Goal: Information Seeking & Learning: Learn about a topic

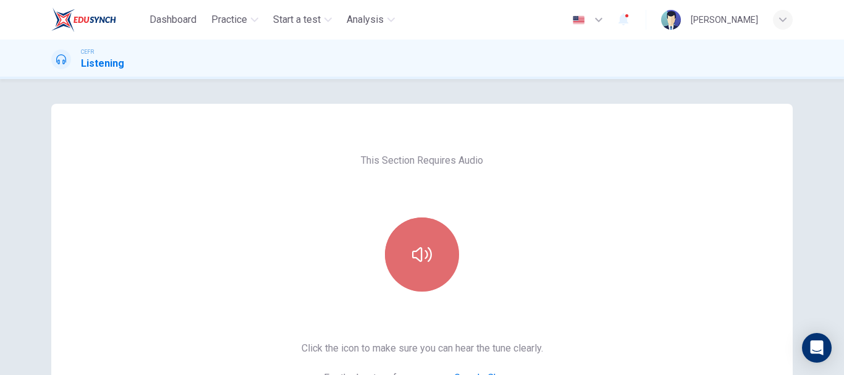
click at [433, 250] on button "button" at bounding box center [422, 254] width 74 height 74
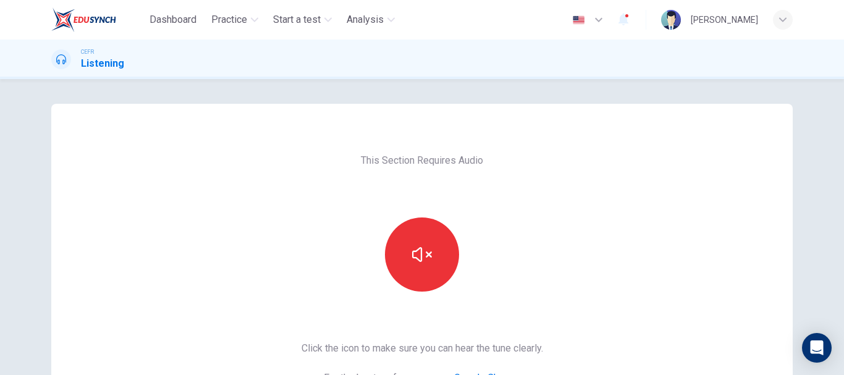
scroll to position [124, 0]
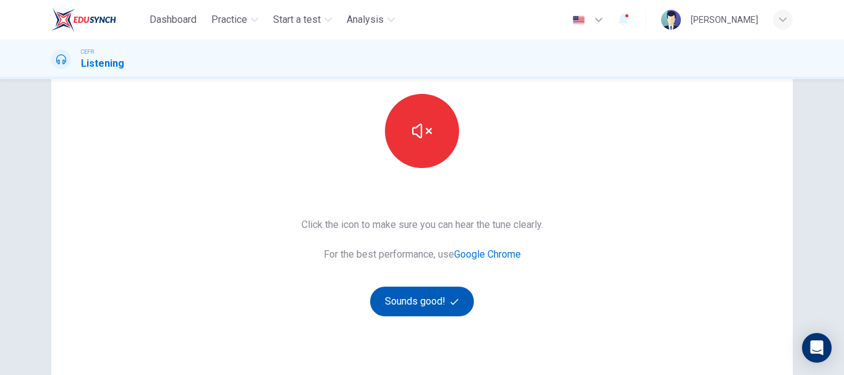
click at [435, 290] on button "Sounds good!" at bounding box center [422, 302] width 104 height 30
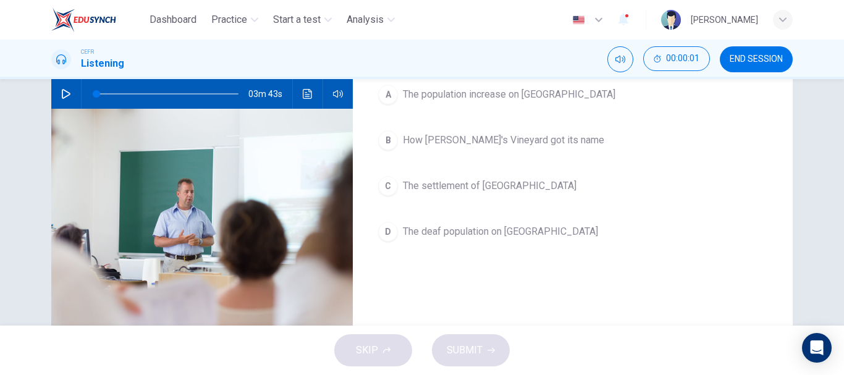
scroll to position [0, 0]
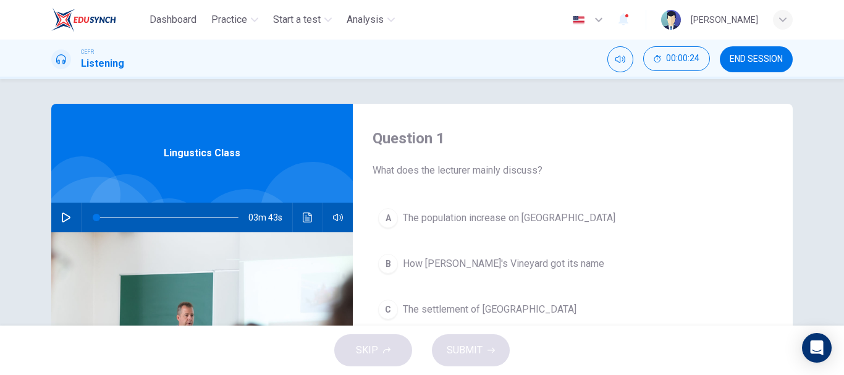
drag, startPoint x: 132, startPoint y: 224, endPoint x: 80, endPoint y: 238, distance: 53.2
click at [61, 218] on icon "button" at bounding box center [66, 217] width 10 height 10
type input "1"
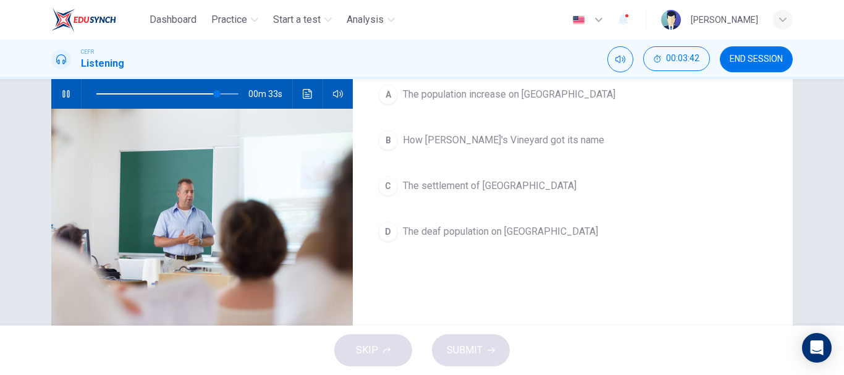
scroll to position [62, 0]
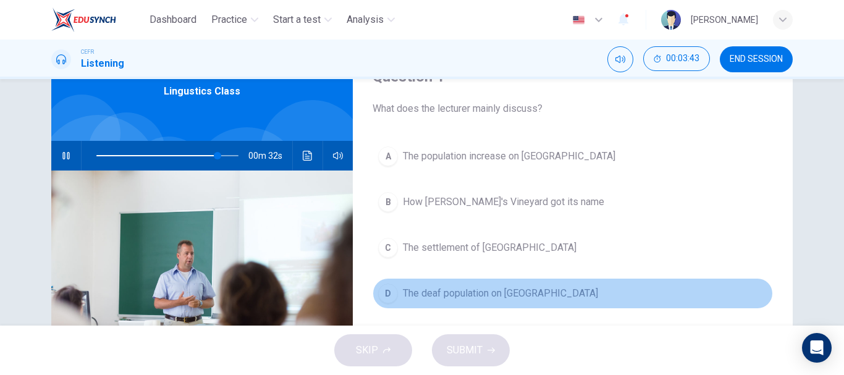
click at [565, 290] on span "The deaf population on Martha's Vineyard" at bounding box center [500, 293] width 195 height 15
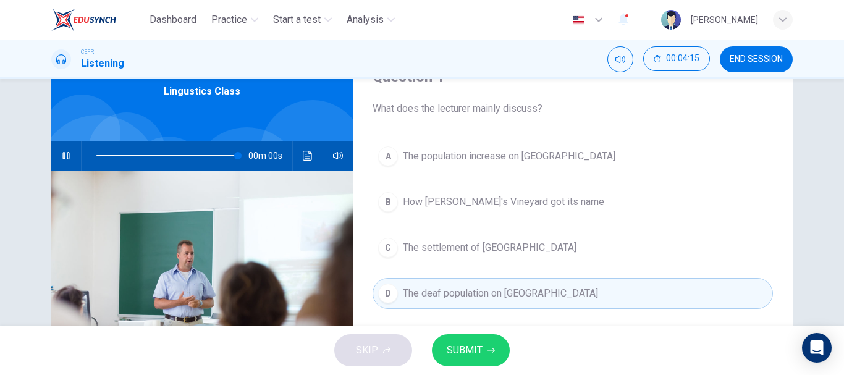
type input "0"
click at [484, 338] on button "SUBMIT" at bounding box center [471, 350] width 78 height 32
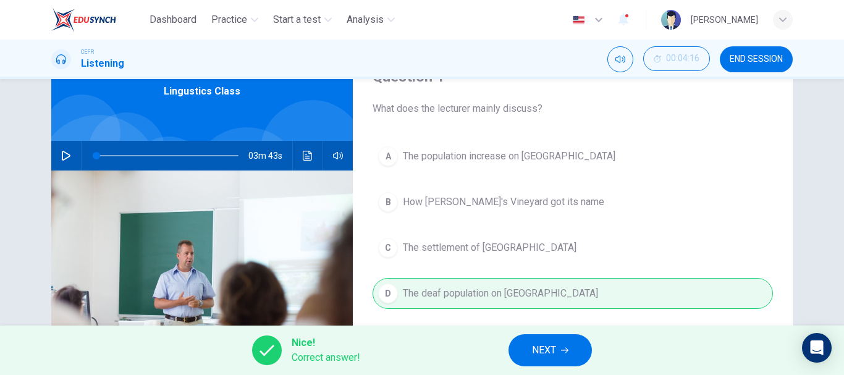
click at [568, 340] on button "NEXT" at bounding box center [549, 350] width 83 height 32
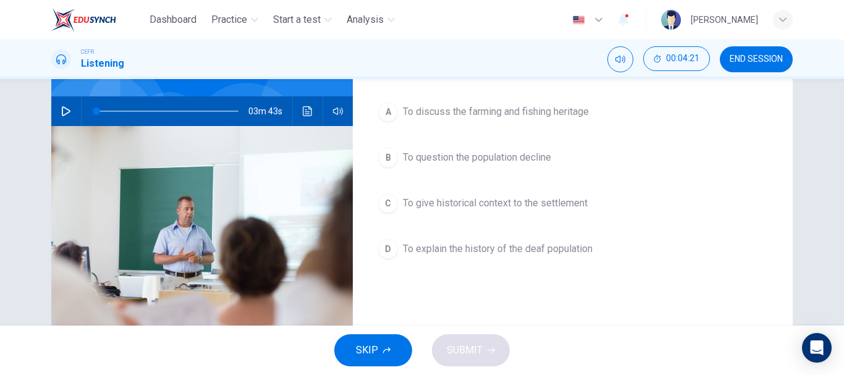
scroll to position [124, 0]
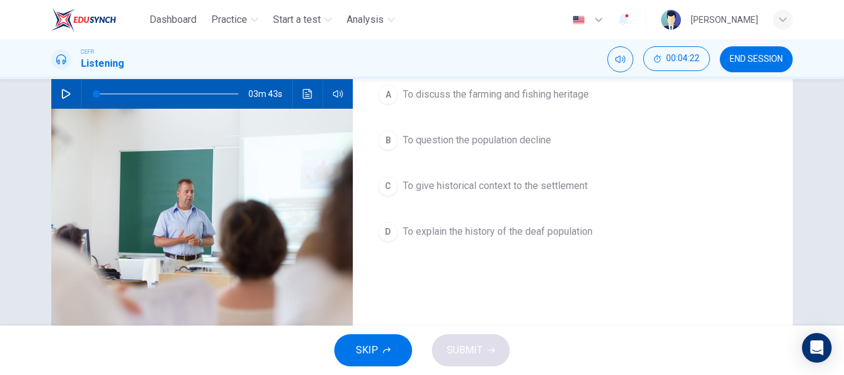
click at [579, 234] on span "To explain the history of the deaf population" at bounding box center [498, 231] width 190 height 15
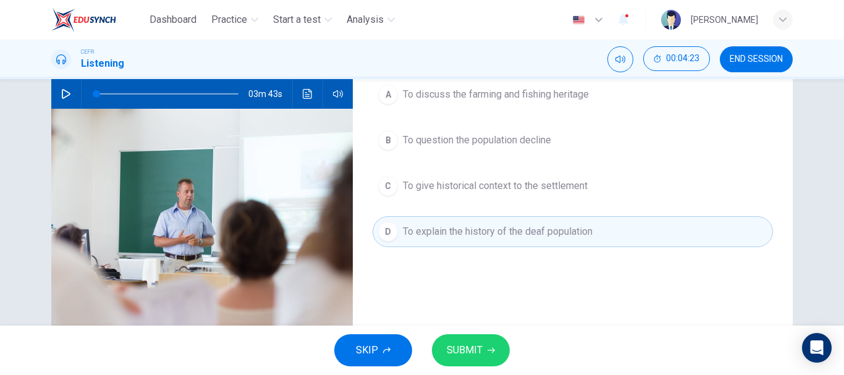
click at [482, 331] on div "SKIP SUBMIT" at bounding box center [422, 350] width 844 height 49
click at [490, 344] on button "SUBMIT" at bounding box center [471, 350] width 78 height 32
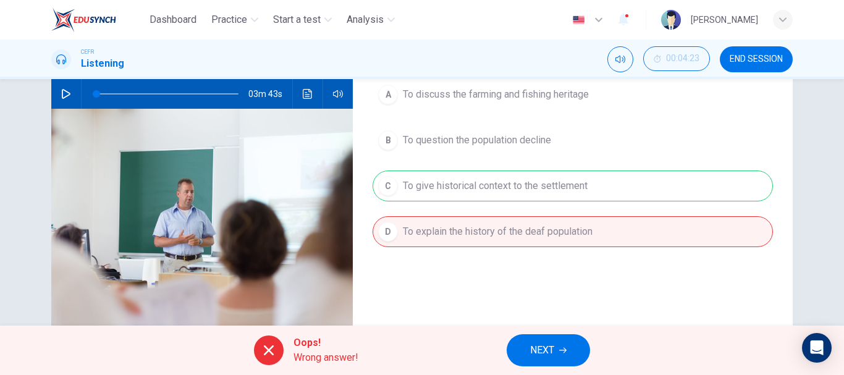
click at [567, 342] on button "NEXT" at bounding box center [547, 350] width 83 height 32
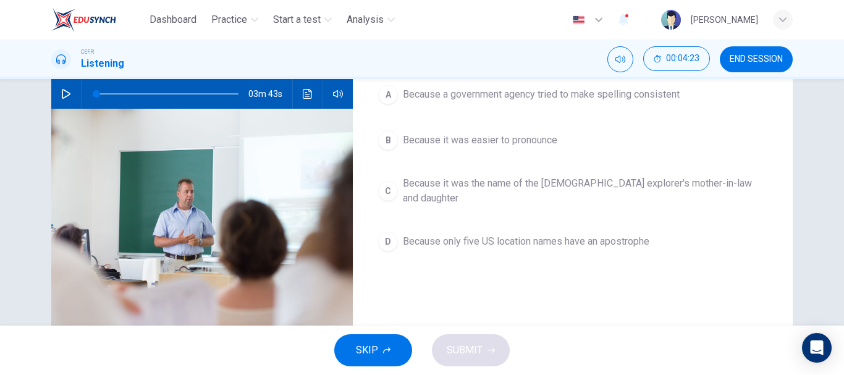
scroll to position [62, 0]
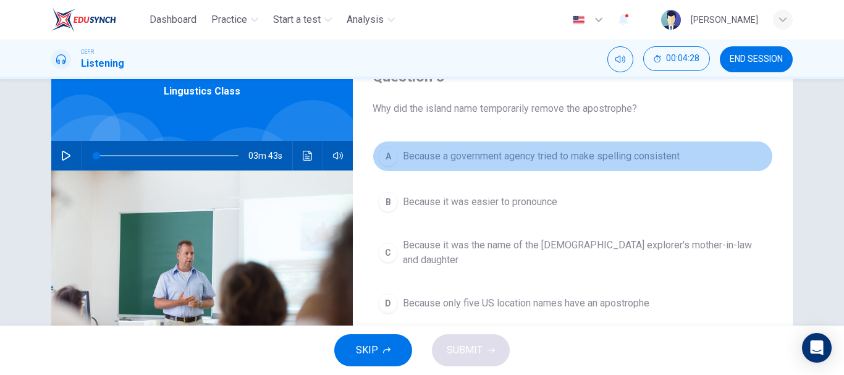
click at [642, 142] on button "A Because a government agency tried to make spelling consistent" at bounding box center [572, 156] width 400 height 31
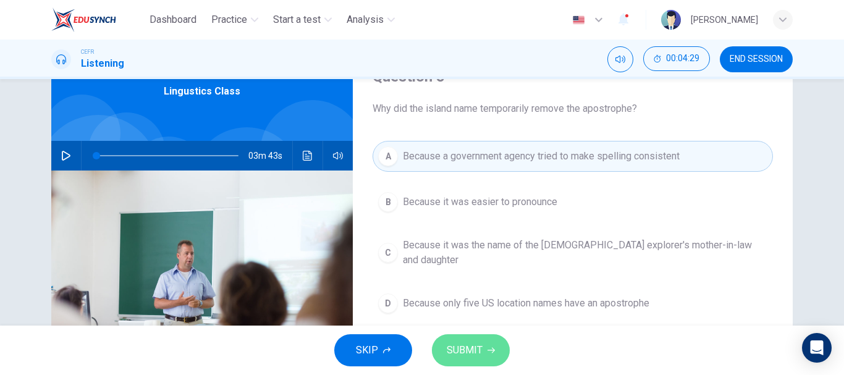
click at [506, 348] on button "SUBMIT" at bounding box center [471, 350] width 78 height 32
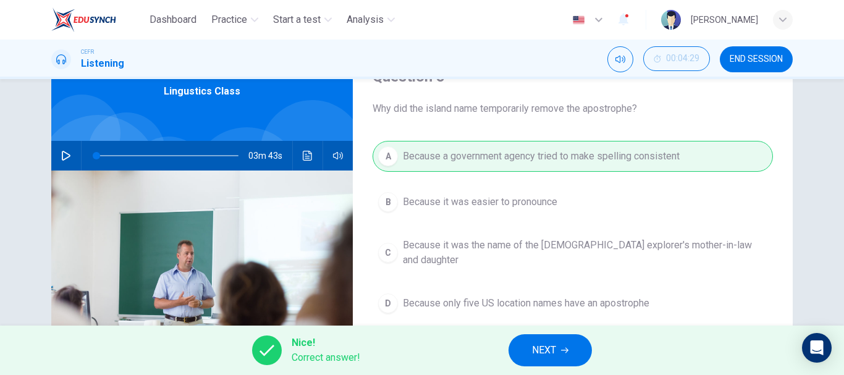
click at [542, 346] on span "NEXT" at bounding box center [544, 350] width 24 height 17
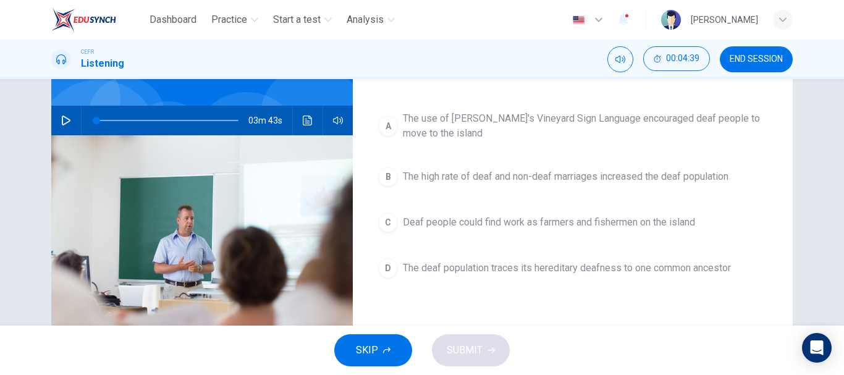
scroll to position [124, 0]
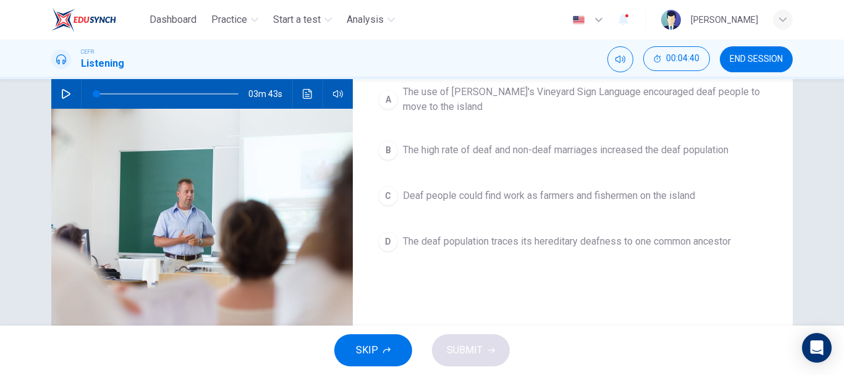
click at [548, 239] on span "The deaf population traces its hereditary deafness to one common ancestor" at bounding box center [567, 241] width 328 height 15
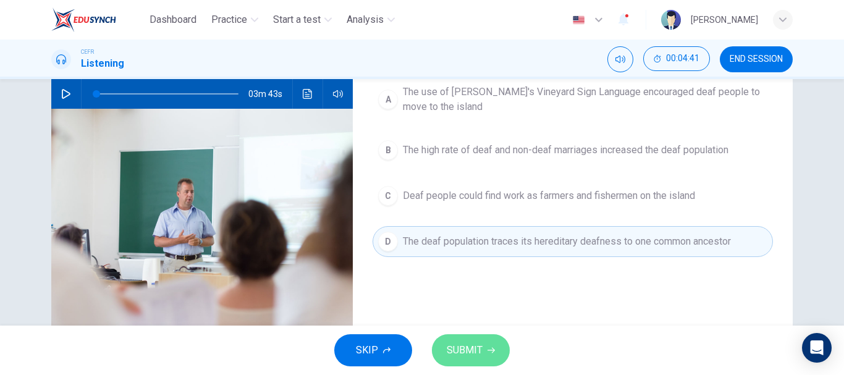
click at [487, 351] on icon "button" at bounding box center [490, 350] width 7 height 7
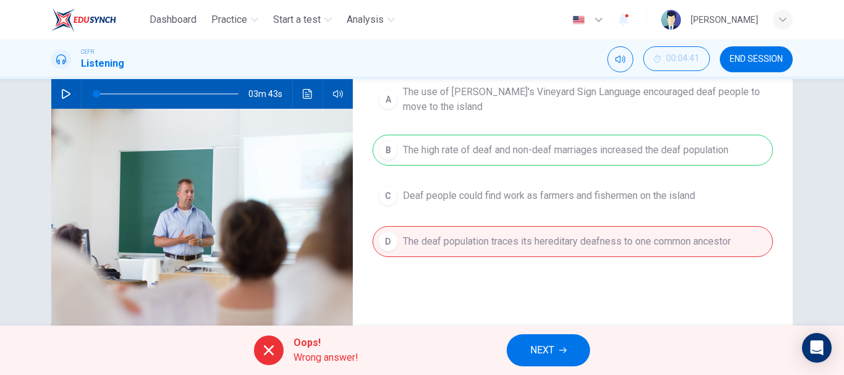
scroll to position [62, 0]
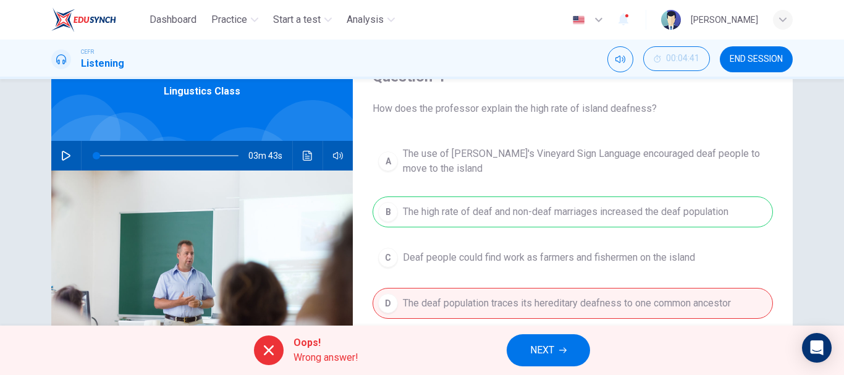
click at [568, 345] on button "NEXT" at bounding box center [547, 350] width 83 height 32
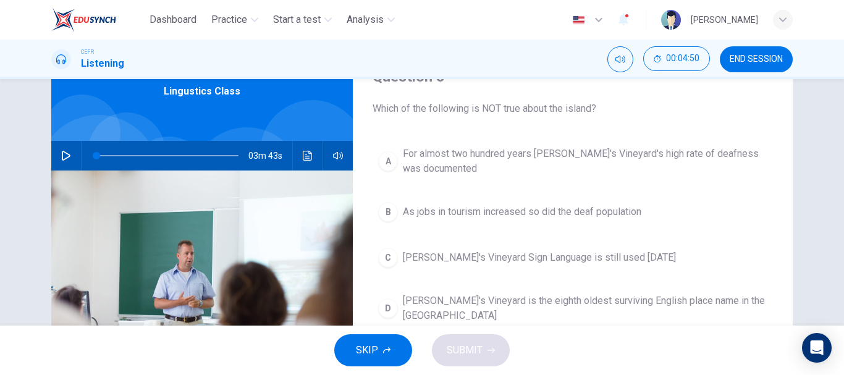
scroll to position [124, 0]
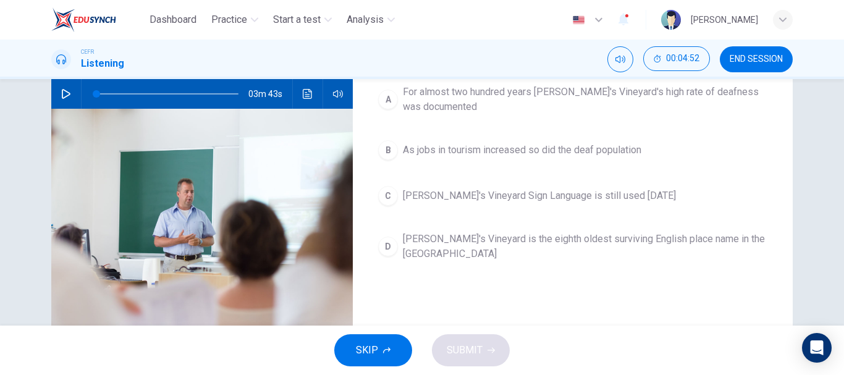
click at [671, 242] on span "Martha's Vineyard is the eighth oldest surviving English place name in the US" at bounding box center [585, 247] width 364 height 30
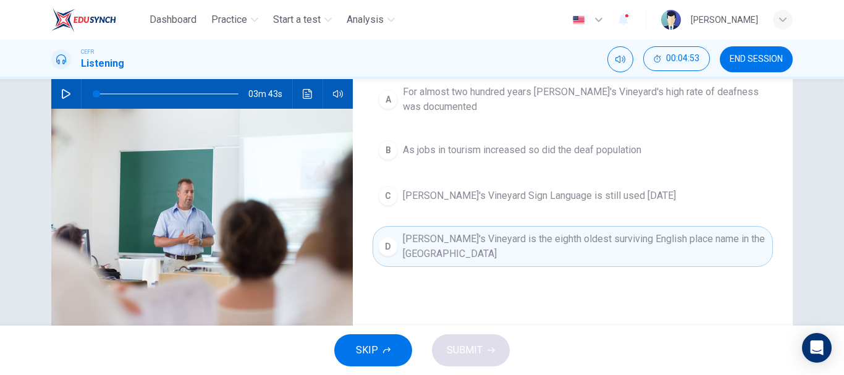
click at [544, 217] on div "A For almost two hundred years Martha's Vineyard's high rate of deafness was do…" at bounding box center [572, 185] width 400 height 212
click at [544, 242] on span "Martha's Vineyard is the eighth oldest surviving English place name in the US" at bounding box center [585, 247] width 364 height 30
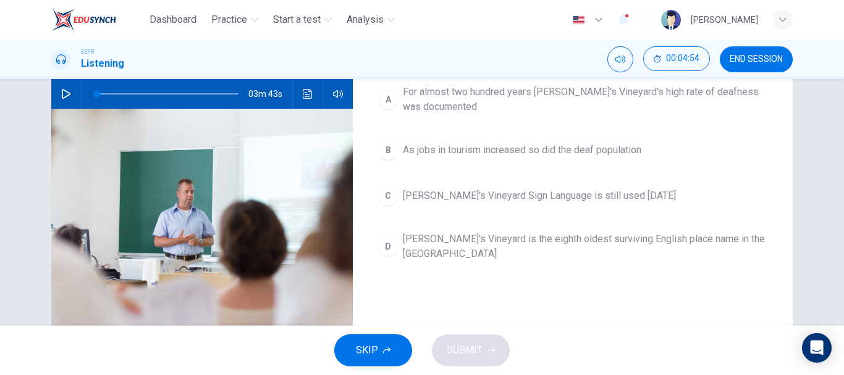
click at [544, 242] on span "Martha's Vineyard is the eighth oldest surviving English place name in the US" at bounding box center [585, 247] width 364 height 30
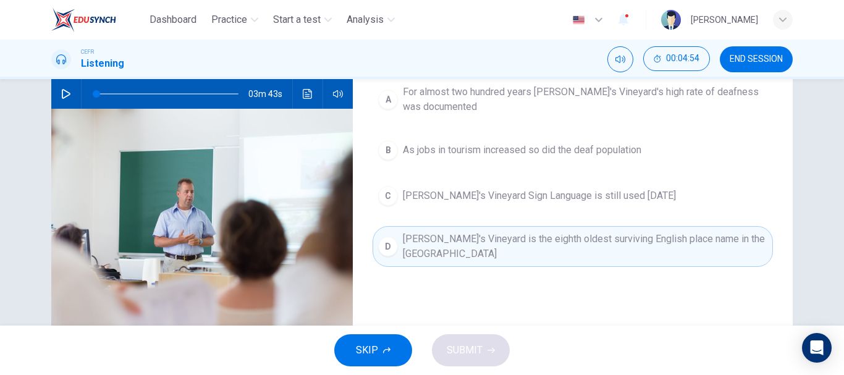
click at [544, 242] on span "Martha's Vineyard is the eighth oldest surviving English place name in the US" at bounding box center [585, 247] width 364 height 30
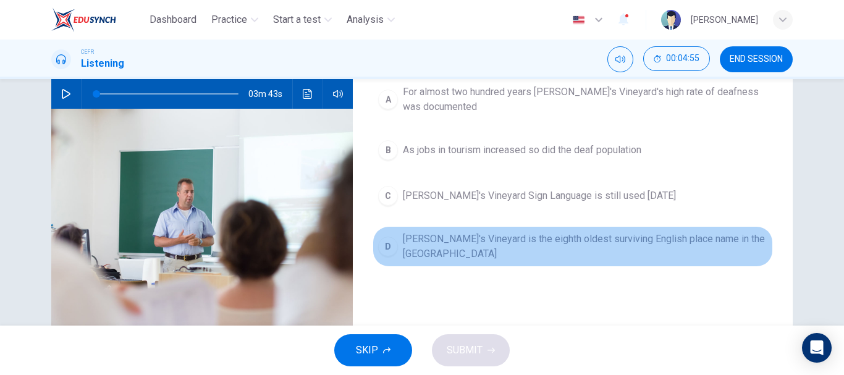
click at [544, 242] on span "Martha's Vineyard is the eighth oldest surviving English place name in the US" at bounding box center [585, 247] width 364 height 30
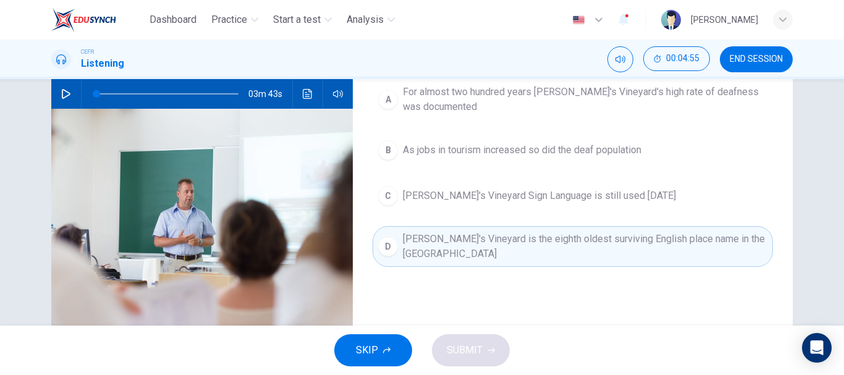
click at [469, 351] on div "SKIP SUBMIT" at bounding box center [422, 350] width 844 height 49
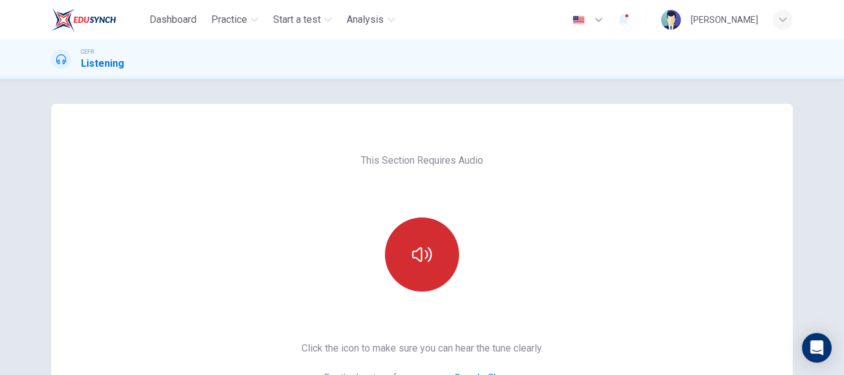
click at [435, 254] on button "button" at bounding box center [422, 254] width 74 height 74
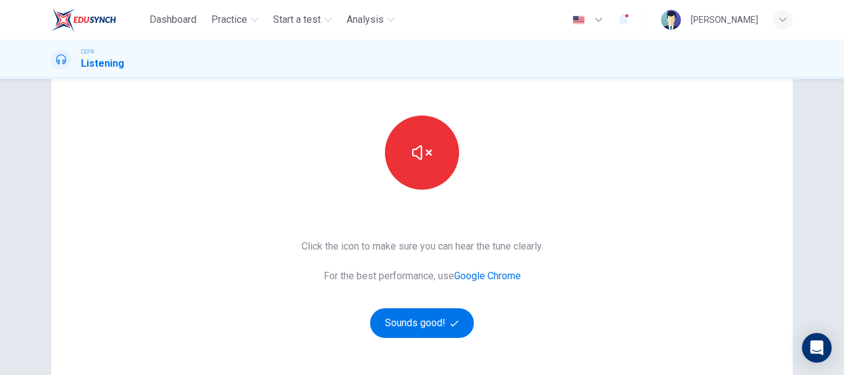
scroll to position [185, 0]
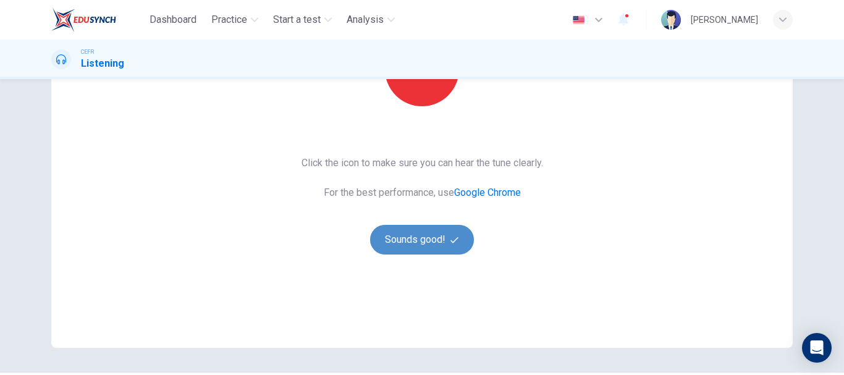
click at [446, 235] on button "Sounds good!" at bounding box center [422, 240] width 104 height 30
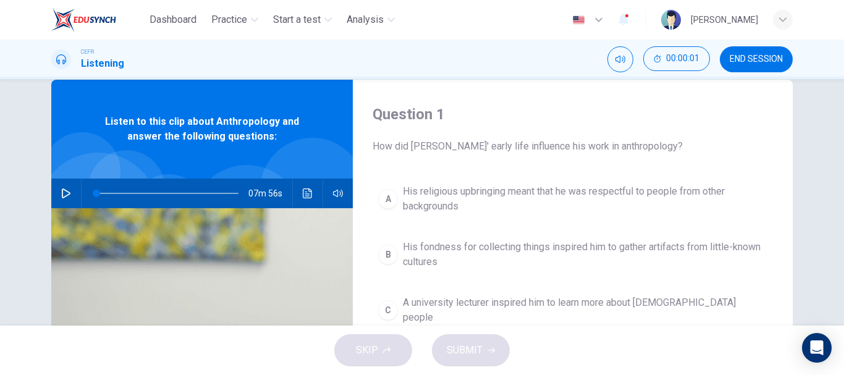
scroll to position [0, 0]
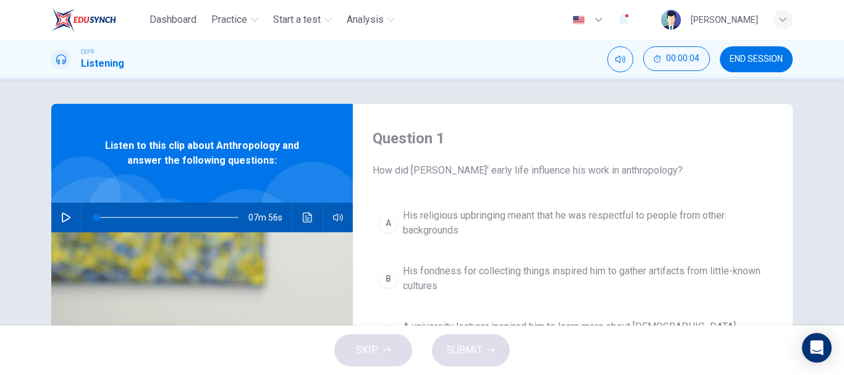
click at [63, 214] on icon "button" at bounding box center [66, 217] width 10 height 10
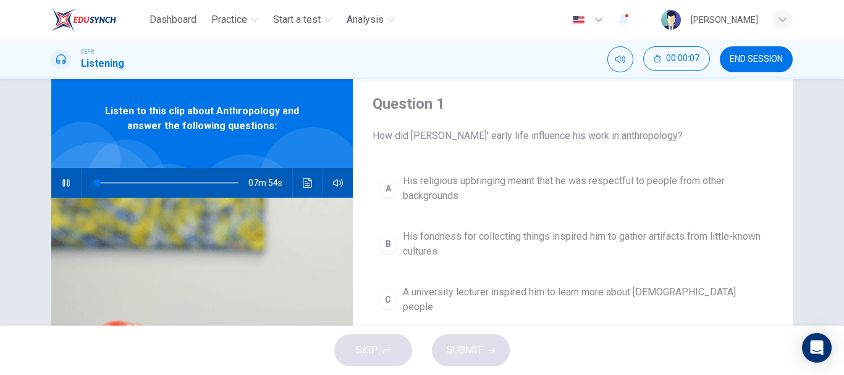
scroll to position [62, 0]
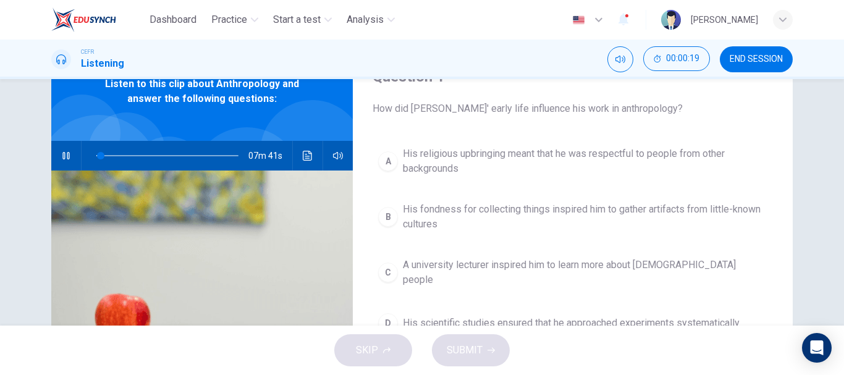
click at [519, 175] on span "His religious upbringing meant that he was respectful to people from other back…" at bounding box center [585, 161] width 364 height 30
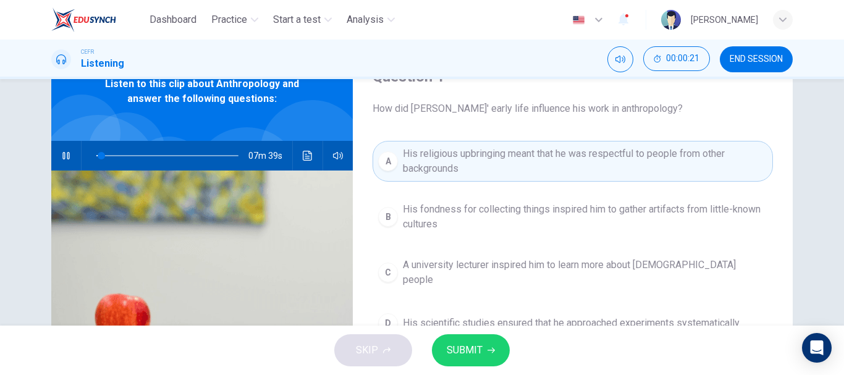
click at [644, 100] on div "Question 1 How did Boas' early life influence his work in anthropology?" at bounding box center [572, 91] width 400 height 49
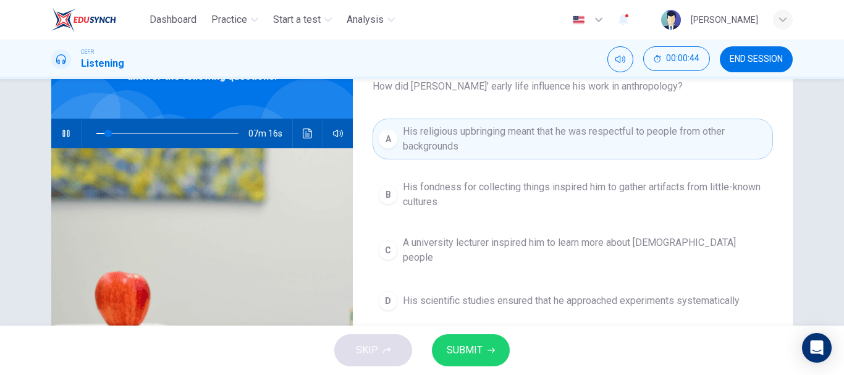
scroll to position [124, 0]
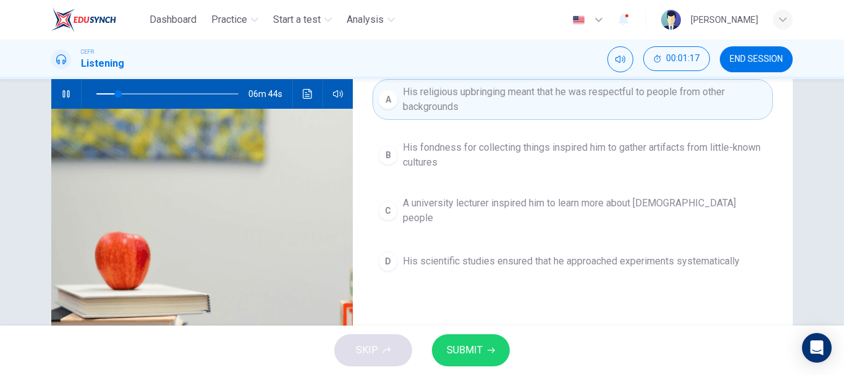
click at [345, 349] on div "SKIP SUBMIT" at bounding box center [422, 350] width 844 height 49
type input "16"
click at [750, 62] on span "END SESSION" at bounding box center [755, 59] width 53 height 10
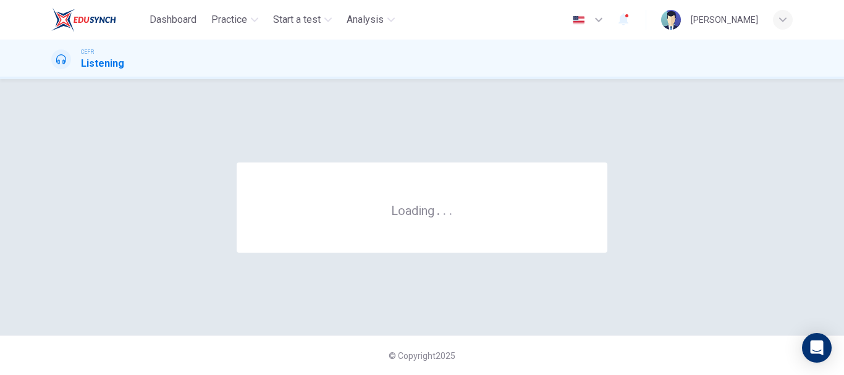
scroll to position [0, 0]
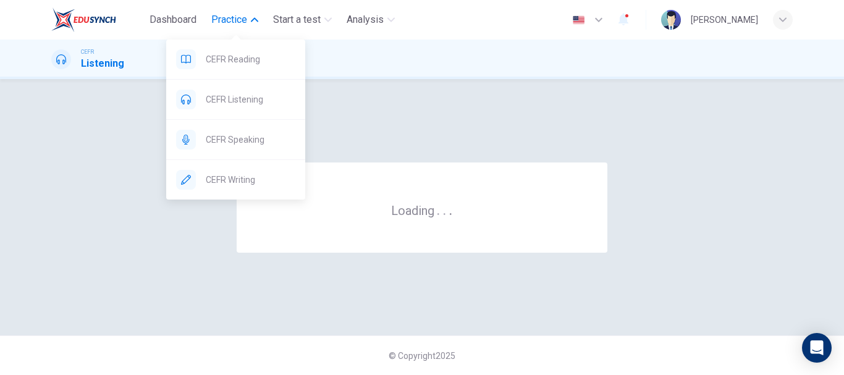
click at [231, 22] on span "Practice" at bounding box center [229, 19] width 36 height 15
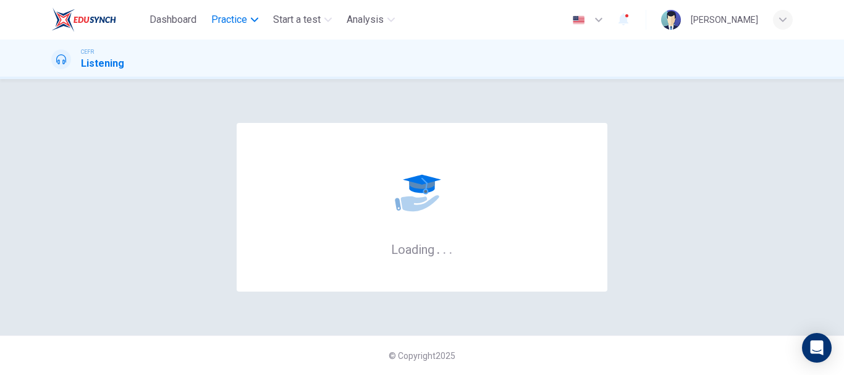
click at [231, 22] on span "Practice" at bounding box center [229, 19] width 36 height 15
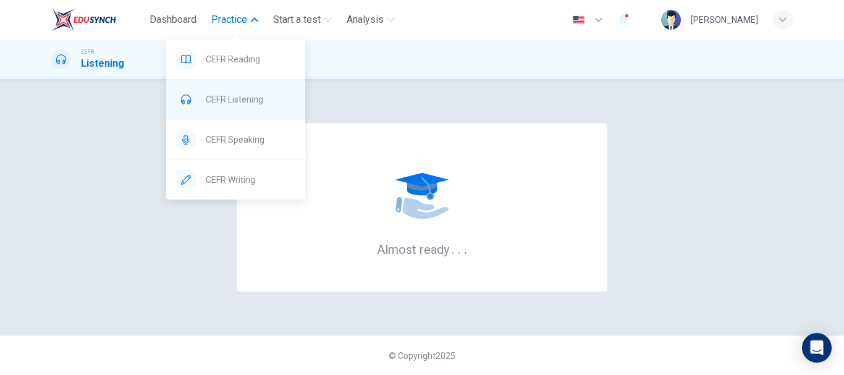
click at [251, 97] on span "CEFR Listening" at bounding box center [251, 99] width 90 height 15
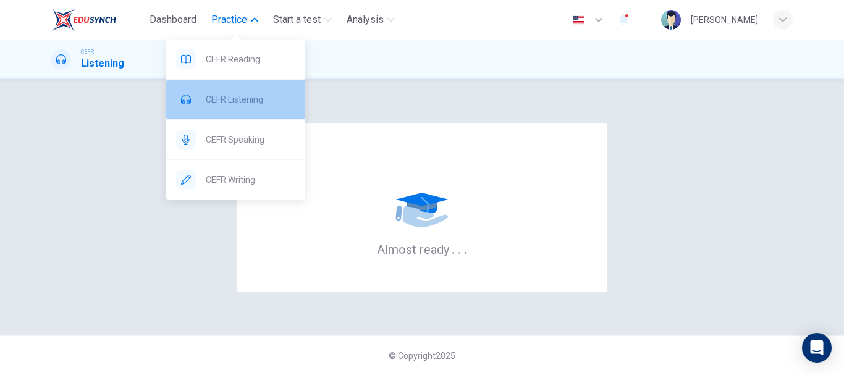
click at [251, 97] on span "CEFR Listening" at bounding box center [251, 99] width 90 height 15
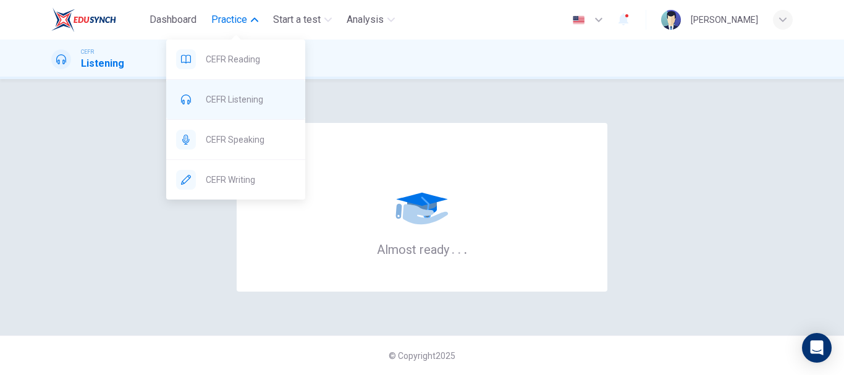
click at [251, 97] on span "CEFR Listening" at bounding box center [251, 99] width 90 height 15
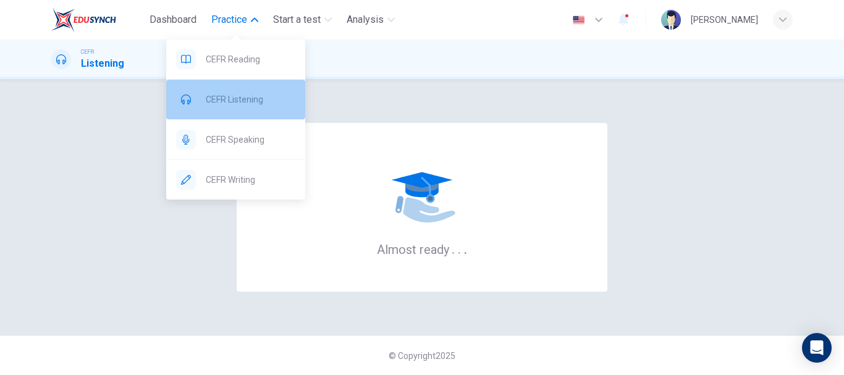
click at [251, 98] on span "CEFR Listening" at bounding box center [251, 99] width 90 height 15
click at [252, 98] on span "CEFR Listening" at bounding box center [251, 99] width 90 height 15
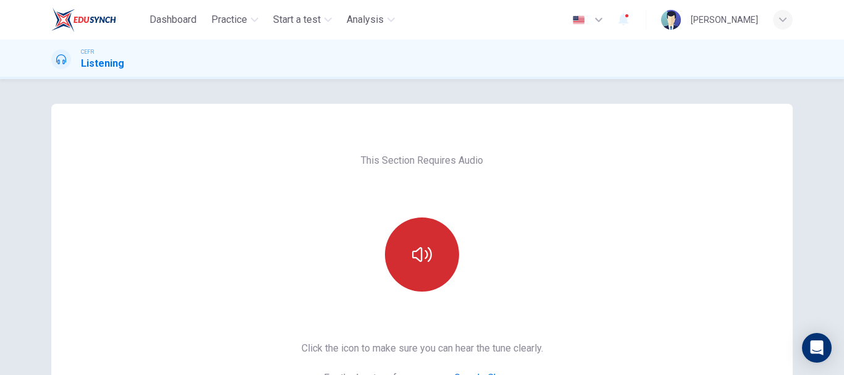
click at [412, 262] on icon "button" at bounding box center [422, 255] width 20 height 20
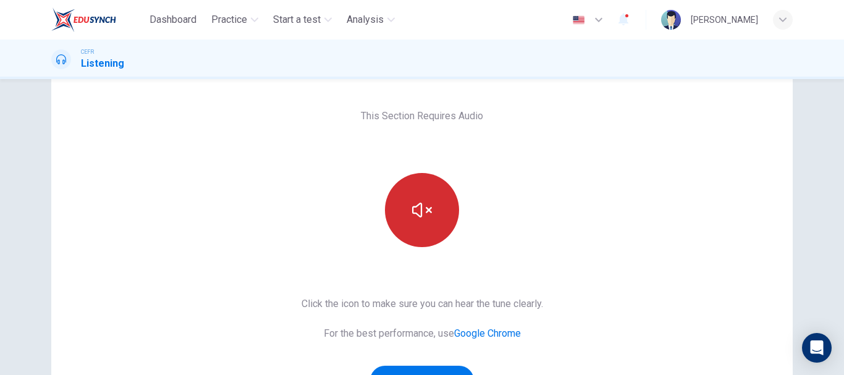
scroll to position [62, 0]
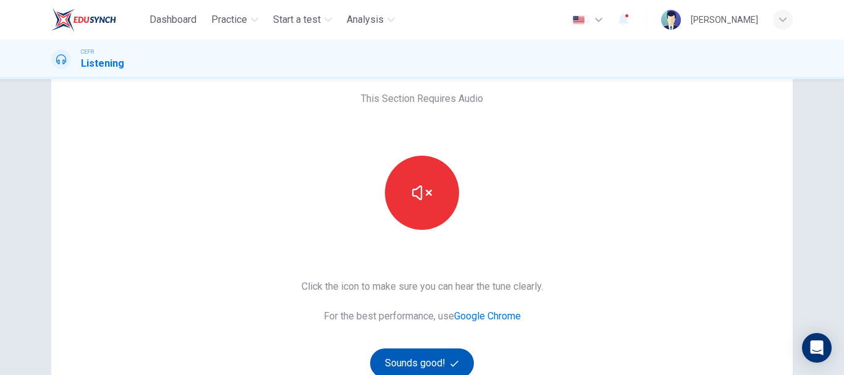
click at [422, 358] on button "Sounds good!" at bounding box center [422, 363] width 104 height 30
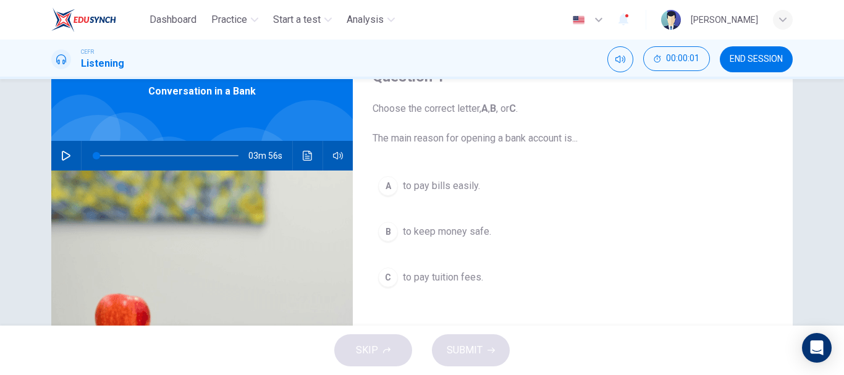
scroll to position [0, 0]
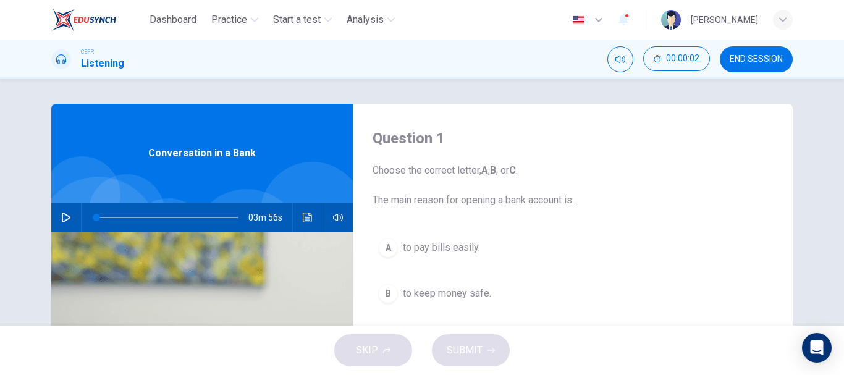
click at [57, 217] on button "button" at bounding box center [66, 218] width 20 height 30
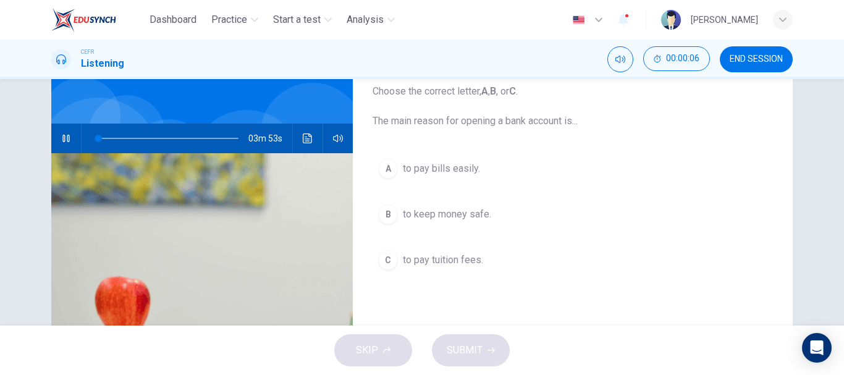
scroll to position [62, 0]
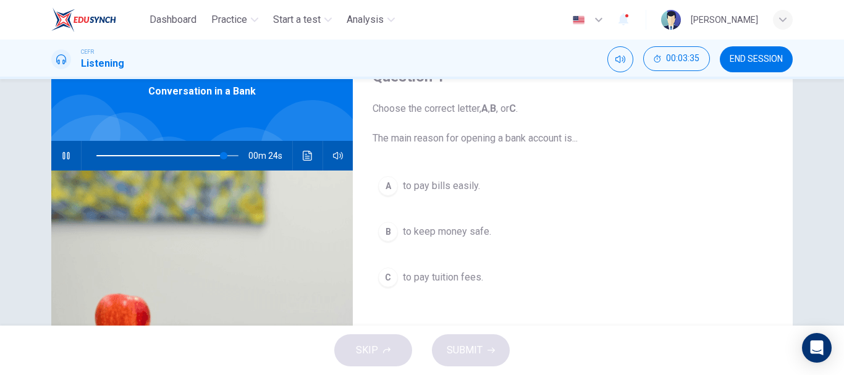
click at [566, 193] on button "A to pay bills easily." at bounding box center [572, 185] width 400 height 31
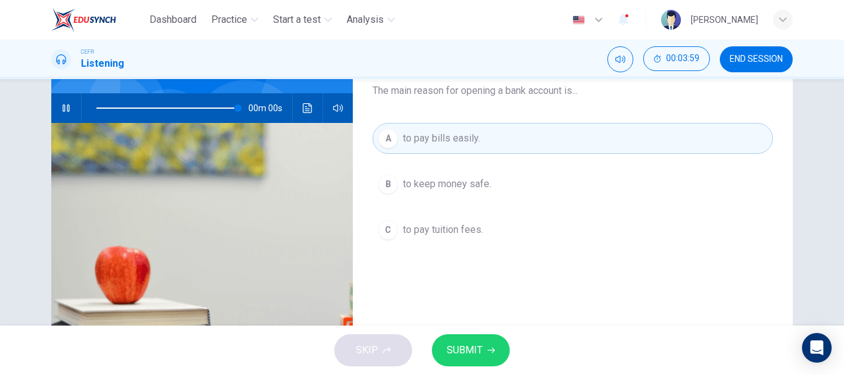
type input "0"
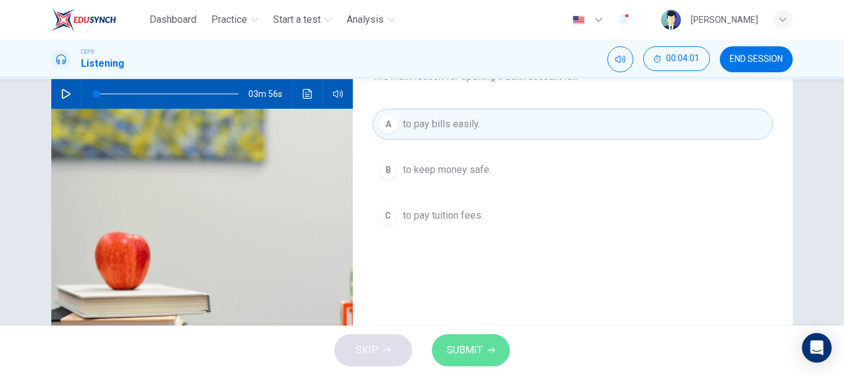
click at [471, 355] on span "SUBMIT" at bounding box center [465, 350] width 36 height 17
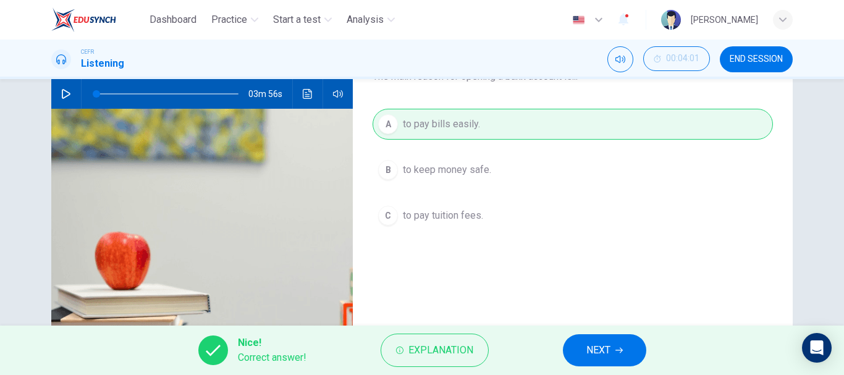
click at [607, 343] on span "NEXT" at bounding box center [598, 350] width 24 height 17
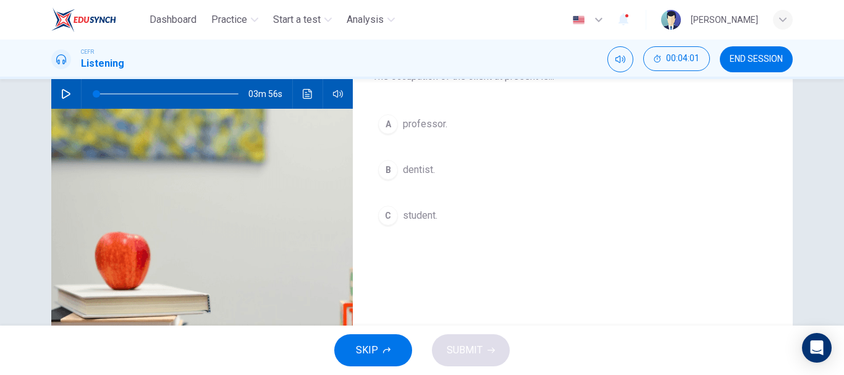
scroll to position [62, 0]
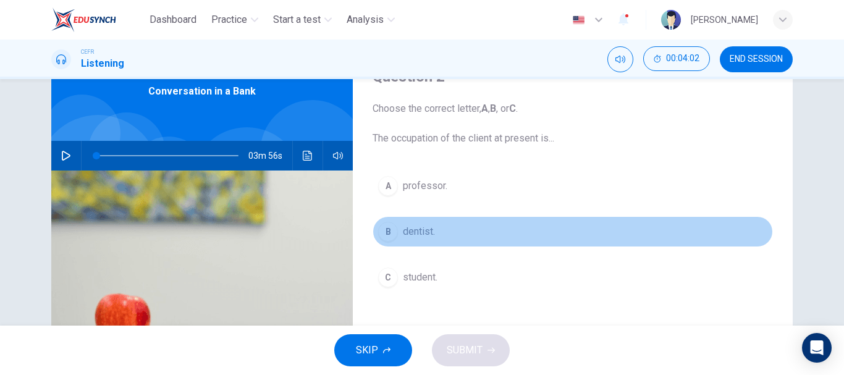
click at [474, 230] on button "B dentist." at bounding box center [572, 231] width 400 height 31
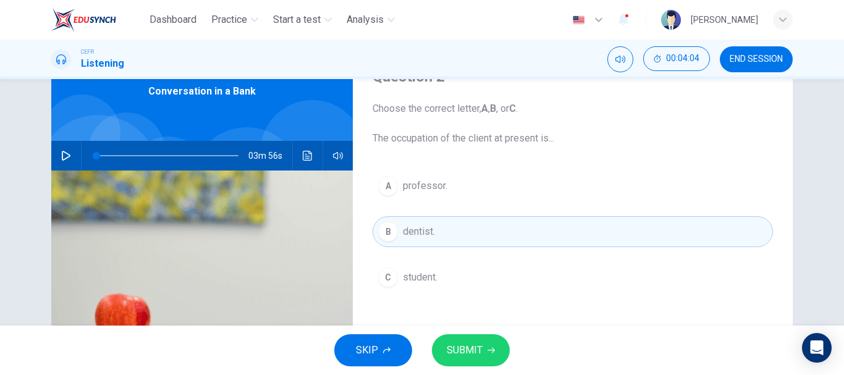
click at [466, 271] on button "C student." at bounding box center [572, 277] width 400 height 31
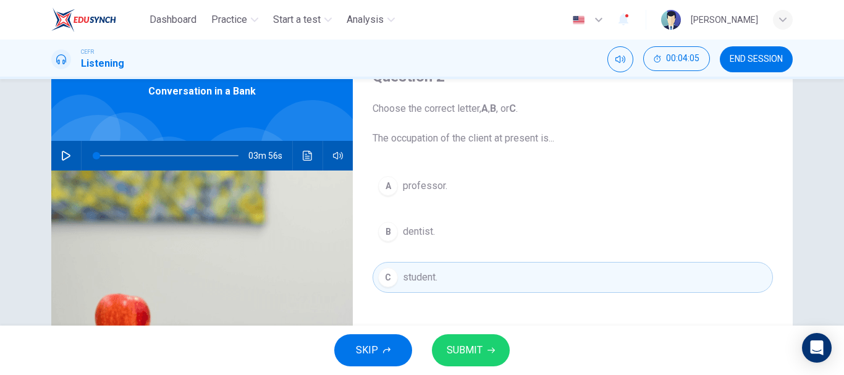
click at [476, 351] on span "SUBMIT" at bounding box center [465, 350] width 36 height 17
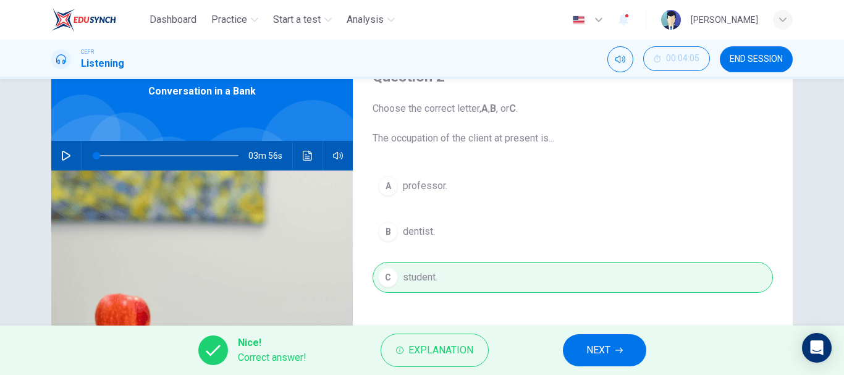
click at [597, 348] on span "NEXT" at bounding box center [598, 350] width 24 height 17
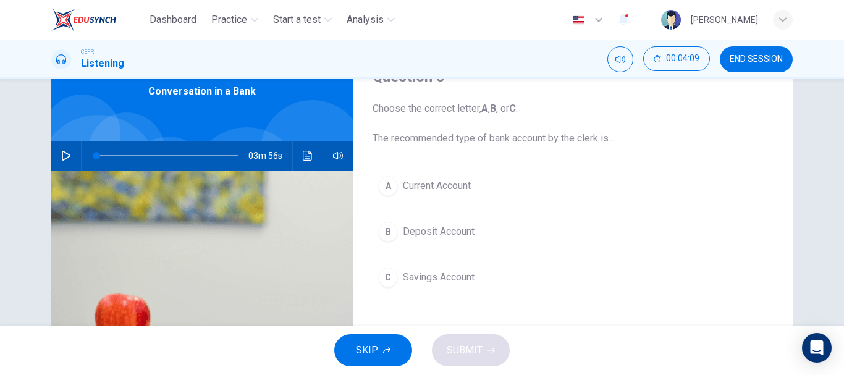
click at [456, 231] on span "Deposit Account" at bounding box center [439, 231] width 72 height 15
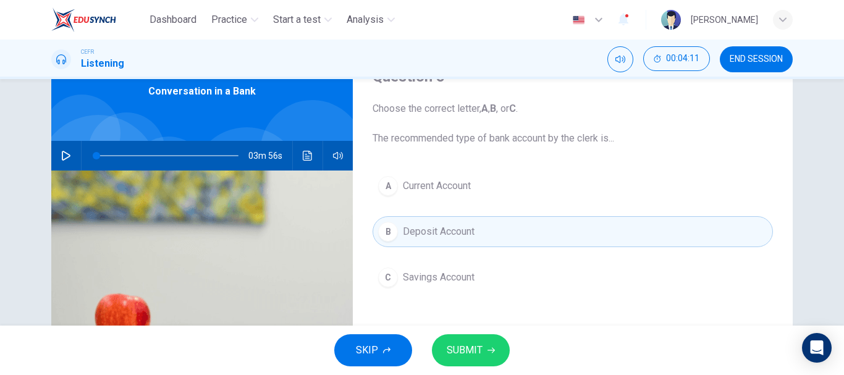
click at [501, 345] on button "SUBMIT" at bounding box center [471, 350] width 78 height 32
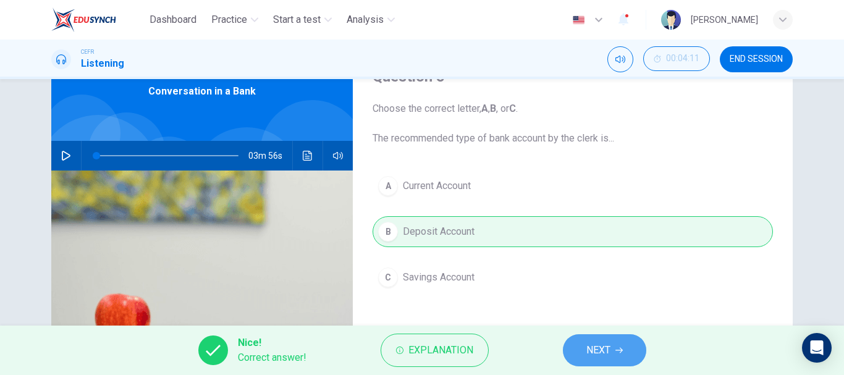
click at [609, 345] on span "NEXT" at bounding box center [598, 350] width 24 height 17
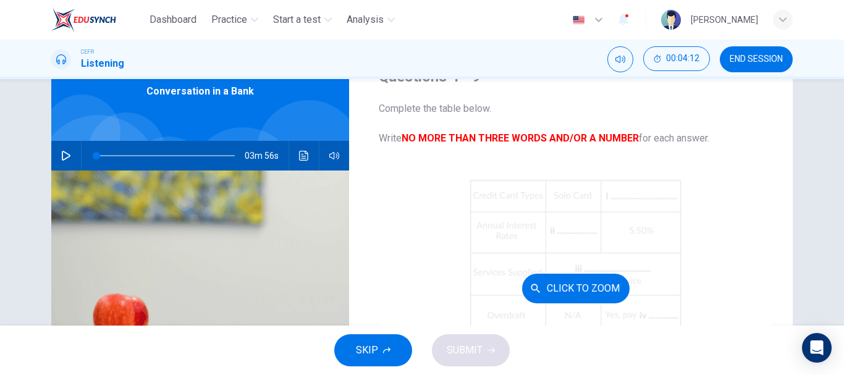
click at [574, 284] on button "Click to Zoom" at bounding box center [575, 289] width 107 height 30
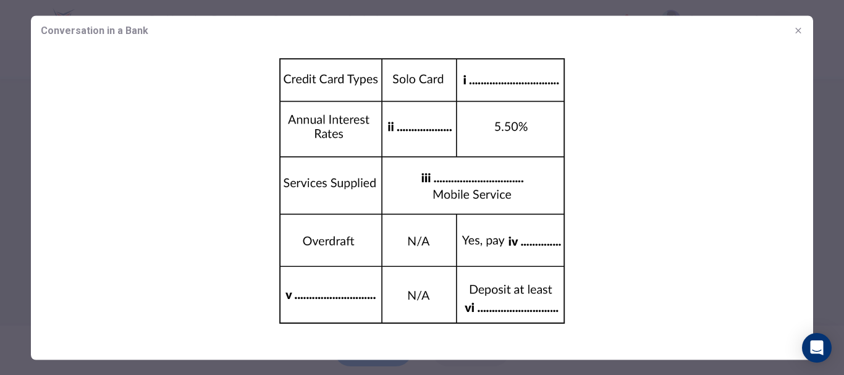
click at [804, 32] on button "button" at bounding box center [798, 30] width 20 height 20
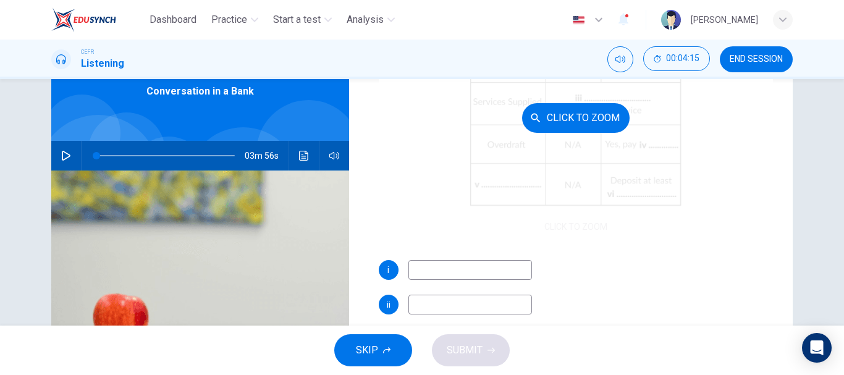
scroll to position [177, 0]
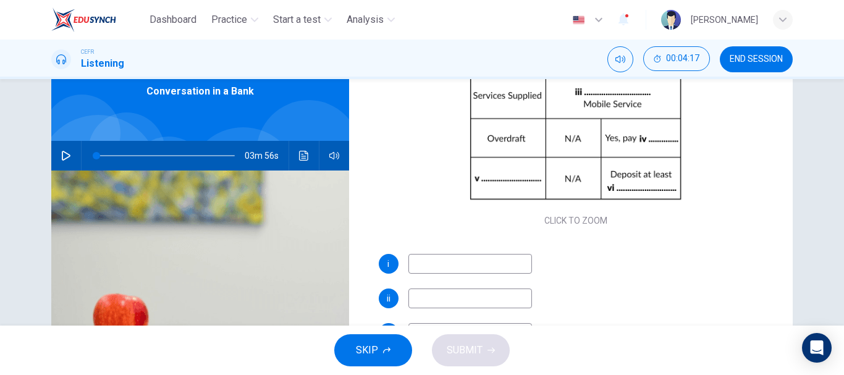
click at [491, 267] on input at bounding box center [470, 264] width 124 height 20
type input "Master Card"
click at [452, 295] on input at bounding box center [470, 298] width 124 height 20
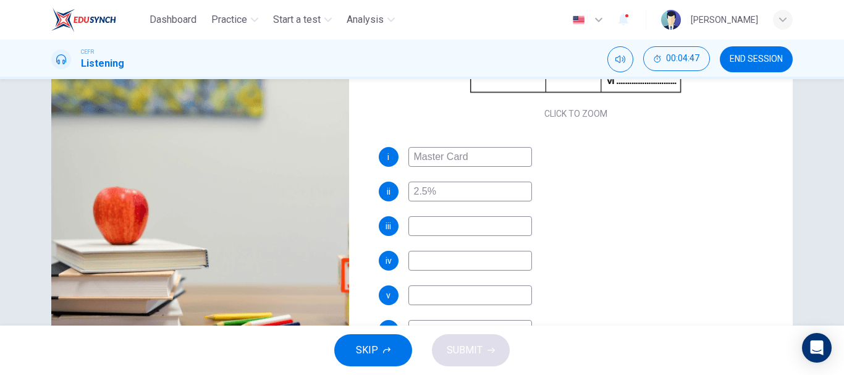
scroll to position [232, 0]
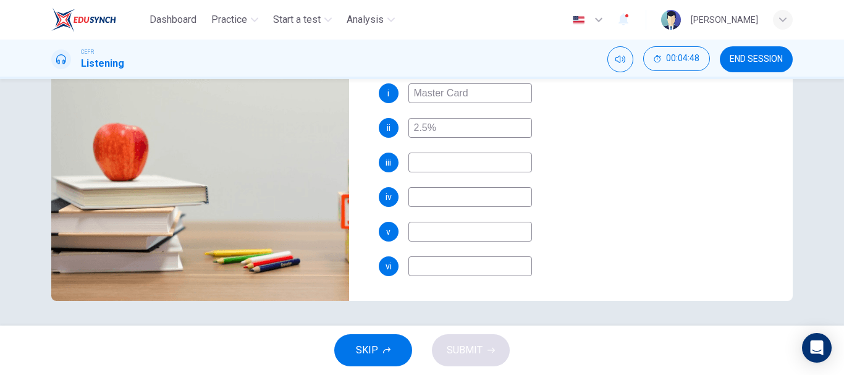
type input "2.5%"
click at [454, 161] on input at bounding box center [470, 163] width 124 height 20
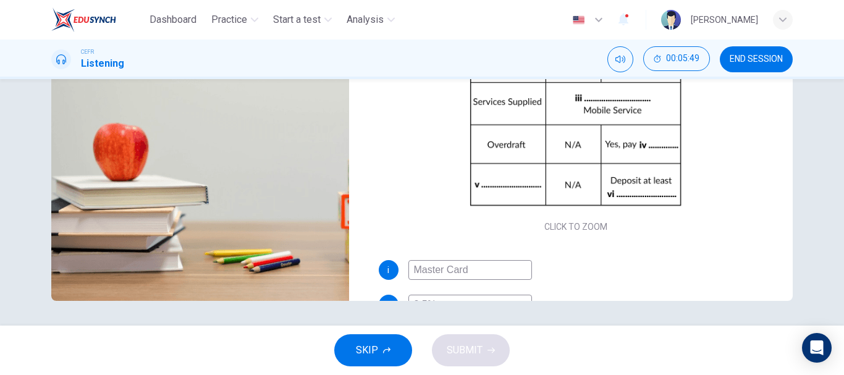
scroll to position [177, 0]
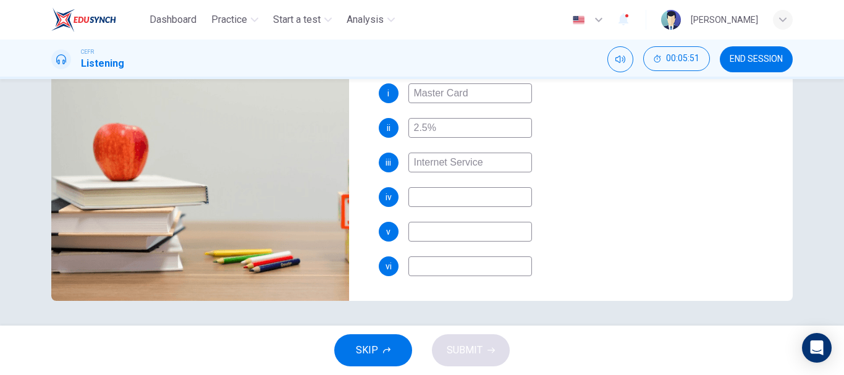
type input "Internet Service"
click at [479, 196] on input at bounding box center [470, 197] width 124 height 20
type input "2%"
click at [761, 175] on div "i Master Card ii 2.5% iii Internet Service iv 2% v vi" at bounding box center [576, 191] width 395 height 217
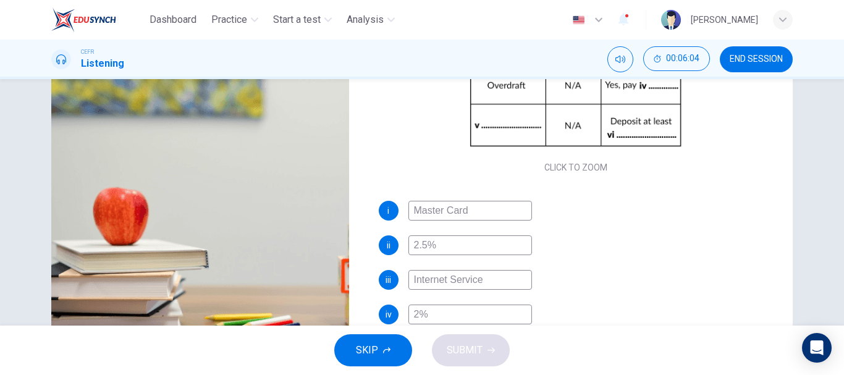
scroll to position [232, 0]
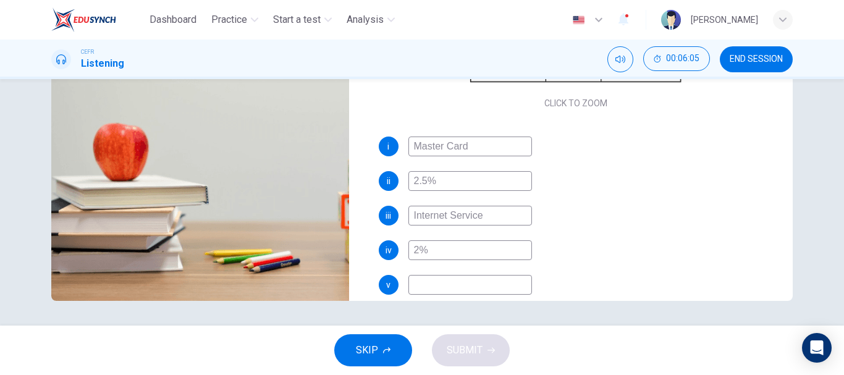
click at [507, 285] on input at bounding box center [470, 285] width 124 height 20
type input "Deposit"
click at [810, 150] on div "Questions 4 - 9 Complete the table below. Write NO MORE THAN THREE WORDS AND/OR…" at bounding box center [422, 202] width 844 height 246
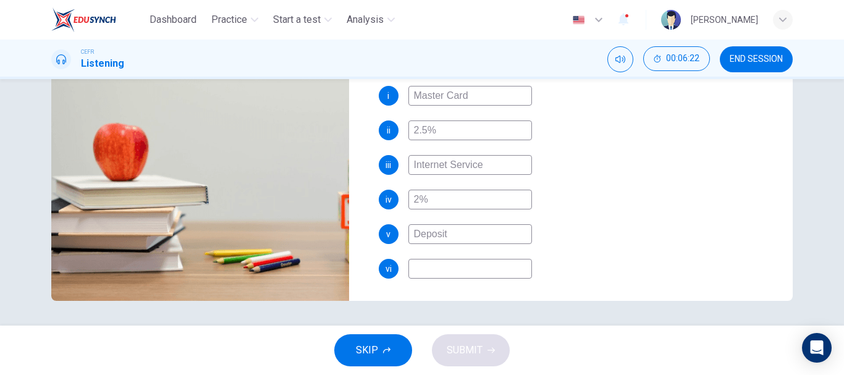
scroll to position [177, 0]
click at [473, 271] on input at bounding box center [470, 266] width 124 height 20
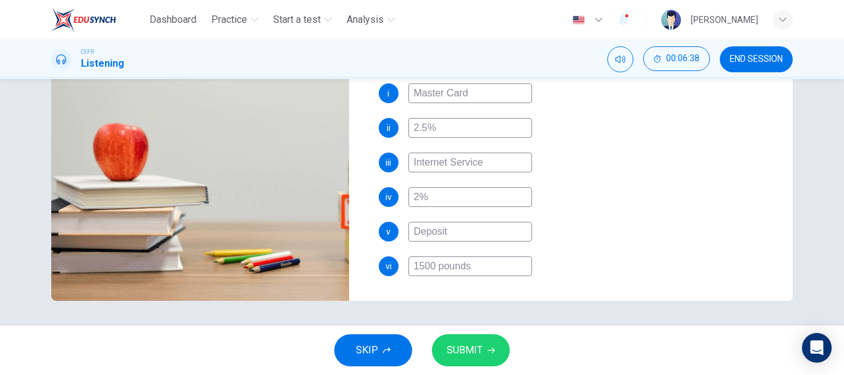
type input "1500 pounds"
click at [484, 359] on button "SUBMIT" at bounding box center [471, 350] width 78 height 32
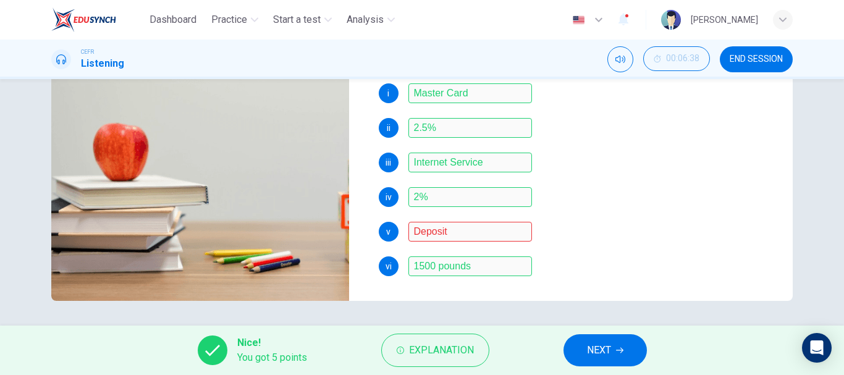
click at [619, 342] on button "NEXT" at bounding box center [604, 350] width 83 height 32
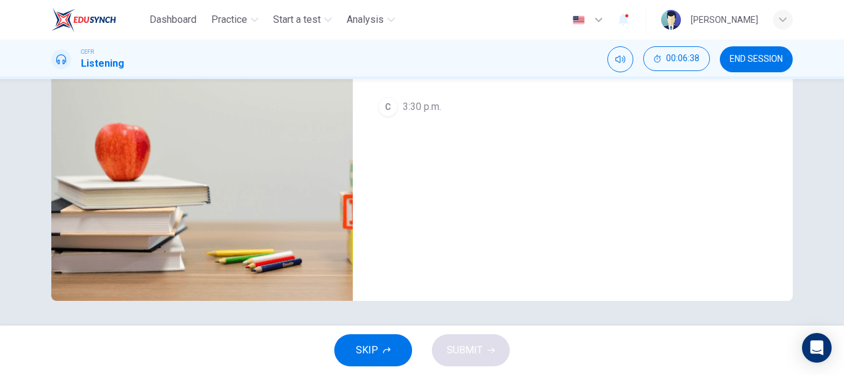
scroll to position [109, 0]
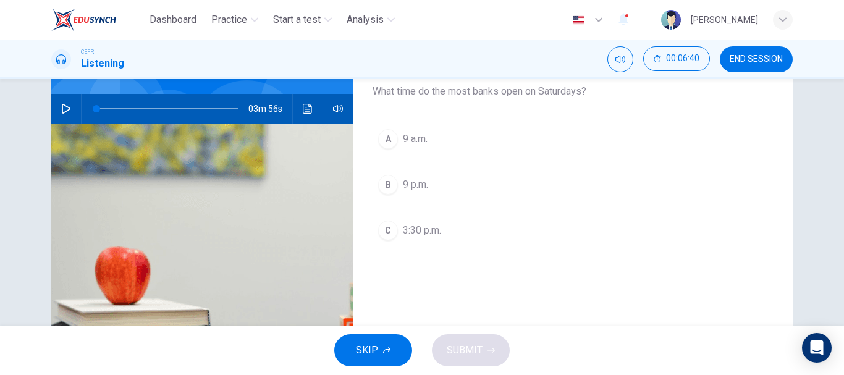
click at [382, 217] on button "C 3:30 p.m." at bounding box center [572, 230] width 400 height 31
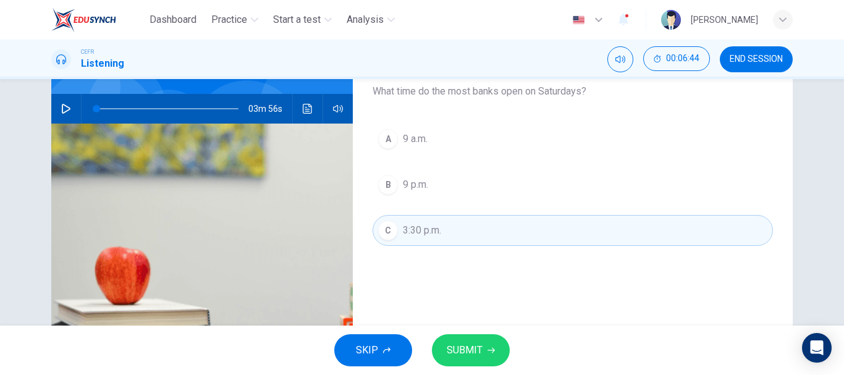
click at [426, 140] on span "9 a.m." at bounding box center [415, 139] width 25 height 15
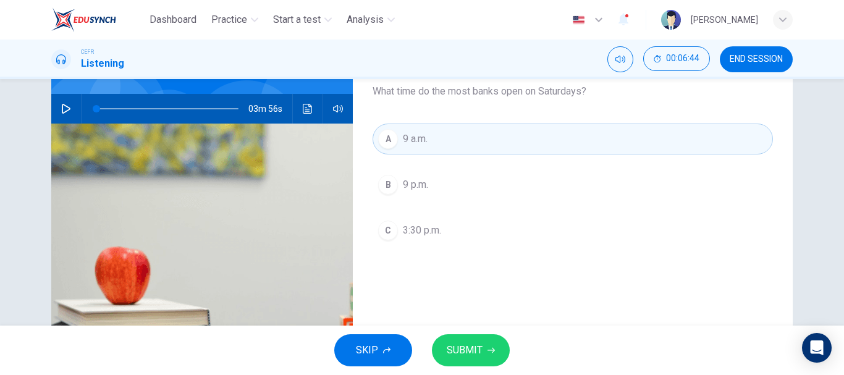
click at [480, 342] on span "SUBMIT" at bounding box center [465, 350] width 36 height 17
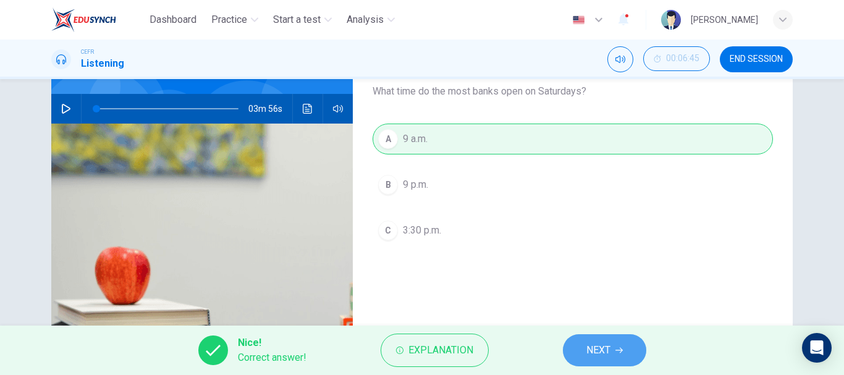
click at [595, 350] on span "NEXT" at bounding box center [598, 350] width 24 height 17
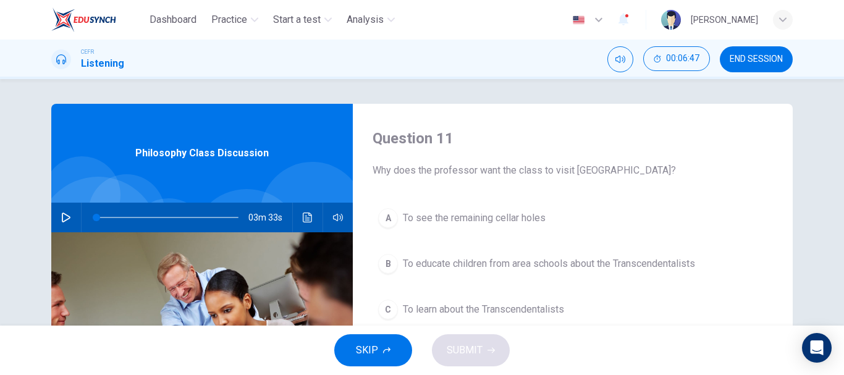
click at [66, 219] on icon "button" at bounding box center [66, 217] width 9 height 10
type input "0"
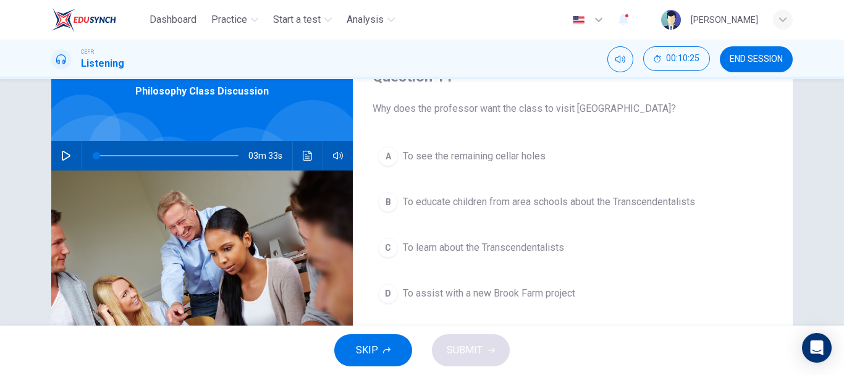
click at [568, 290] on span "To assist with a new Brook Farm project" at bounding box center [489, 293] width 172 height 15
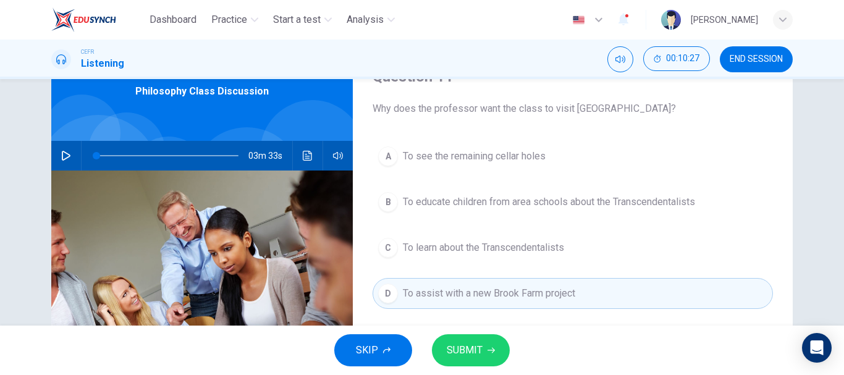
click at [479, 345] on span "SUBMIT" at bounding box center [465, 350] width 36 height 17
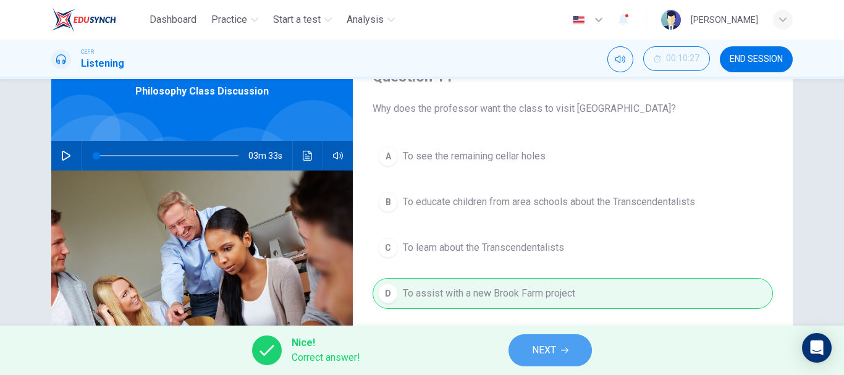
click at [532, 347] on span "NEXT" at bounding box center [544, 350] width 24 height 17
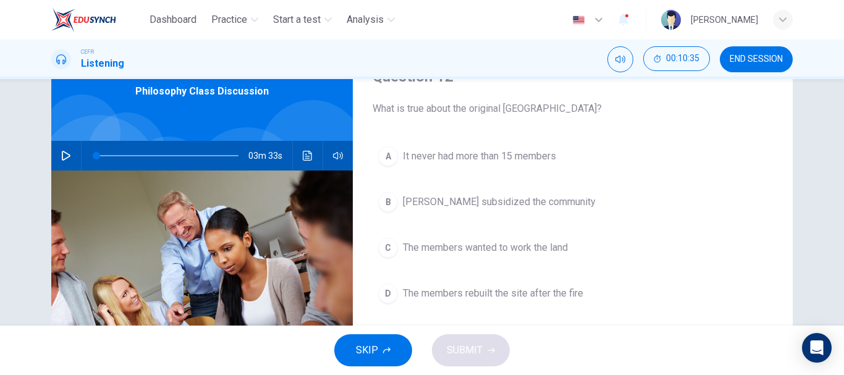
click at [506, 250] on span "The members wanted to work the land" at bounding box center [485, 247] width 165 height 15
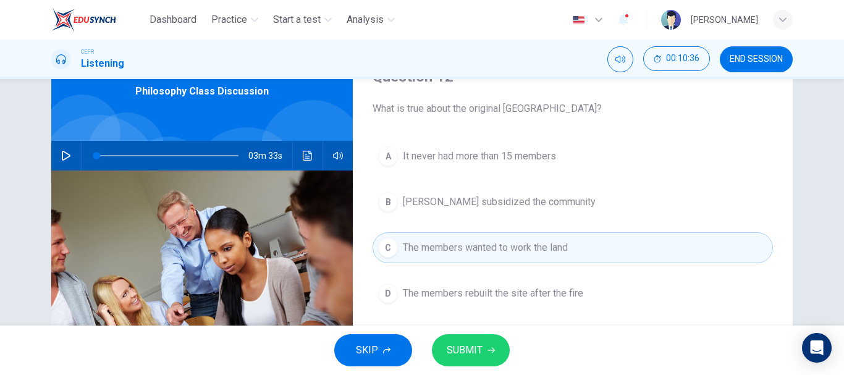
click at [466, 343] on span "SUBMIT" at bounding box center [465, 350] width 36 height 17
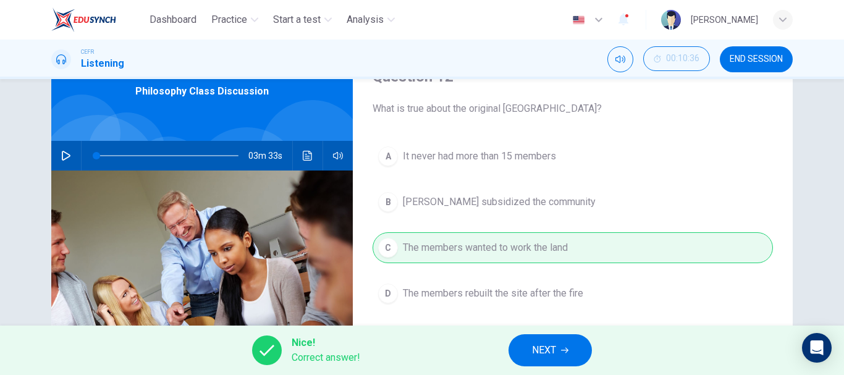
click at [561, 343] on button "NEXT" at bounding box center [549, 350] width 83 height 32
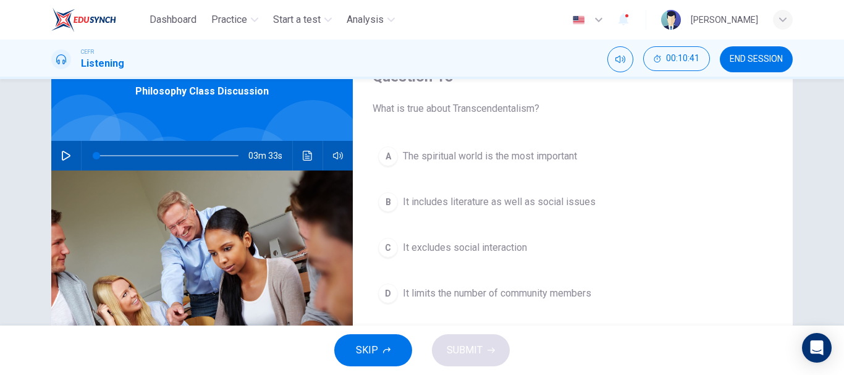
click at [468, 207] on span "It includes literature as well as social issues" at bounding box center [499, 202] width 193 height 15
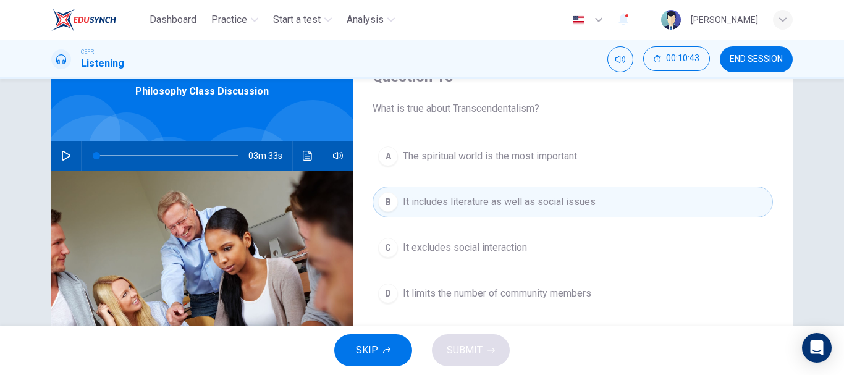
click at [527, 185] on div "A The spiritual world is the most important B It includes literature as well as…" at bounding box center [572, 237] width 400 height 193
click at [526, 194] on button "B It includes literature as well as social issues" at bounding box center [572, 202] width 400 height 31
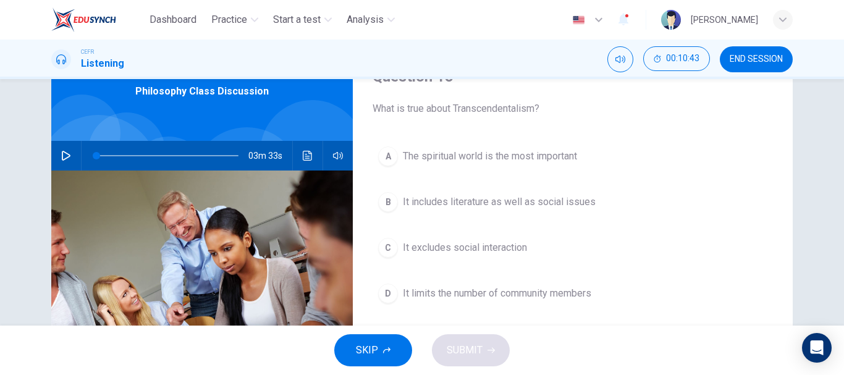
click at [526, 194] on button "B It includes literature as well as social issues" at bounding box center [572, 202] width 400 height 31
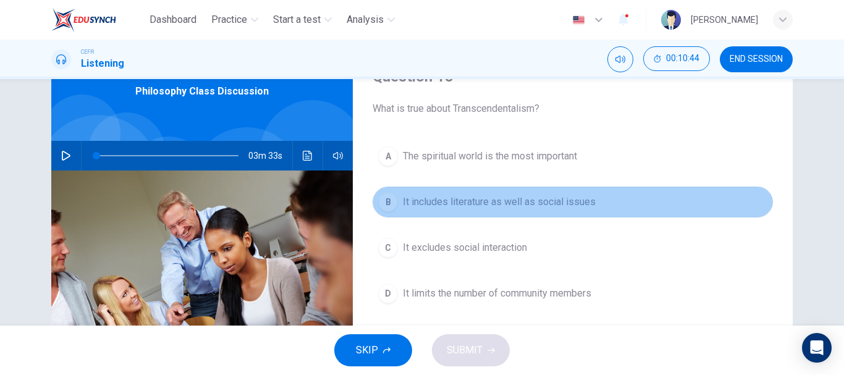
click at [526, 194] on button "B It includes literature as well as social issues" at bounding box center [572, 202] width 400 height 31
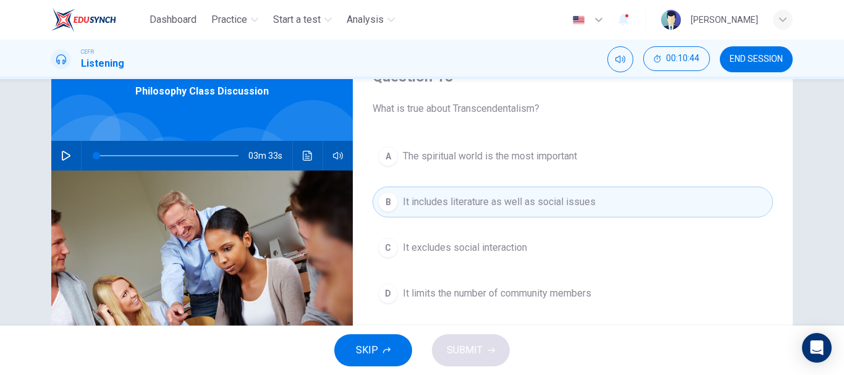
click at [526, 194] on button "B It includes literature as well as social issues" at bounding box center [572, 202] width 400 height 31
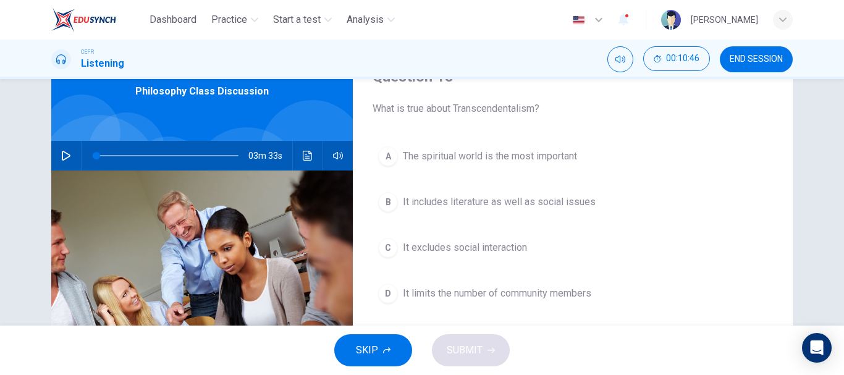
click at [384, 353] on icon "button" at bounding box center [386, 350] width 7 height 7
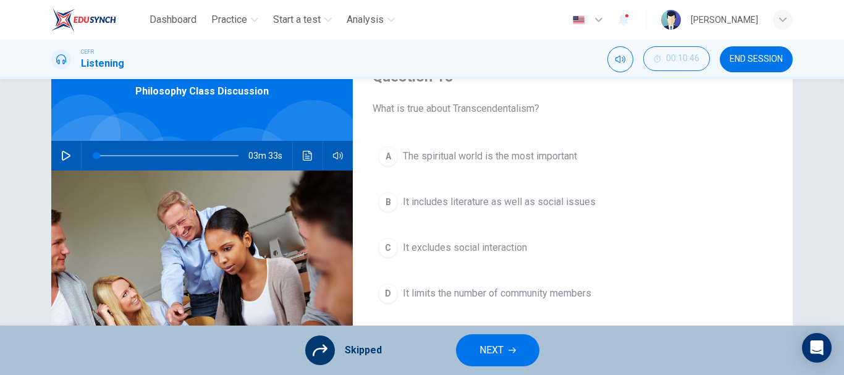
click at [503, 338] on button "NEXT" at bounding box center [497, 350] width 83 height 32
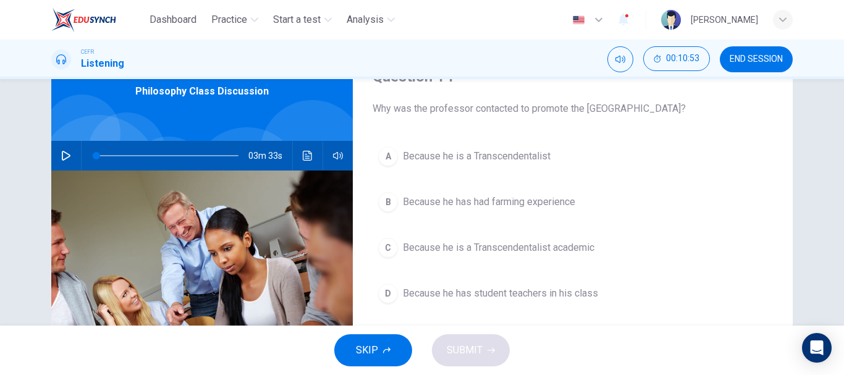
click at [456, 154] on span "Because he is a Transcendentalist" at bounding box center [477, 156] width 148 height 15
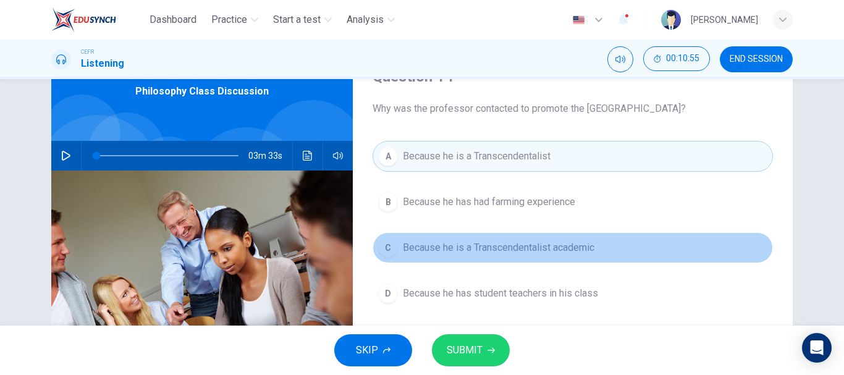
click at [502, 251] on span "Because he is a Transcendentalist academic" at bounding box center [498, 247] width 191 height 15
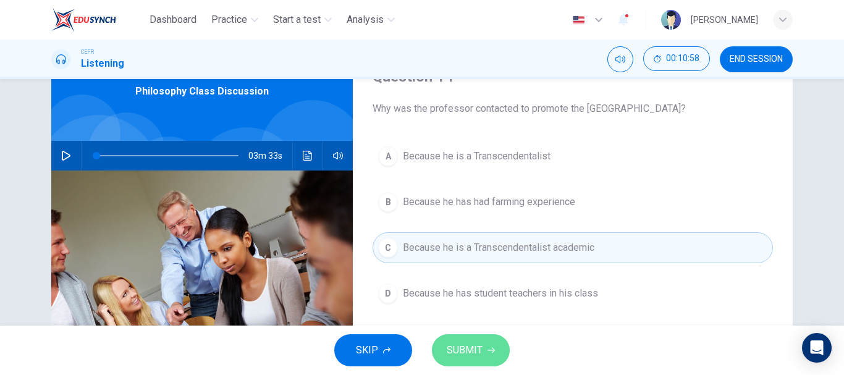
click at [479, 350] on span "SUBMIT" at bounding box center [465, 350] width 36 height 17
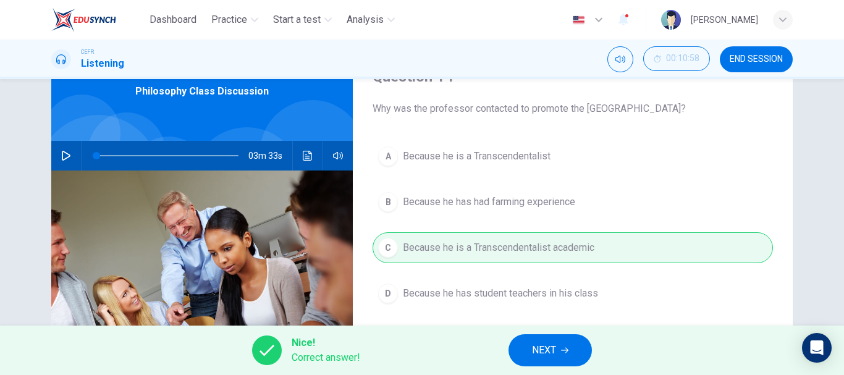
click at [544, 344] on span "NEXT" at bounding box center [544, 350] width 24 height 17
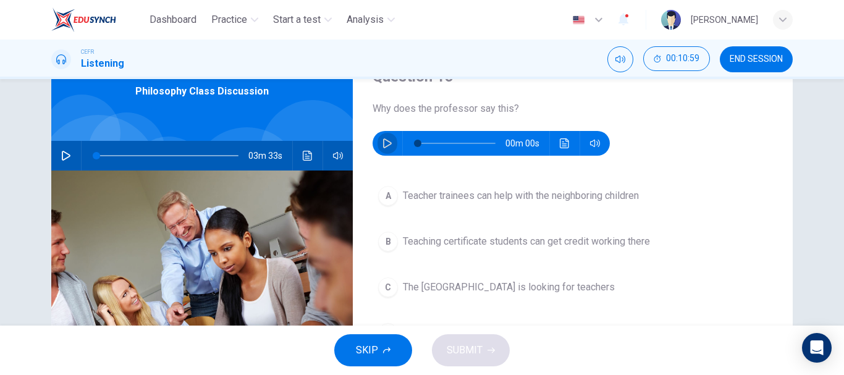
click at [385, 139] on icon "button" at bounding box center [387, 143] width 10 height 10
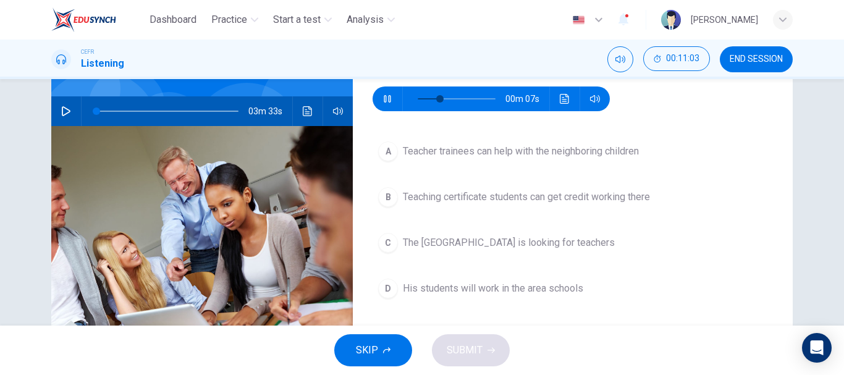
scroll to position [124, 0]
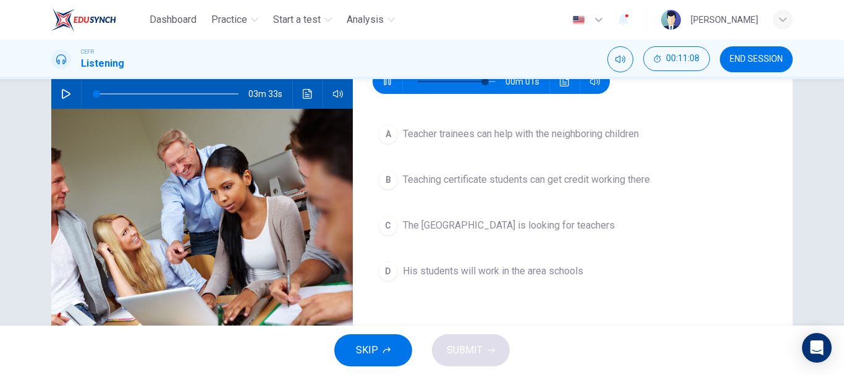
click at [570, 135] on span "Teacher trainees can help with the neighboring children" at bounding box center [521, 134] width 236 height 15
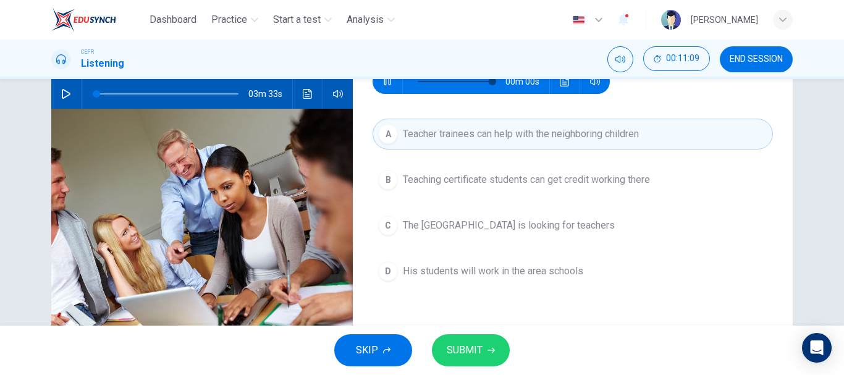
click at [485, 358] on button "SUBMIT" at bounding box center [471, 350] width 78 height 32
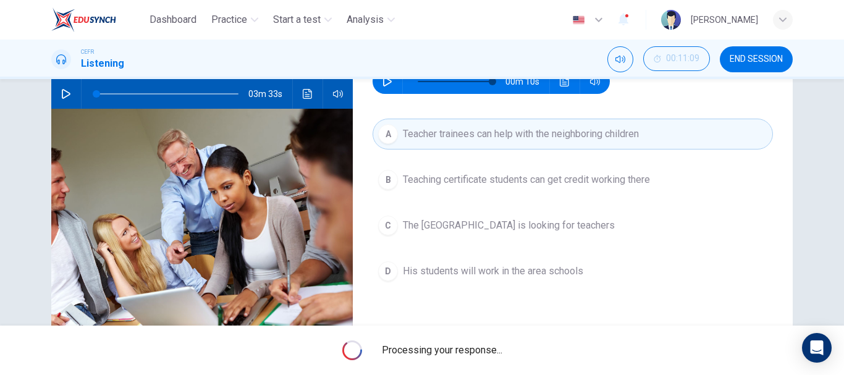
type input "0"
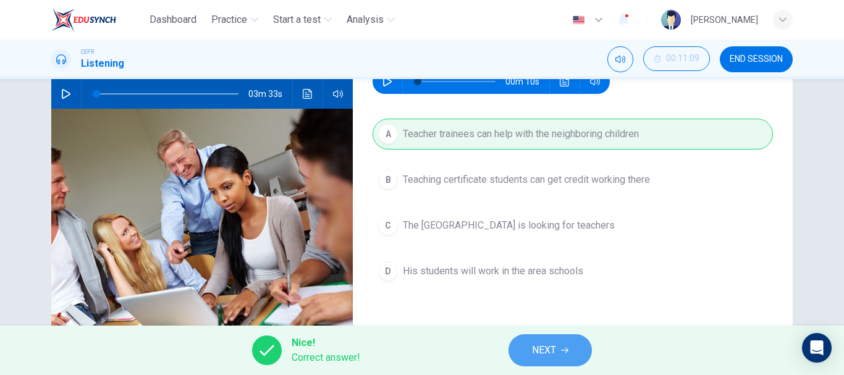
click at [550, 356] on span "NEXT" at bounding box center [544, 350] width 24 height 17
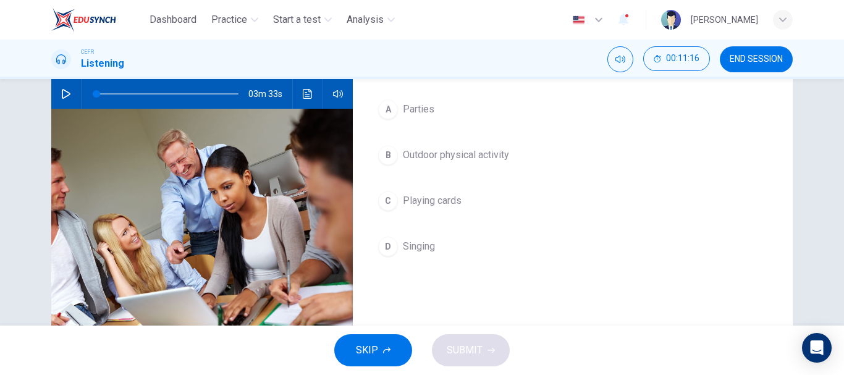
click at [450, 158] on span "Outdoor physical activity" at bounding box center [456, 155] width 106 height 15
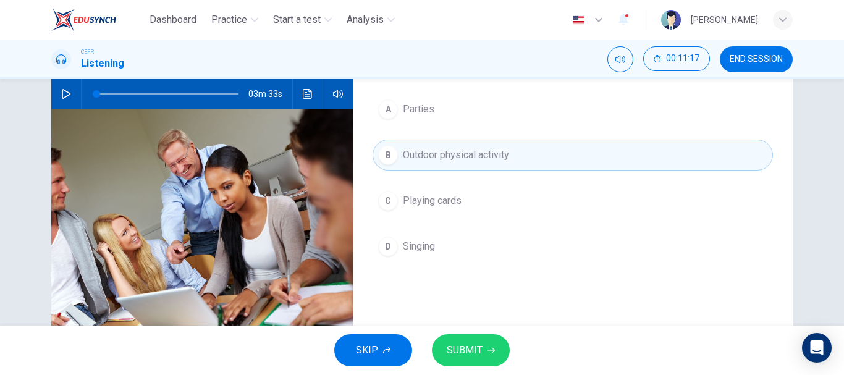
click at [434, 112] on button "A Parties" at bounding box center [572, 109] width 400 height 31
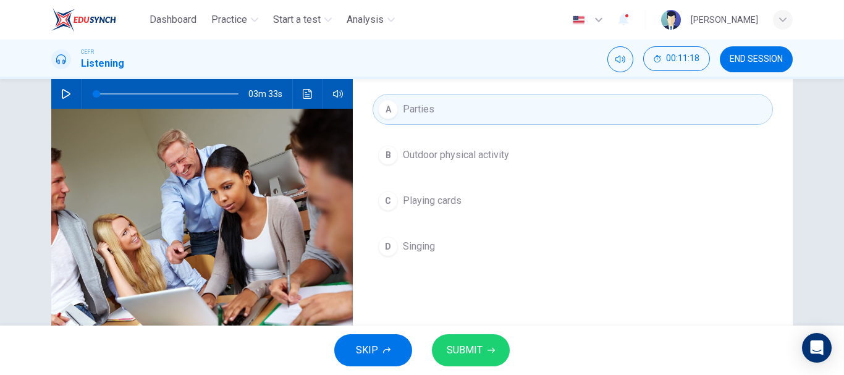
click at [459, 160] on span "Outdoor physical activity" at bounding box center [456, 155] width 106 height 15
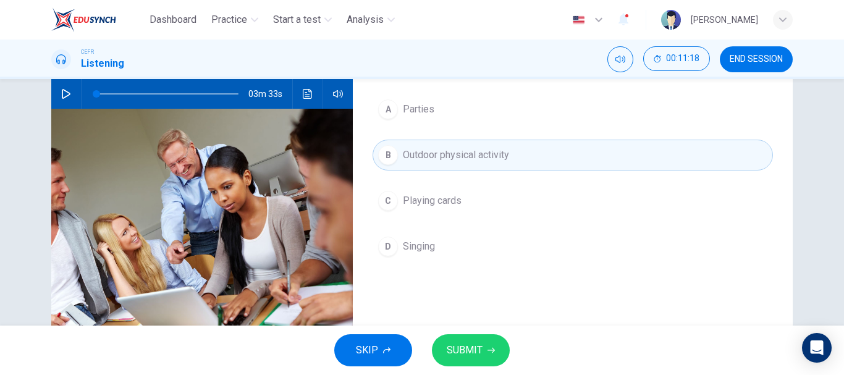
click at [482, 349] on button "SUBMIT" at bounding box center [471, 350] width 78 height 32
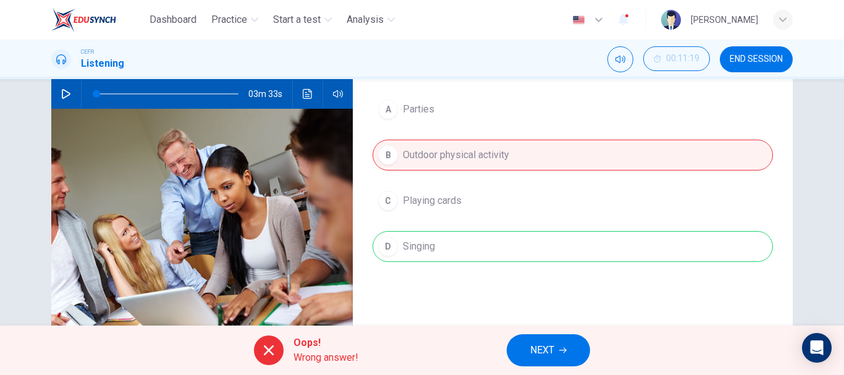
click at [559, 353] on button "NEXT" at bounding box center [547, 350] width 83 height 32
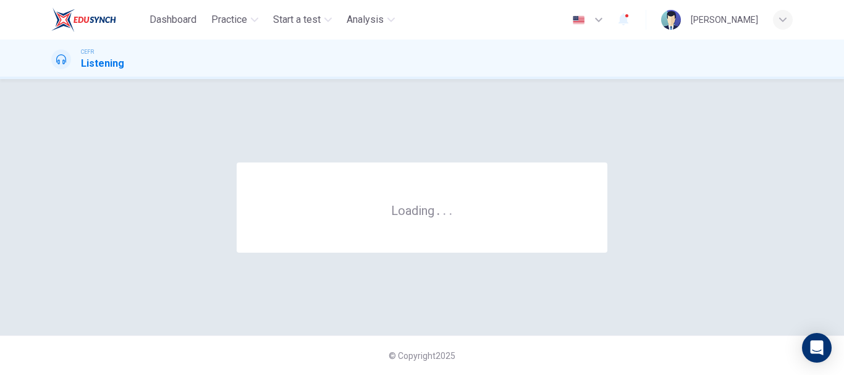
scroll to position [0, 0]
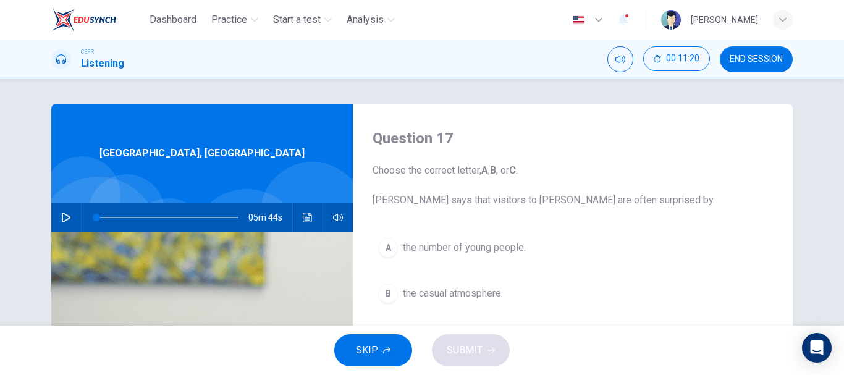
click at [394, 345] on button "SKIP" at bounding box center [373, 350] width 78 height 32
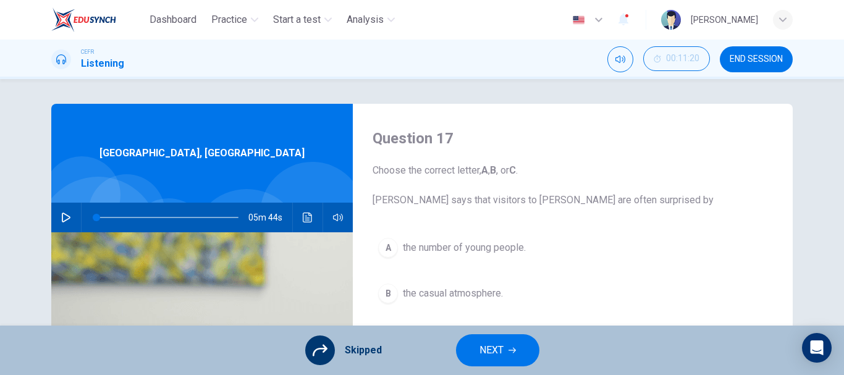
click at [489, 347] on span "NEXT" at bounding box center [491, 350] width 24 height 17
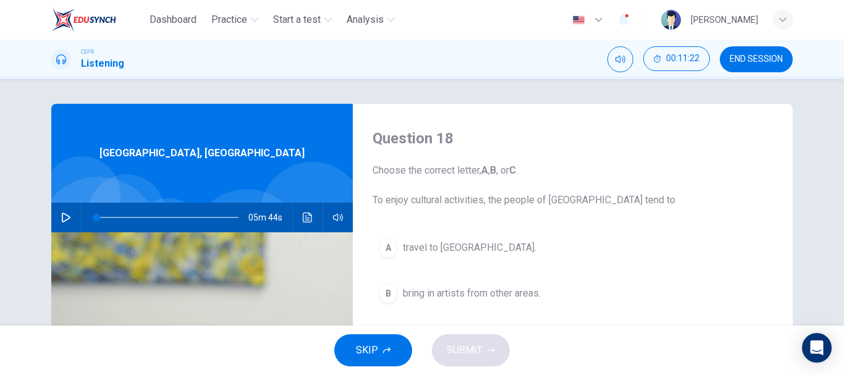
click at [387, 350] on icon "button" at bounding box center [386, 350] width 7 height 7
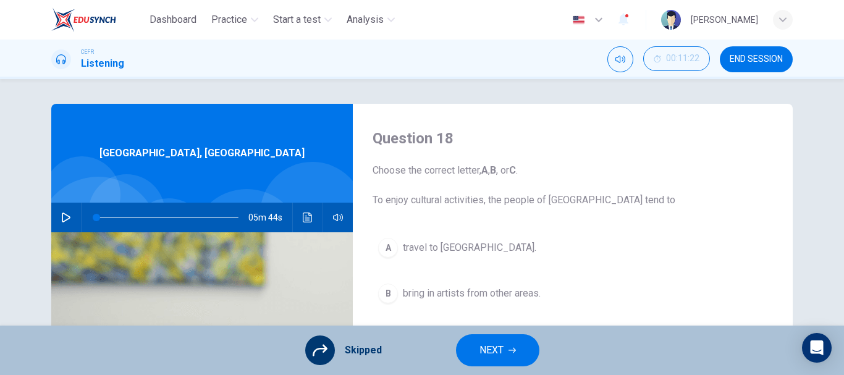
click at [481, 347] on span "NEXT" at bounding box center [491, 350] width 24 height 17
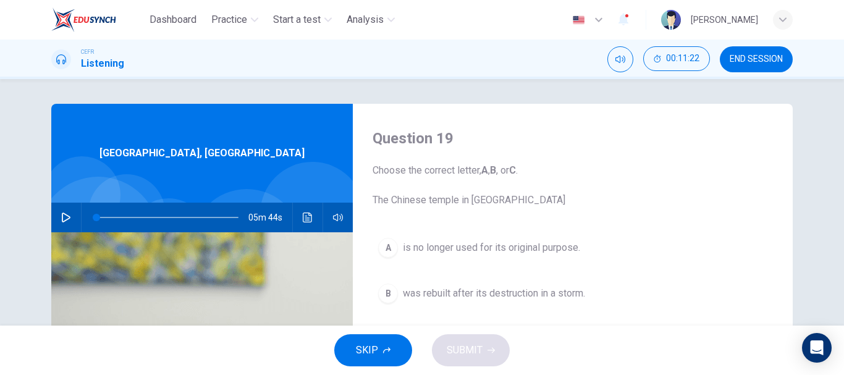
click at [383, 351] on icon "button" at bounding box center [386, 350] width 7 height 7
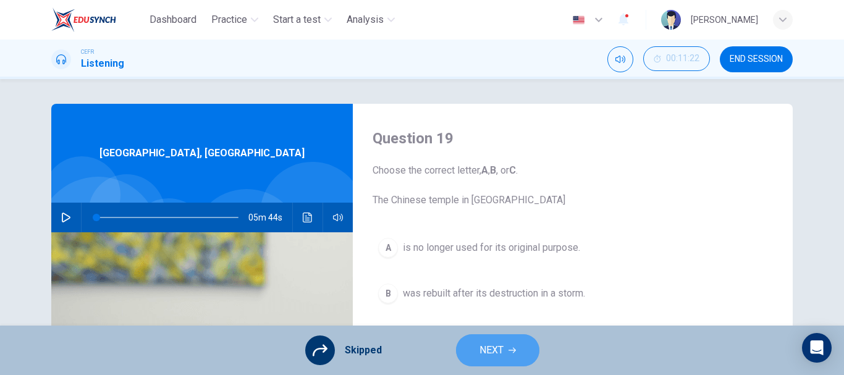
click at [485, 350] on span "NEXT" at bounding box center [491, 350] width 24 height 17
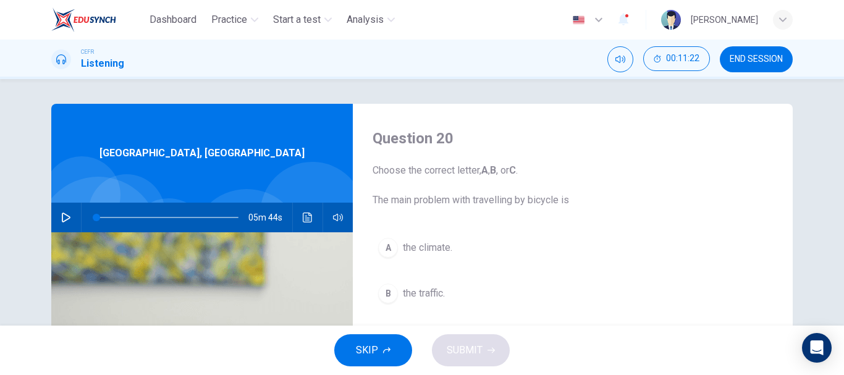
click at [400, 351] on button "SKIP" at bounding box center [373, 350] width 78 height 32
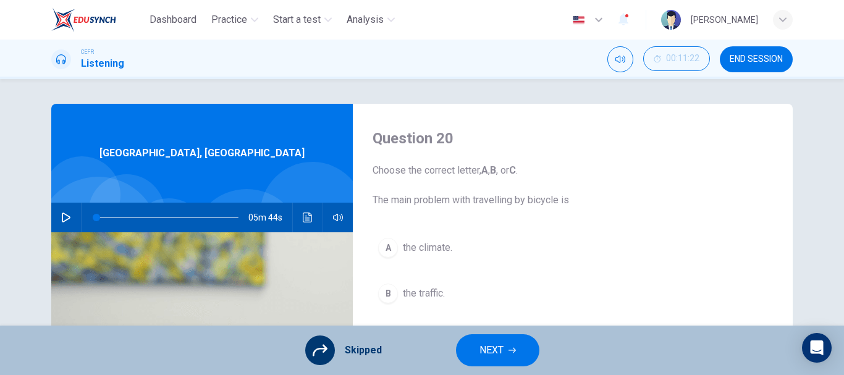
click at [492, 348] on span "NEXT" at bounding box center [491, 350] width 24 height 17
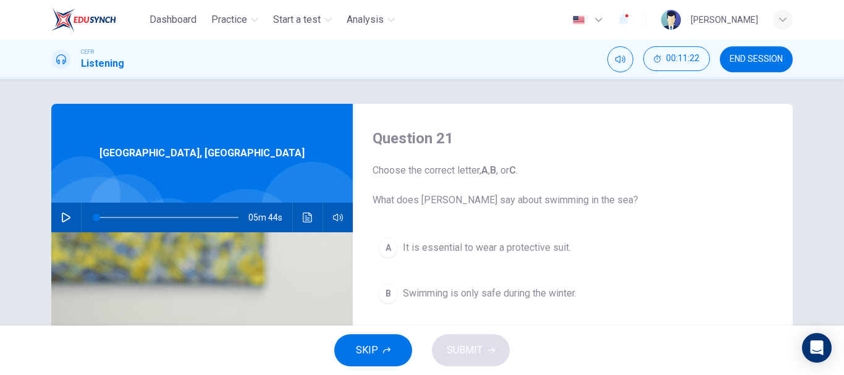
click at [389, 351] on icon "button" at bounding box center [386, 350] width 7 height 7
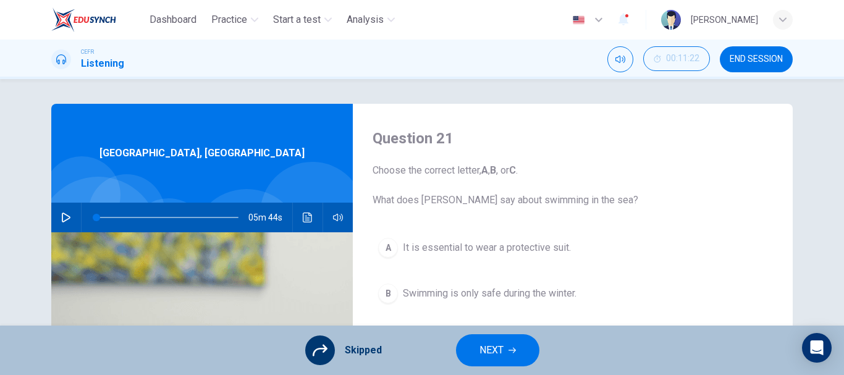
click at [519, 350] on button "NEXT" at bounding box center [497, 350] width 83 height 32
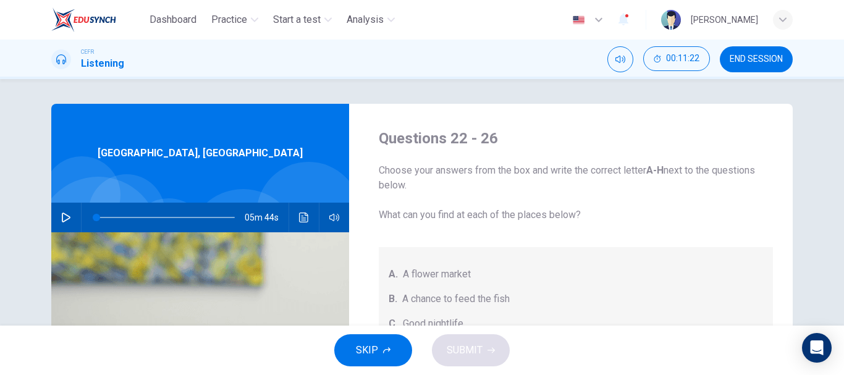
click at [393, 351] on button "SKIP" at bounding box center [373, 350] width 78 height 32
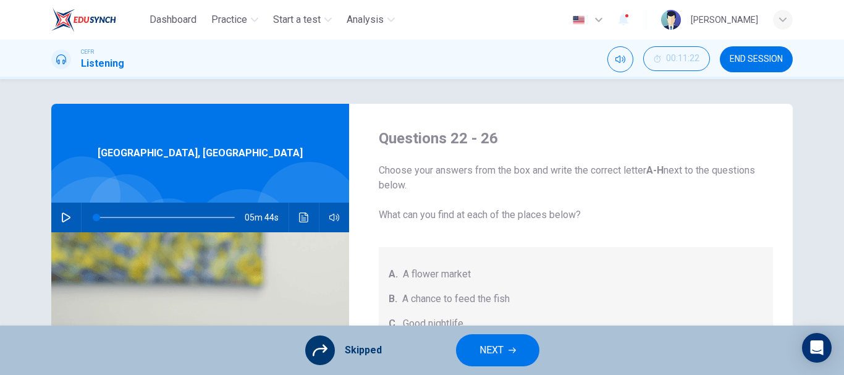
click at [515, 350] on icon "button" at bounding box center [511, 351] width 7 height 6
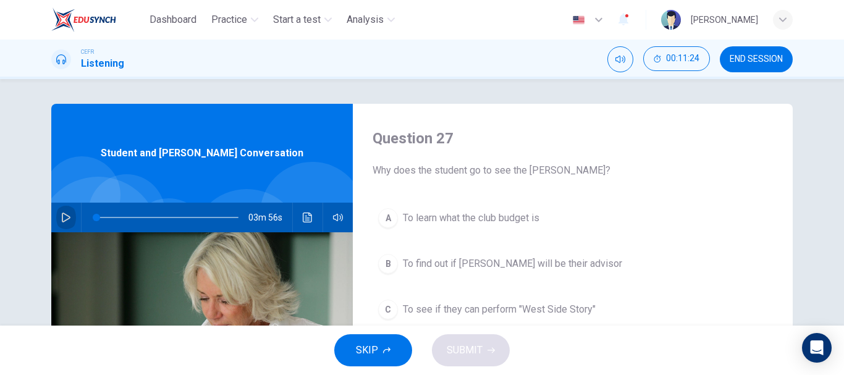
click at [65, 220] on icon "button" at bounding box center [66, 217] width 10 height 10
type input "0"
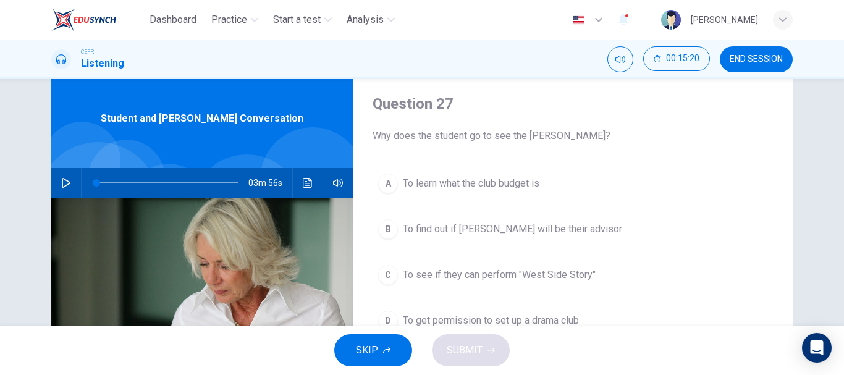
scroll to position [62, 0]
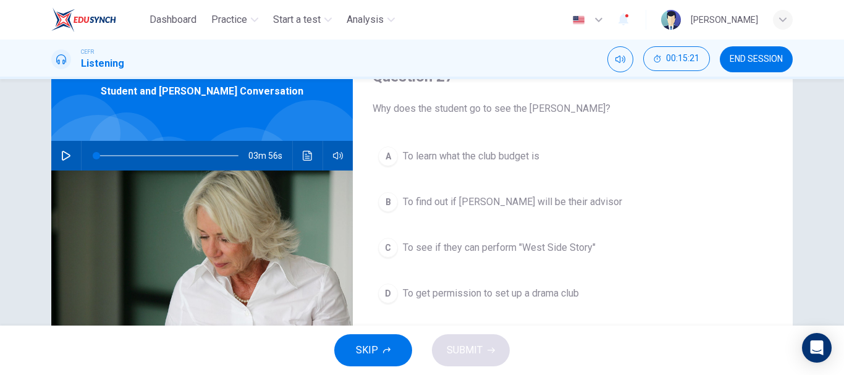
click at [561, 274] on div "A To learn what the club budget is B To find out if Professor Roberto will be t…" at bounding box center [572, 237] width 400 height 193
click at [568, 295] on span "To get permission to set up a drama club" at bounding box center [491, 293] width 176 height 15
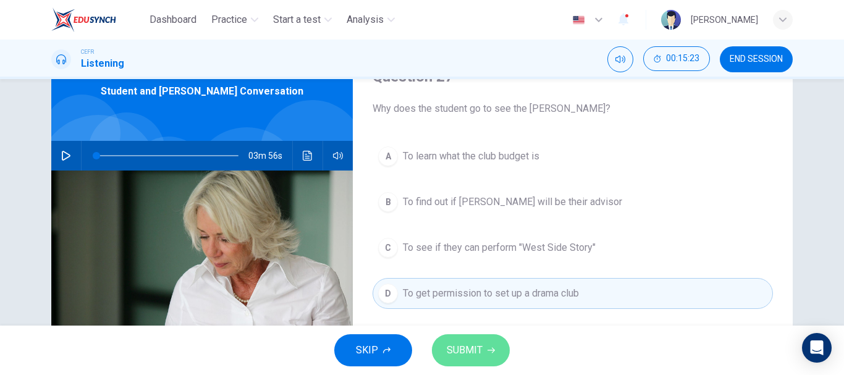
click at [485, 345] on button "SUBMIT" at bounding box center [471, 350] width 78 height 32
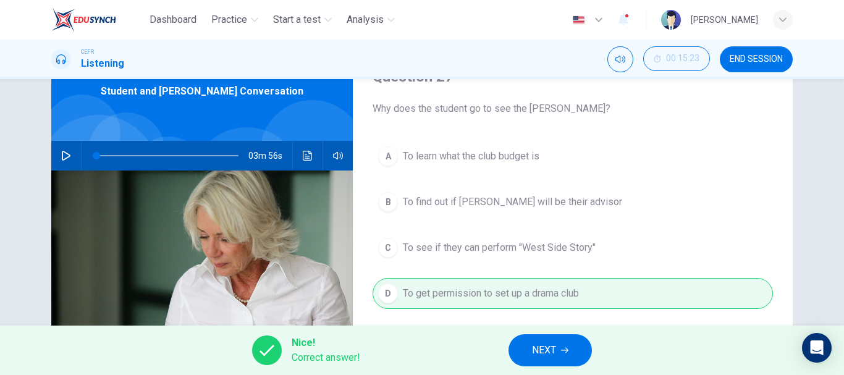
click at [547, 347] on span "NEXT" at bounding box center [544, 350] width 24 height 17
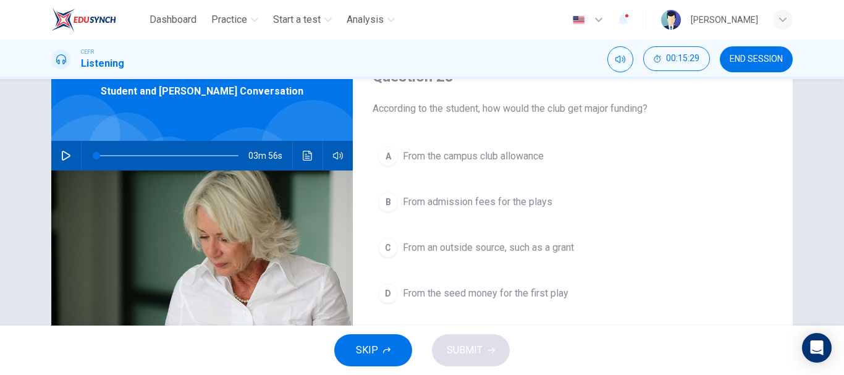
click at [542, 243] on span "From an outside source, such as a grant" at bounding box center [488, 247] width 171 height 15
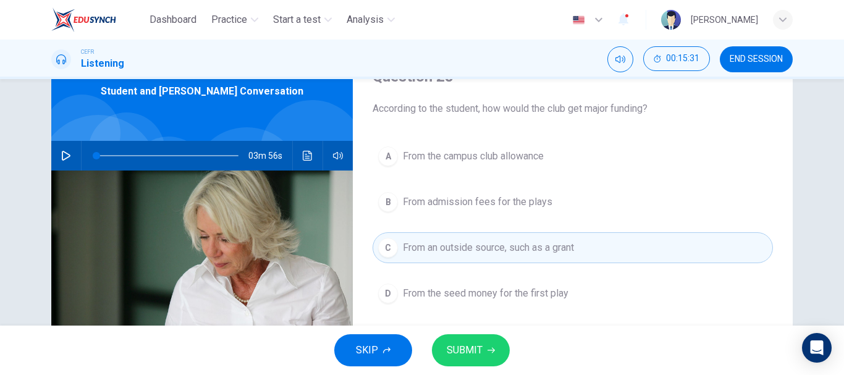
click at [537, 284] on button "D From the seed money for the first play" at bounding box center [572, 293] width 400 height 31
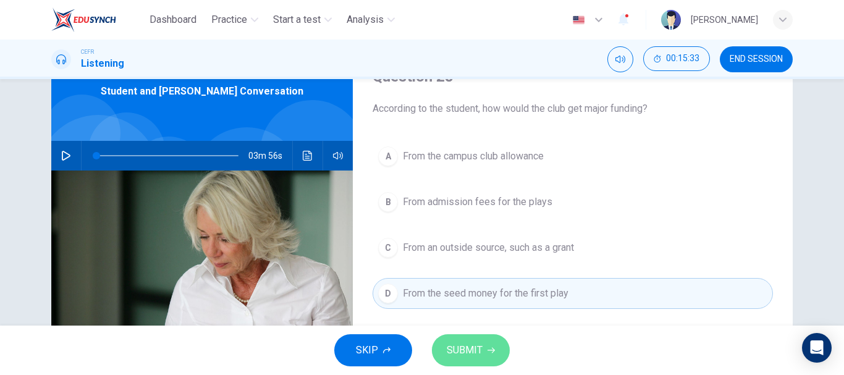
click at [484, 355] on button "SUBMIT" at bounding box center [471, 350] width 78 height 32
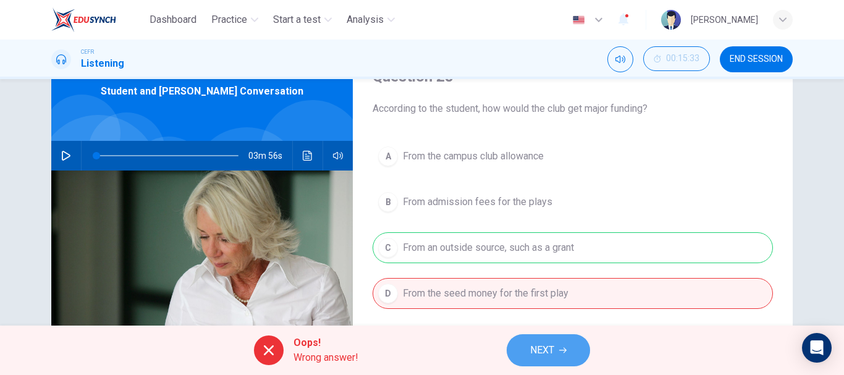
click at [550, 343] on span "NEXT" at bounding box center [542, 350] width 24 height 17
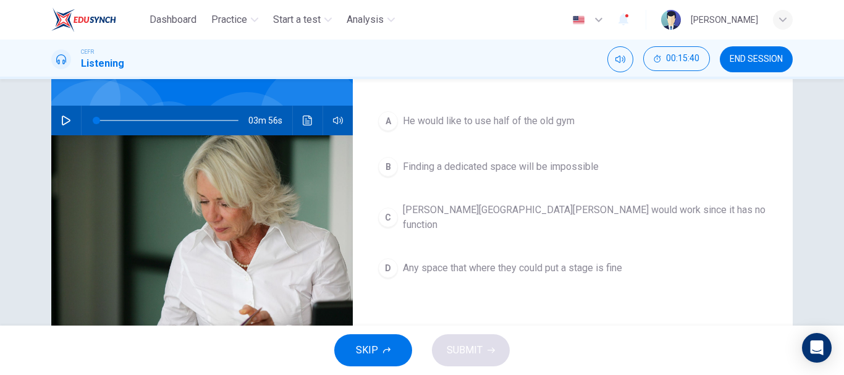
scroll to position [124, 0]
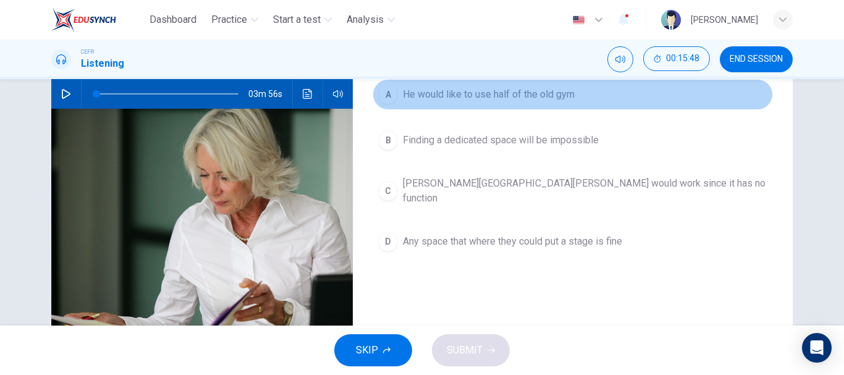
click at [521, 98] on span "He would like to use half of the old gym" at bounding box center [489, 94] width 172 height 15
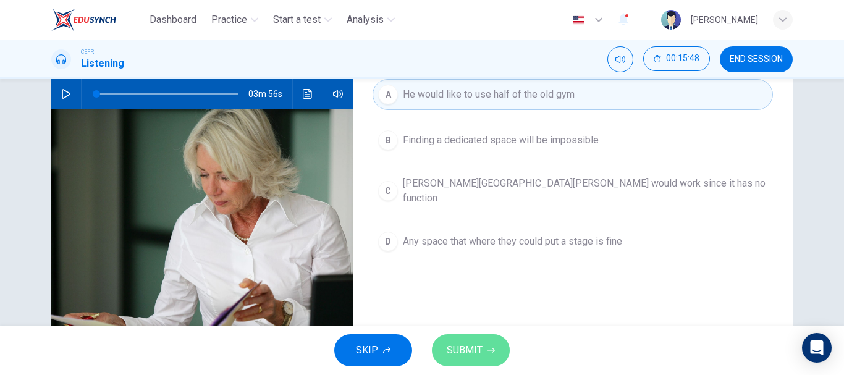
click at [464, 356] on span "SUBMIT" at bounding box center [465, 350] width 36 height 17
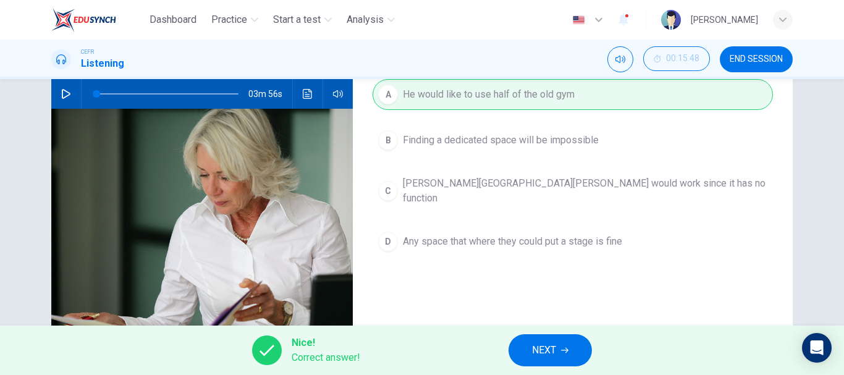
click at [569, 356] on button "NEXT" at bounding box center [549, 350] width 83 height 32
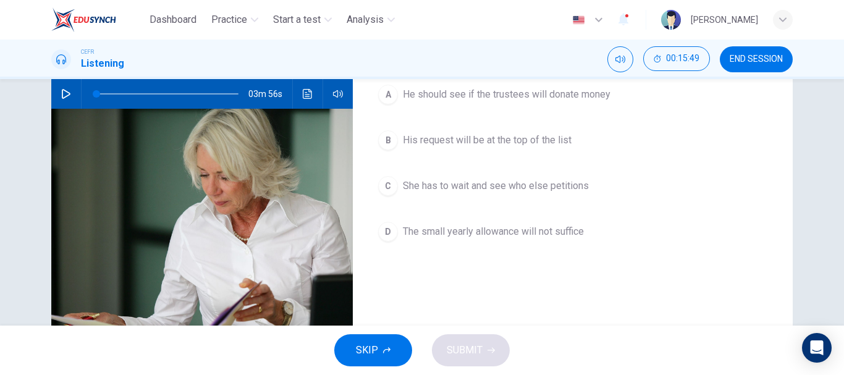
scroll to position [62, 0]
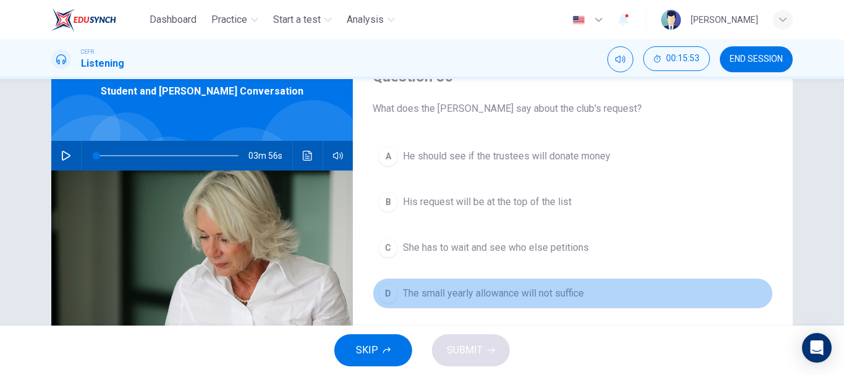
click at [566, 300] on span "The small yearly allowance will not suffice" at bounding box center [493, 293] width 181 height 15
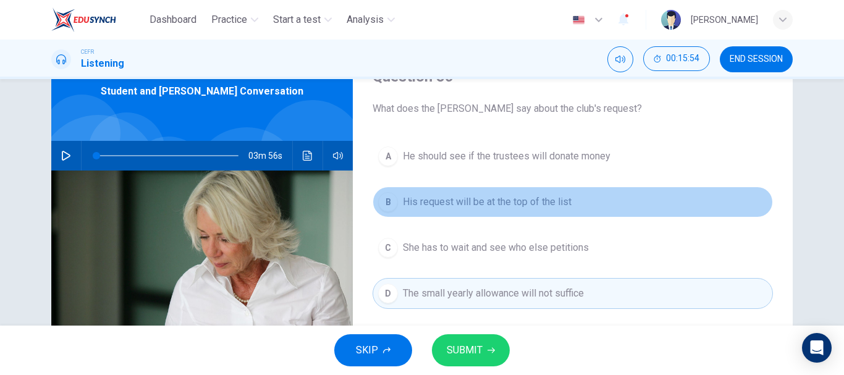
click at [521, 197] on span "His request will be at the top of the list" at bounding box center [487, 202] width 169 height 15
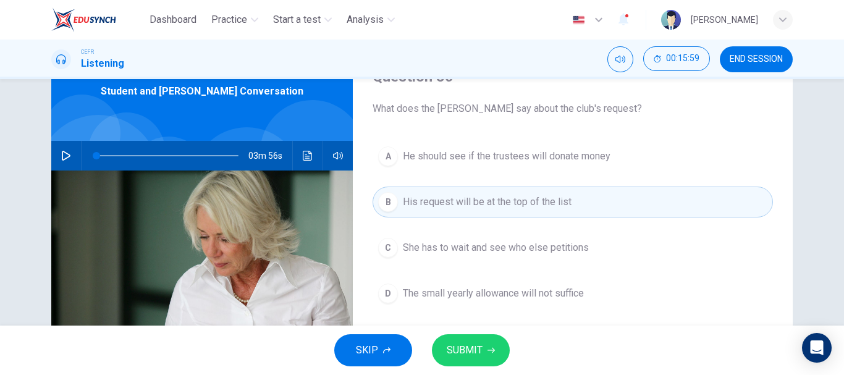
click at [484, 342] on button "SUBMIT" at bounding box center [471, 350] width 78 height 32
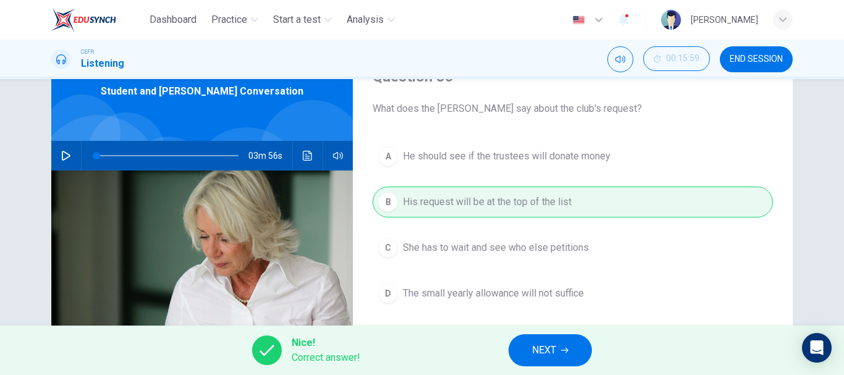
click at [548, 348] on span "NEXT" at bounding box center [544, 350] width 24 height 17
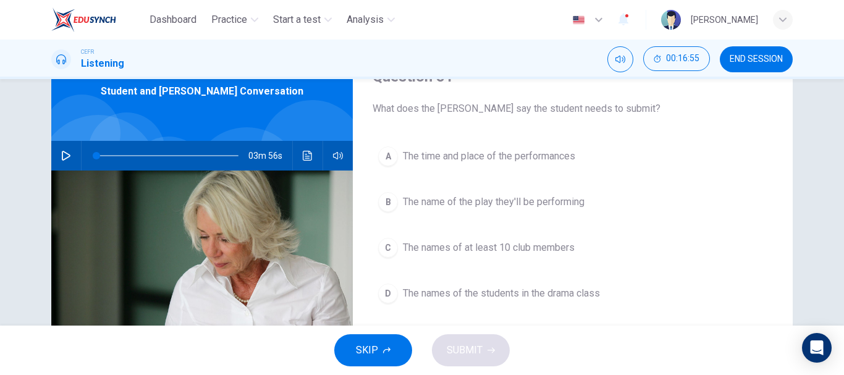
click at [555, 246] on span "The names of at least 10 club members" at bounding box center [489, 247] width 172 height 15
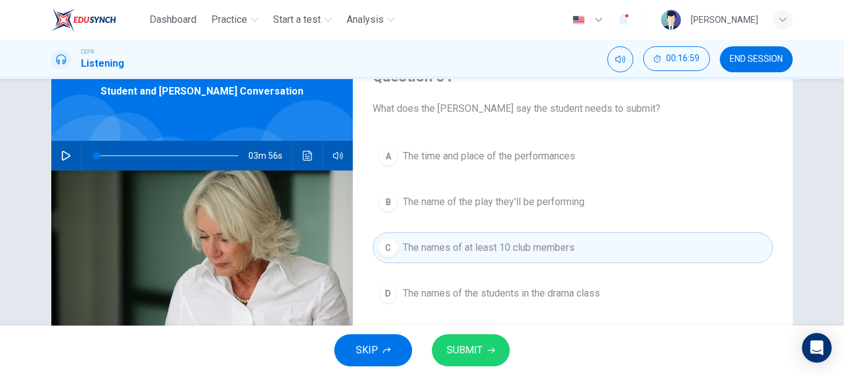
click at [488, 350] on icon "button" at bounding box center [490, 350] width 7 height 7
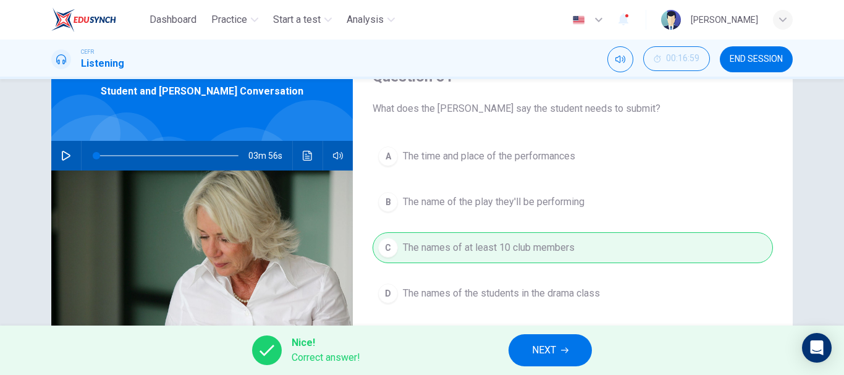
click at [560, 347] on button "NEXT" at bounding box center [549, 350] width 83 height 32
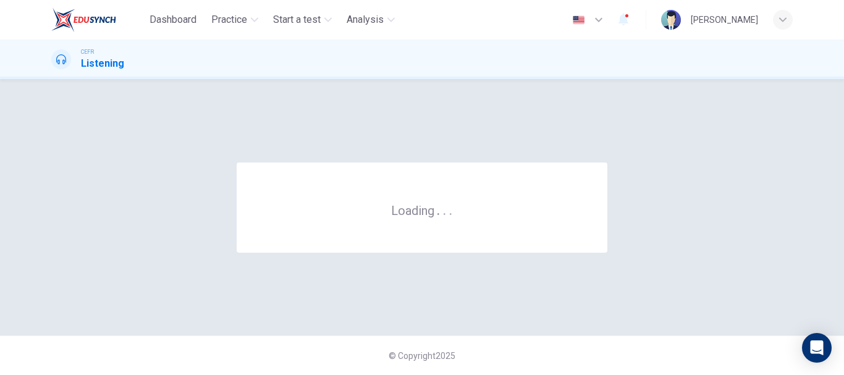
scroll to position [0, 0]
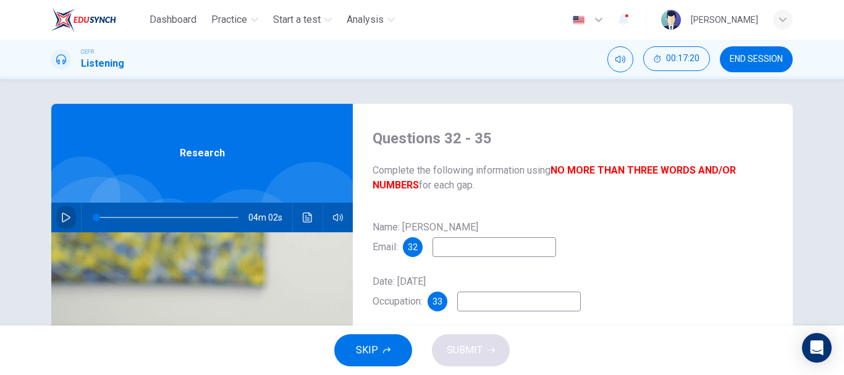
click at [61, 209] on button "button" at bounding box center [66, 218] width 20 height 30
click at [502, 247] on input at bounding box center [494, 247] width 124 height 20
type input "22"
type input "wi"
type input "23"
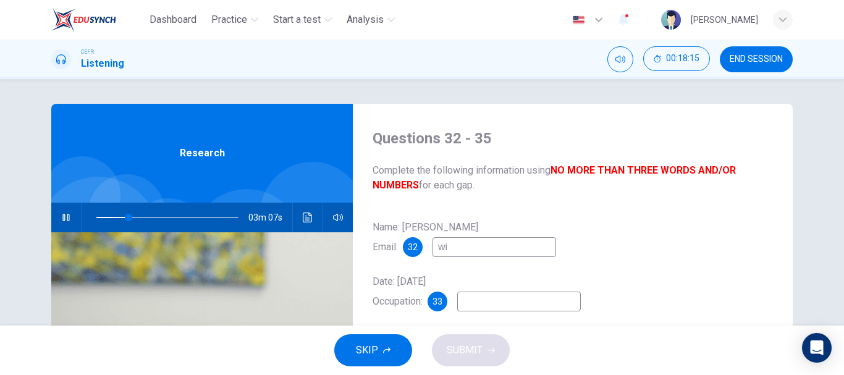
type input "w"
type input "23"
type input "wglass"
type input "24"
type input "wglass@emai"
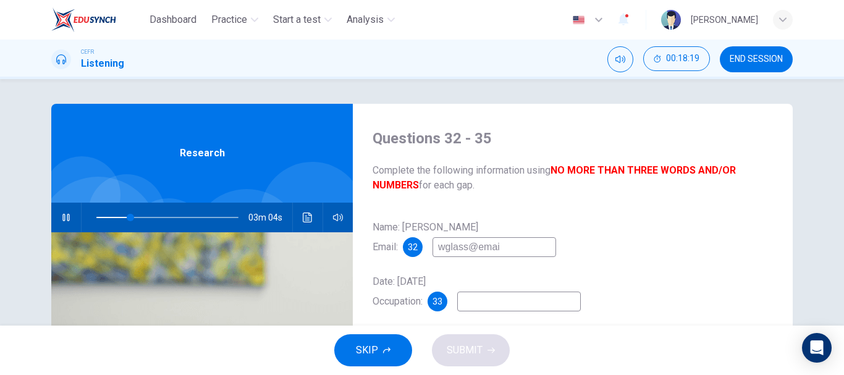
type input "24"
type input "wglass@email.com"
type input "25"
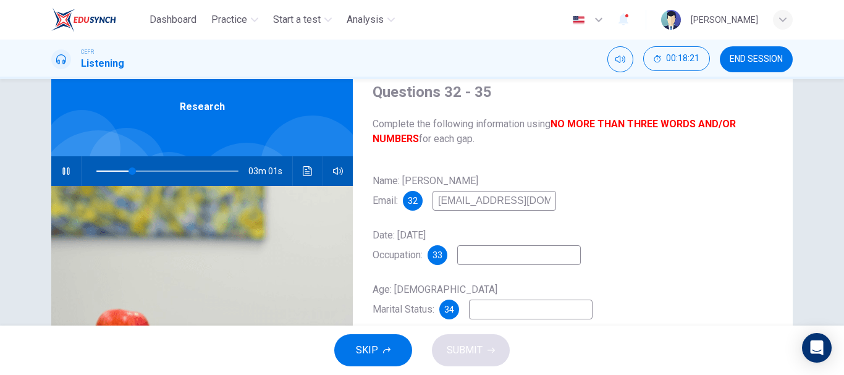
scroll to position [62, 0]
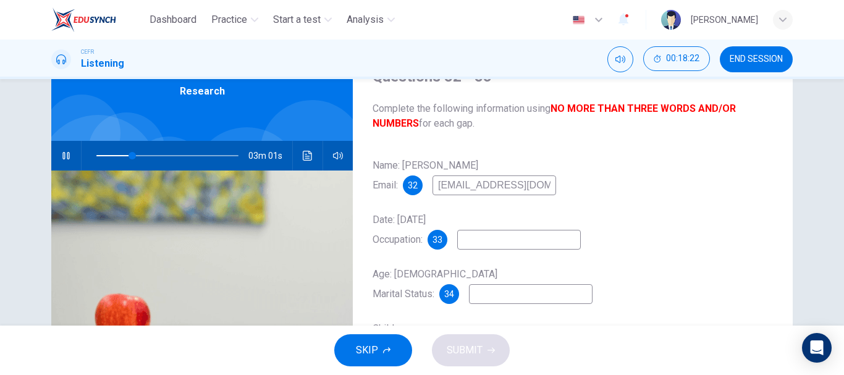
type input "wglass@email.com"
click at [505, 241] on input at bounding box center [519, 240] width 124 height 20
type input "29"
type input "civil"
type input "29"
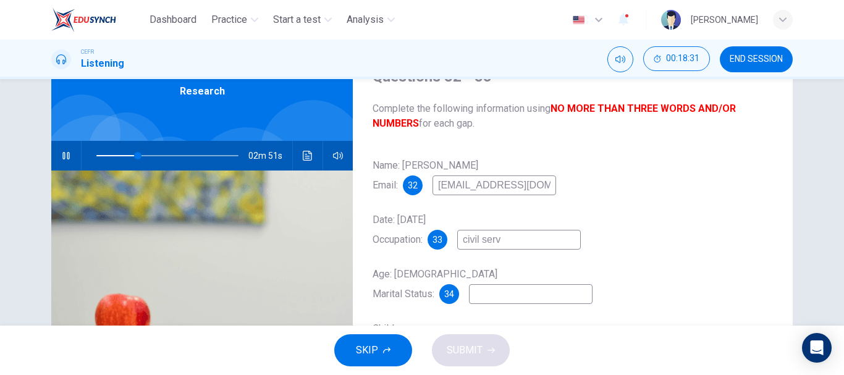
type input "civil serva"
type input "30"
type input "civil servant"
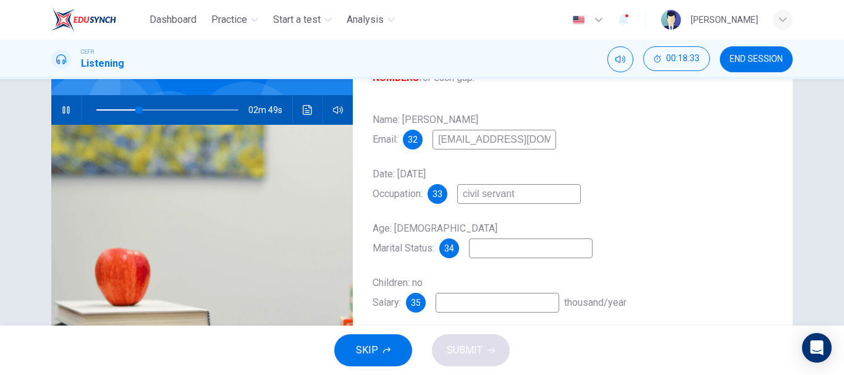
scroll to position [124, 0]
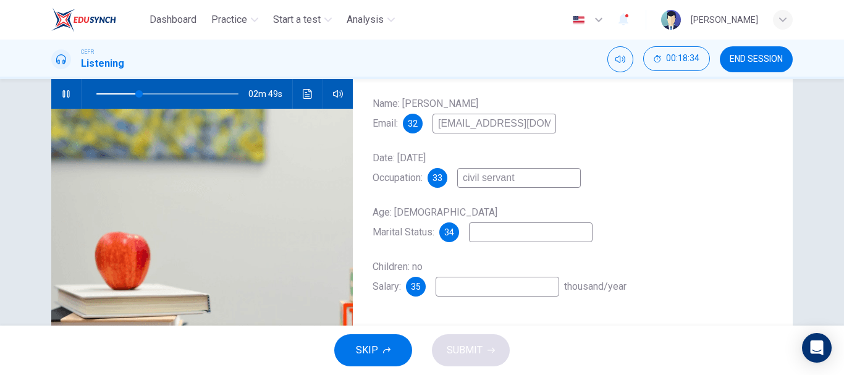
type input "30"
type input "civil servant"
click at [520, 223] on div "Age: 29 Marital Status: 34" at bounding box center [572, 223] width 400 height 40
click at [510, 242] on input at bounding box center [531, 232] width 124 height 20
type input "32"
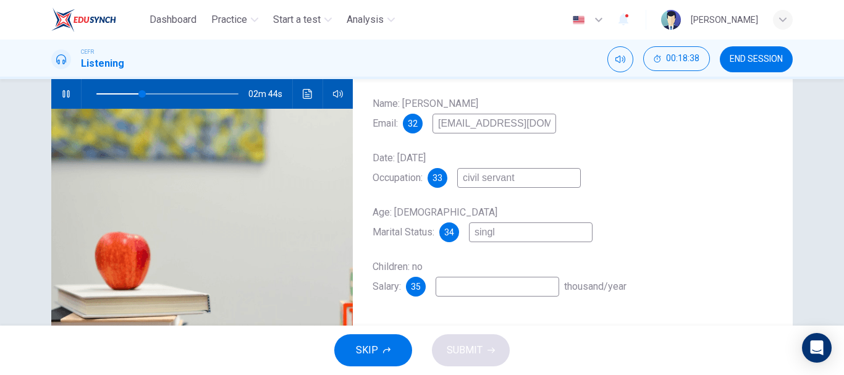
type input "single"
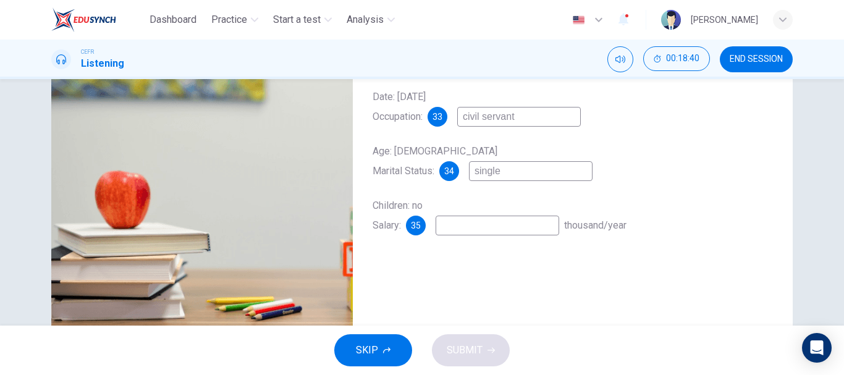
type input "33"
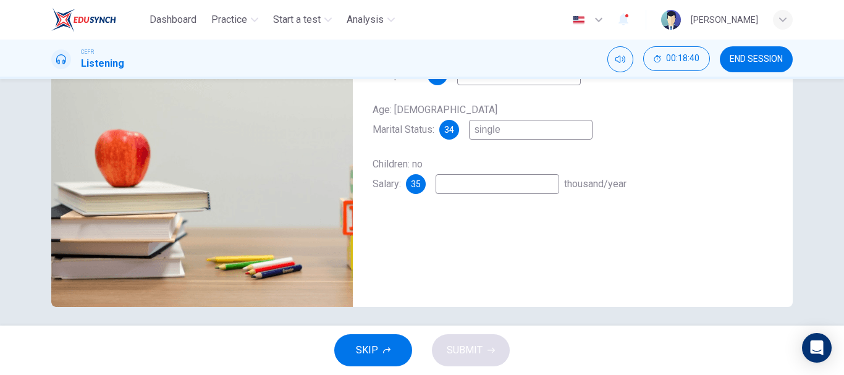
scroll to position [232, 0]
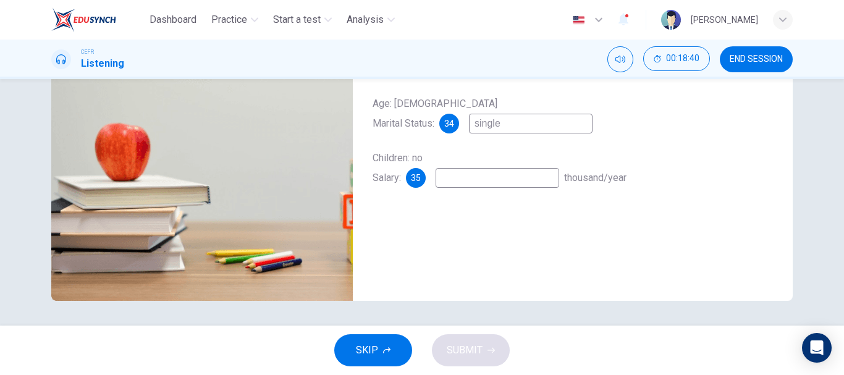
type input "single"
click at [487, 177] on input at bounding box center [497, 178] width 124 height 20
type input "39"
type input "2"
type input "39"
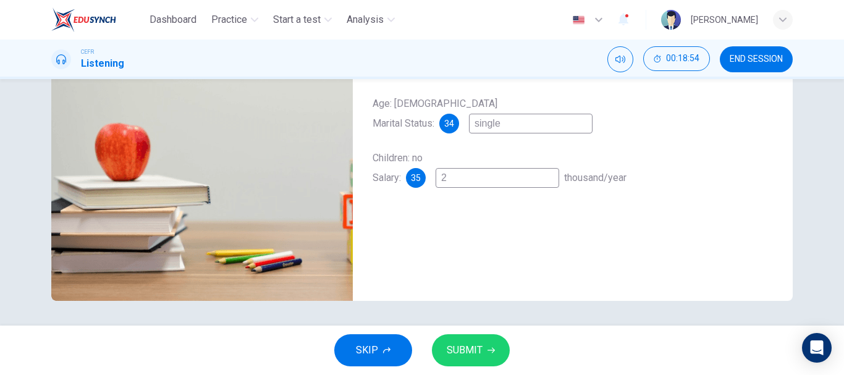
type input "24"
type input "39"
type input "24-"
type input "39"
type input "24-3"
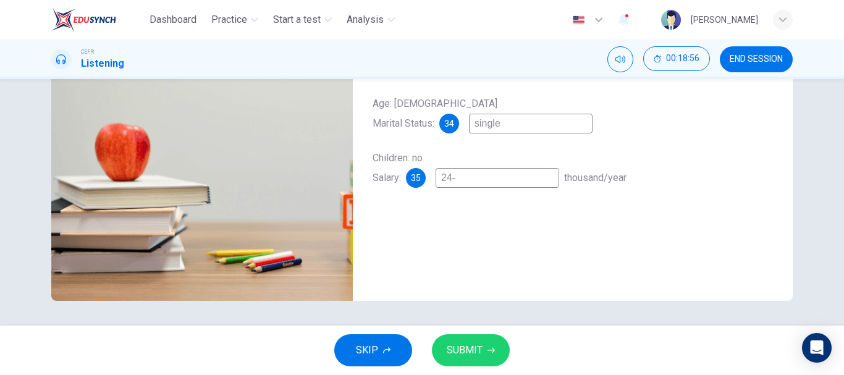
type input "39"
type input "24-36"
type input "40"
type input "24-36"
click at [487, 355] on button "SUBMIT" at bounding box center [471, 350] width 78 height 32
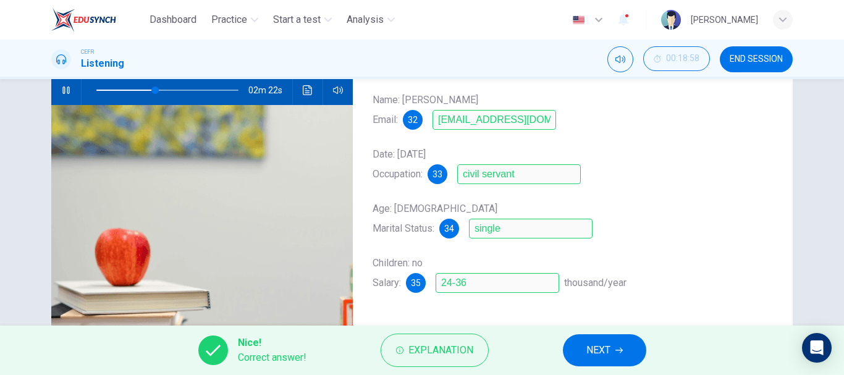
scroll to position [47, 0]
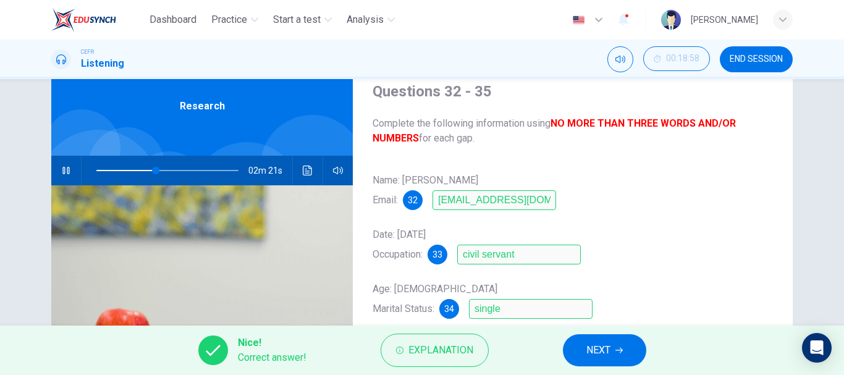
click at [603, 345] on span "NEXT" at bounding box center [598, 350] width 24 height 17
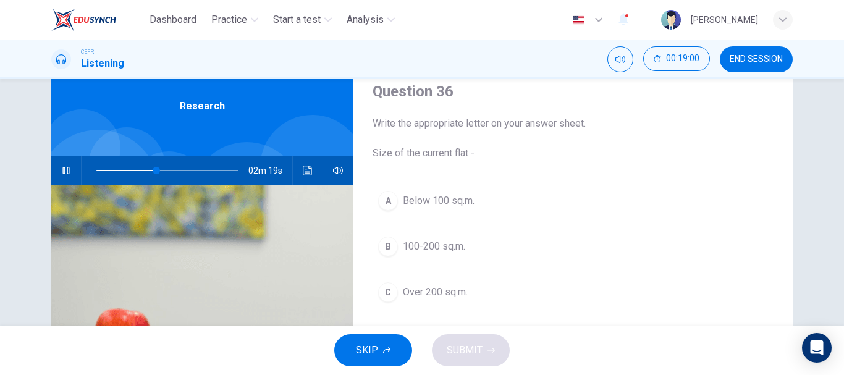
scroll to position [109, 0]
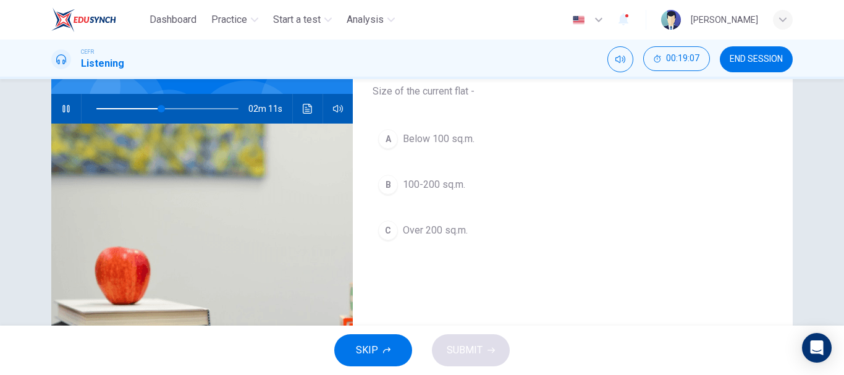
click at [432, 143] on span "Below 100 sq.m." at bounding box center [439, 139] width 72 height 15
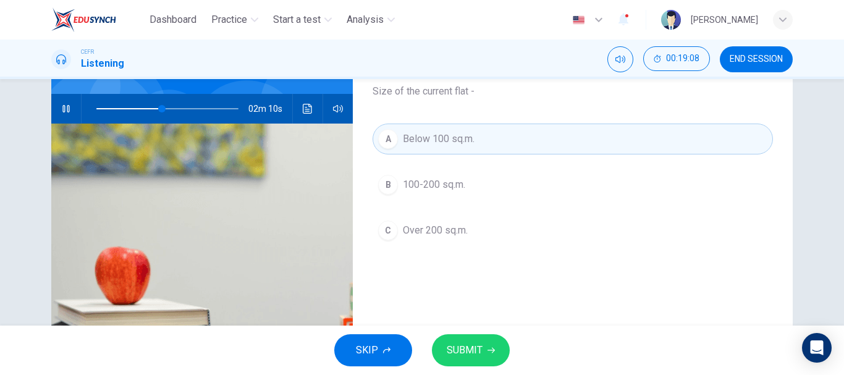
click at [489, 349] on icon "button" at bounding box center [490, 350] width 7 height 7
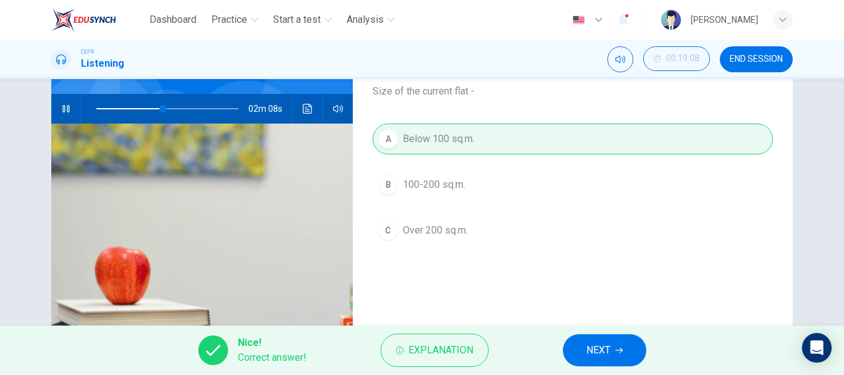
click at [587, 353] on span "NEXT" at bounding box center [598, 350] width 24 height 17
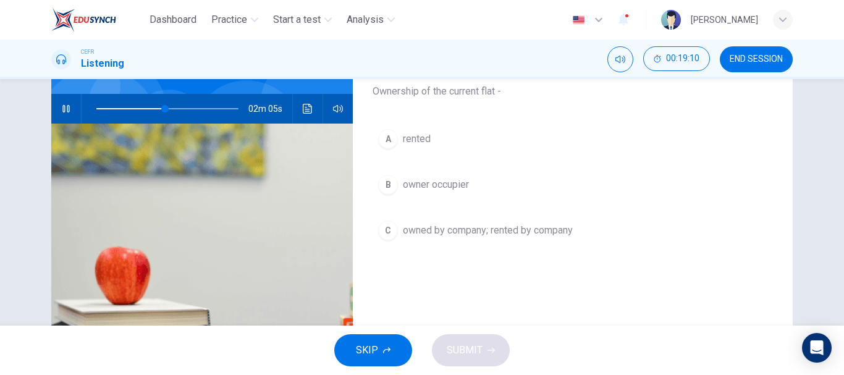
click at [429, 182] on span "owner occupier" at bounding box center [436, 184] width 66 height 15
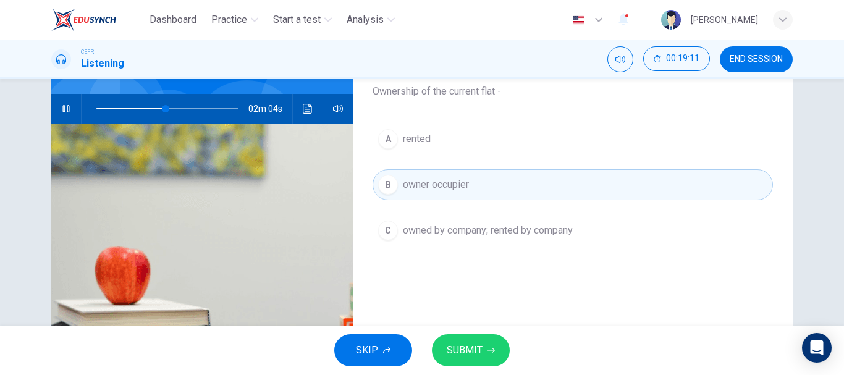
click at [489, 350] on icon "button" at bounding box center [490, 350] width 7 height 7
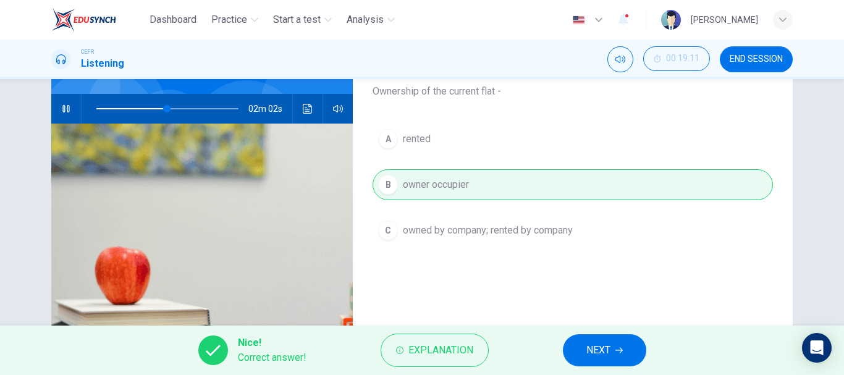
click at [583, 345] on button "NEXT" at bounding box center [604, 350] width 83 height 32
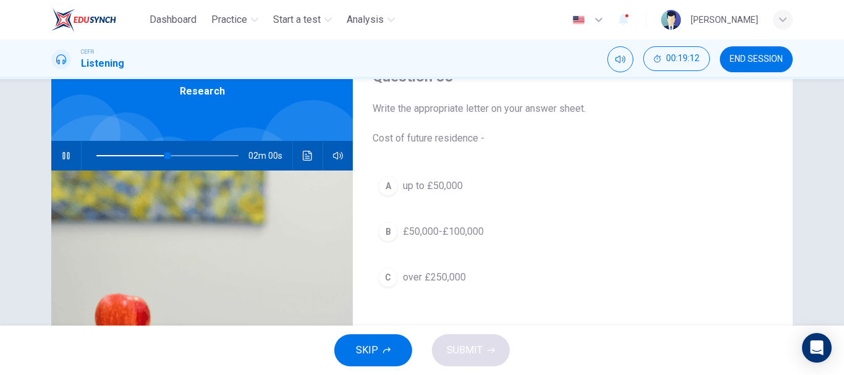
scroll to position [47, 0]
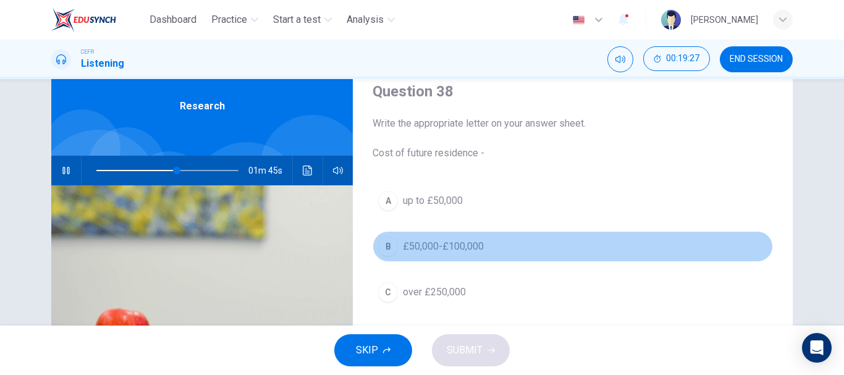
click at [438, 245] on span "£50,000-£100,000" at bounding box center [443, 246] width 81 height 15
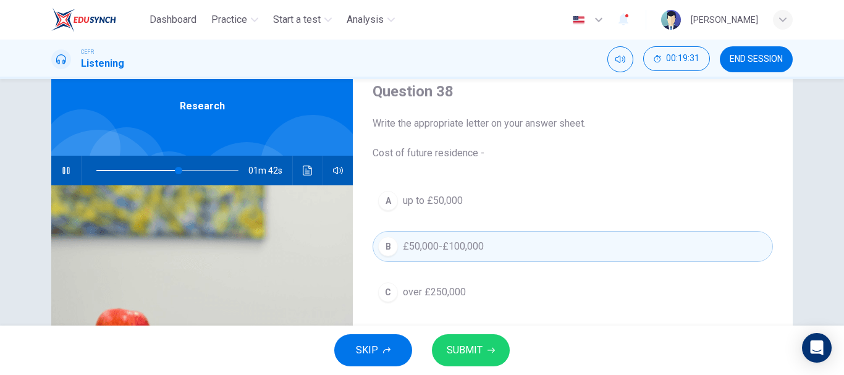
click at [481, 345] on span "SUBMIT" at bounding box center [465, 350] width 36 height 17
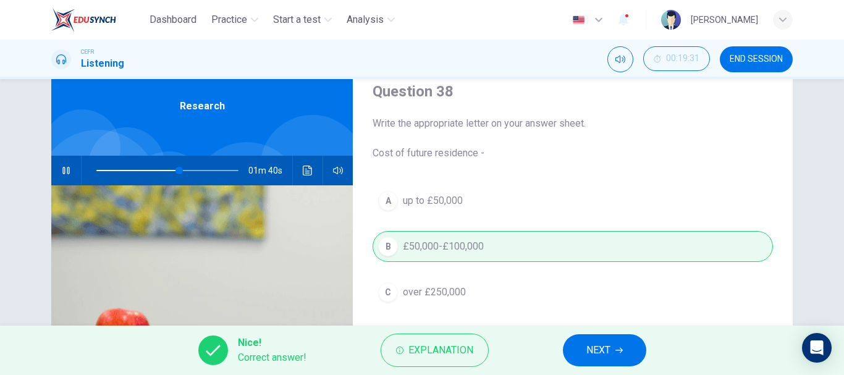
click at [583, 343] on button "NEXT" at bounding box center [604, 350] width 83 height 32
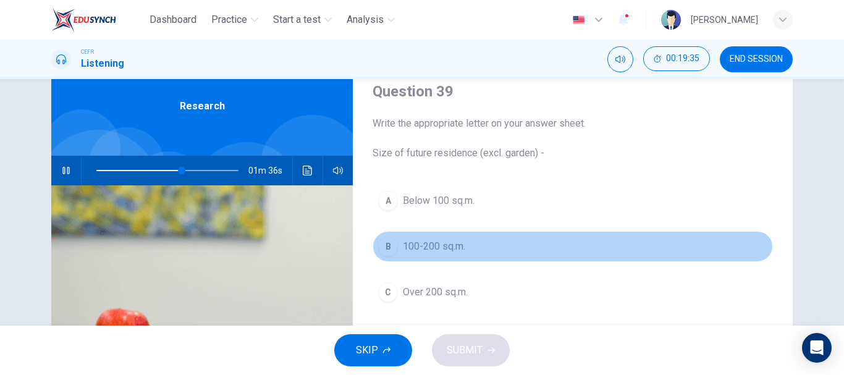
click at [444, 252] on span "100-200 sq.m." at bounding box center [434, 246] width 62 height 15
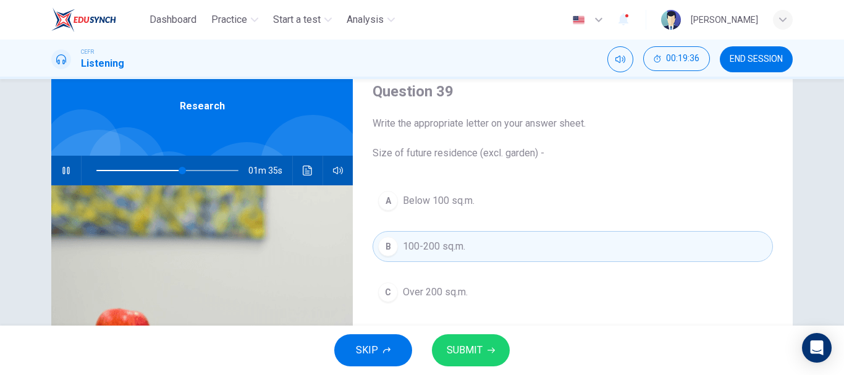
click at [492, 351] on icon "button" at bounding box center [490, 350] width 7 height 7
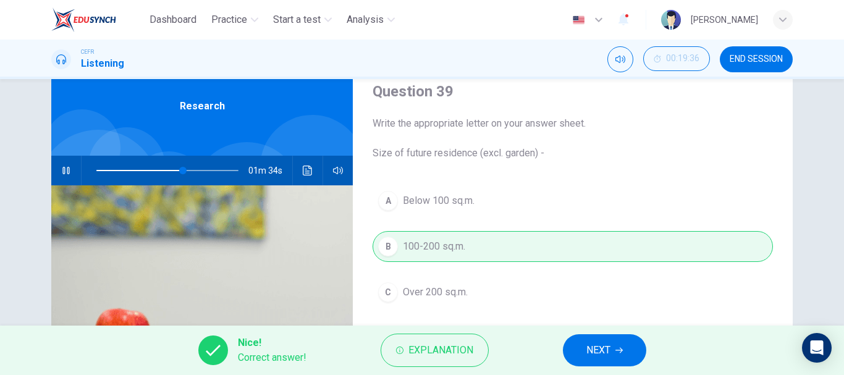
click at [590, 345] on span "NEXT" at bounding box center [598, 350] width 24 height 17
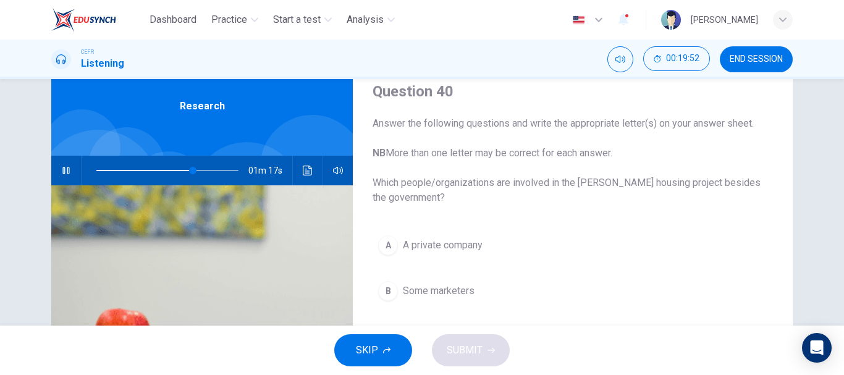
scroll to position [170, 0]
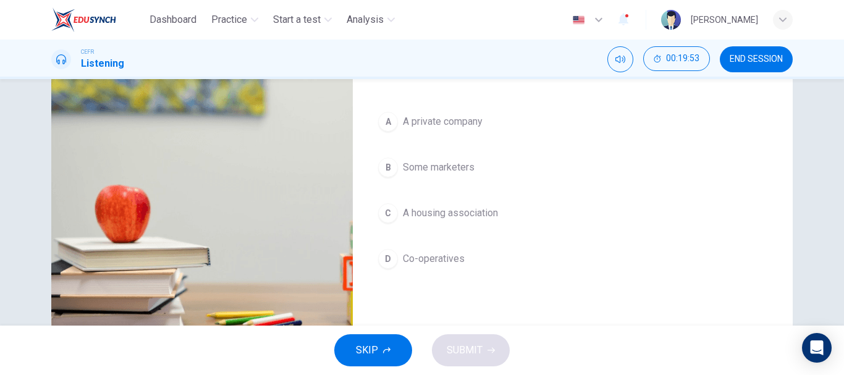
click at [420, 119] on span "A private company" at bounding box center [443, 121] width 80 height 15
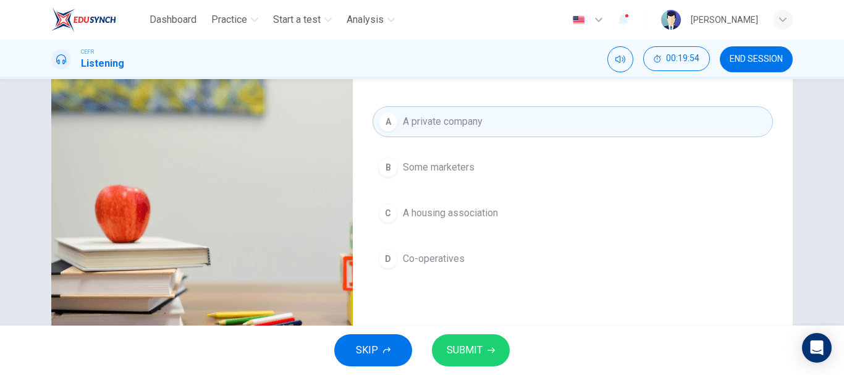
click at [429, 169] on span "Some marketers" at bounding box center [439, 167] width 72 height 15
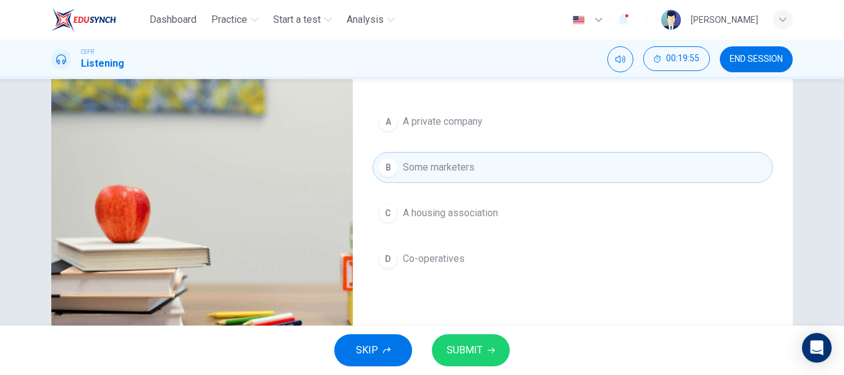
click at [449, 122] on span "A private company" at bounding box center [443, 121] width 80 height 15
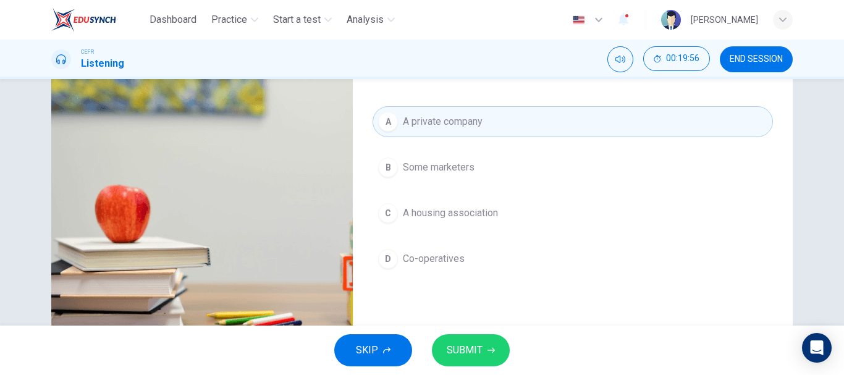
click at [478, 349] on span "SUBMIT" at bounding box center [465, 350] width 36 height 17
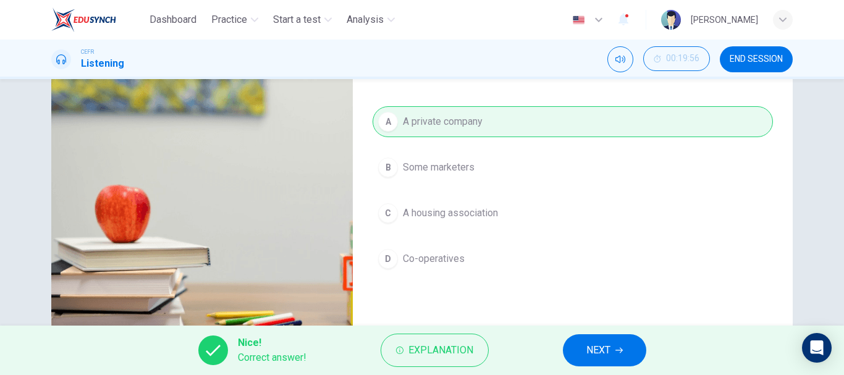
click at [594, 347] on span "NEXT" at bounding box center [598, 350] width 24 height 17
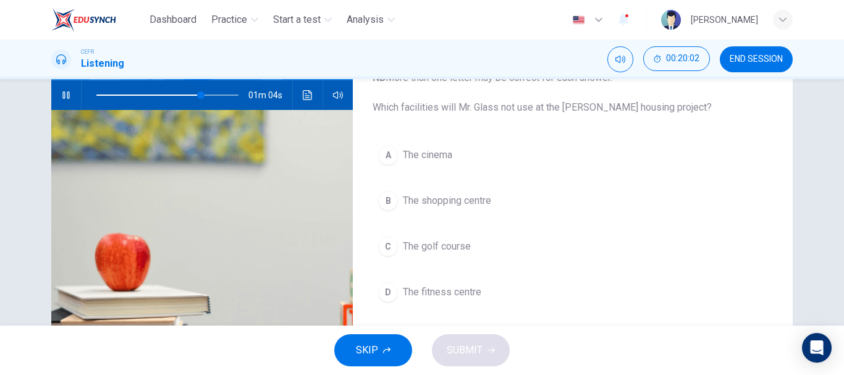
scroll to position [109, 0]
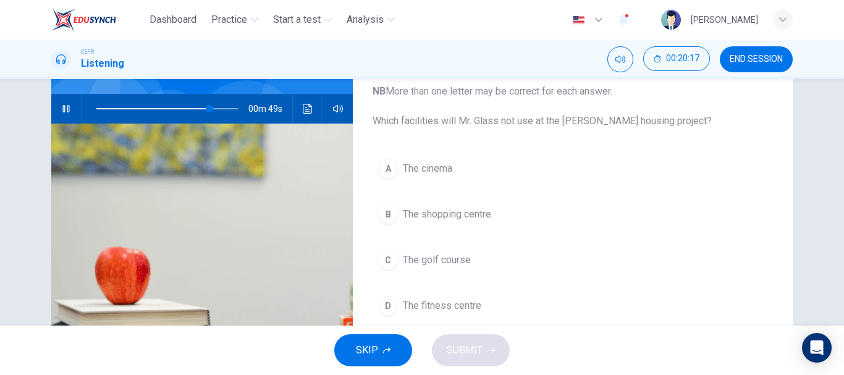
click at [471, 301] on span "The fitness centre" at bounding box center [442, 305] width 78 height 15
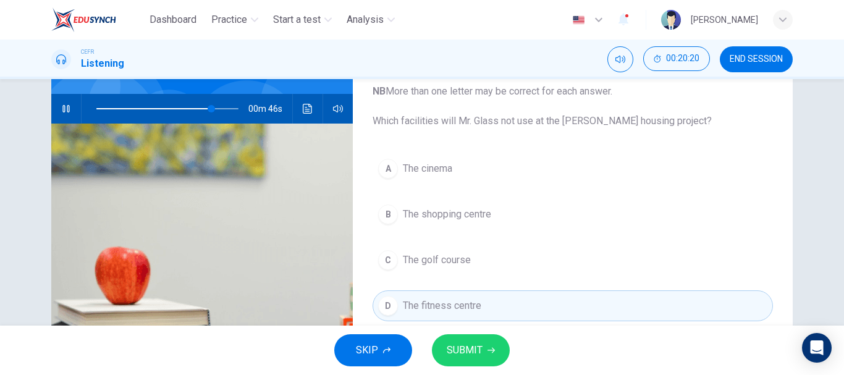
click at [491, 264] on button "C The golf course" at bounding box center [572, 260] width 400 height 31
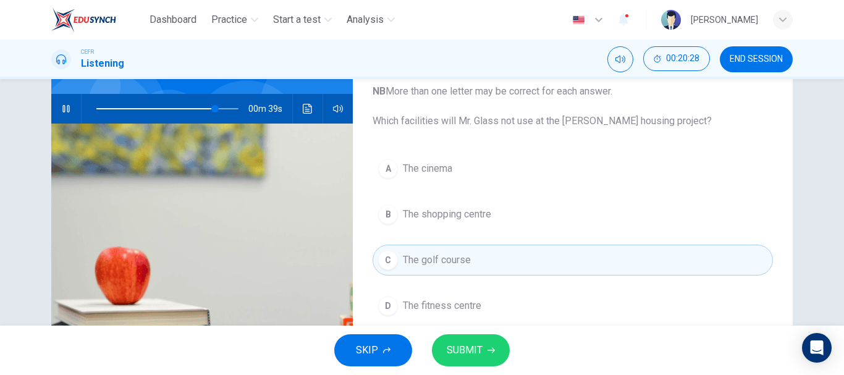
click at [485, 348] on button "SUBMIT" at bounding box center [471, 350] width 78 height 32
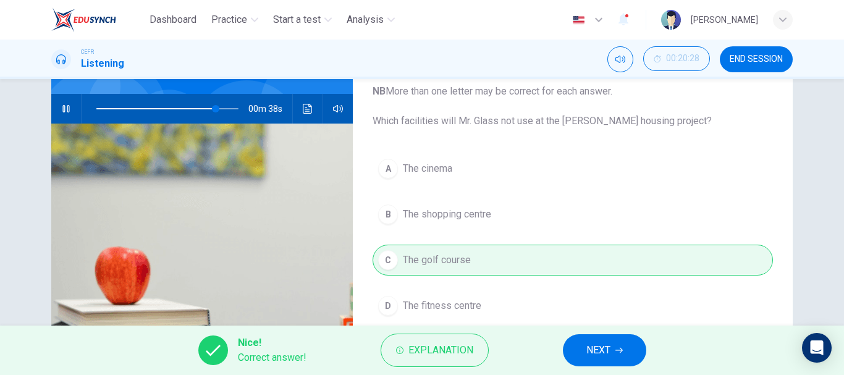
type input "84"
click at [591, 342] on span "NEXT" at bounding box center [598, 350] width 24 height 17
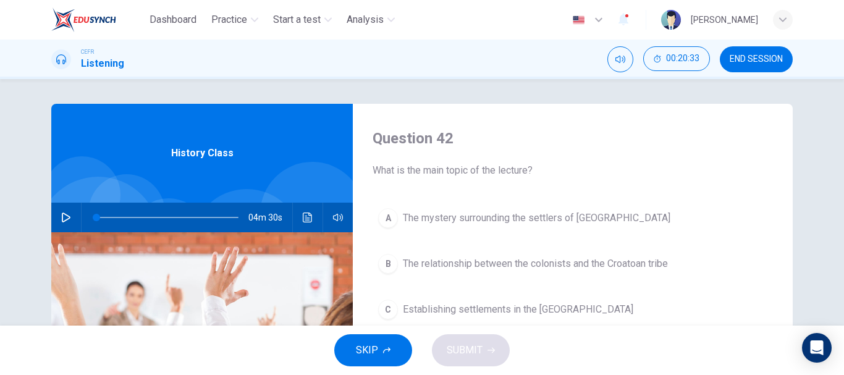
click at [61, 217] on icon "button" at bounding box center [66, 217] width 10 height 10
click at [620, 211] on span "The mystery surrounding the settlers of Roanoke Island" at bounding box center [536, 218] width 267 height 15
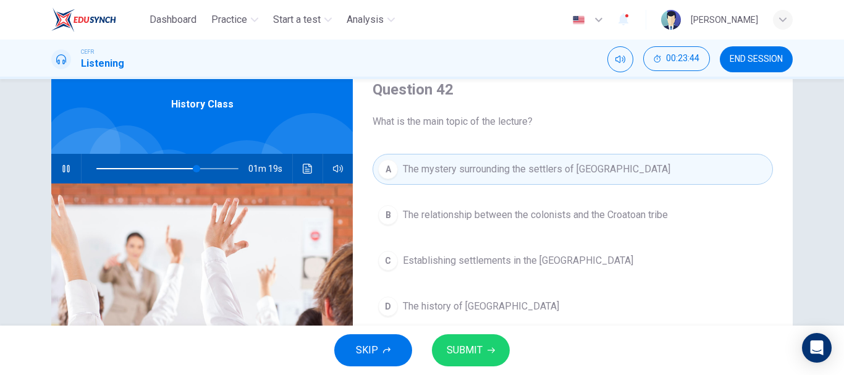
scroll to position [62, 0]
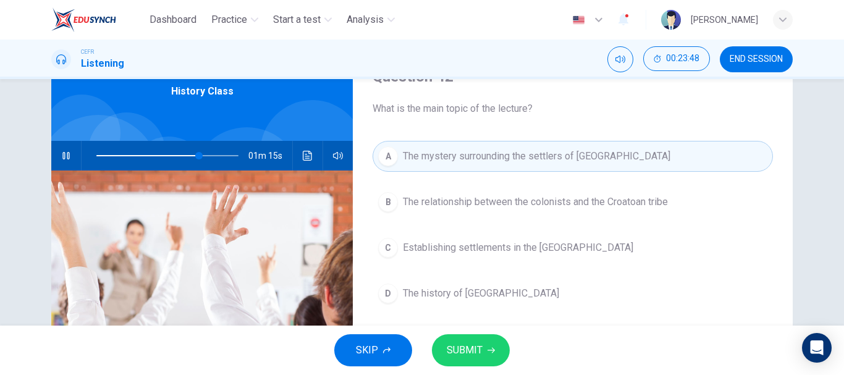
click at [472, 348] on span "SUBMIT" at bounding box center [465, 350] width 36 height 17
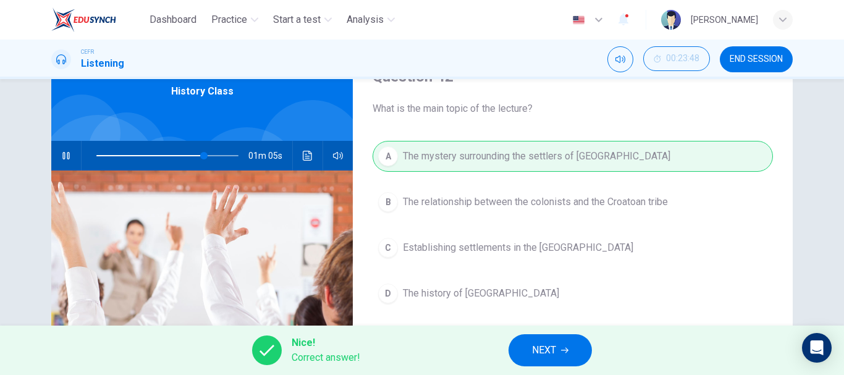
click at [573, 347] on button "NEXT" at bounding box center [549, 350] width 83 height 32
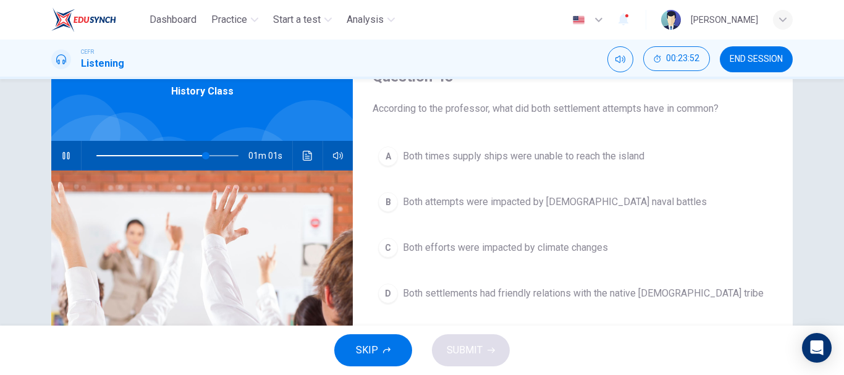
click at [475, 151] on span "Both times supply ships were unable to reach the island" at bounding box center [524, 156] width 242 height 15
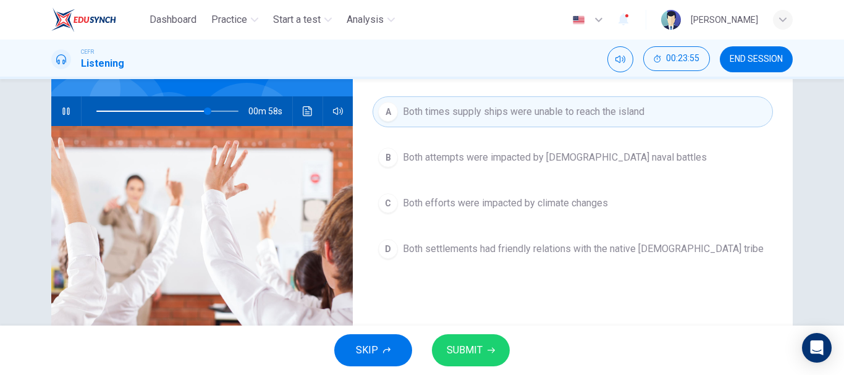
scroll to position [124, 0]
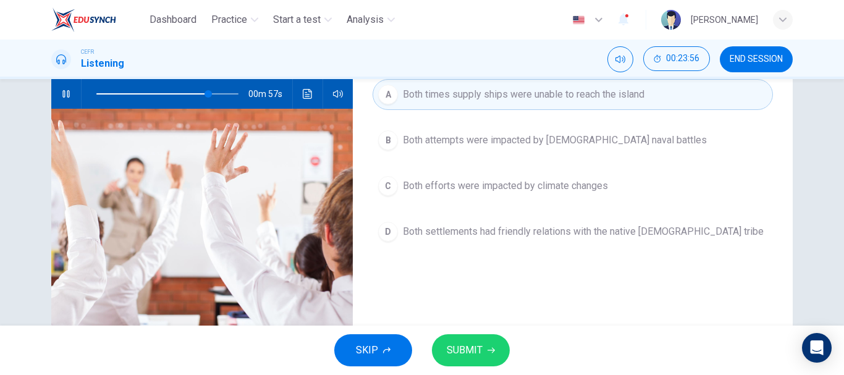
click at [468, 350] on span "SUBMIT" at bounding box center [465, 350] width 36 height 17
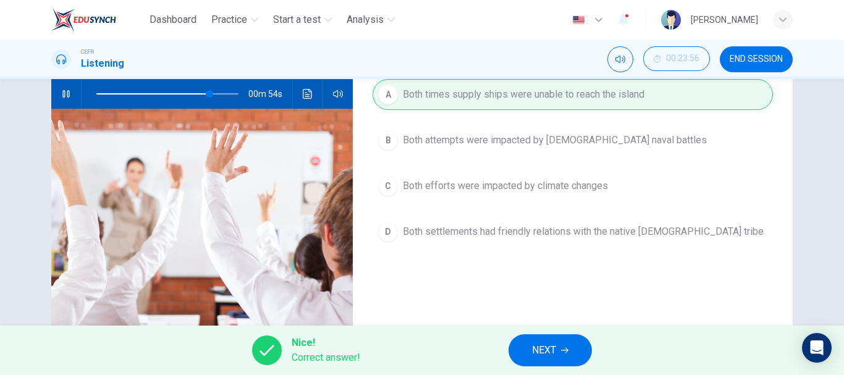
click at [578, 355] on button "NEXT" at bounding box center [549, 350] width 83 height 32
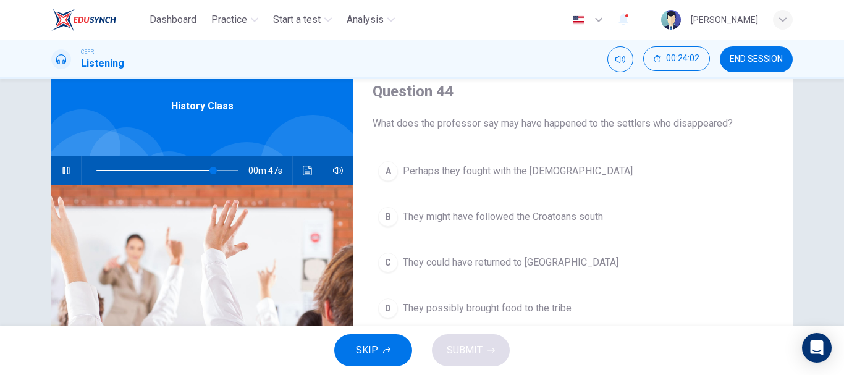
scroll to position [0, 0]
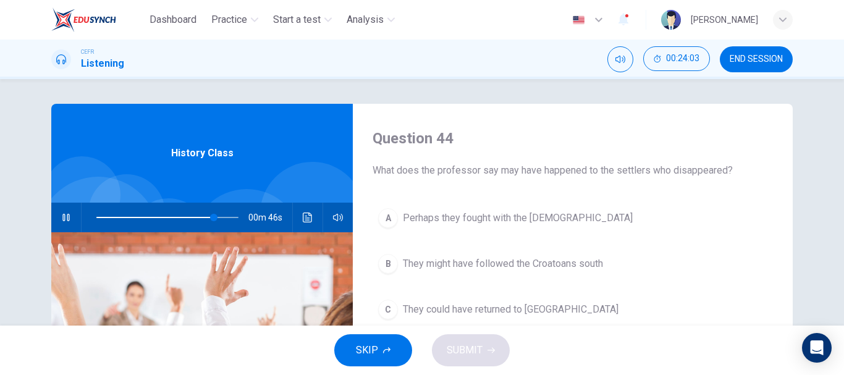
click at [578, 222] on button "A Perhaps they fought with the Croatoans" at bounding box center [572, 218] width 400 height 31
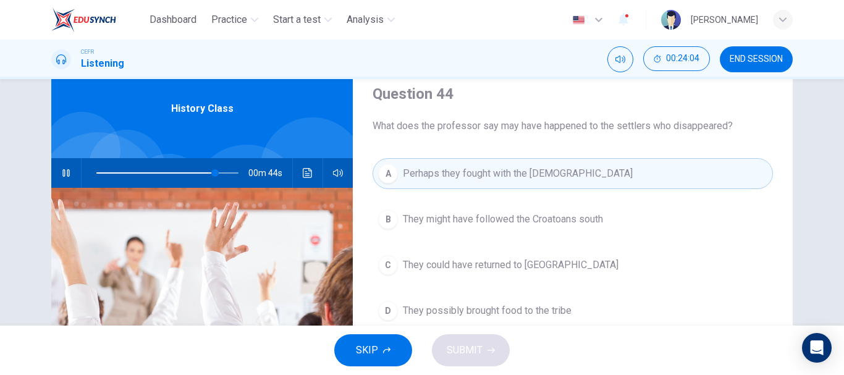
scroll to position [62, 0]
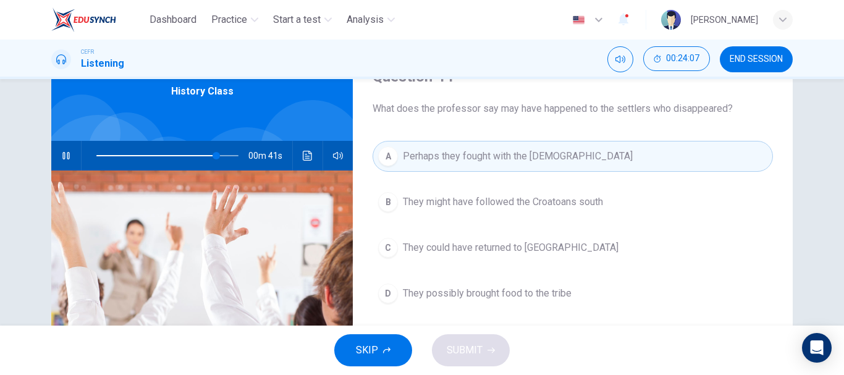
click at [444, 159] on span "Perhaps they fought with the Croatoans" at bounding box center [518, 156] width 230 height 15
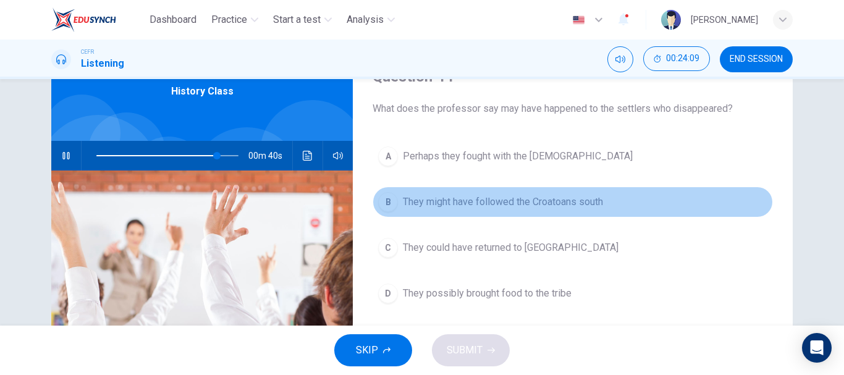
click at [454, 194] on button "B They might have followed the Croatoans south" at bounding box center [572, 202] width 400 height 31
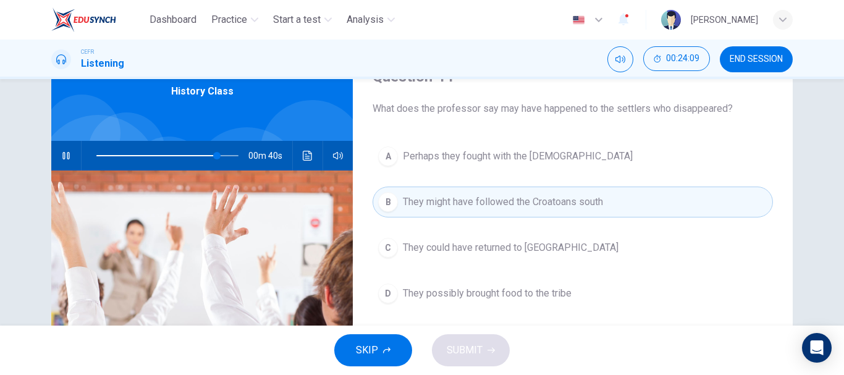
click at [460, 250] on span "They could have returned to England" at bounding box center [511, 247] width 216 height 15
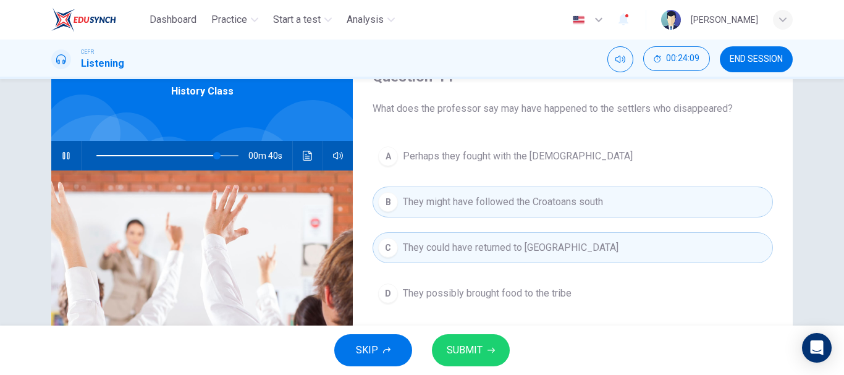
click at [463, 303] on button "D They possibly brought food to the tribe" at bounding box center [572, 293] width 400 height 31
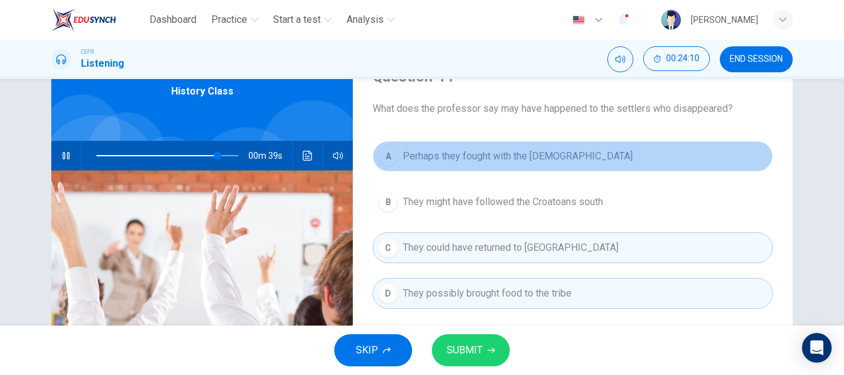
click at [479, 158] on span "Perhaps they fought with the Croatoans" at bounding box center [518, 156] width 230 height 15
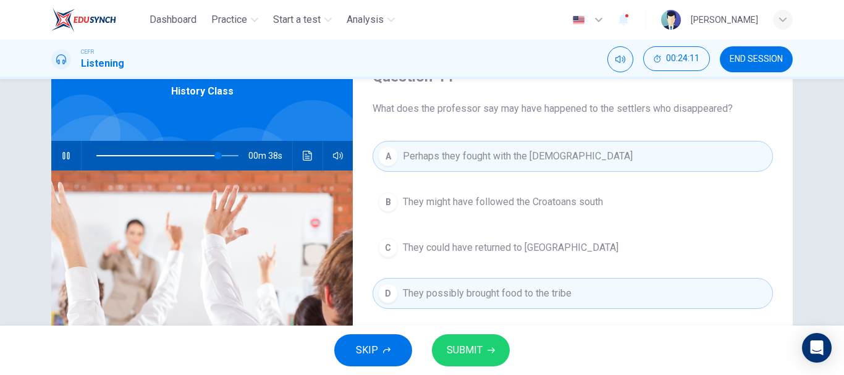
click at [502, 284] on button "D They possibly brought food to the tribe" at bounding box center [572, 293] width 400 height 31
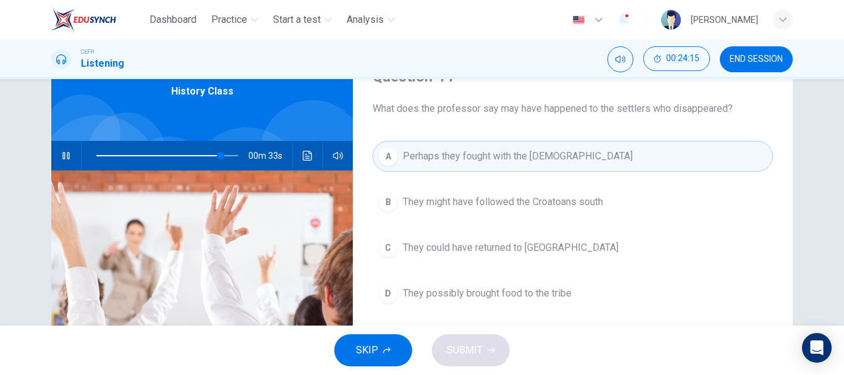
click at [550, 243] on span "They could have returned to England" at bounding box center [511, 247] width 216 height 15
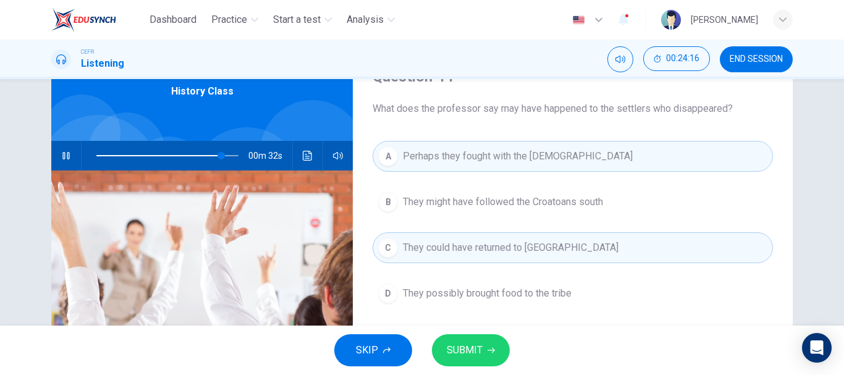
click at [494, 344] on button "SUBMIT" at bounding box center [471, 350] width 78 height 32
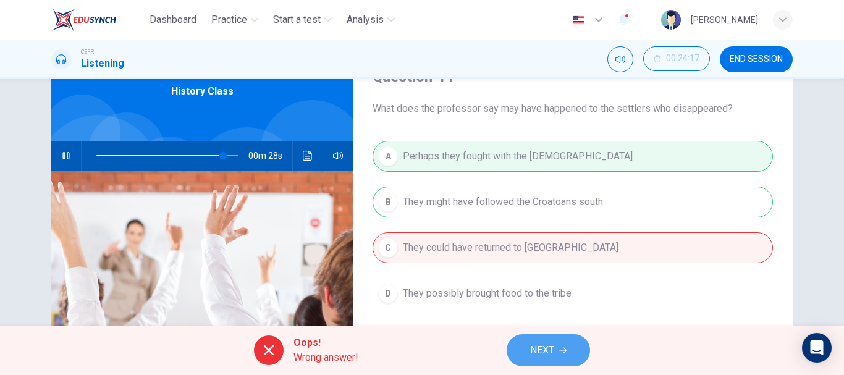
click at [568, 351] on button "NEXT" at bounding box center [547, 350] width 83 height 32
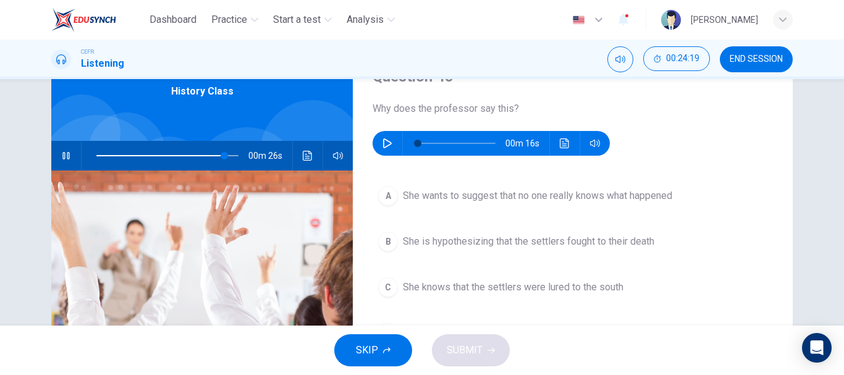
type input "90"
click at [385, 141] on icon "button" at bounding box center [387, 143] width 9 height 10
type input "0"
type input "91"
type input "6"
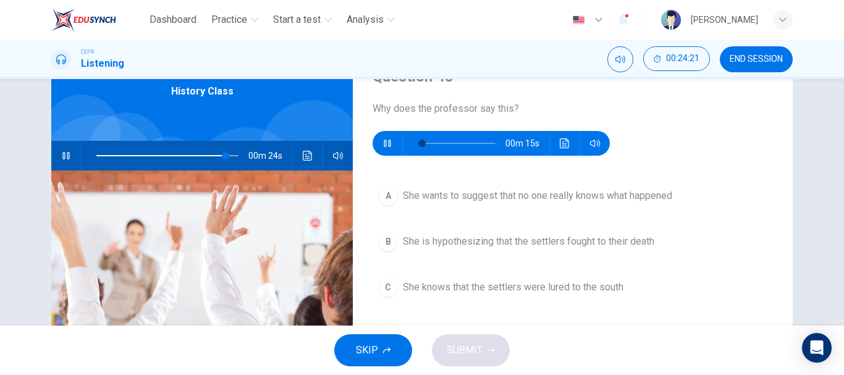
type input "91"
type input "12"
click at [66, 148] on button "button" at bounding box center [66, 156] width 20 height 30
type input "91"
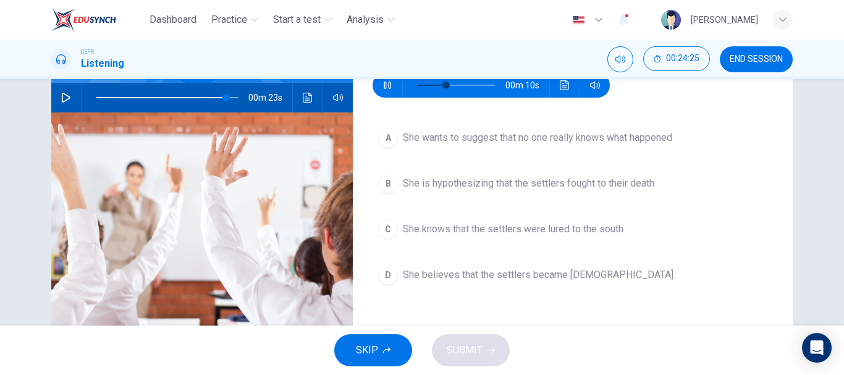
scroll to position [124, 0]
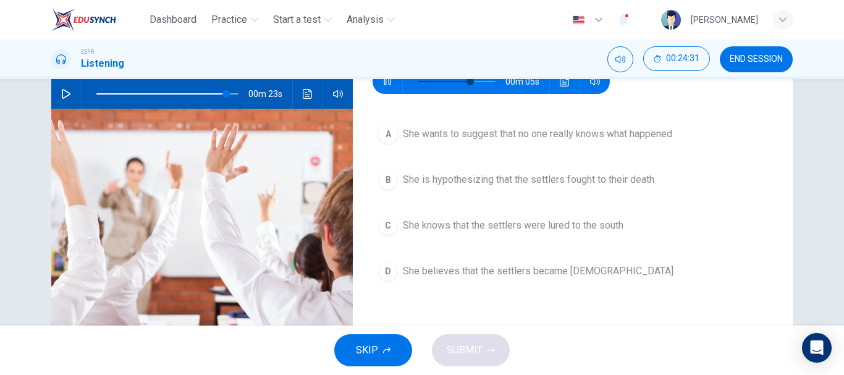
type input "74"
click at [544, 183] on span "She is hypothesizing that the settlers fought to their death" at bounding box center [528, 179] width 251 height 15
type input "91"
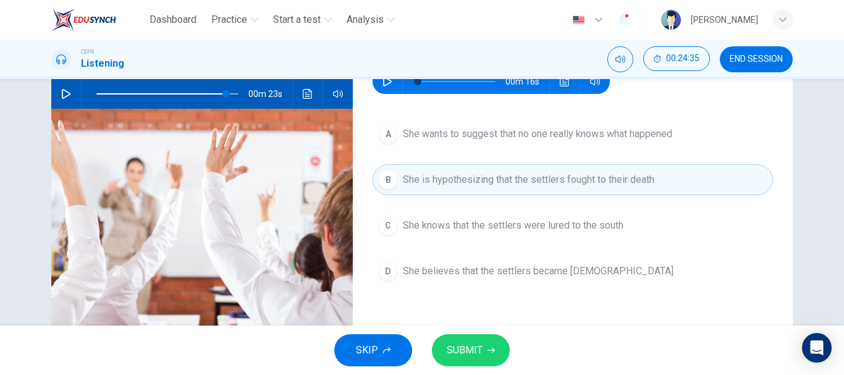
type input "0"
click at [502, 219] on span "She knows that the settlers were lured to the south" at bounding box center [513, 225] width 221 height 15
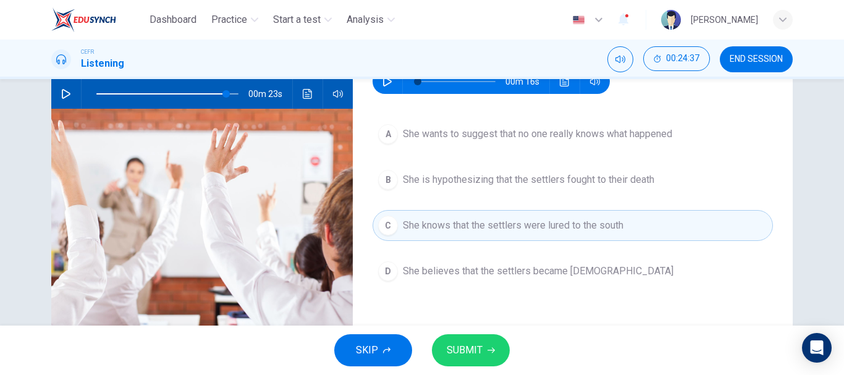
click at [478, 334] on button "SUBMIT" at bounding box center [471, 350] width 78 height 32
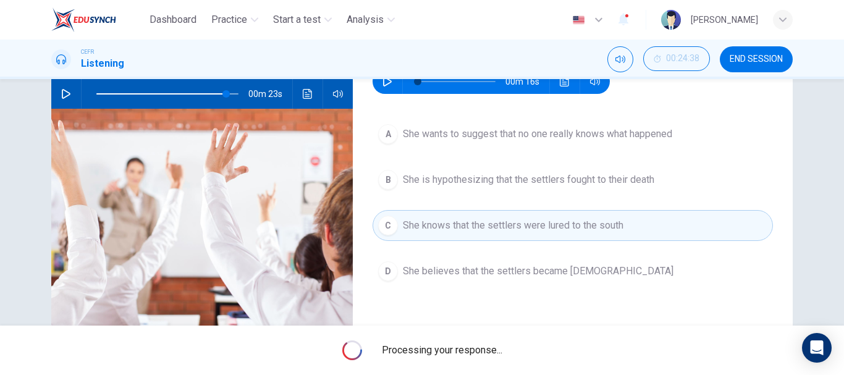
type input "91"
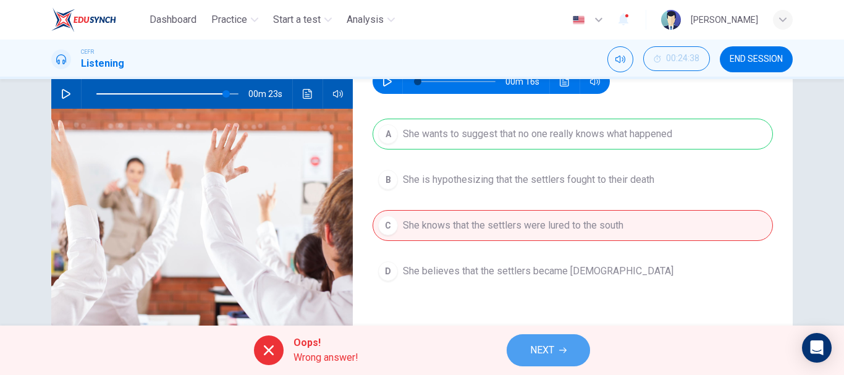
click at [537, 343] on span "NEXT" at bounding box center [542, 350] width 24 height 17
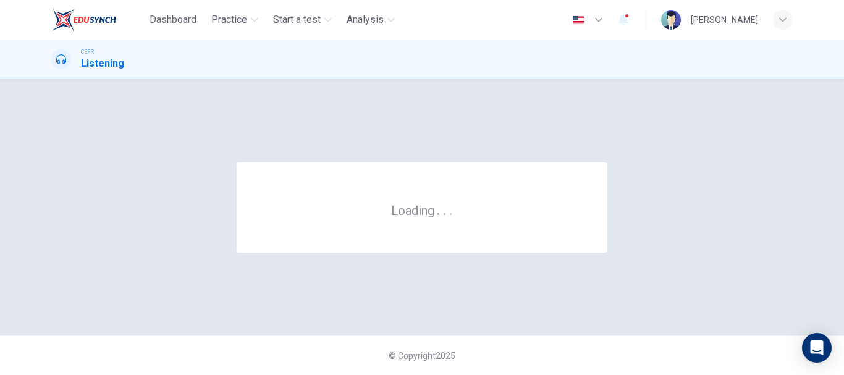
scroll to position [0, 0]
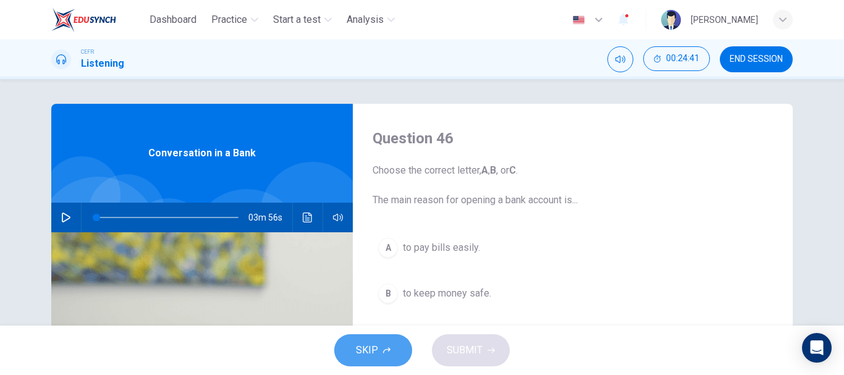
click at [377, 343] on span "SKIP" at bounding box center [367, 350] width 22 height 17
click at [377, 343] on div "SKIP SUBMIT" at bounding box center [422, 350] width 844 height 49
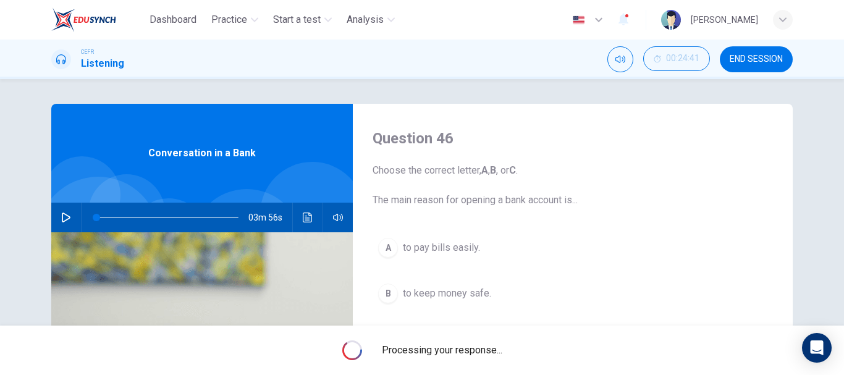
click at [377, 343] on div "Processing your response..." at bounding box center [422, 350] width 844 height 49
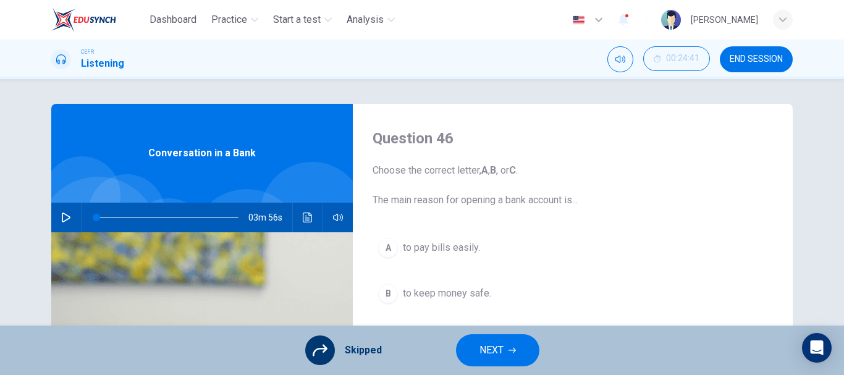
click at [474, 343] on button "NEXT" at bounding box center [497, 350] width 83 height 32
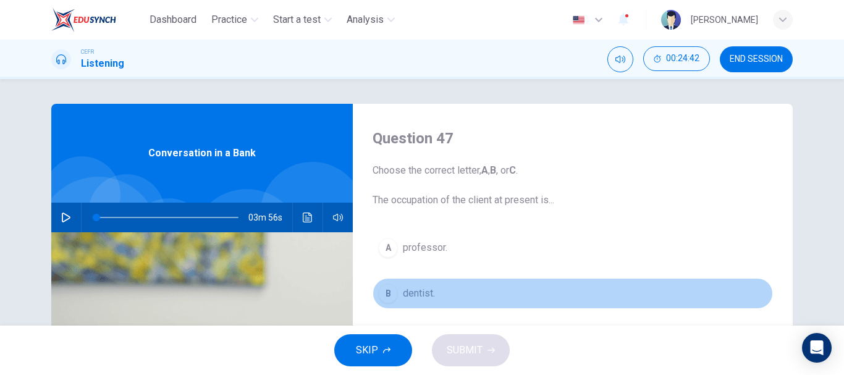
click at [406, 285] on button "B dentist." at bounding box center [572, 293] width 400 height 31
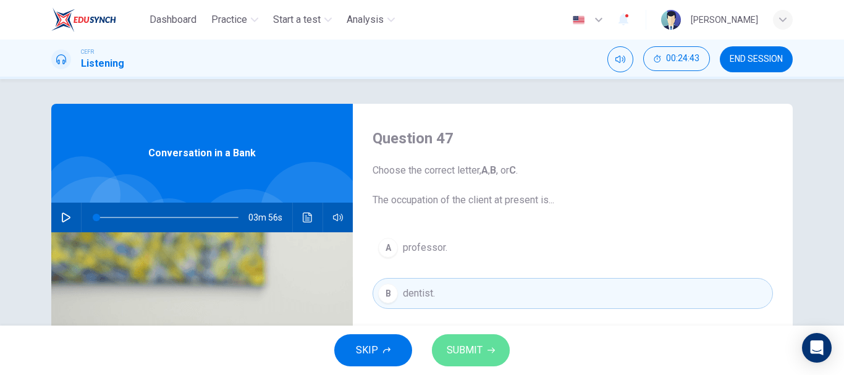
click at [483, 351] on button "SUBMIT" at bounding box center [471, 350] width 78 height 32
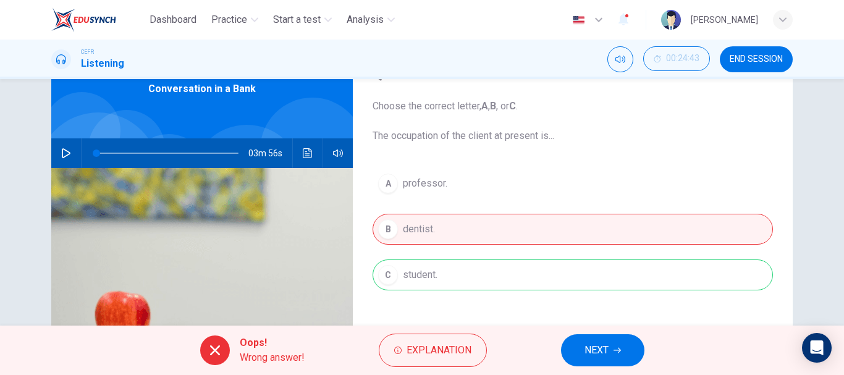
scroll to position [66, 0]
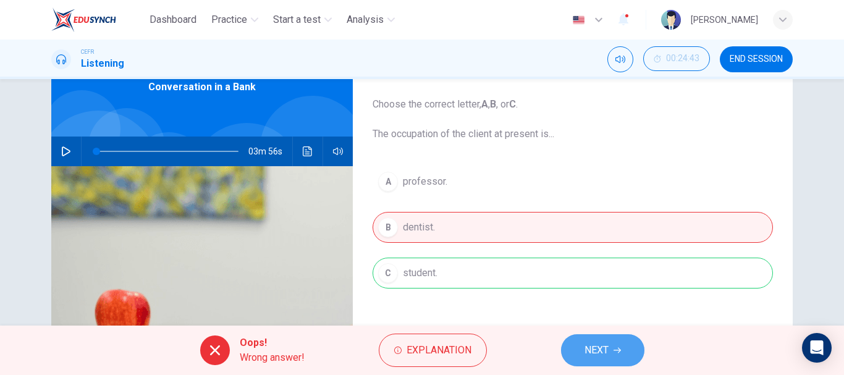
click at [613, 351] on button "NEXT" at bounding box center [602, 350] width 83 height 32
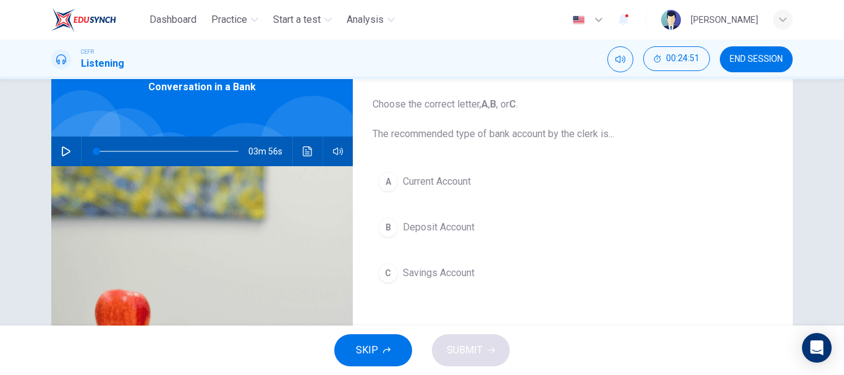
click at [460, 272] on span "Savings Account" at bounding box center [439, 273] width 72 height 15
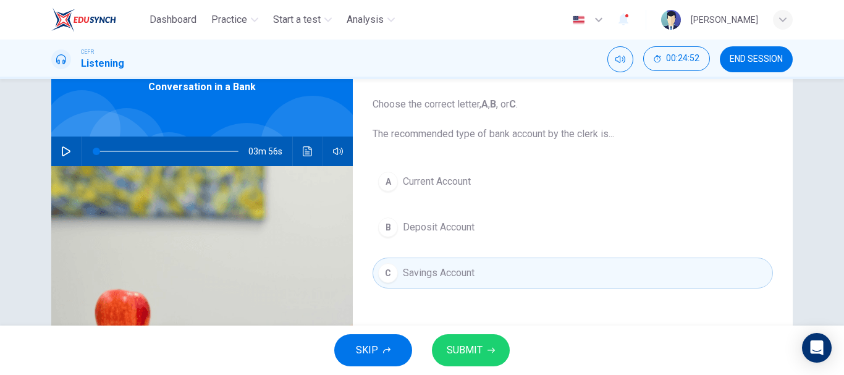
click at [485, 343] on button "SUBMIT" at bounding box center [471, 350] width 78 height 32
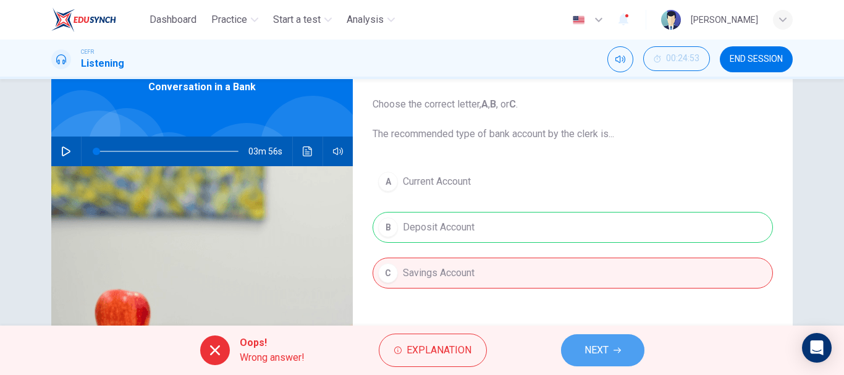
click at [584, 340] on button "NEXT" at bounding box center [602, 350] width 83 height 32
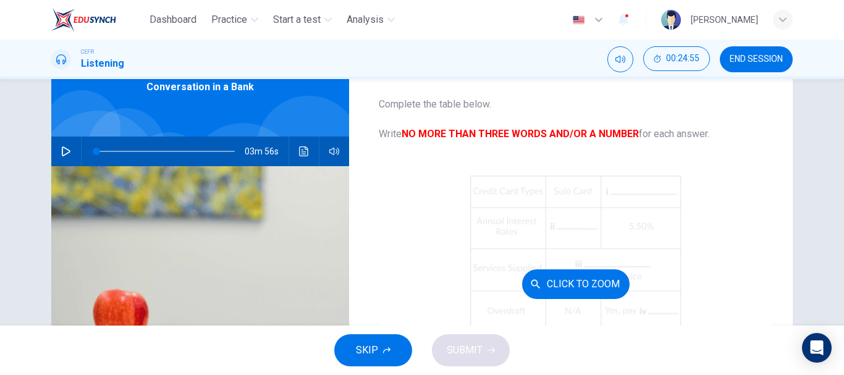
scroll to position [177, 0]
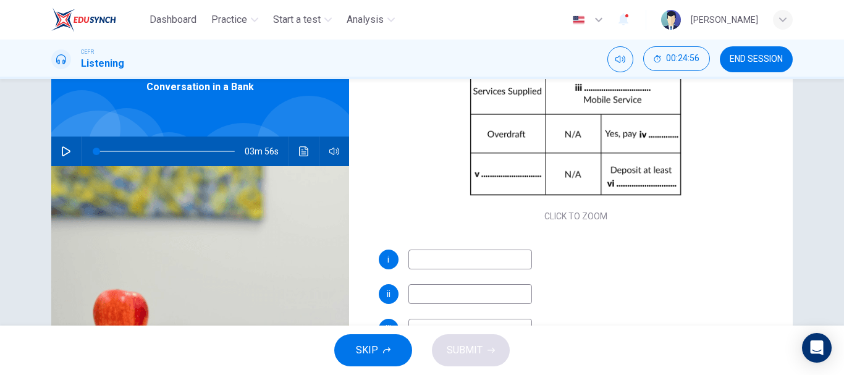
click at [378, 349] on button "SKIP" at bounding box center [373, 350] width 78 height 32
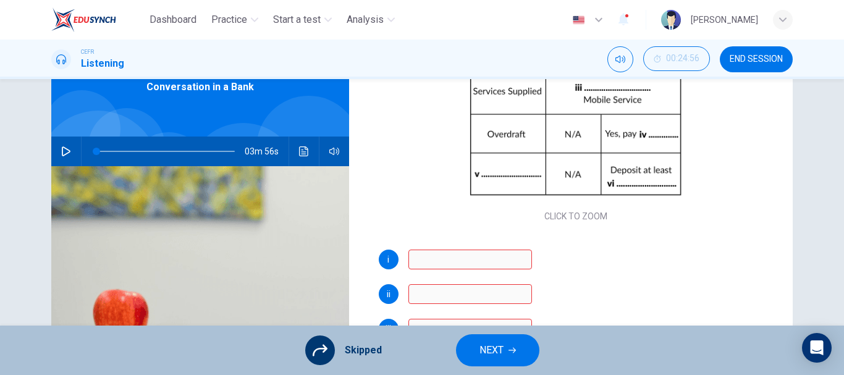
click at [482, 350] on span "NEXT" at bounding box center [491, 350] width 24 height 17
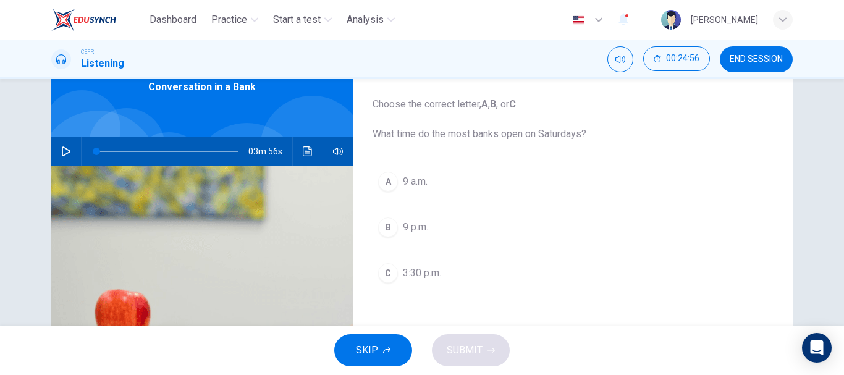
scroll to position [0, 0]
click at [407, 176] on span "9 a.m." at bounding box center [415, 181] width 25 height 15
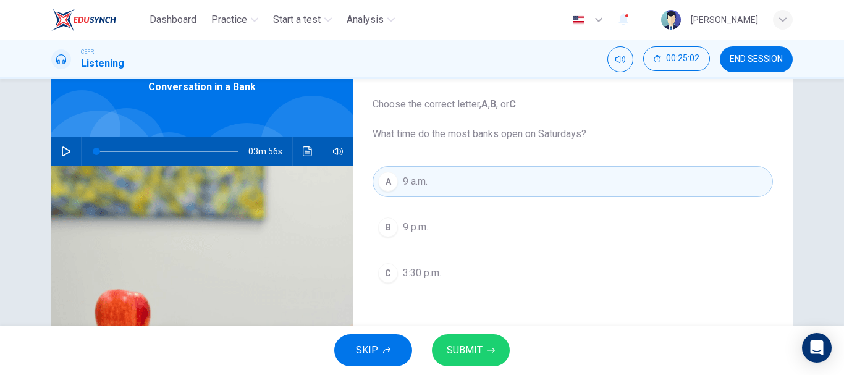
click at [477, 340] on button "SUBMIT" at bounding box center [471, 350] width 78 height 32
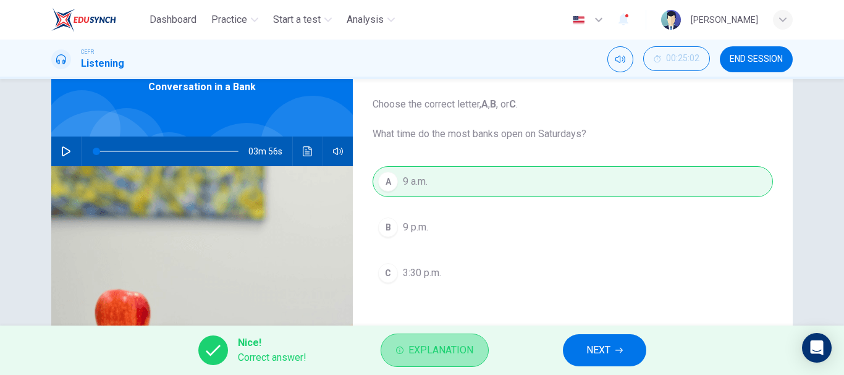
click at [472, 337] on button "Explanation" at bounding box center [434, 350] width 108 height 33
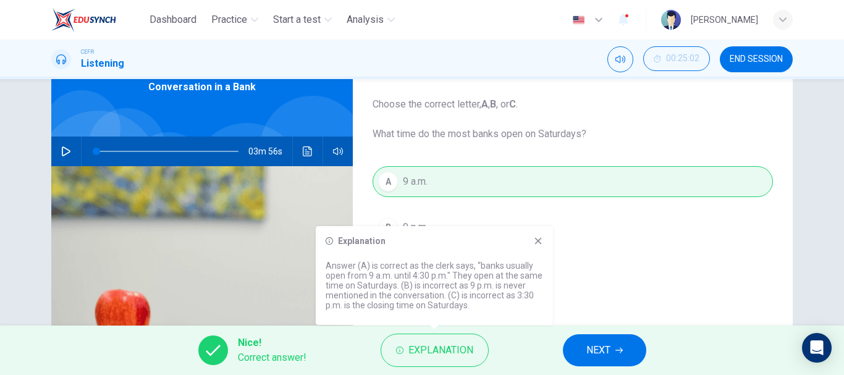
click at [624, 334] on button "NEXT" at bounding box center [604, 350] width 83 height 32
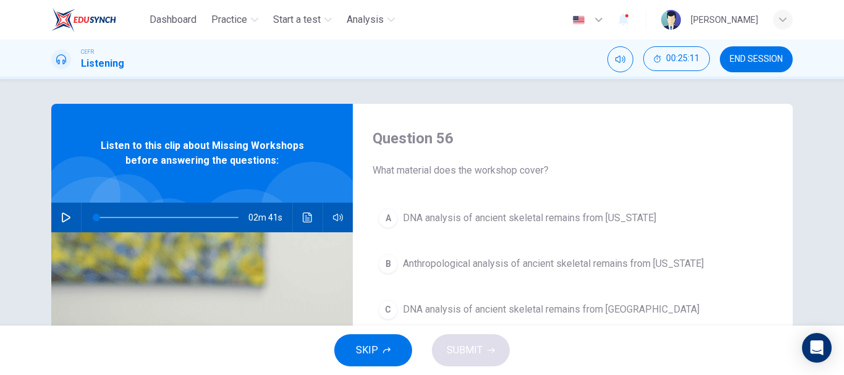
click at [62, 221] on icon "button" at bounding box center [66, 217] width 9 height 10
drag, startPoint x: 796, startPoint y: 212, endPoint x: 805, endPoint y: 124, distance: 88.2
click at [805, 124] on div "Question 56 What material does the workshop cover? A DNA analysis of ancient sk…" at bounding box center [422, 318] width 781 height 429
click at [593, 217] on span "DNA analysis of ancient skeletal remains from Alaska" at bounding box center [529, 218] width 253 height 15
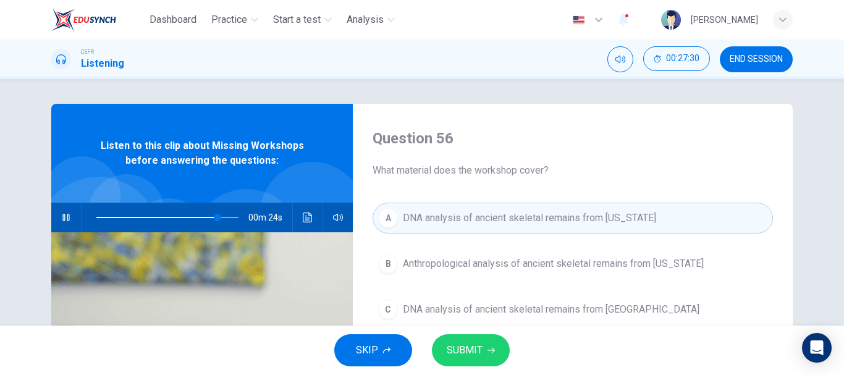
click at [477, 353] on span "SUBMIT" at bounding box center [465, 350] width 36 height 17
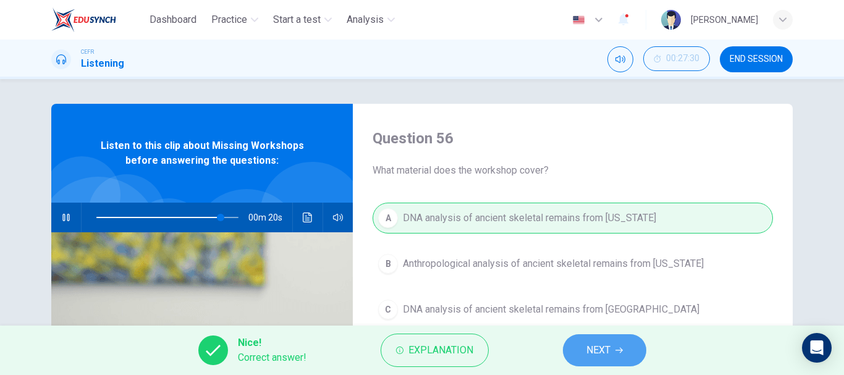
click at [591, 350] on span "NEXT" at bounding box center [598, 350] width 24 height 17
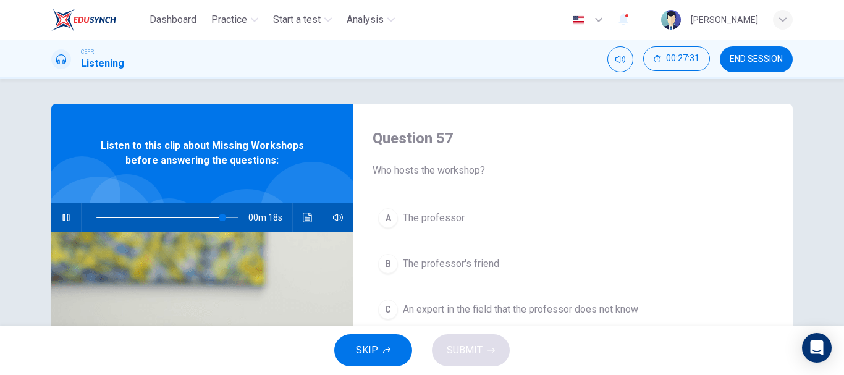
scroll to position [62, 0]
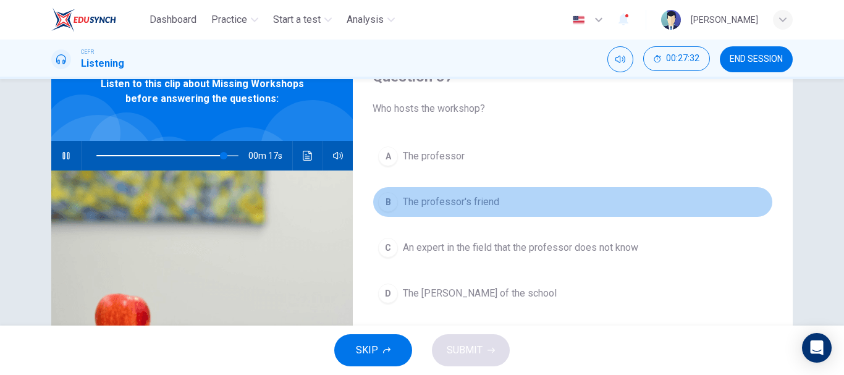
click at [468, 199] on span "The professor's friend" at bounding box center [451, 202] width 96 height 15
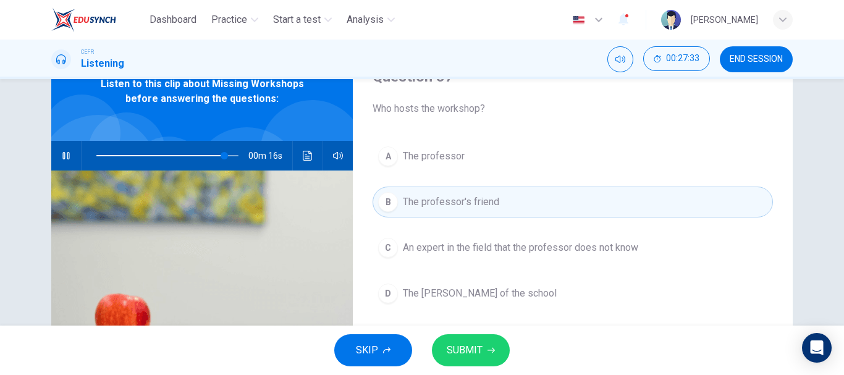
click at [491, 344] on button "SUBMIT" at bounding box center [471, 350] width 78 height 32
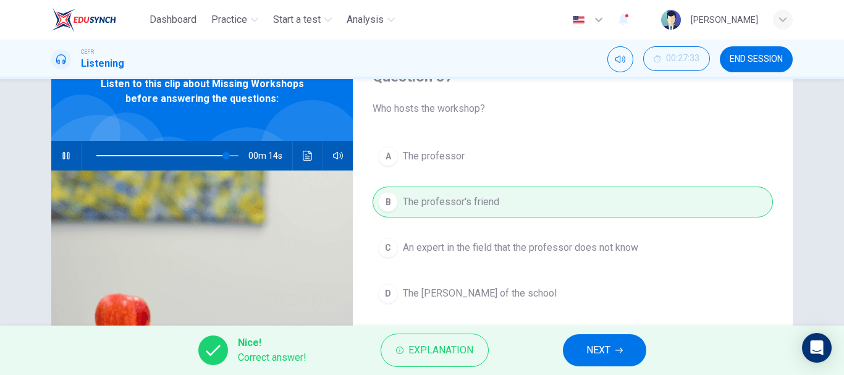
click at [584, 334] on button "NEXT" at bounding box center [604, 350] width 83 height 32
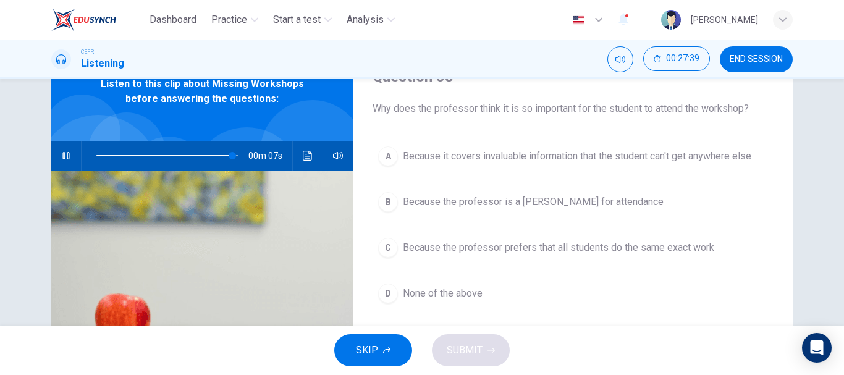
click at [511, 248] on span "Because the professor prefers that all students do the same exact work" at bounding box center [558, 247] width 311 height 15
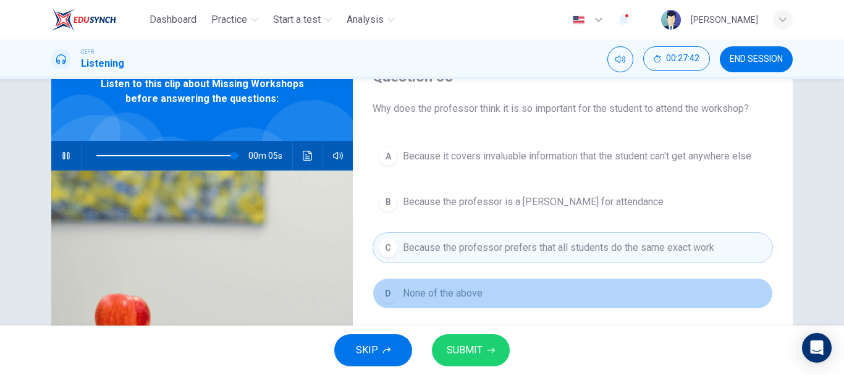
click at [467, 292] on span "None of the above" at bounding box center [443, 293] width 80 height 15
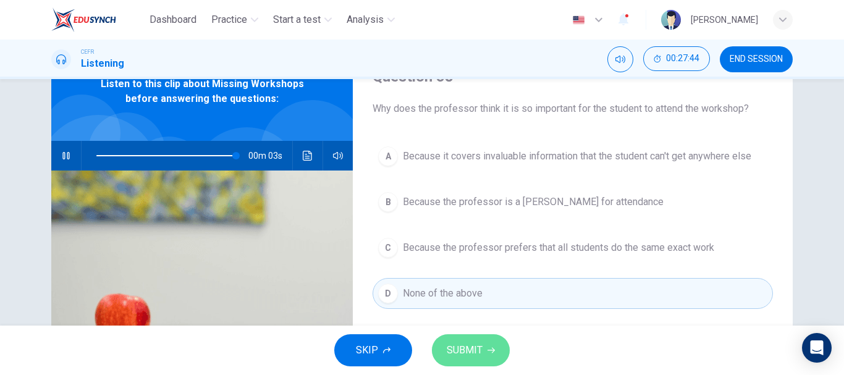
click at [479, 348] on span "SUBMIT" at bounding box center [465, 350] width 36 height 17
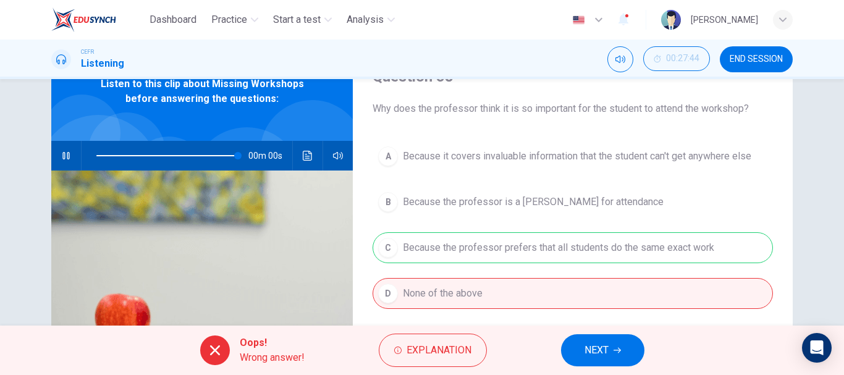
type input "0"
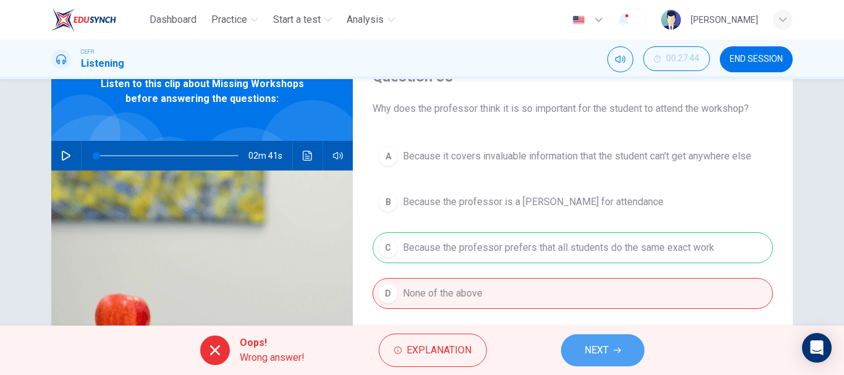
click at [584, 335] on button "NEXT" at bounding box center [602, 350] width 83 height 32
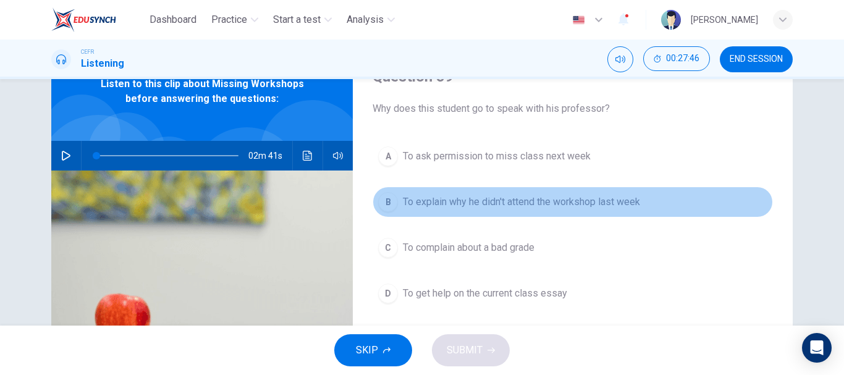
click at [480, 204] on span "To explain why he didn't attend the workshop last week" at bounding box center [521, 202] width 237 height 15
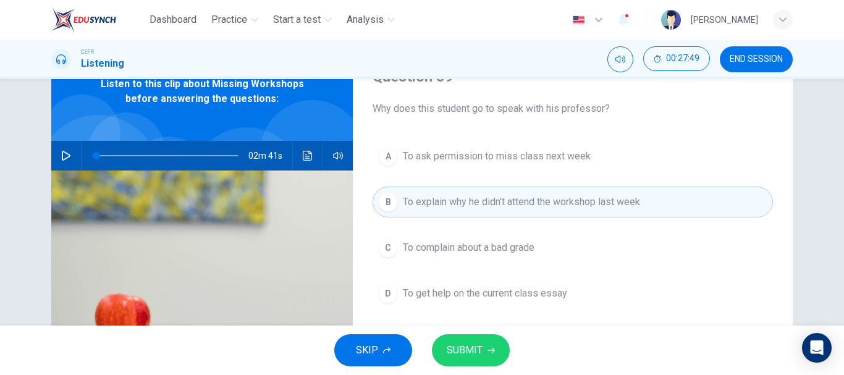
scroll to position [124, 0]
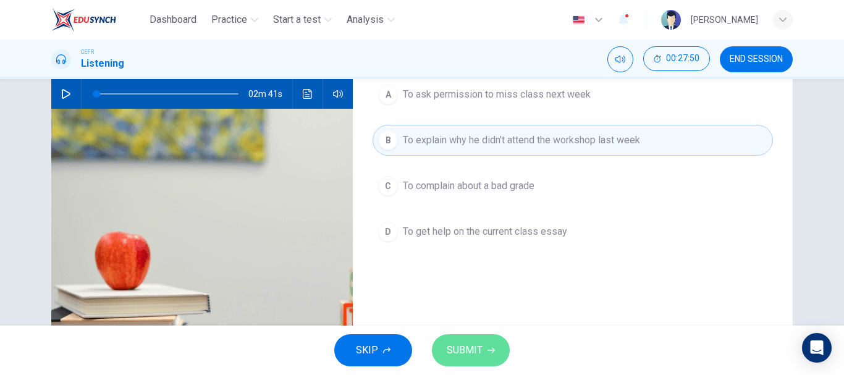
click at [470, 340] on button "SUBMIT" at bounding box center [471, 350] width 78 height 32
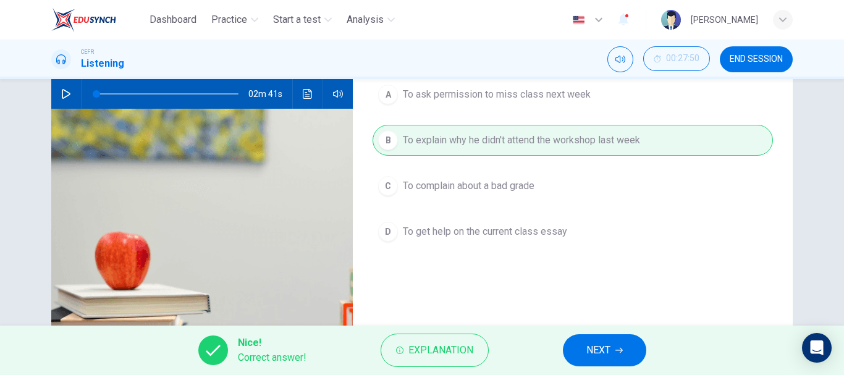
click at [598, 348] on span "NEXT" at bounding box center [598, 350] width 24 height 17
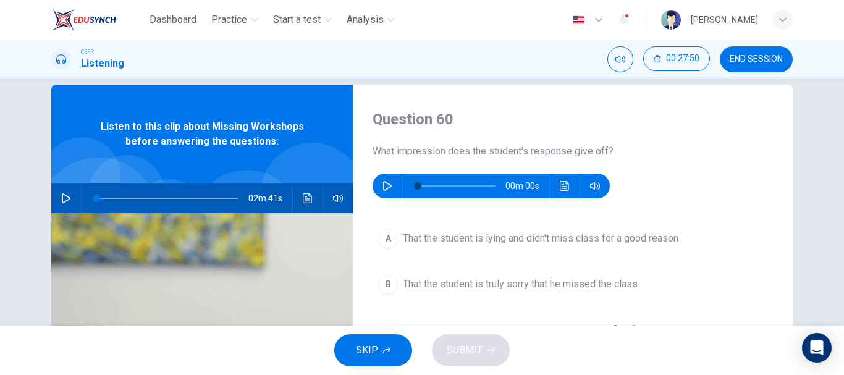
scroll to position [0, 0]
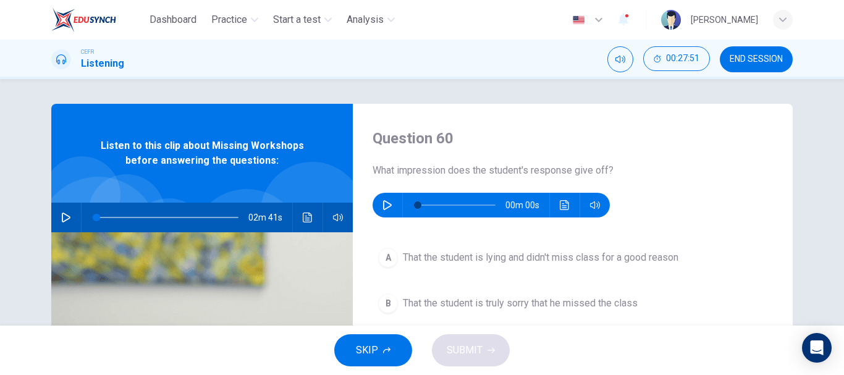
click at [385, 201] on icon "button" at bounding box center [387, 205] width 10 height 10
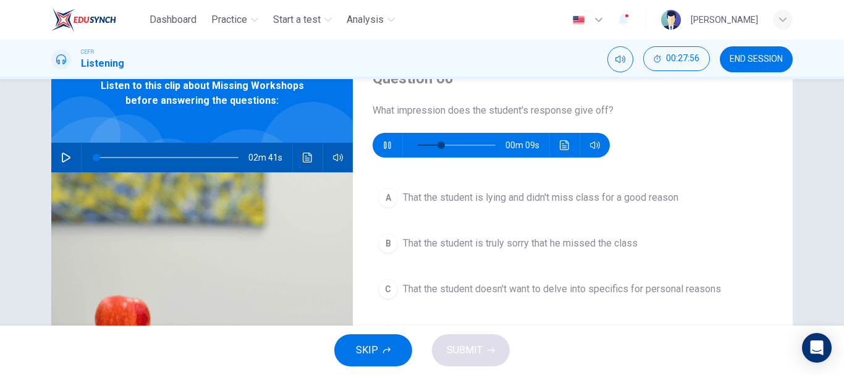
scroll to position [62, 0]
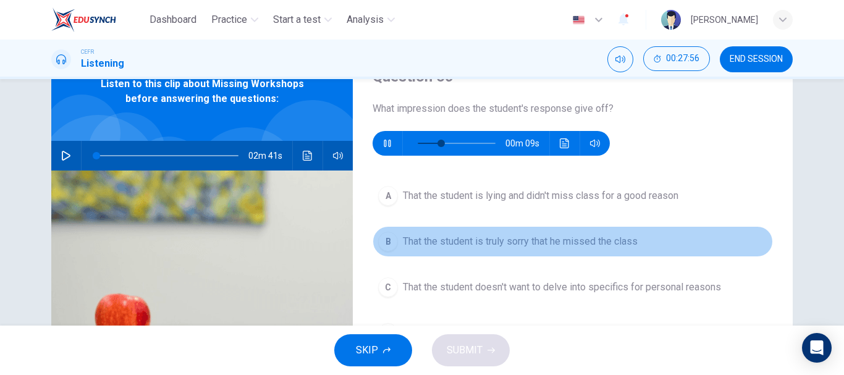
click at [537, 241] on span "That the student is truly sorry that he missed the class" at bounding box center [520, 241] width 235 height 15
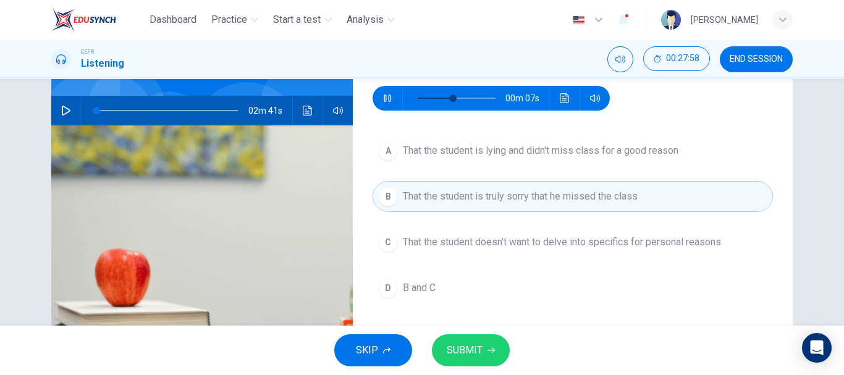
scroll to position [124, 0]
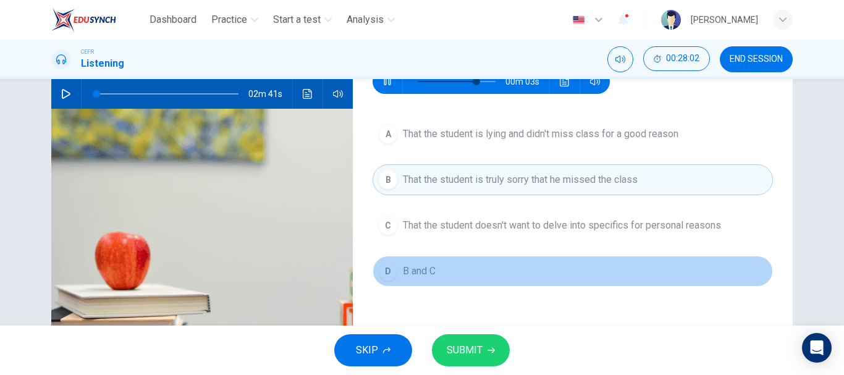
click at [419, 262] on button "D B and C" at bounding box center [572, 271] width 400 height 31
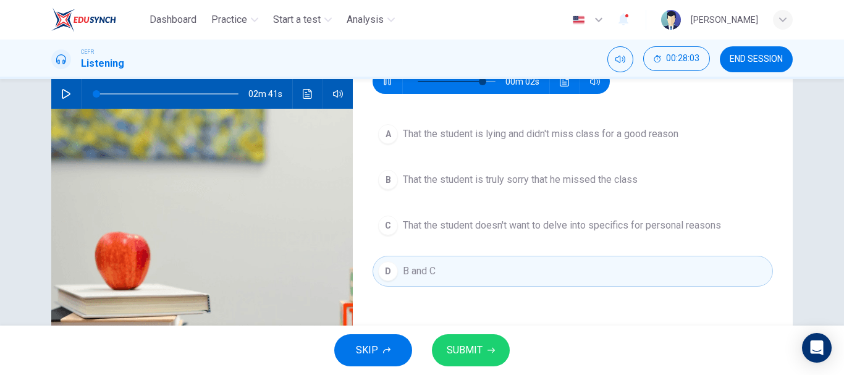
click at [466, 350] on span "SUBMIT" at bounding box center [465, 350] width 36 height 17
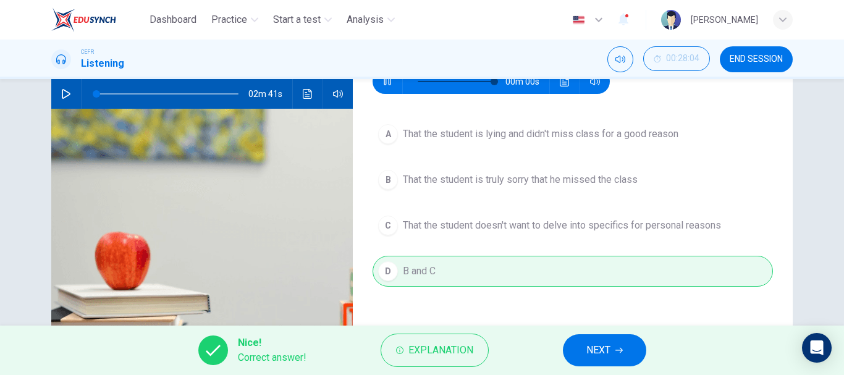
type input "0"
click at [579, 347] on button "NEXT" at bounding box center [604, 350] width 83 height 32
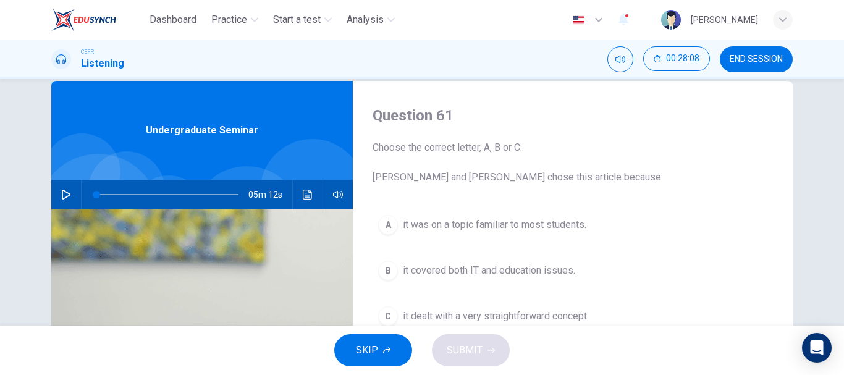
scroll to position [62, 0]
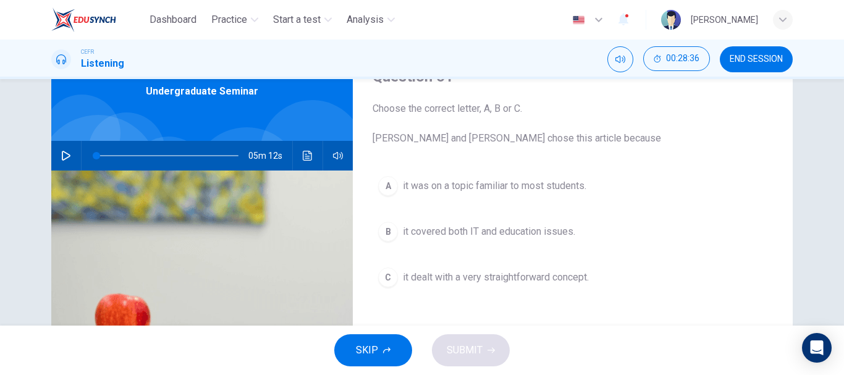
click at [65, 155] on icon "button" at bounding box center [66, 156] width 9 height 10
drag, startPoint x: 48, startPoint y: 371, endPoint x: 841, endPoint y: -72, distance: 907.5
drag, startPoint x: 841, startPoint y: -72, endPoint x: 581, endPoint y: 120, distance: 323.3
click at [581, 120] on span "Choose the correct letter, A, B or C. Leela and Jake chose this article because" at bounding box center [572, 123] width 400 height 44
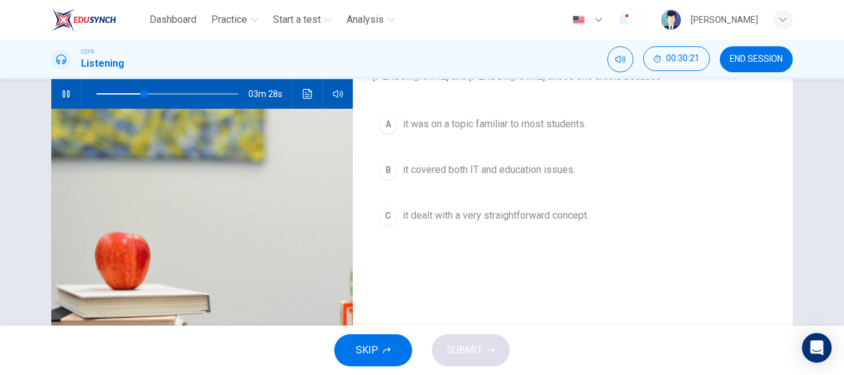
click at [539, 111] on button "A it was on a topic familiar to most students." at bounding box center [572, 124] width 400 height 31
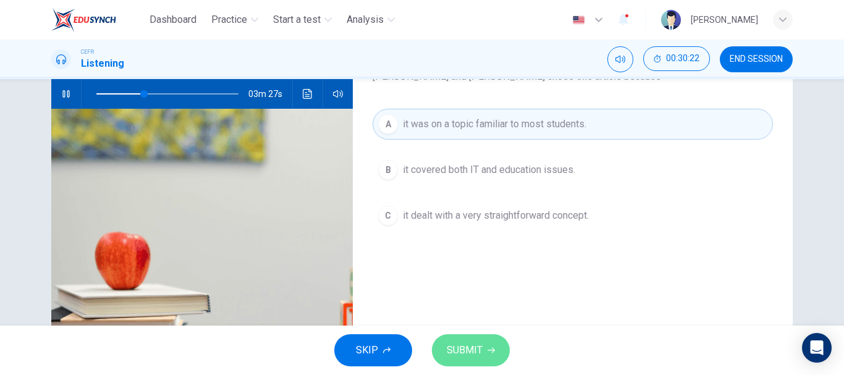
click at [463, 357] on span "SUBMIT" at bounding box center [465, 350] width 36 height 17
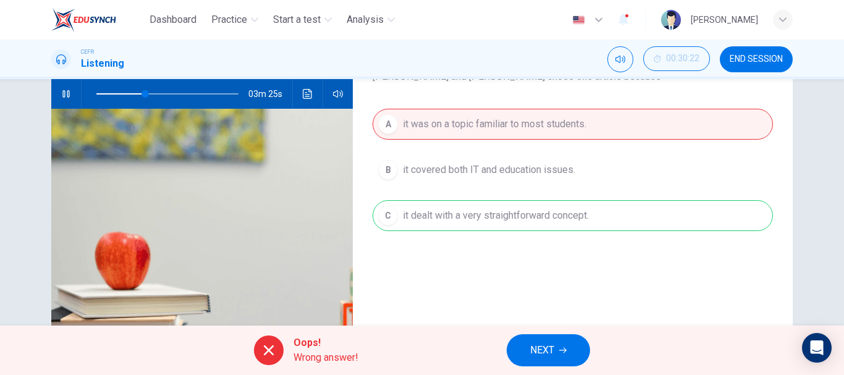
click at [562, 348] on icon "button" at bounding box center [562, 350] width 7 height 7
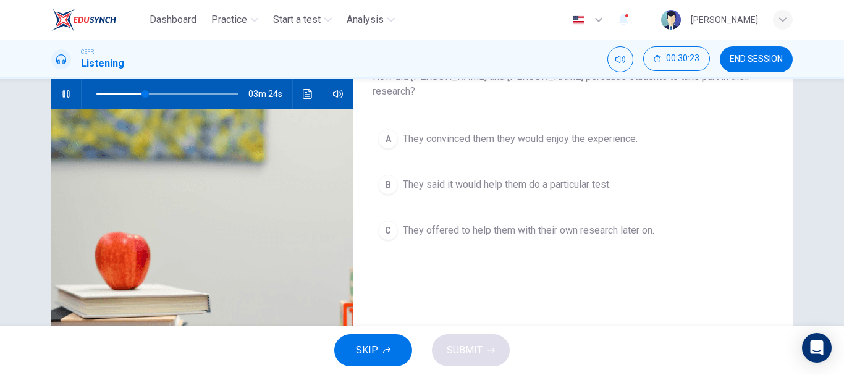
scroll to position [62, 0]
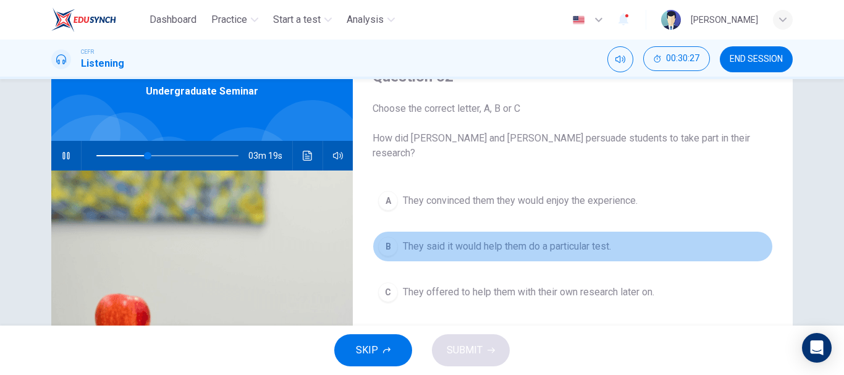
click at [573, 239] on span "They said it would help them do a particular test." at bounding box center [507, 246] width 208 height 15
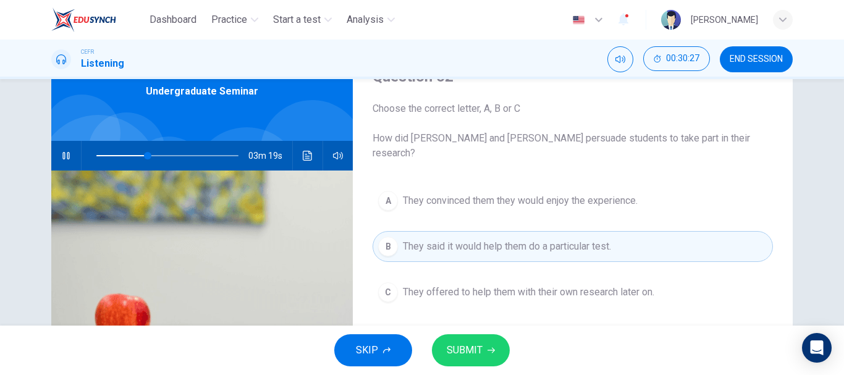
click at [465, 343] on span "SUBMIT" at bounding box center [465, 350] width 36 height 17
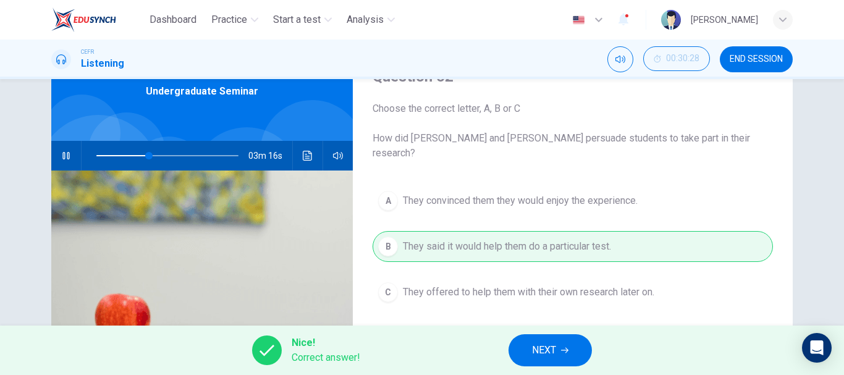
click at [552, 359] on button "NEXT" at bounding box center [549, 350] width 83 height 32
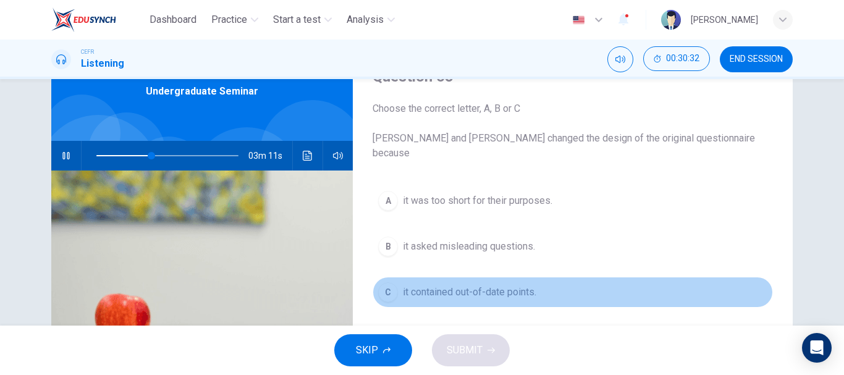
click at [543, 277] on button "C it contained out-of-date points." at bounding box center [572, 292] width 400 height 31
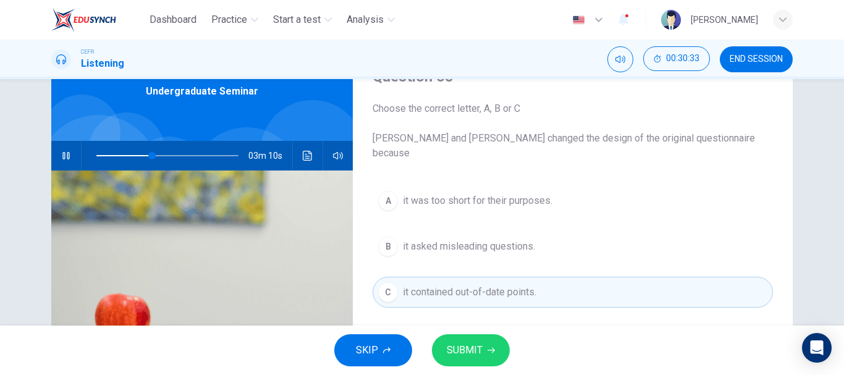
click at [474, 347] on span "SUBMIT" at bounding box center [465, 350] width 36 height 17
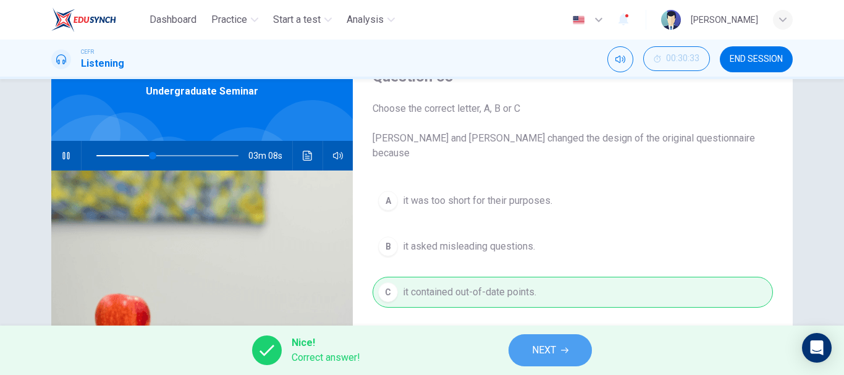
click at [555, 363] on button "NEXT" at bounding box center [549, 350] width 83 height 32
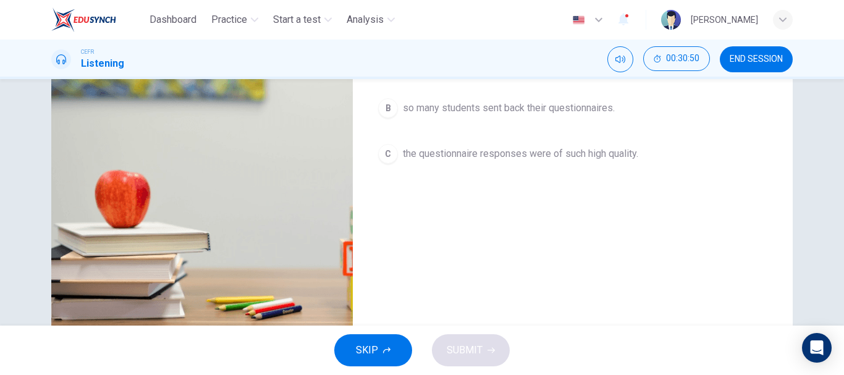
scroll to position [124, 0]
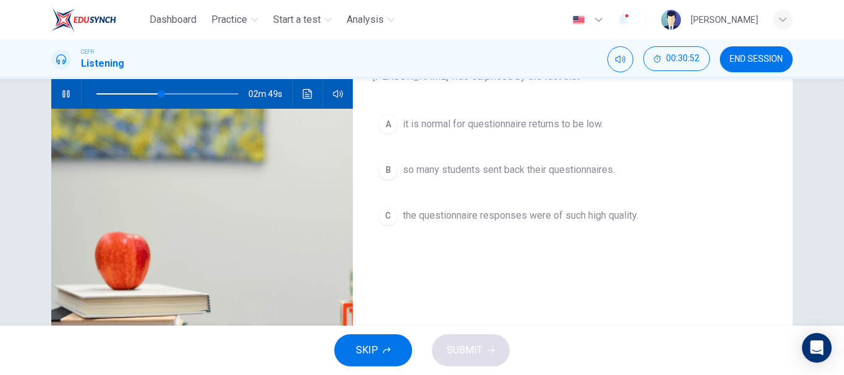
click at [640, 223] on button "C the questionnaire responses were of such high quality." at bounding box center [572, 215] width 400 height 31
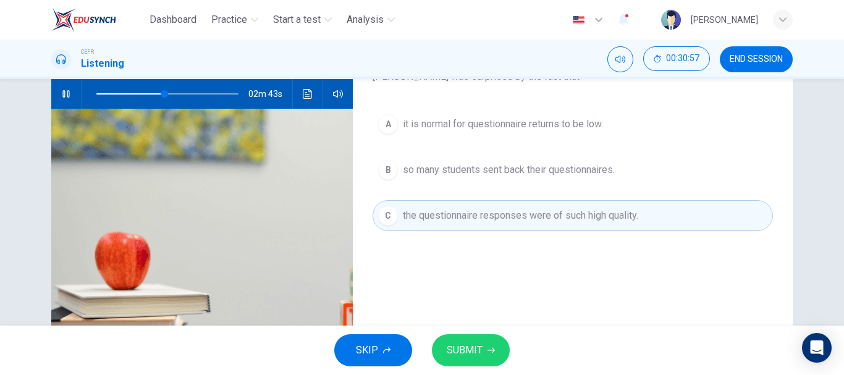
scroll to position [62, 0]
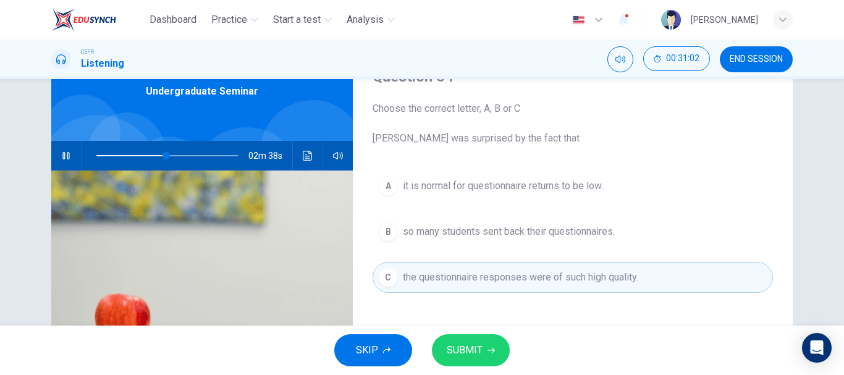
click at [545, 183] on span "it is normal for questionnaire returns to be low." at bounding box center [503, 186] width 200 height 15
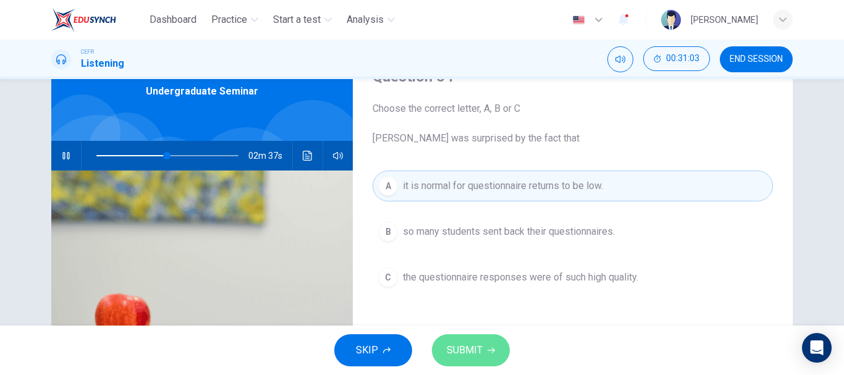
click at [464, 350] on span "SUBMIT" at bounding box center [465, 350] width 36 height 17
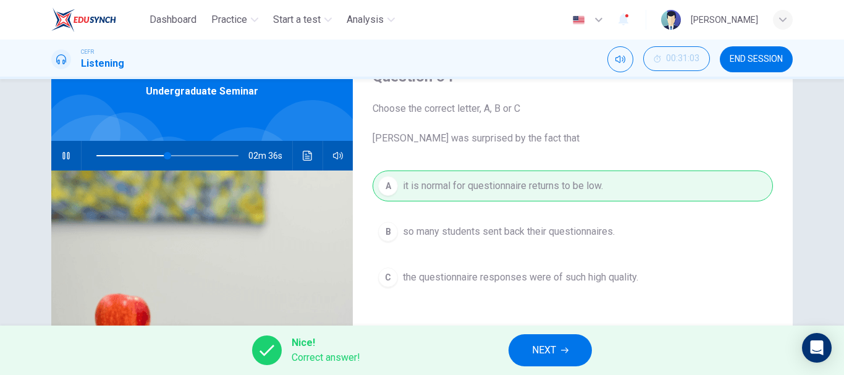
click at [551, 352] on span "NEXT" at bounding box center [544, 350] width 24 height 17
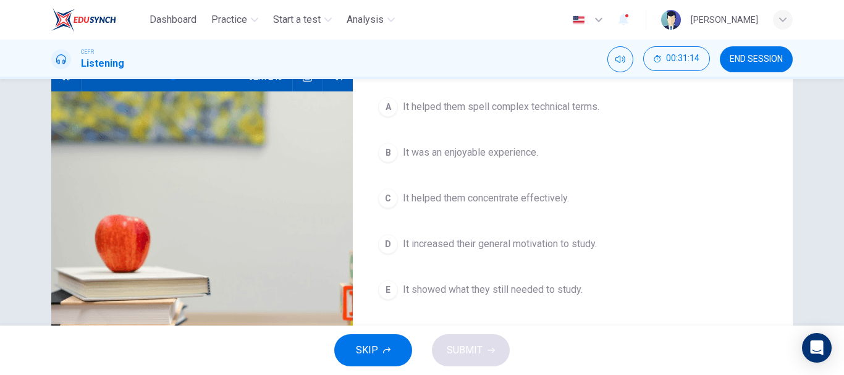
scroll to position [124, 0]
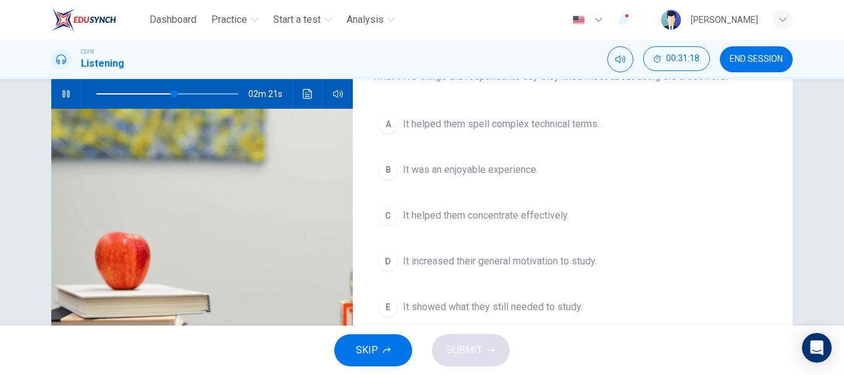
click at [555, 211] on span "It helped them concentrate effectively." at bounding box center [486, 215] width 166 height 15
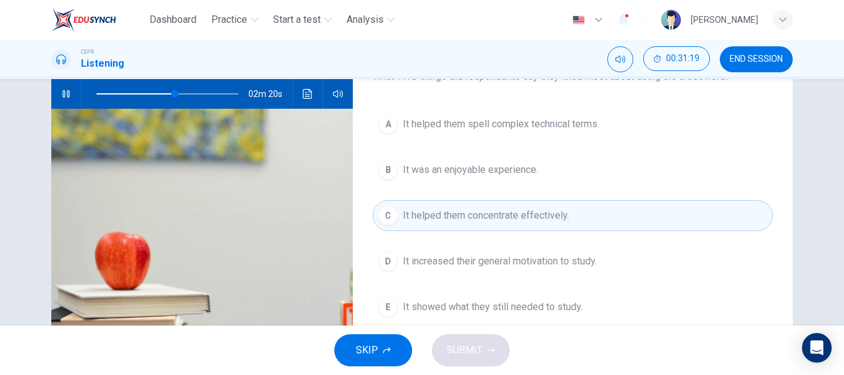
type input "55"
click at [558, 166] on button "B It was an enjoyable experience." at bounding box center [572, 169] width 400 height 31
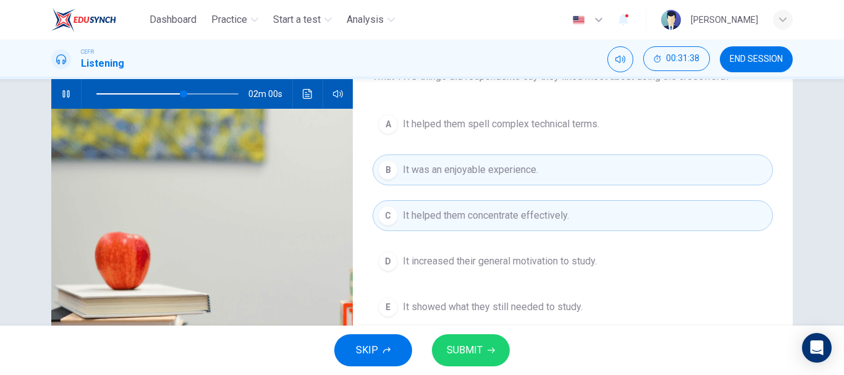
click at [612, 258] on button "D It increased their general motivation to study." at bounding box center [572, 261] width 400 height 31
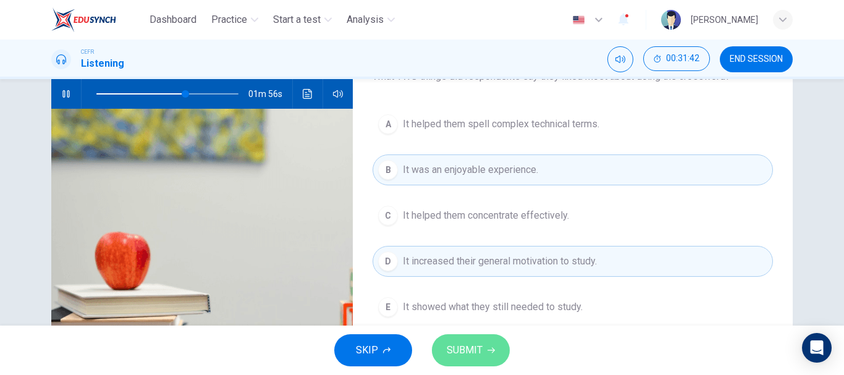
click at [488, 348] on icon "button" at bounding box center [490, 350] width 7 height 7
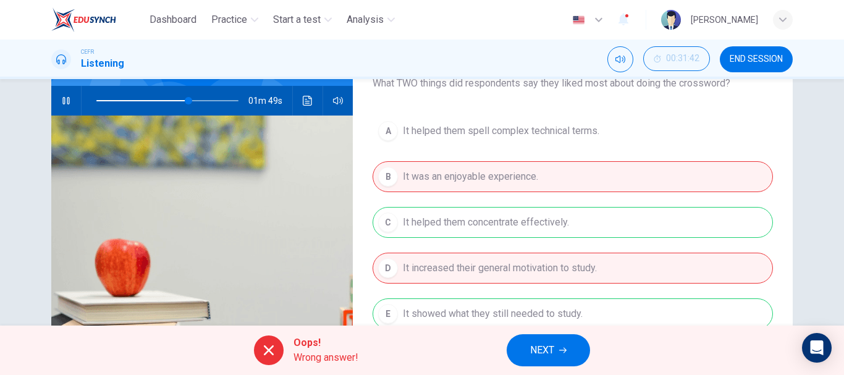
scroll to position [185, 0]
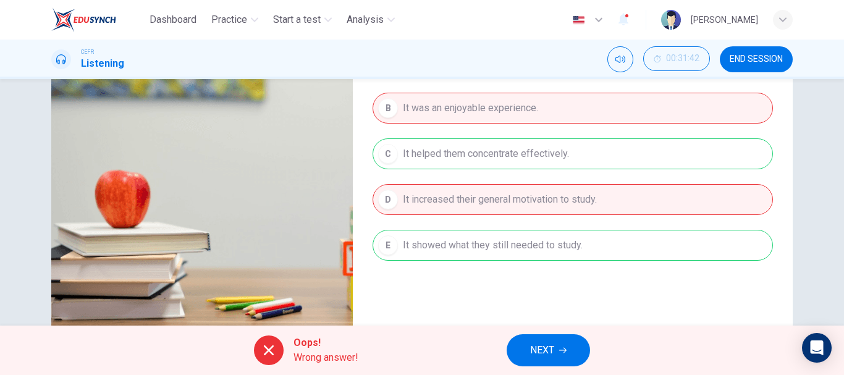
click at [550, 351] on span "NEXT" at bounding box center [542, 350] width 24 height 17
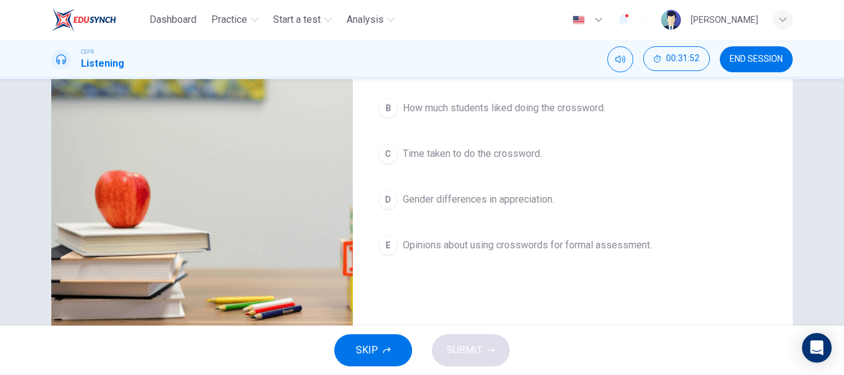
click at [556, 198] on button "D Gender differences in appreciation." at bounding box center [572, 199] width 400 height 31
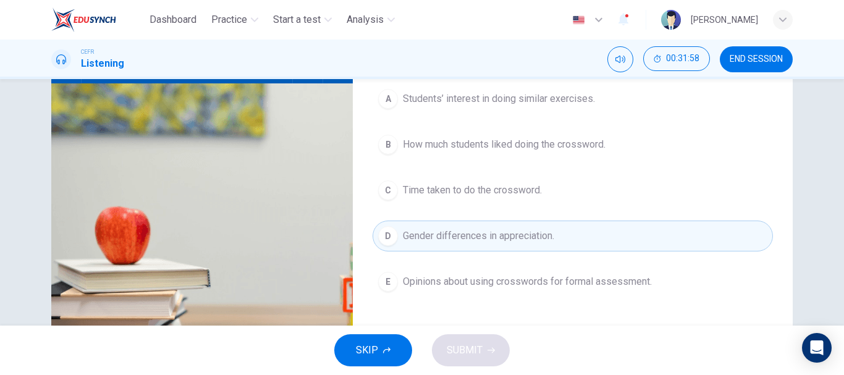
scroll to position [124, 0]
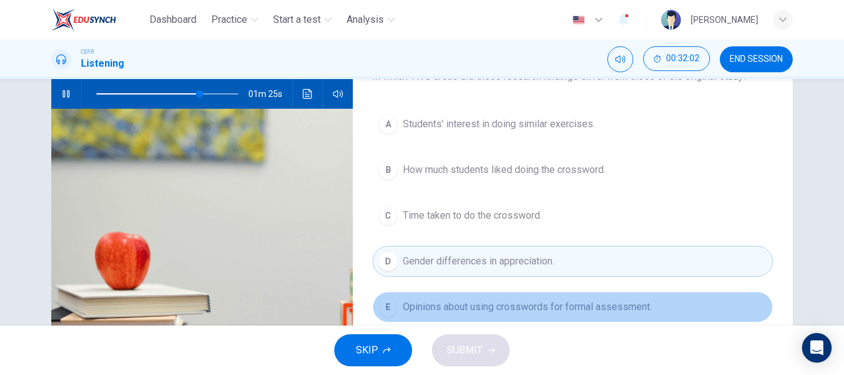
click at [564, 306] on span "Opinions about using crosswords for formal assessment." at bounding box center [527, 307] width 249 height 15
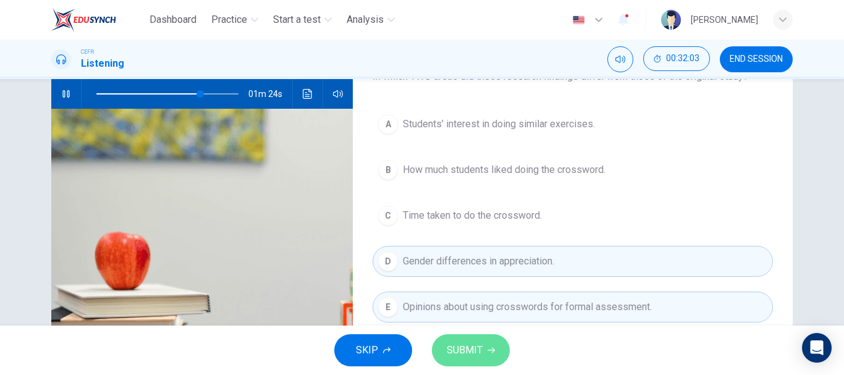
click at [467, 350] on span "SUBMIT" at bounding box center [465, 350] width 36 height 17
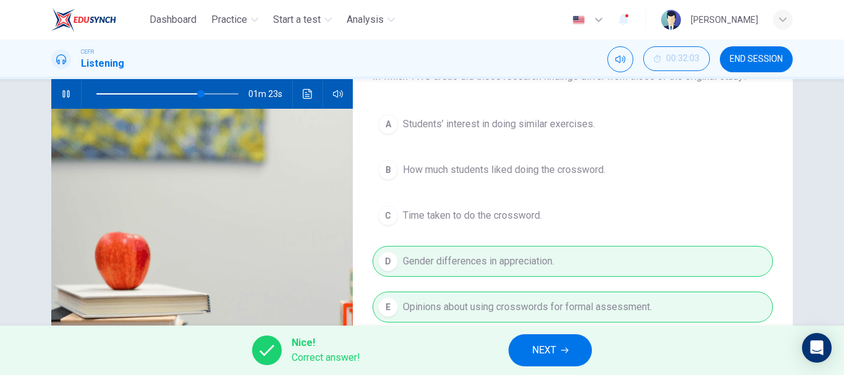
click at [564, 361] on button "NEXT" at bounding box center [549, 350] width 83 height 32
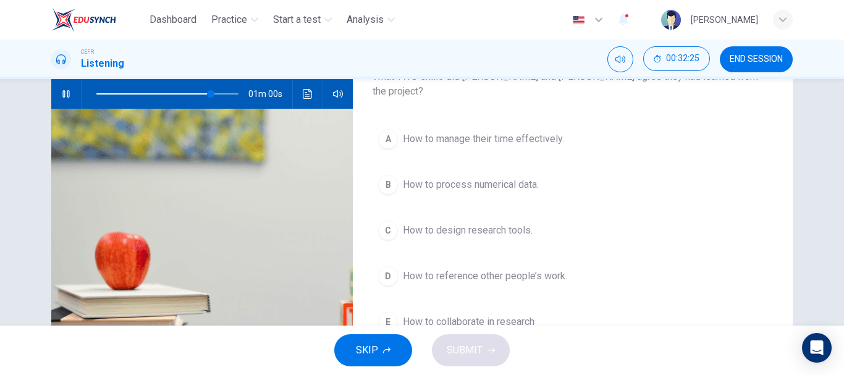
drag, startPoint x: 522, startPoint y: 118, endPoint x: 537, endPoint y: 124, distance: 15.8
click at [522, 132] on span "How to manage their time effectively." at bounding box center [483, 139] width 161 height 15
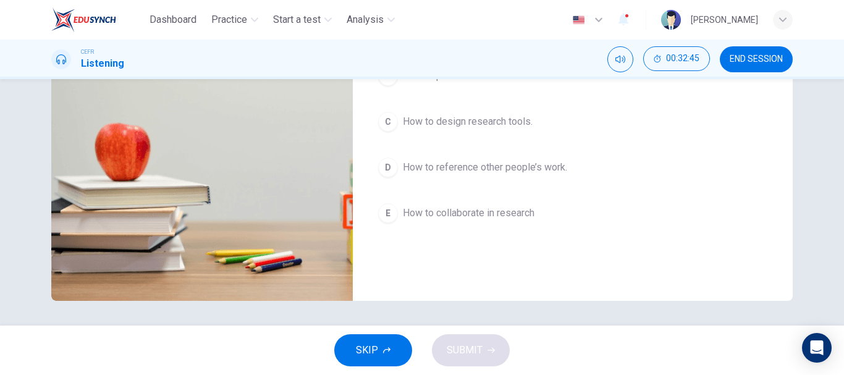
scroll to position [170, 0]
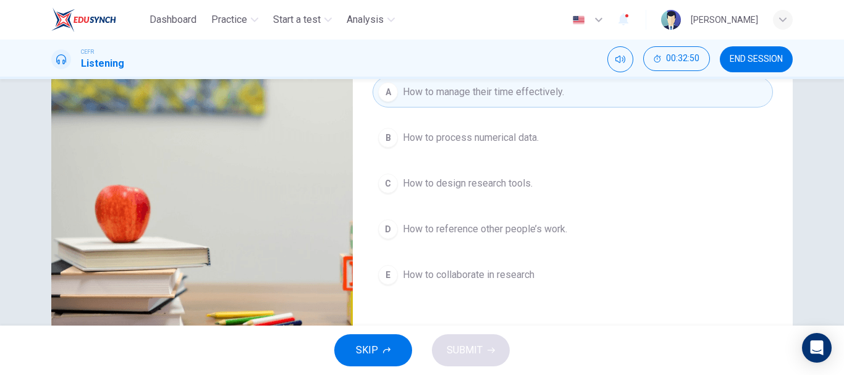
click at [470, 176] on span "How to design research tools." at bounding box center [468, 183] width 130 height 15
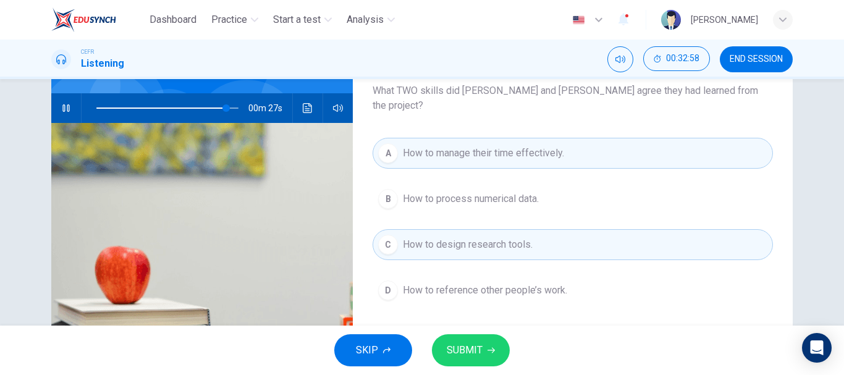
scroll to position [109, 0]
click at [516, 284] on span "How to reference other people’s work." at bounding box center [485, 291] width 164 height 15
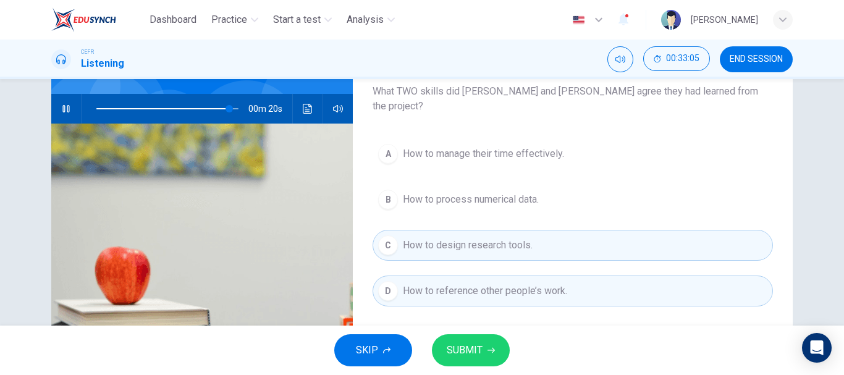
click at [566, 138] on button "A How to manage their time effectively." at bounding box center [572, 153] width 400 height 31
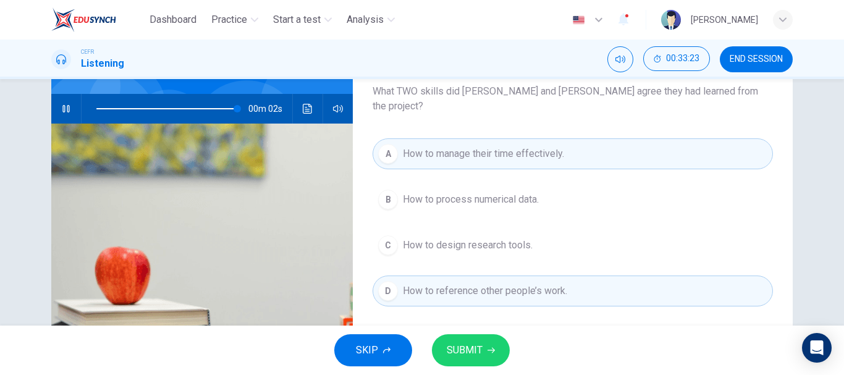
click at [460, 353] on span "SUBMIT" at bounding box center [465, 350] width 36 height 17
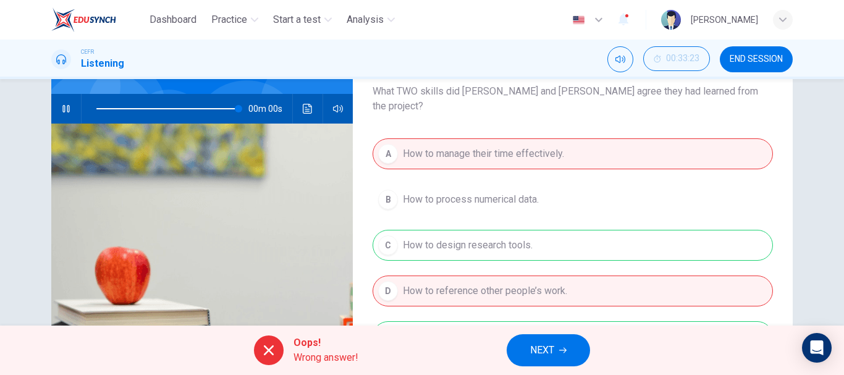
type input "0"
click at [562, 356] on button "NEXT" at bounding box center [547, 350] width 83 height 32
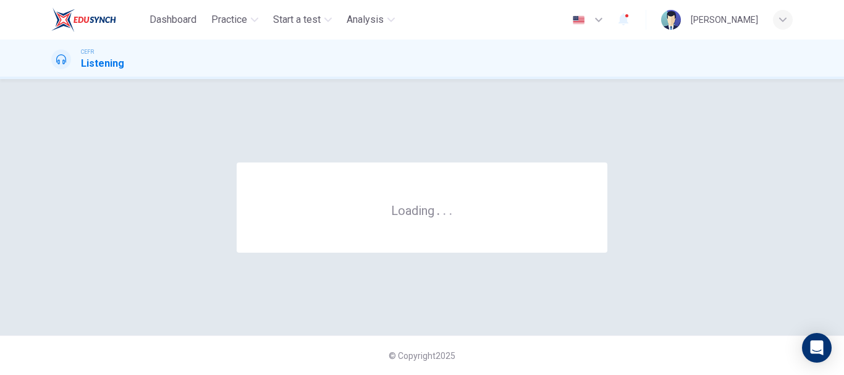
scroll to position [0, 0]
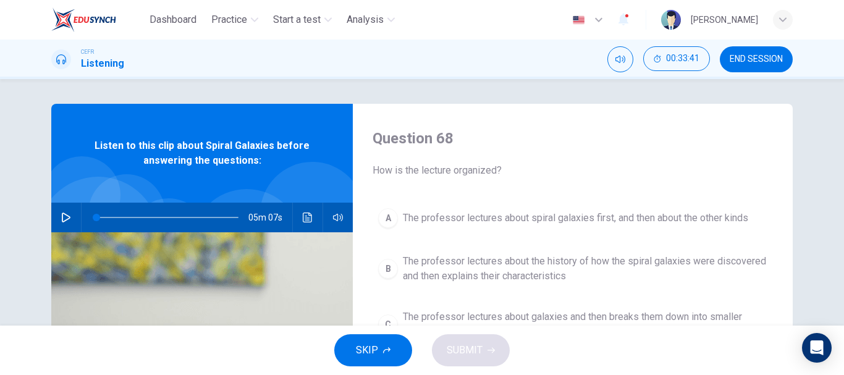
click at [62, 216] on icon "button" at bounding box center [66, 217] width 10 height 10
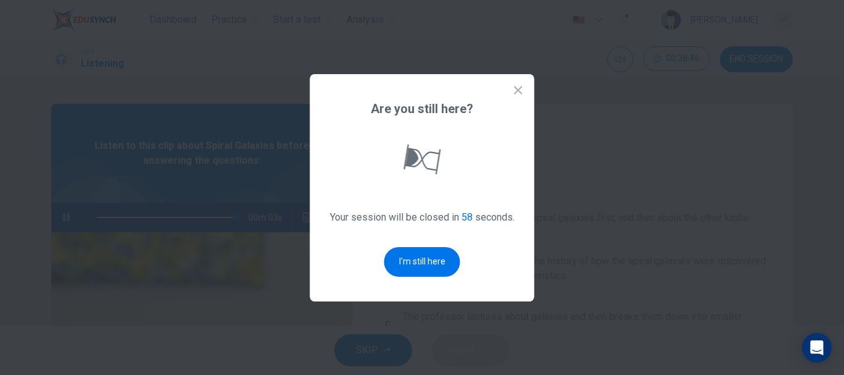
click at [517, 86] on icon at bounding box center [518, 90] width 12 height 12
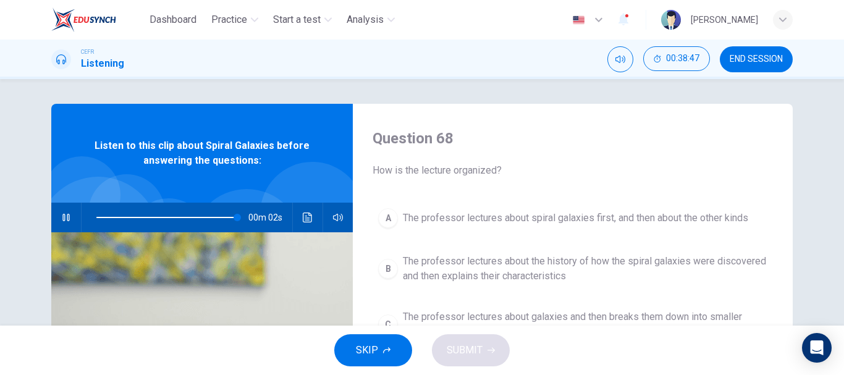
scroll to position [62, 0]
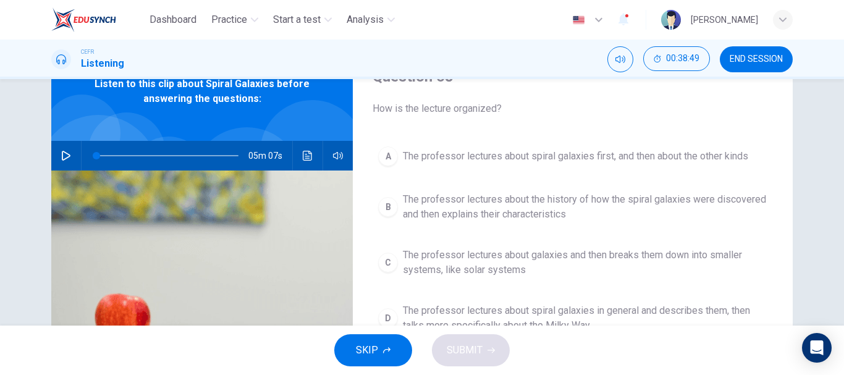
type input "0"
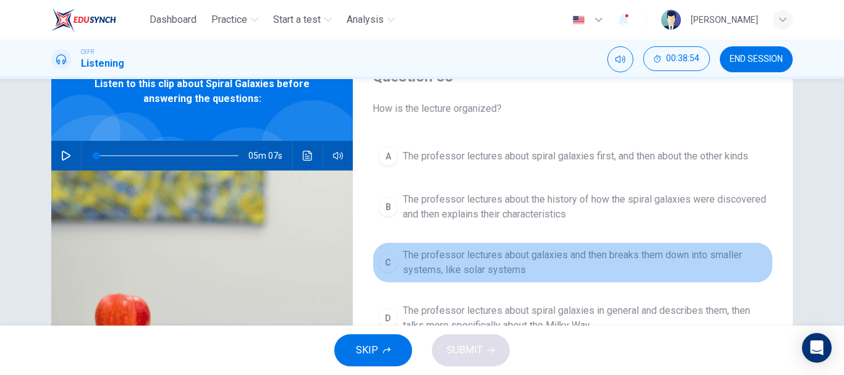
click at [505, 263] on span "The professor lectures about galaxies and then breaks them down into smaller sy…" at bounding box center [585, 263] width 364 height 30
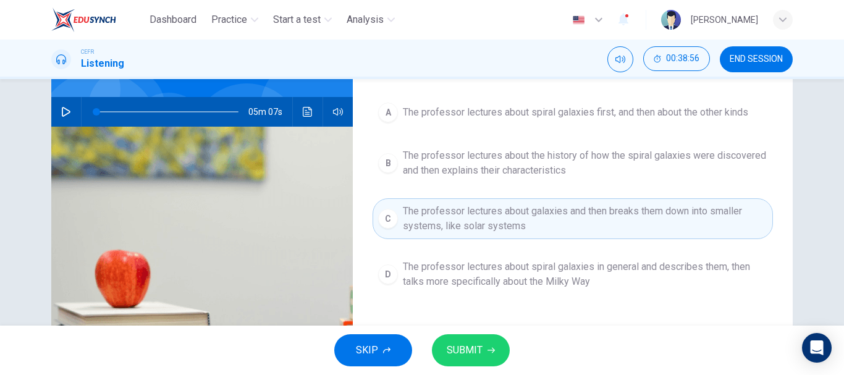
scroll to position [124, 0]
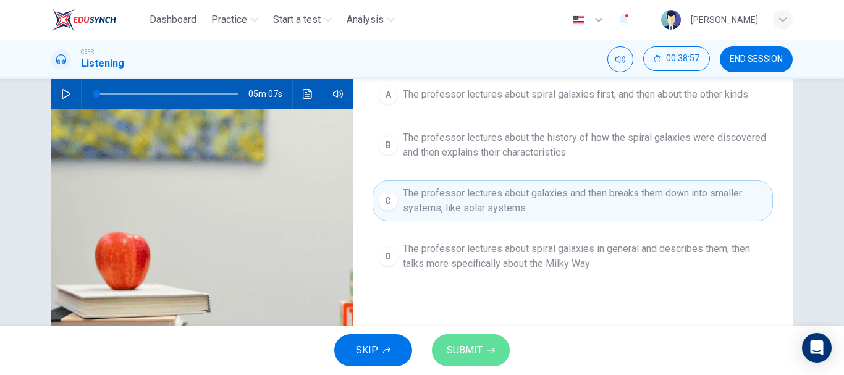
click at [485, 340] on button "SUBMIT" at bounding box center [471, 350] width 78 height 32
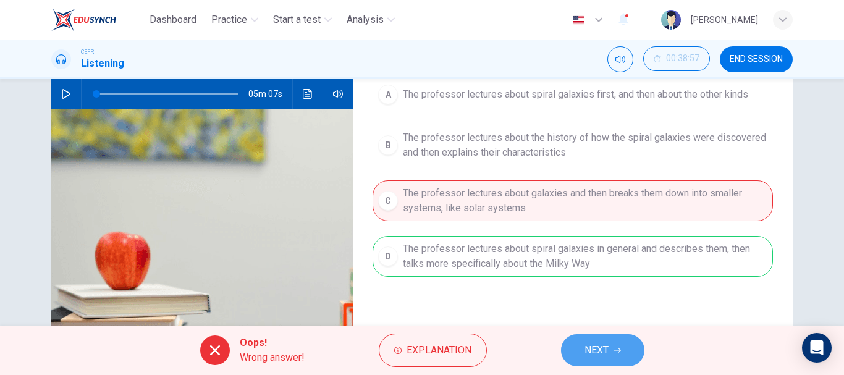
click at [577, 340] on button "NEXT" at bounding box center [602, 350] width 83 height 32
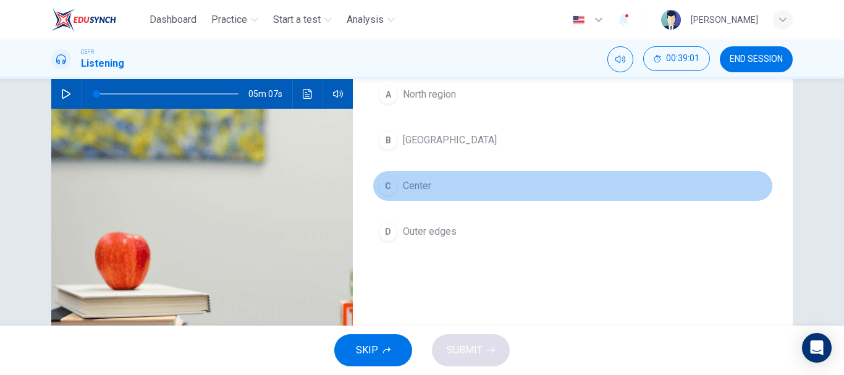
click at [445, 187] on button "C Center" at bounding box center [572, 185] width 400 height 31
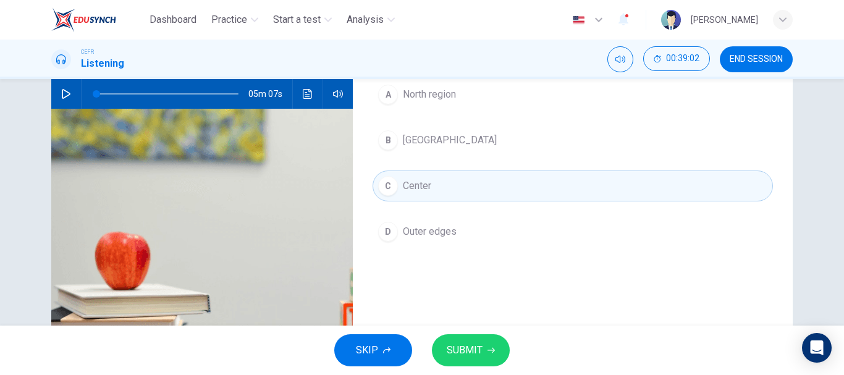
click at [487, 345] on button "SUBMIT" at bounding box center [471, 350] width 78 height 32
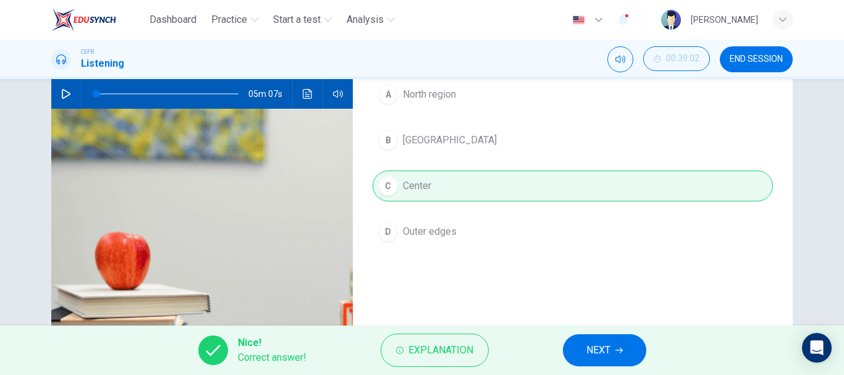
click at [604, 350] on span "NEXT" at bounding box center [598, 350] width 24 height 17
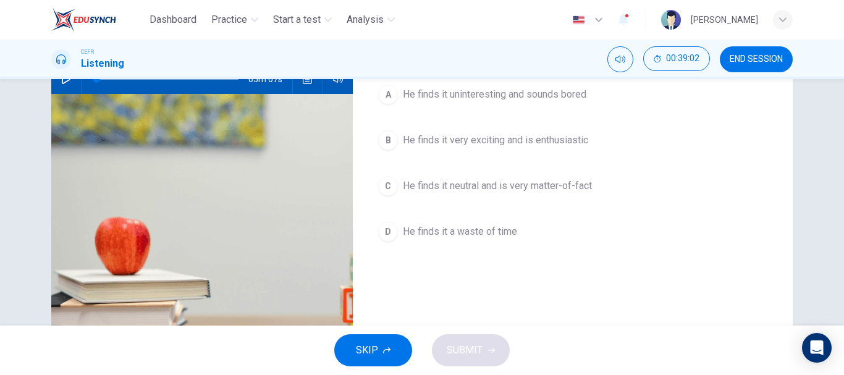
scroll to position [77, 0]
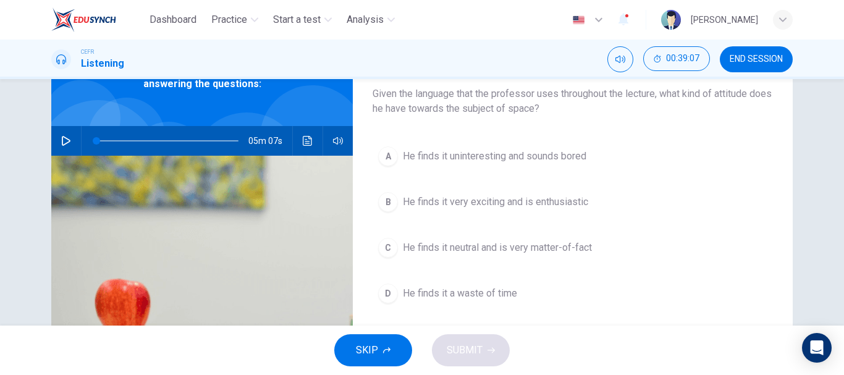
click at [528, 198] on span "He finds it very exciting and is enthusiastic" at bounding box center [495, 202] width 185 height 15
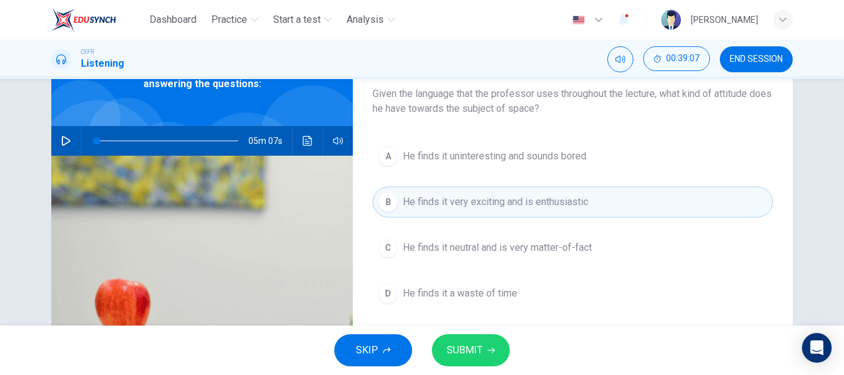
click at [467, 345] on span "SUBMIT" at bounding box center [465, 350] width 36 height 17
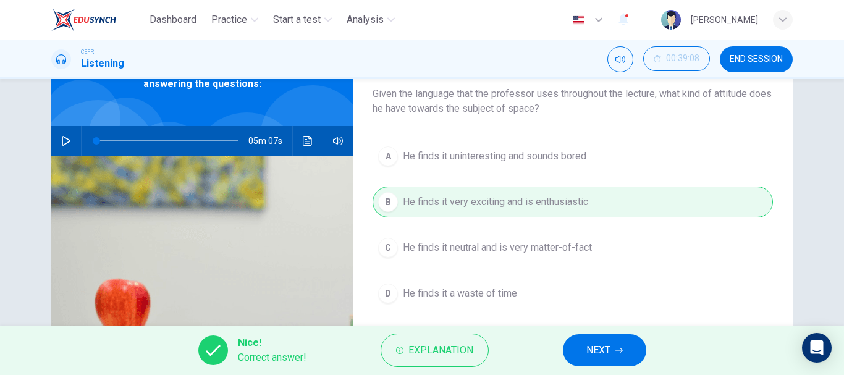
click at [539, 350] on div "Nice! Correct answer! Explanation NEXT" at bounding box center [422, 350] width 844 height 49
click at [577, 350] on button "NEXT" at bounding box center [604, 350] width 83 height 32
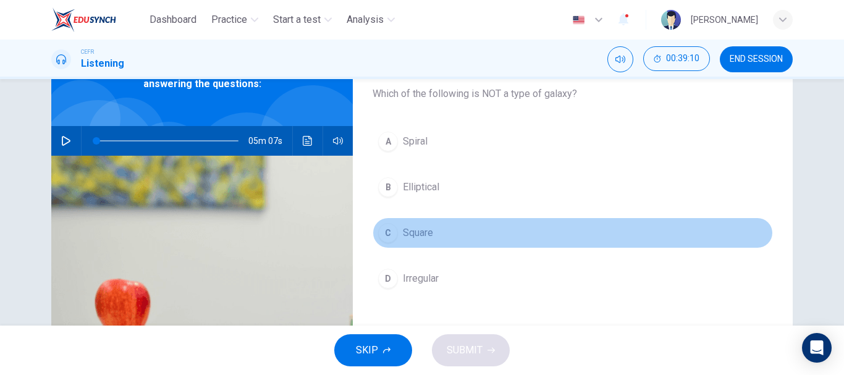
click at [413, 231] on span "Square" at bounding box center [418, 232] width 30 height 15
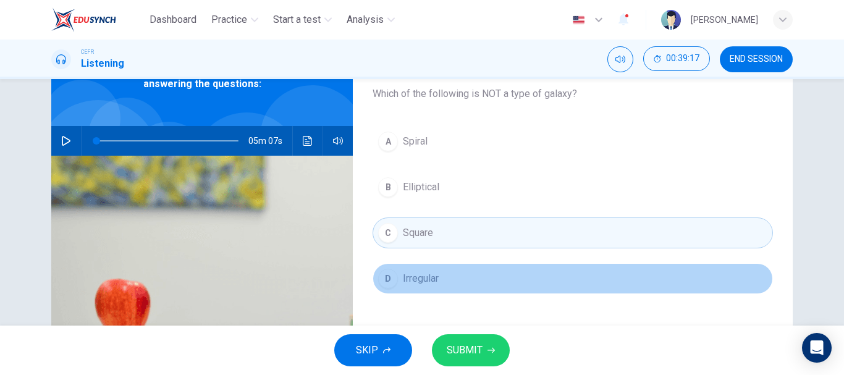
click at [461, 275] on button "D Irregular" at bounding box center [572, 278] width 400 height 31
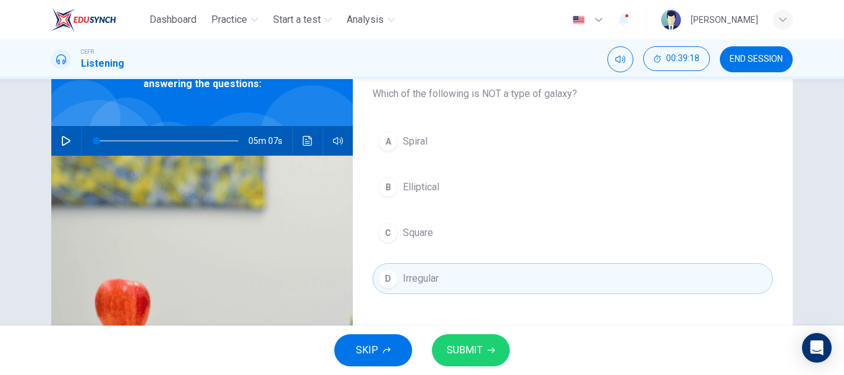
click at [468, 225] on button "C Square" at bounding box center [572, 232] width 400 height 31
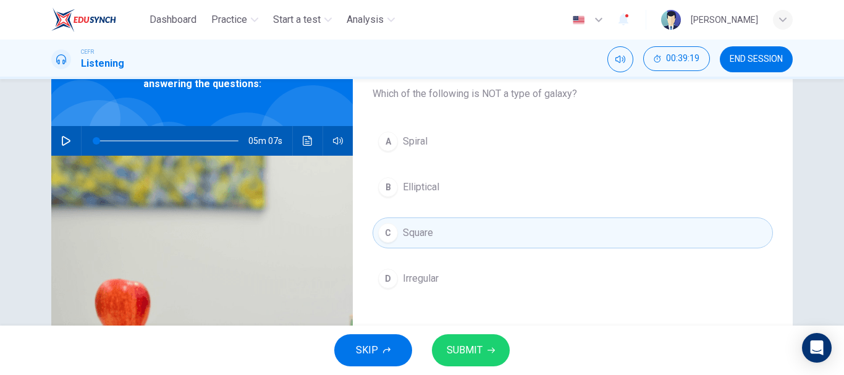
click at [459, 345] on span "SUBMIT" at bounding box center [465, 350] width 36 height 17
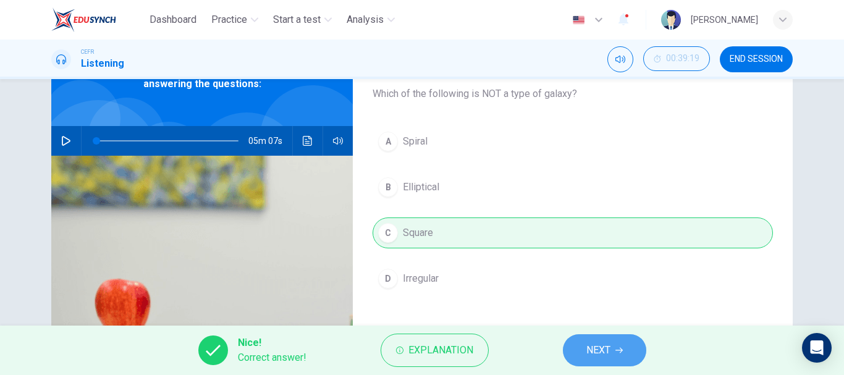
click at [608, 359] on button "NEXT" at bounding box center [604, 350] width 83 height 32
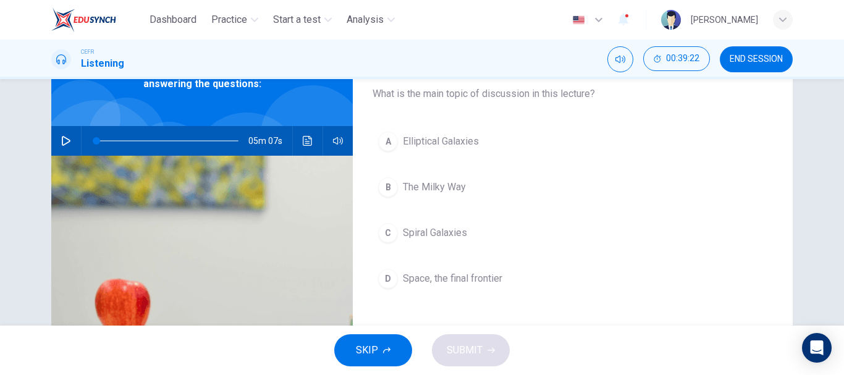
click at [438, 232] on span "Spiral Galaxies" at bounding box center [435, 232] width 64 height 15
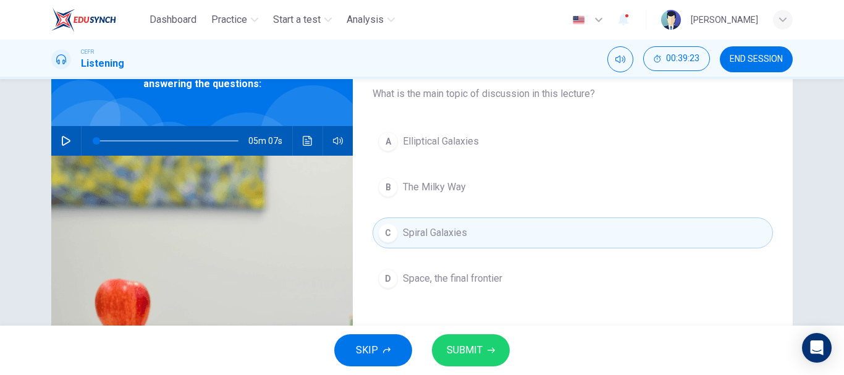
click at [489, 347] on icon "button" at bounding box center [490, 350] width 7 height 7
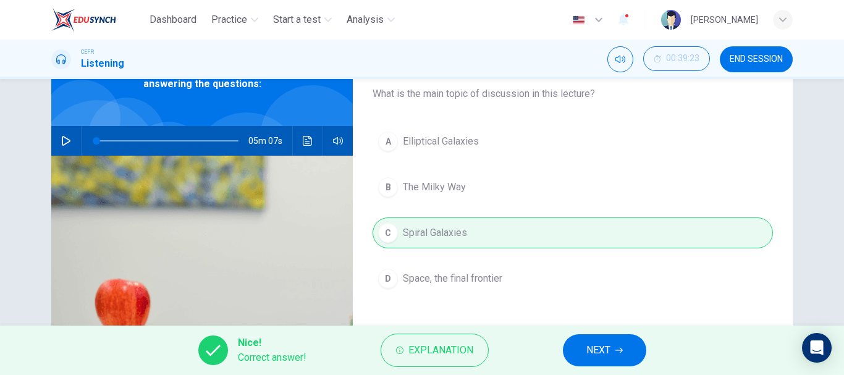
click at [594, 350] on span "NEXT" at bounding box center [598, 350] width 24 height 17
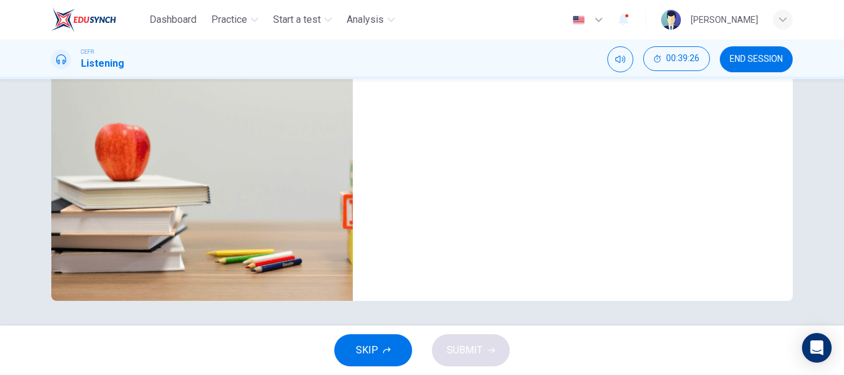
scroll to position [47, 0]
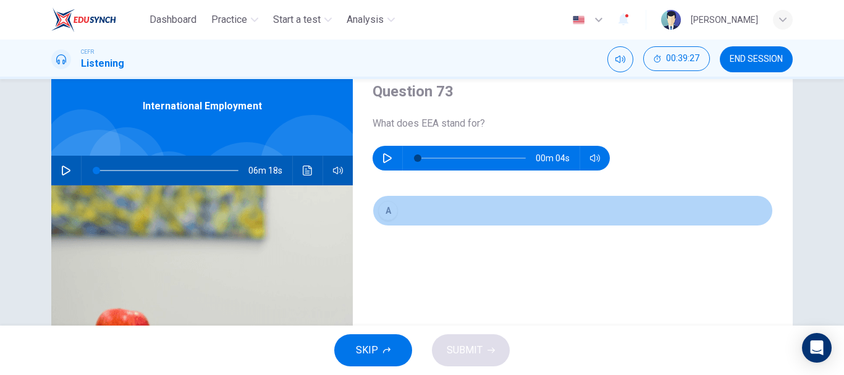
click at [380, 213] on div "A" at bounding box center [388, 211] width 20 height 20
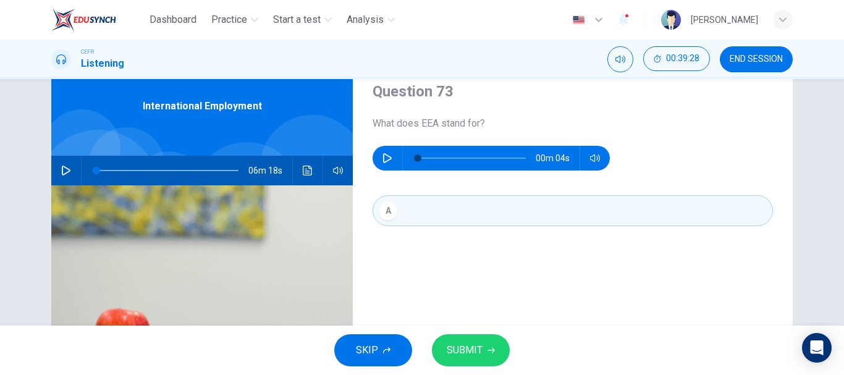
click at [456, 262] on div "Question 73 What does EEA stand for? 00m 04s A" at bounding box center [573, 271] width 440 height 429
click at [380, 151] on button "button" at bounding box center [387, 158] width 20 height 25
click at [486, 355] on button "SUBMIT" at bounding box center [471, 350] width 78 height 32
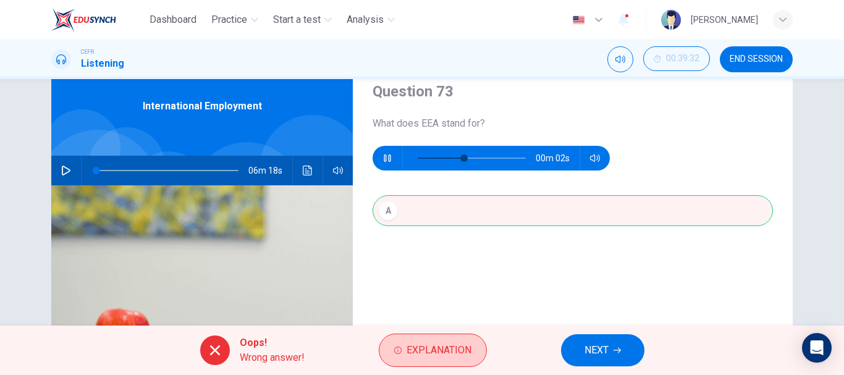
type input "64"
click at [603, 351] on span "NEXT" at bounding box center [596, 350] width 24 height 17
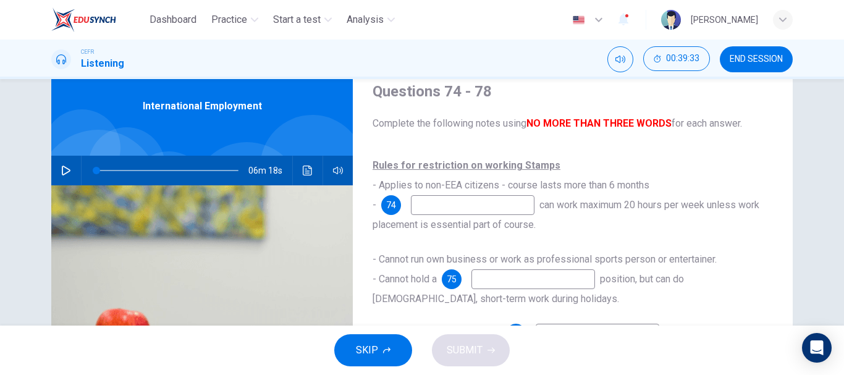
click at [65, 167] on icon "button" at bounding box center [66, 171] width 10 height 10
click at [61, 175] on button "button" at bounding box center [66, 171] width 20 height 30
click at [233, 20] on span "Practice" at bounding box center [229, 19] width 36 height 15
click at [240, 15] on span "Practice" at bounding box center [229, 19] width 36 height 15
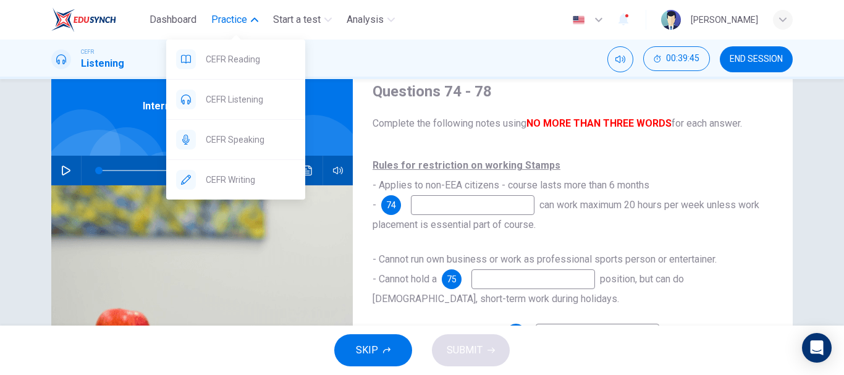
click at [253, 12] on button "Practice" at bounding box center [234, 20] width 57 height 22
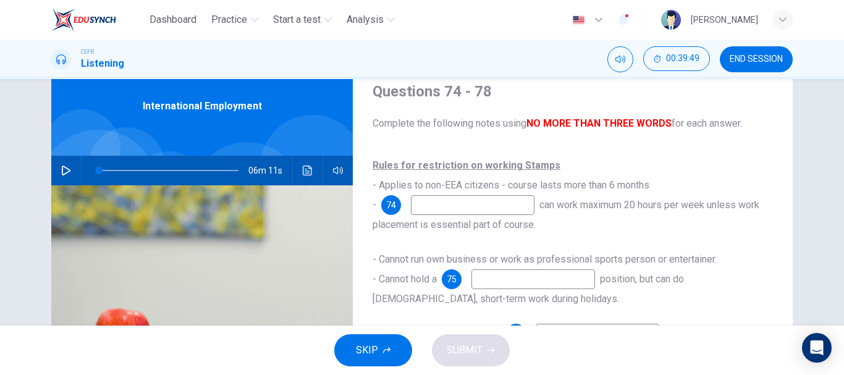
click at [67, 173] on icon "button" at bounding box center [66, 171] width 10 height 10
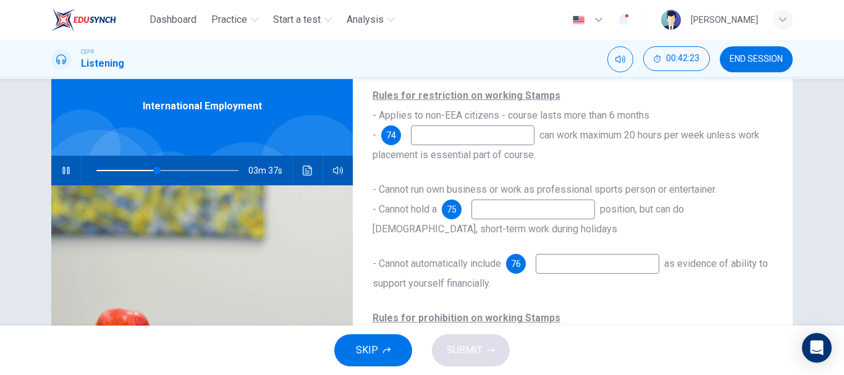
click at [432, 138] on input at bounding box center [473, 135] width 124 height 20
type input "43"
type input "les"
type input "43"
type input "less 6"
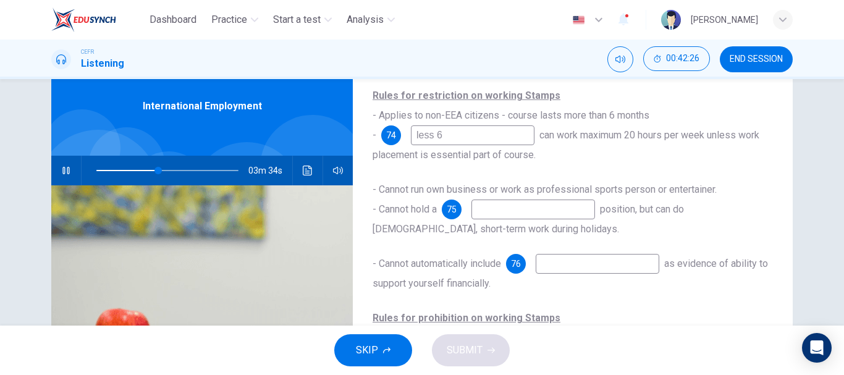
type input "44"
type input "less 6 mont"
type input "44"
type input "less 6 months co"
type input "44"
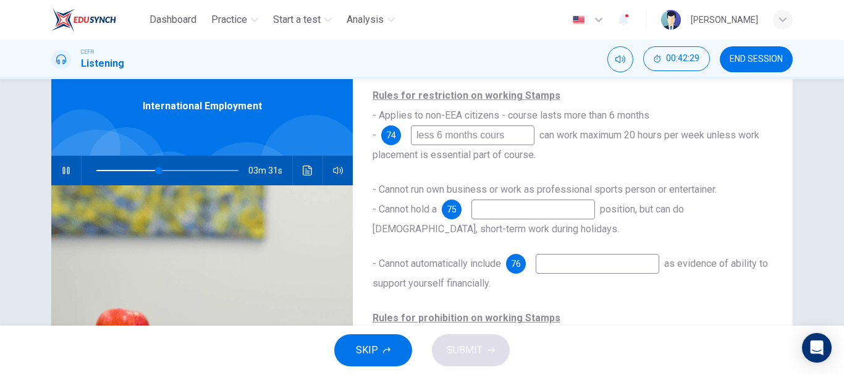
type input "less 6 months course"
type input "45"
type input "less 6 months course"
click at [569, 212] on input at bounding box center [533, 210] width 124 height 20
type input "46"
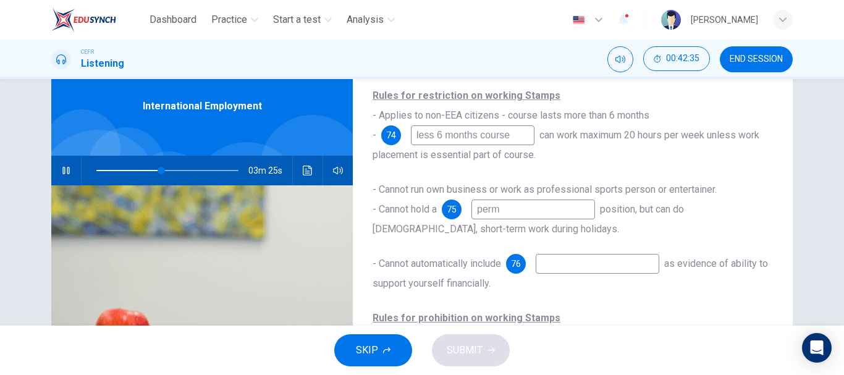
type input "perma"
type input "46"
type input "permanent"
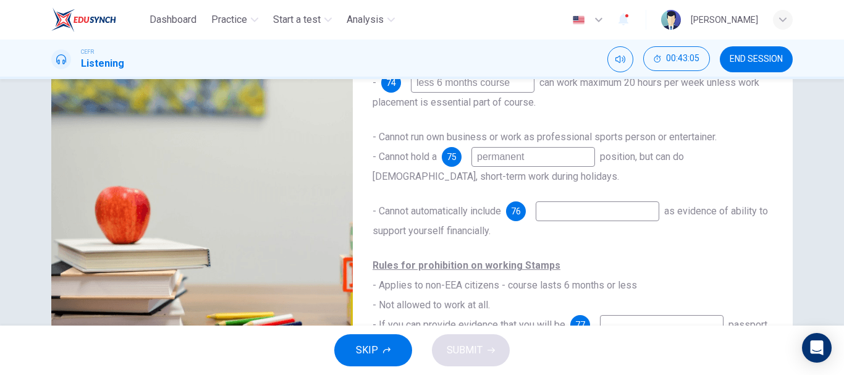
scroll to position [170, 0]
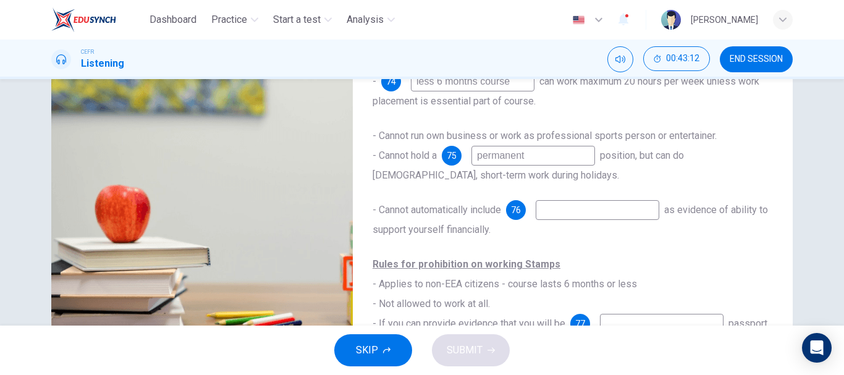
type input "56"
type input "permanent"
click at [610, 218] on input at bounding box center [598, 210] width 124 height 20
type input "56"
type input "fin"
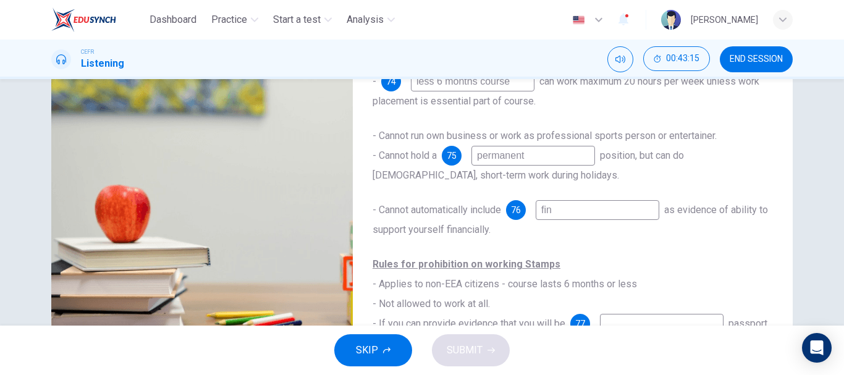
type input "57"
type input "financ"
type input "57"
type input "financial"
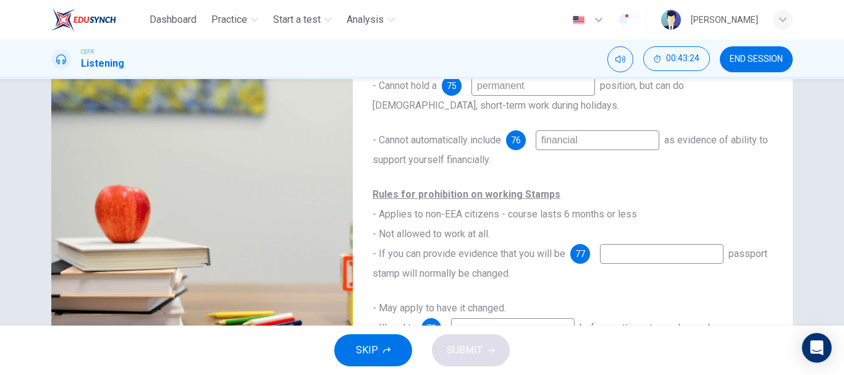
scroll to position [232, 0]
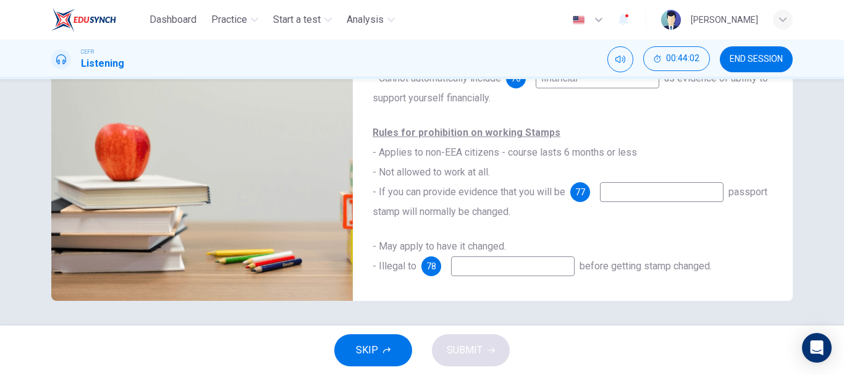
type input "69"
type input "financial"
click at [637, 190] on input at bounding box center [662, 192] width 124 height 20
type input "69"
type input "on"
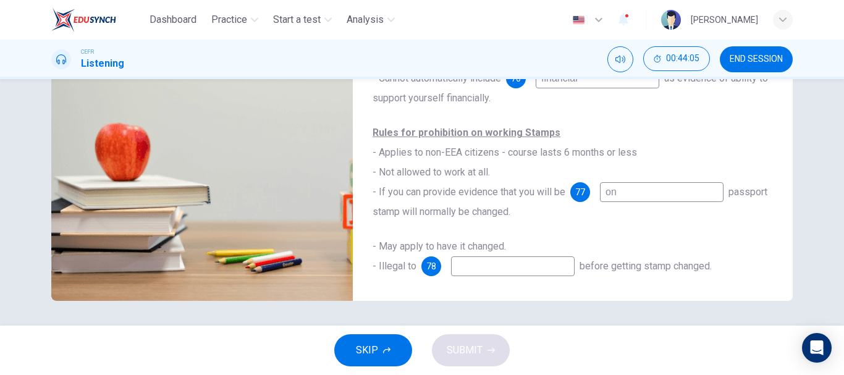
type input "70"
type input "on a plac"
type input "70"
type input "on a placement"
type input "71"
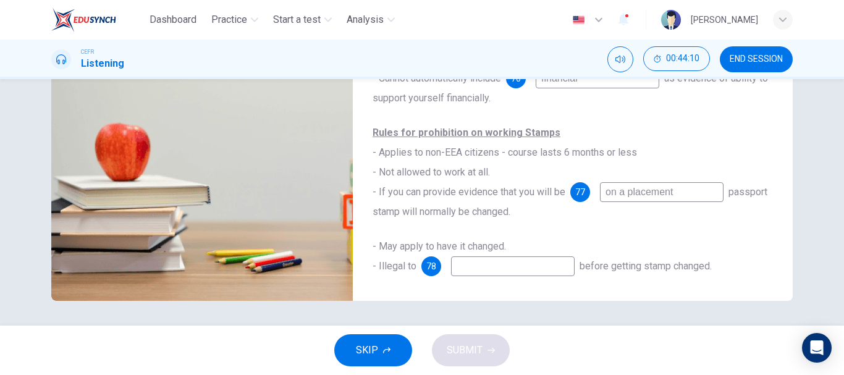
type input "on a placement"
click at [519, 272] on input at bounding box center [513, 266] width 124 height 20
type input "74"
type input "c"
type input "74"
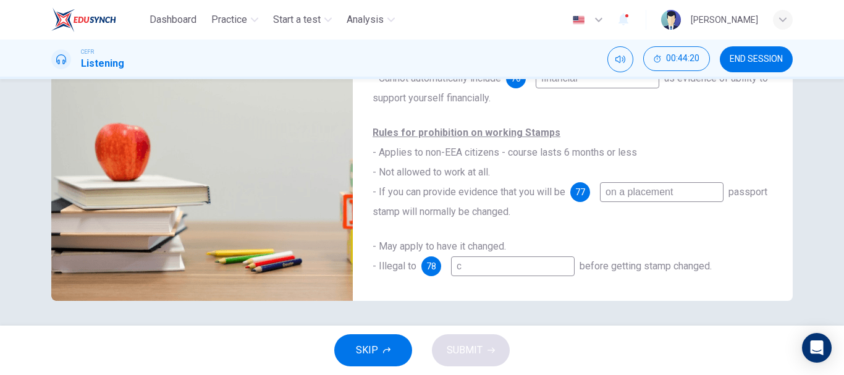
type input "ch"
type input "74"
type input "cha"
type input "74"
type input "chan"
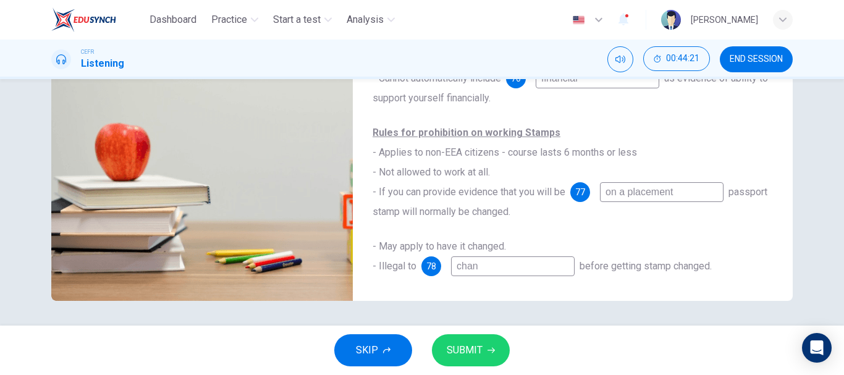
type input "74"
type input "change"
type input "74"
type input "change"
click at [469, 348] on span "SUBMIT" at bounding box center [465, 350] width 36 height 17
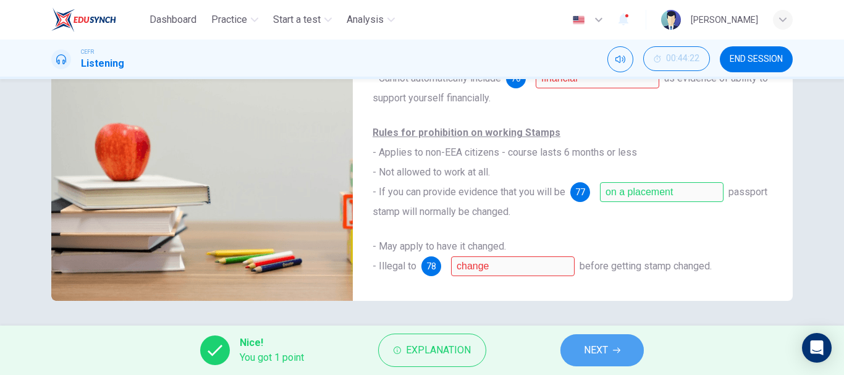
click at [611, 342] on button "NEXT" at bounding box center [601, 350] width 83 height 32
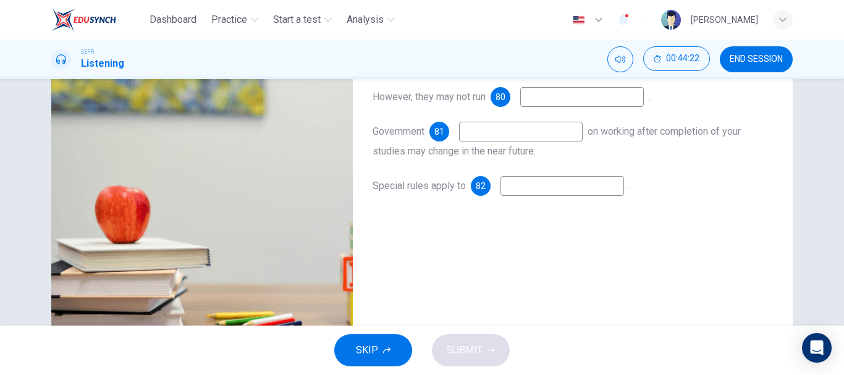
scroll to position [109, 0]
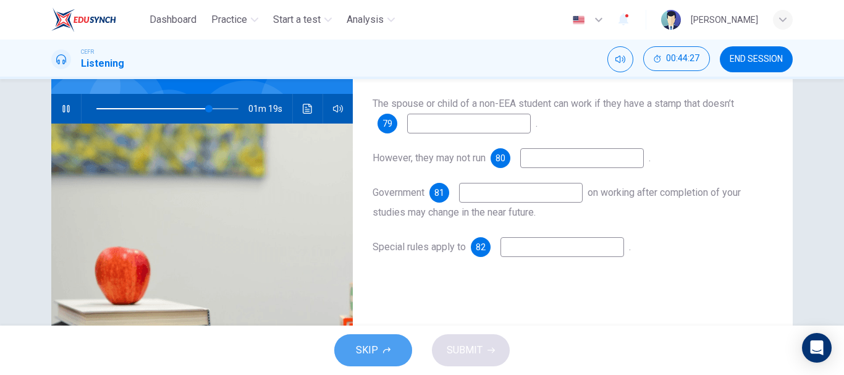
click at [382, 338] on button "SKIP" at bounding box center [373, 350] width 78 height 32
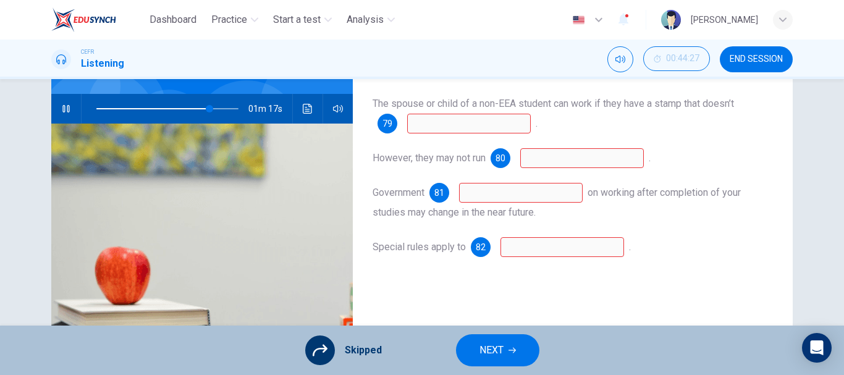
type input "80"
click at [485, 350] on span "NEXT" at bounding box center [491, 350] width 24 height 17
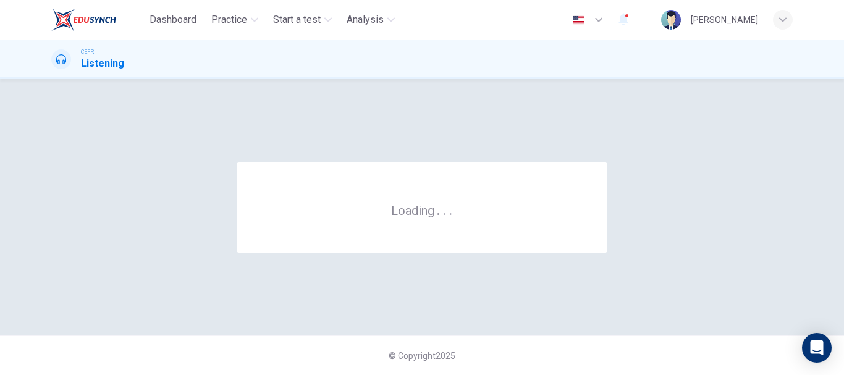
scroll to position [0, 0]
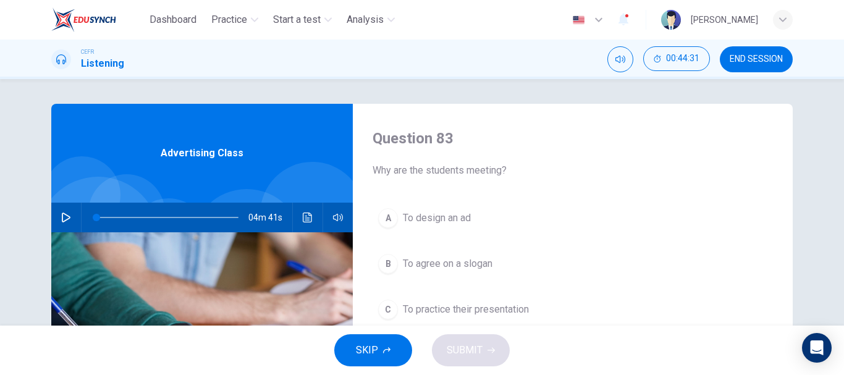
click at [65, 211] on button "button" at bounding box center [66, 218] width 20 height 30
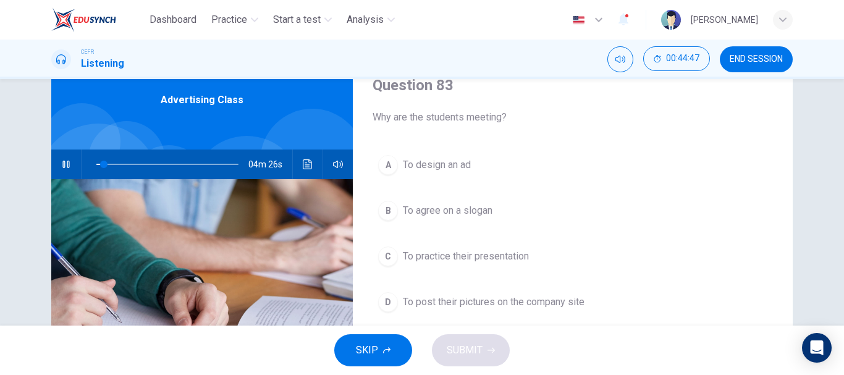
scroll to position [62, 0]
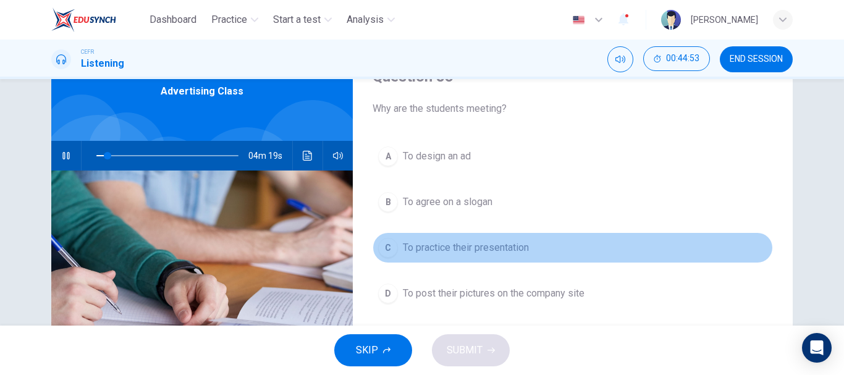
click at [486, 250] on span "To practice their presentation" at bounding box center [466, 247] width 126 height 15
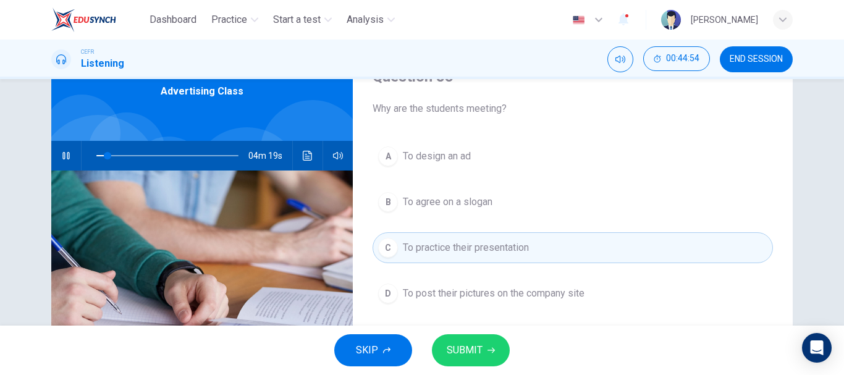
click at [468, 334] on button "SUBMIT" at bounding box center [471, 350] width 78 height 32
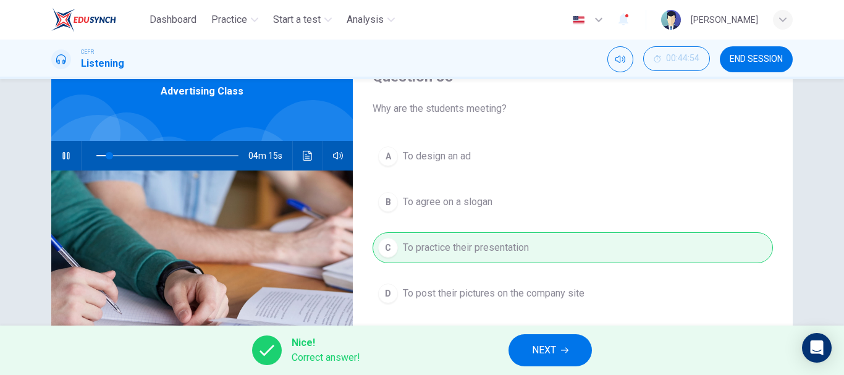
drag, startPoint x: 533, startPoint y: 350, endPoint x: 514, endPoint y: 342, distance: 21.0
click at [533, 350] on span "NEXT" at bounding box center [544, 350] width 24 height 17
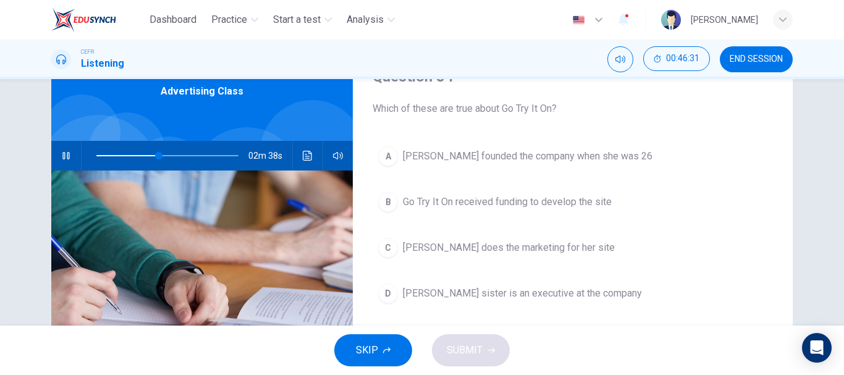
click at [555, 198] on span "Go Try It On received funding to develop the site" at bounding box center [507, 202] width 209 height 15
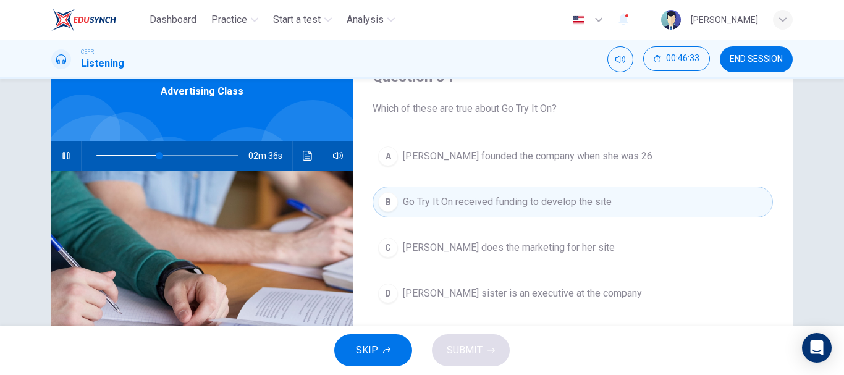
click at [476, 162] on span "Marissa Evans founded the company when she was 26" at bounding box center [528, 156] width 250 height 15
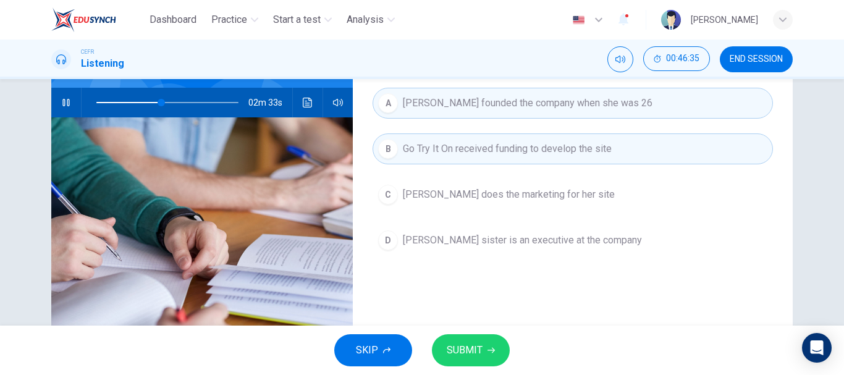
scroll to position [124, 0]
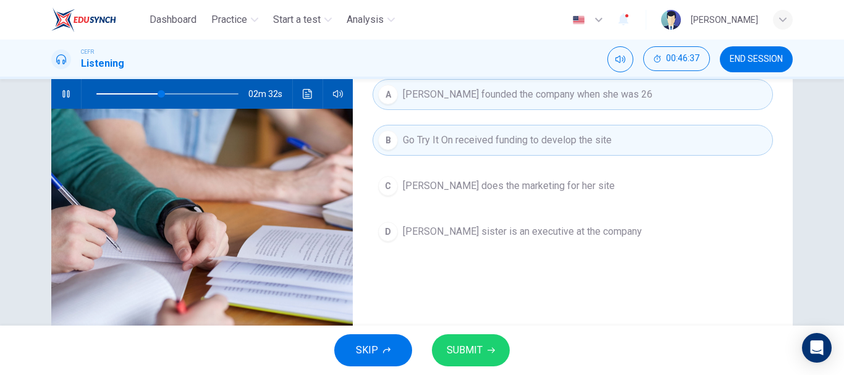
click at [484, 353] on button "SUBMIT" at bounding box center [471, 350] width 78 height 32
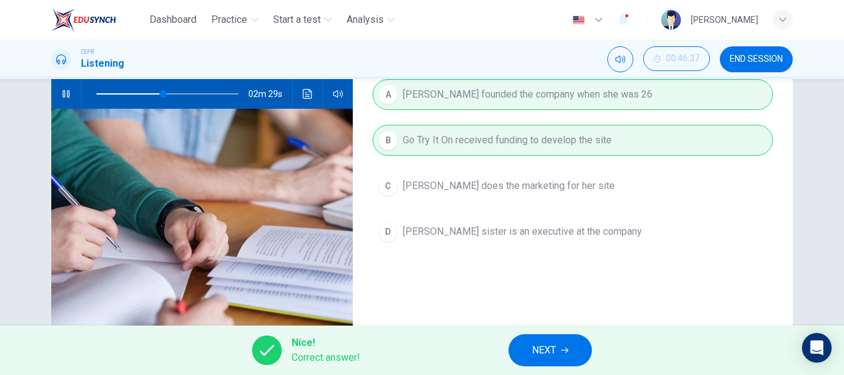
click at [551, 353] on span "NEXT" at bounding box center [544, 350] width 24 height 17
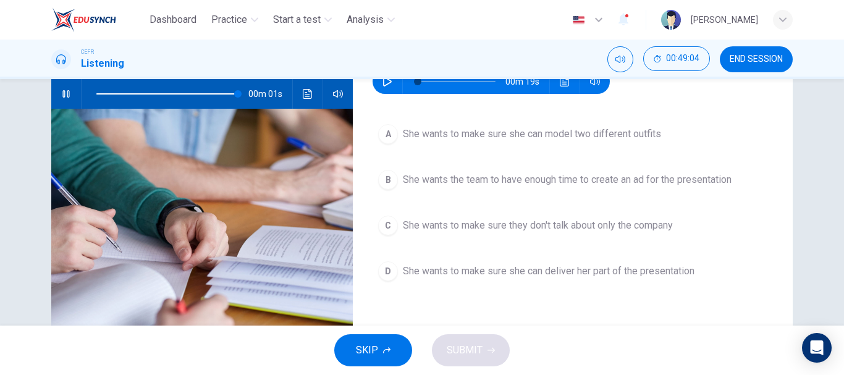
scroll to position [62, 0]
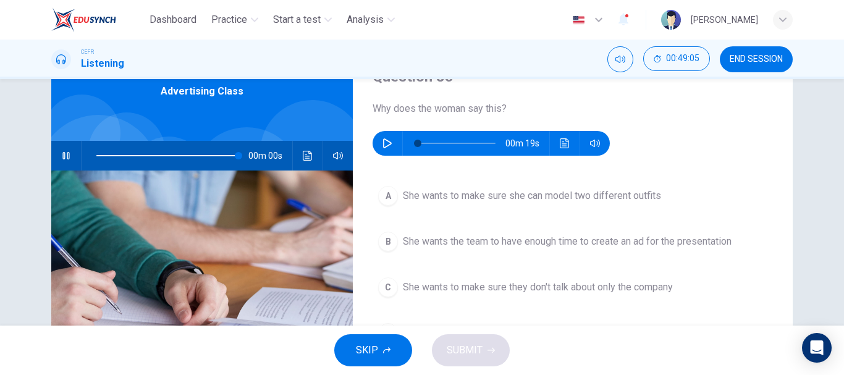
type input "0"
click at [388, 144] on icon "button" at bounding box center [387, 143] width 9 height 10
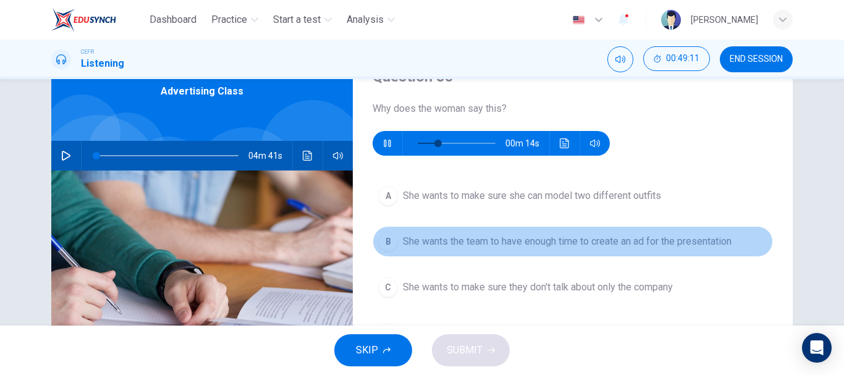
click at [647, 251] on button "B She wants the team to have enough time to create an ad for the presentation" at bounding box center [572, 241] width 400 height 31
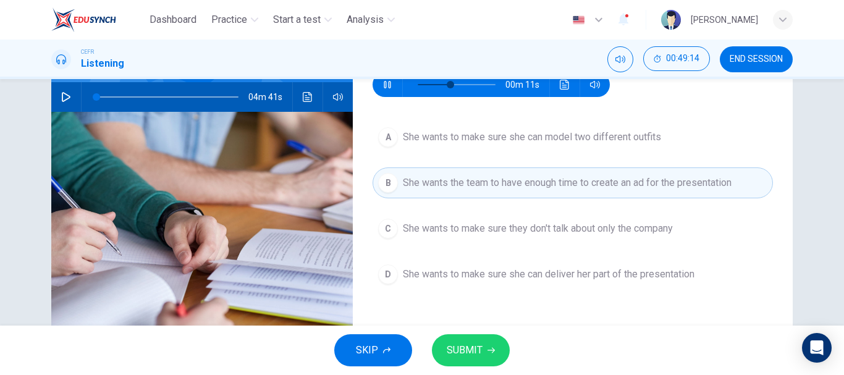
scroll to position [124, 0]
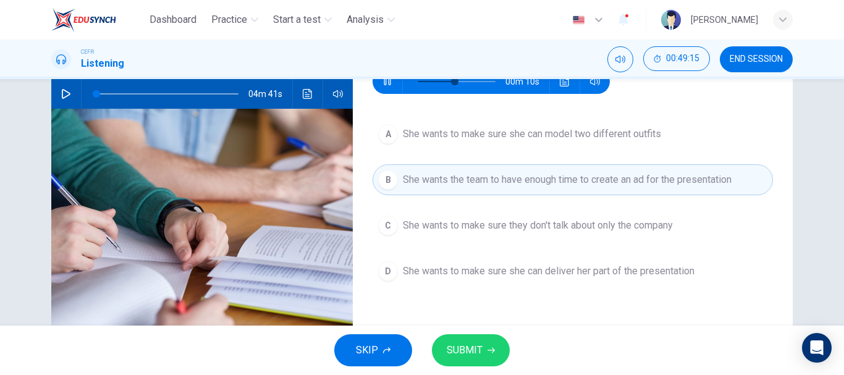
click at [558, 224] on span "She wants to make sure they don't talk about only the company" at bounding box center [538, 225] width 270 height 15
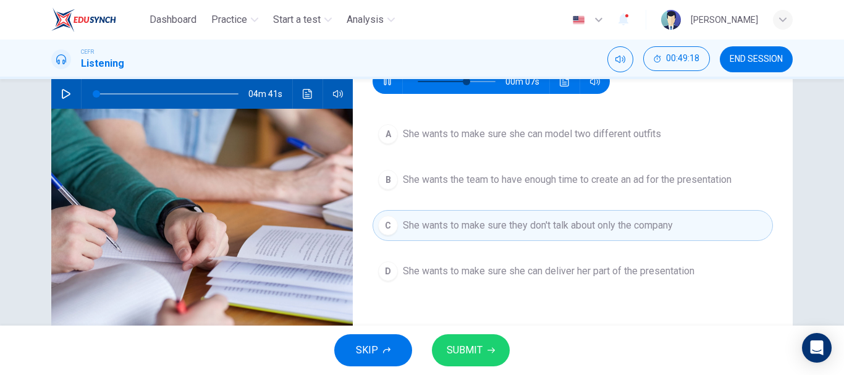
click at [500, 343] on button "SUBMIT" at bounding box center [471, 350] width 78 height 32
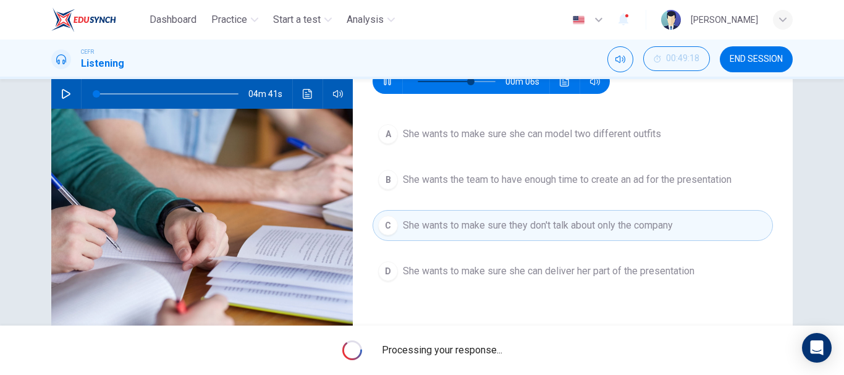
type input "74"
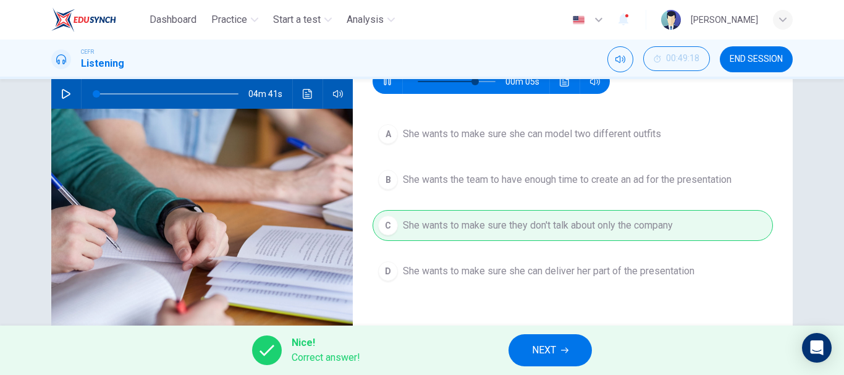
click at [532, 356] on span "NEXT" at bounding box center [544, 350] width 24 height 17
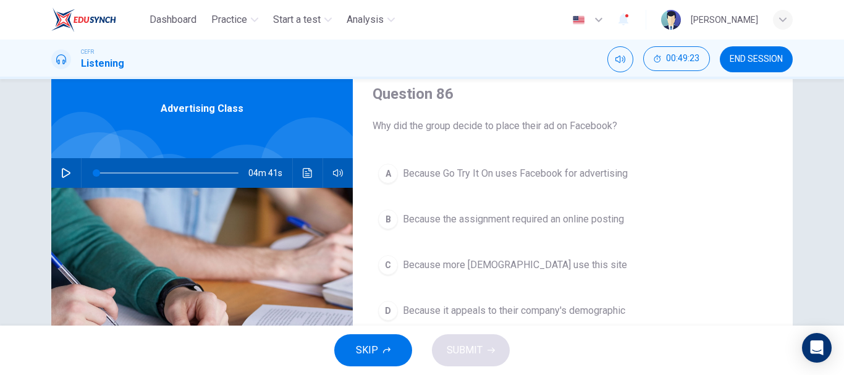
scroll to position [62, 0]
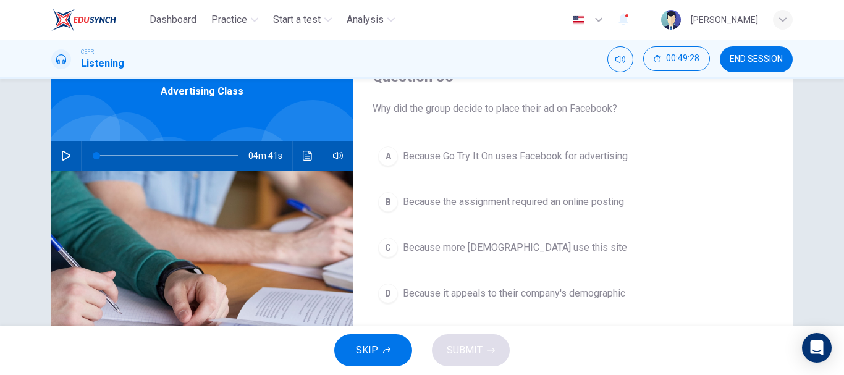
click at [578, 284] on button "D Because it appeals to their company's demographic" at bounding box center [572, 293] width 400 height 31
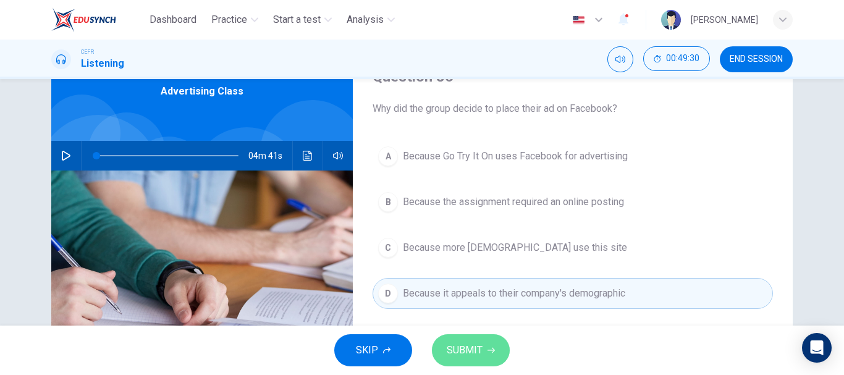
click at [480, 347] on span "SUBMIT" at bounding box center [465, 350] width 36 height 17
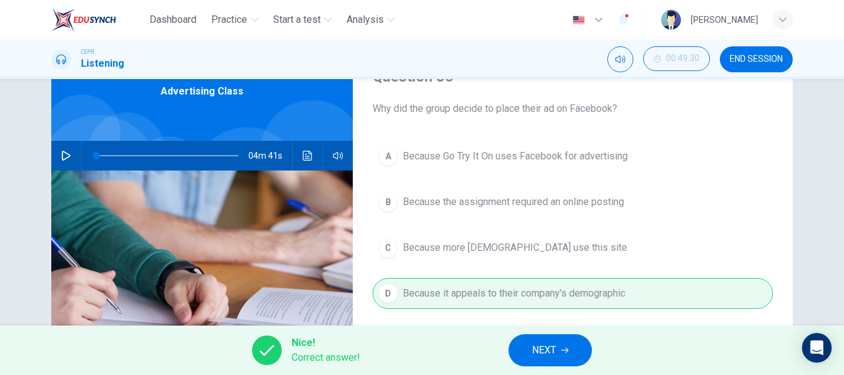
click at [571, 347] on button "NEXT" at bounding box center [549, 350] width 83 height 32
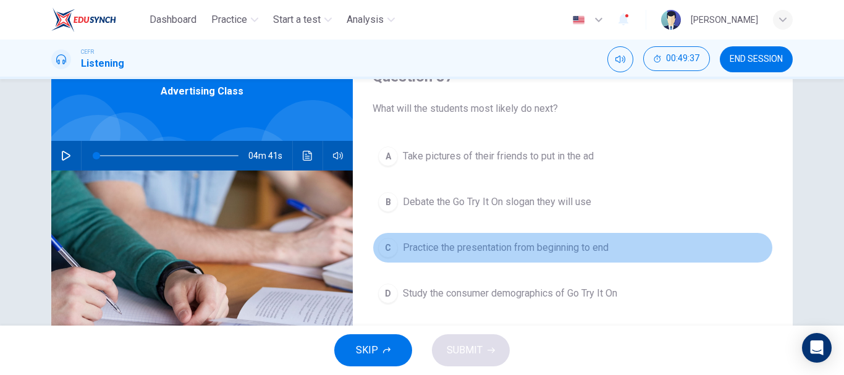
click at [606, 245] on span "Practice the presentation from beginning to end" at bounding box center [506, 247] width 206 height 15
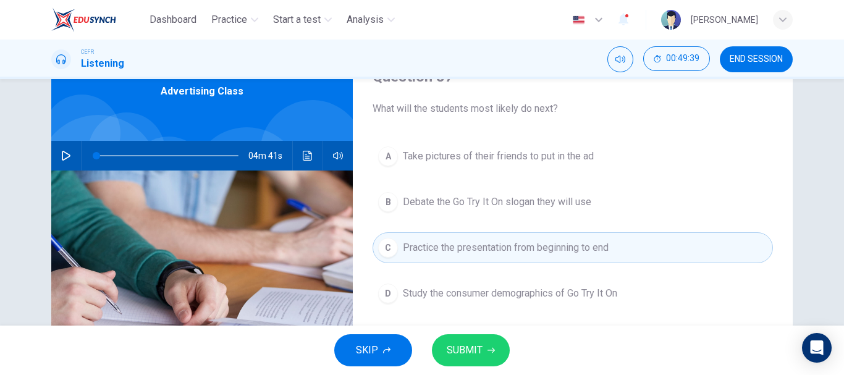
click at [594, 149] on button "A Take pictures of their friends to put in the ad" at bounding box center [572, 156] width 400 height 31
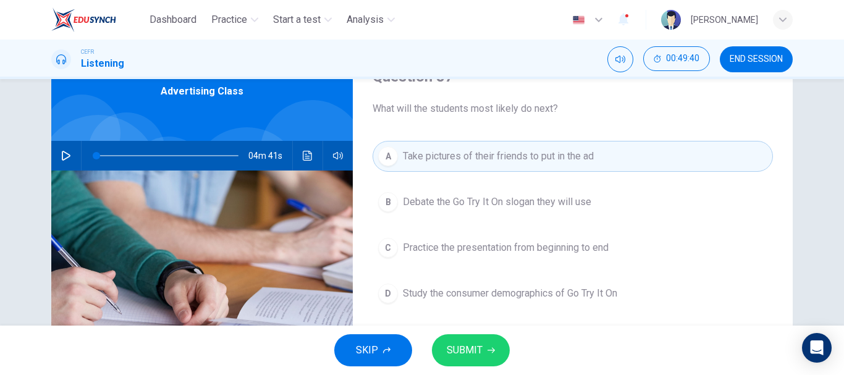
click at [554, 237] on button "C Practice the presentation from beginning to end" at bounding box center [572, 247] width 400 height 31
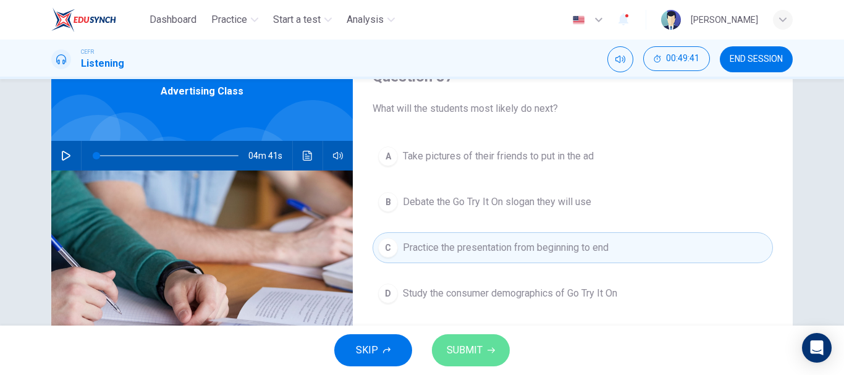
click at [473, 361] on button "SUBMIT" at bounding box center [471, 350] width 78 height 32
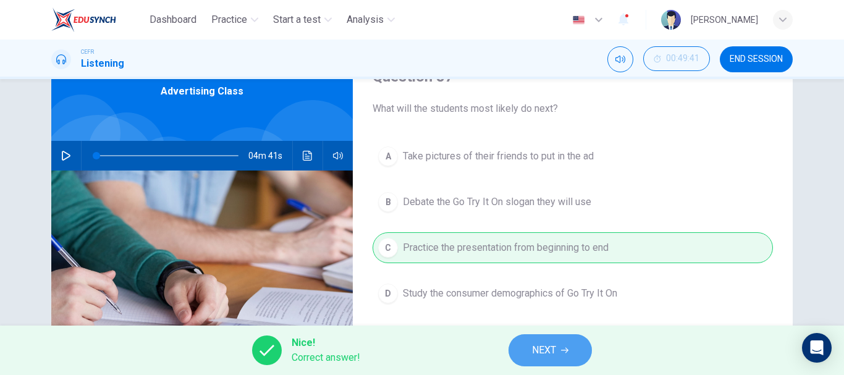
click at [553, 343] on span "NEXT" at bounding box center [544, 350] width 24 height 17
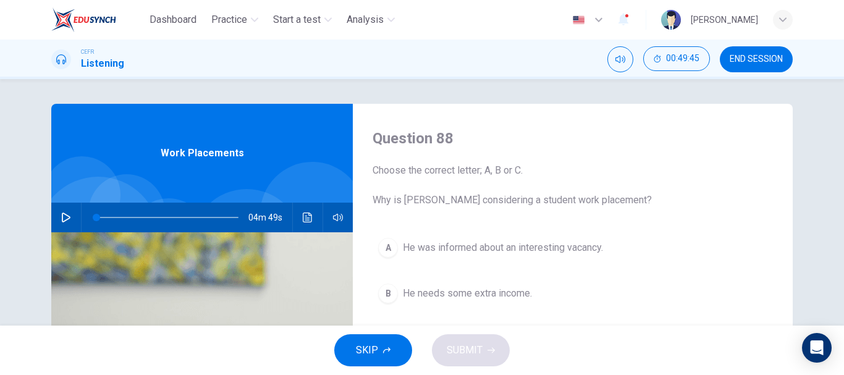
click at [61, 216] on icon "button" at bounding box center [66, 217] width 10 height 10
click at [66, 219] on icon "button" at bounding box center [65, 217] width 7 height 7
type input "25"
click at [665, 55] on button "00:52:49" at bounding box center [676, 58] width 67 height 25
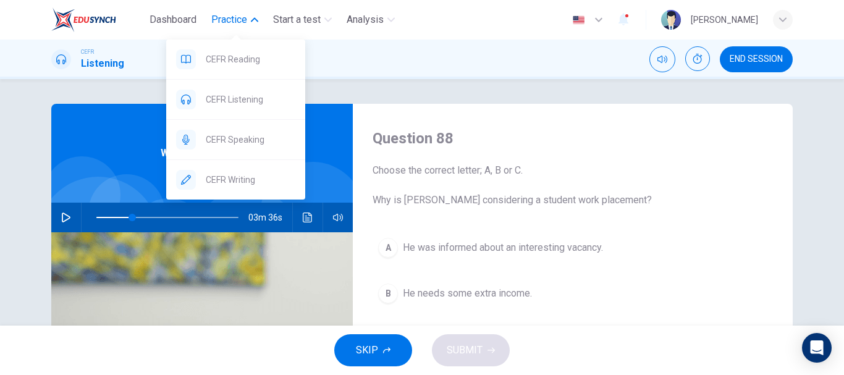
click at [232, 14] on span "Practice" at bounding box center [229, 19] width 36 height 15
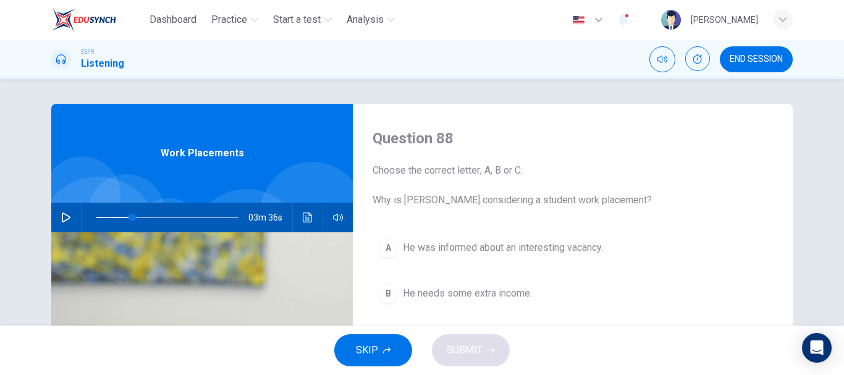
click at [230, 7] on div "Dashboard Practice Start a test Analysis" at bounding box center [225, 19] width 348 height 25
click at [235, 5] on div "Dashboard Practice Start a test Analysis English en ​ NURHANIS DAYANA BINTI MUH…" at bounding box center [421, 20] width 741 height 40
click at [233, 17] on span "Practice" at bounding box center [229, 19] width 36 height 15
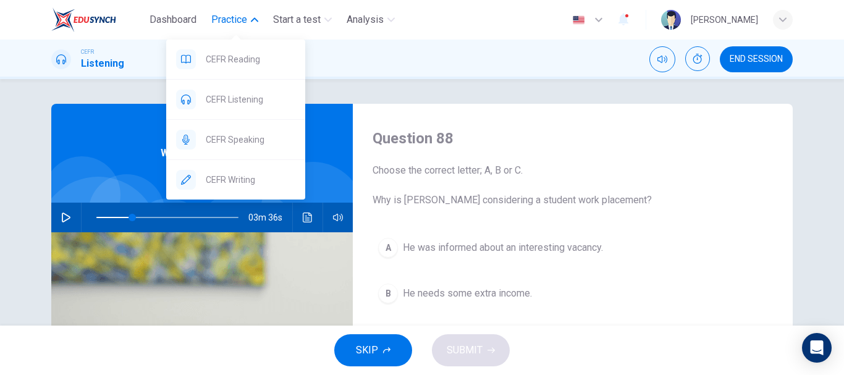
click at [235, 15] on span "Practice" at bounding box center [229, 19] width 36 height 15
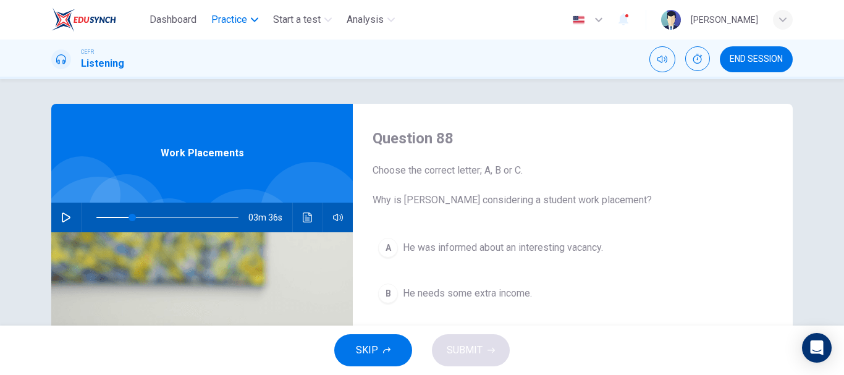
click at [235, 15] on span "Practice" at bounding box center [229, 19] width 36 height 15
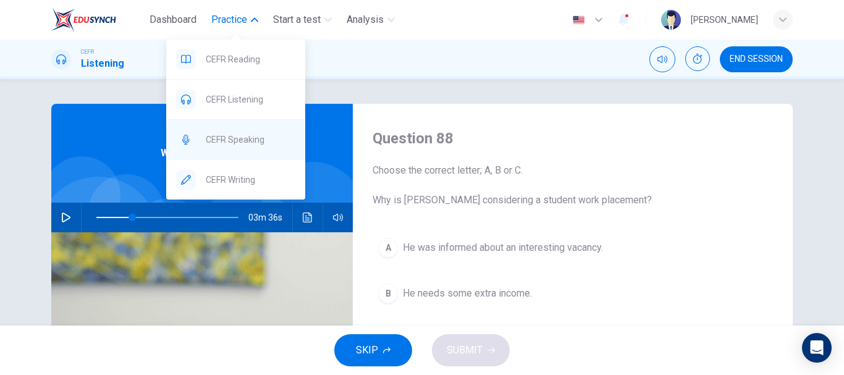
click at [237, 133] on span "CEFR Speaking" at bounding box center [251, 139] width 90 height 15
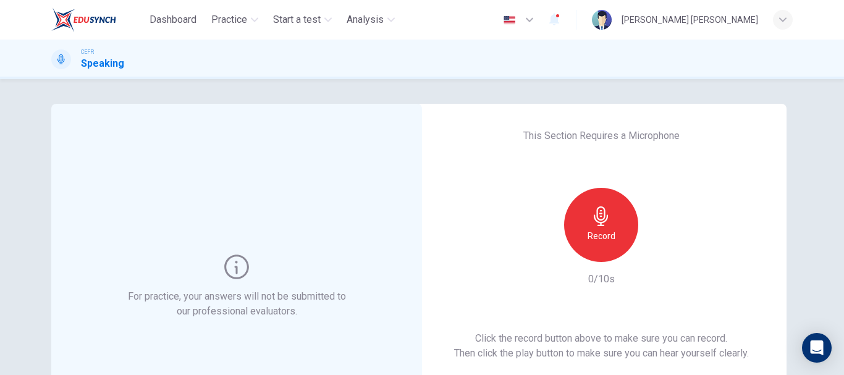
click at [596, 215] on icon "button" at bounding box center [601, 216] width 20 height 20
click at [652, 246] on icon "button" at bounding box center [658, 252] width 12 height 12
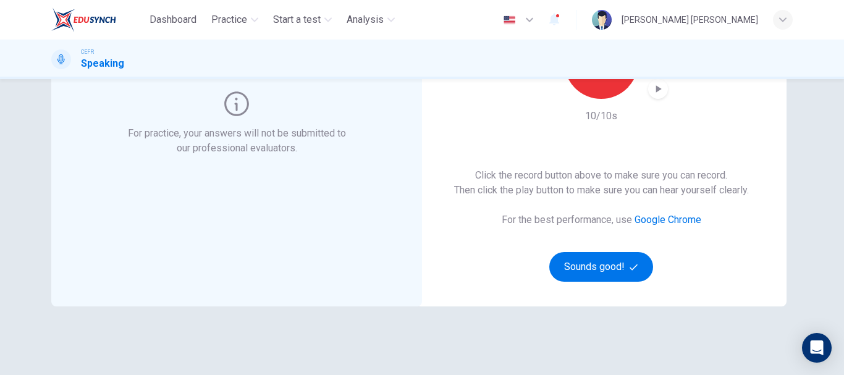
scroll to position [185, 0]
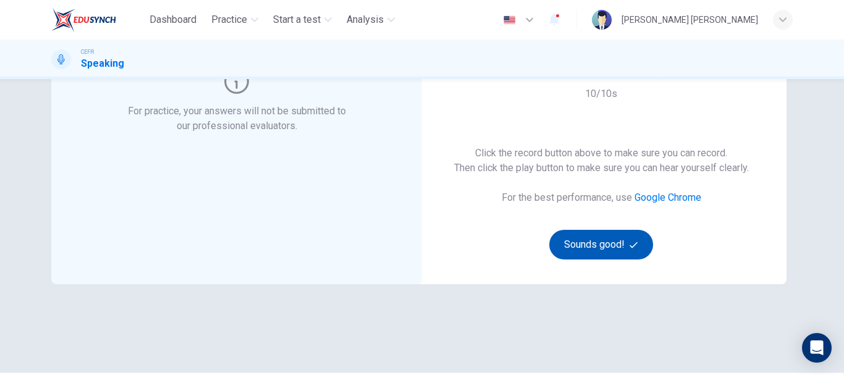
click at [618, 246] on button "Sounds good!" at bounding box center [601, 245] width 104 height 30
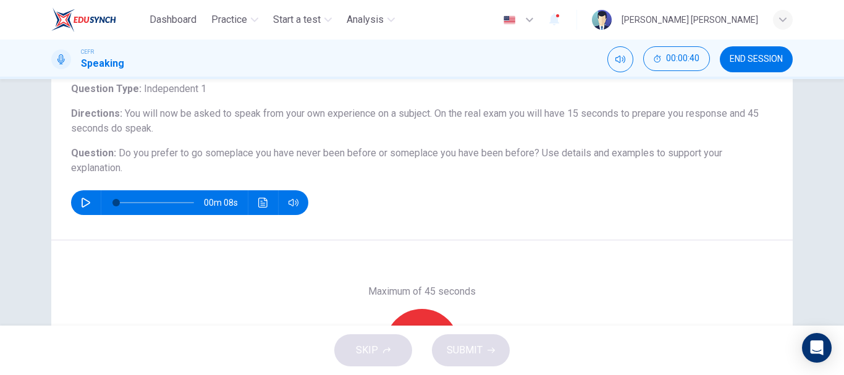
scroll to position [124, 0]
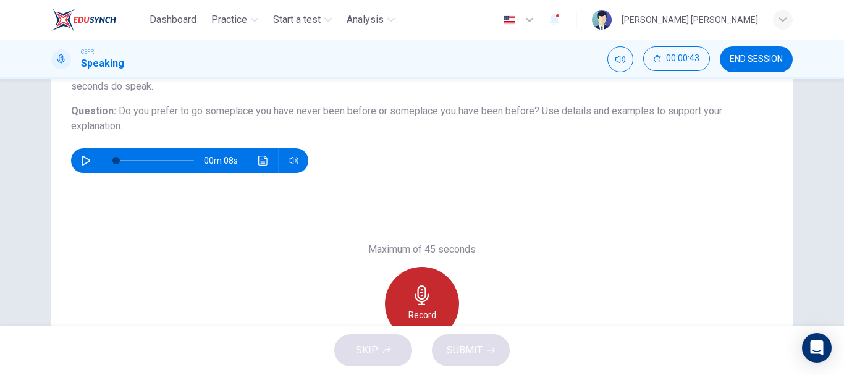
click at [432, 293] on div "Record" at bounding box center [422, 304] width 74 height 74
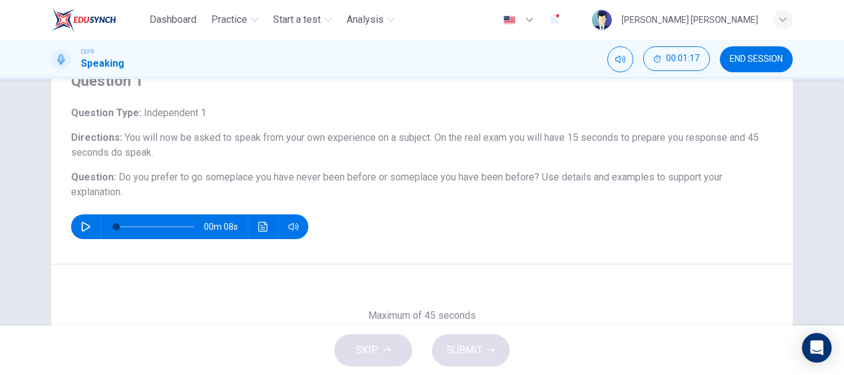
scroll to position [232, 0]
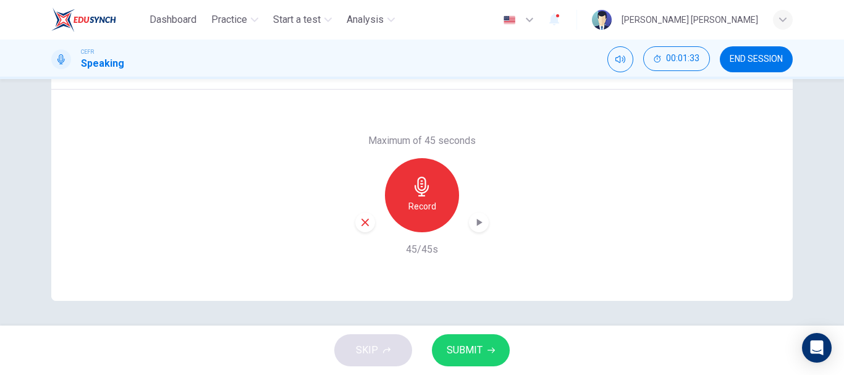
click at [473, 216] on div "button" at bounding box center [479, 222] width 20 height 20
click at [492, 350] on icon "button" at bounding box center [490, 351] width 7 height 6
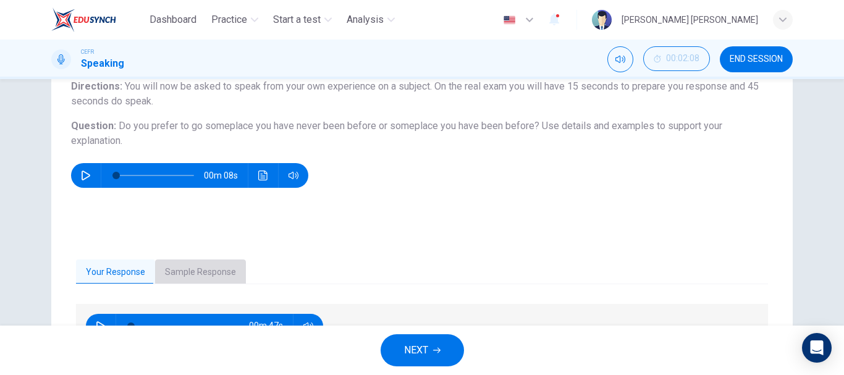
click at [202, 271] on button "Sample Response" at bounding box center [200, 272] width 91 height 26
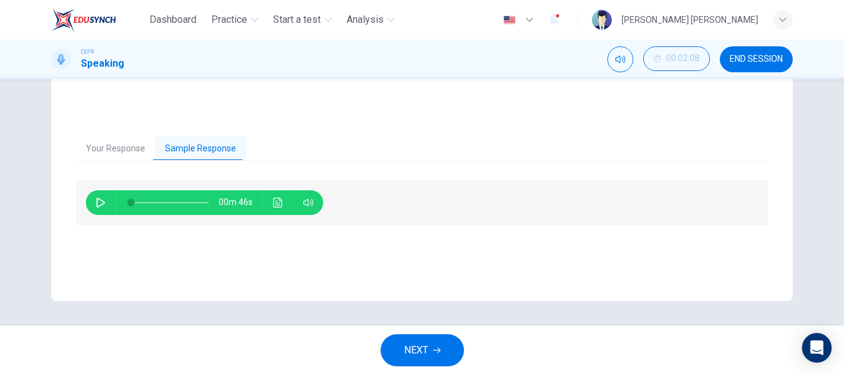
click at [104, 204] on button "button" at bounding box center [101, 202] width 20 height 25
click at [96, 201] on icon "button" at bounding box center [101, 203] width 10 height 10
type input "26"
click at [442, 345] on button "NEXT" at bounding box center [421, 350] width 83 height 32
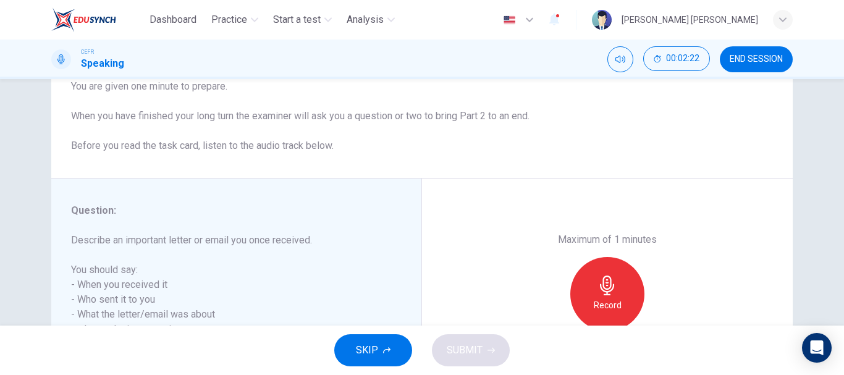
scroll to position [185, 0]
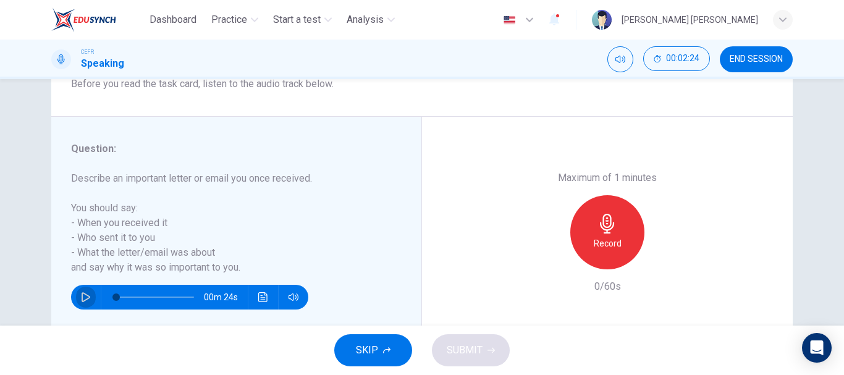
click at [86, 293] on icon "button" at bounding box center [86, 297] width 10 height 10
click at [81, 293] on icon "button" at bounding box center [86, 297] width 10 height 10
click at [612, 242] on h6 "Record" at bounding box center [608, 243] width 28 height 15
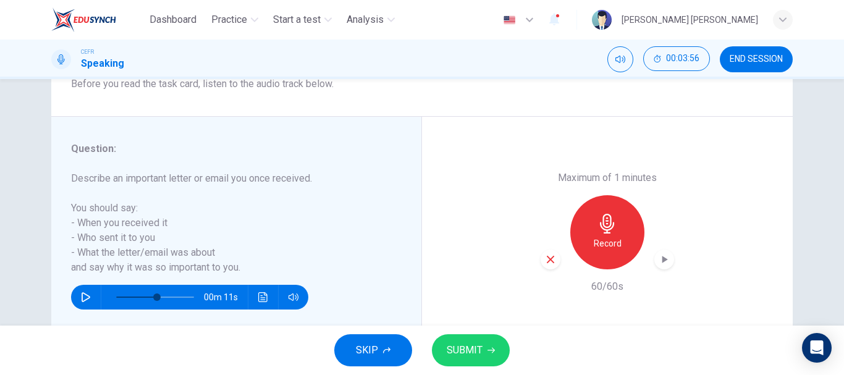
click at [666, 260] on icon "button" at bounding box center [664, 259] width 12 height 12
click at [463, 336] on button "SUBMIT" at bounding box center [471, 350] width 78 height 32
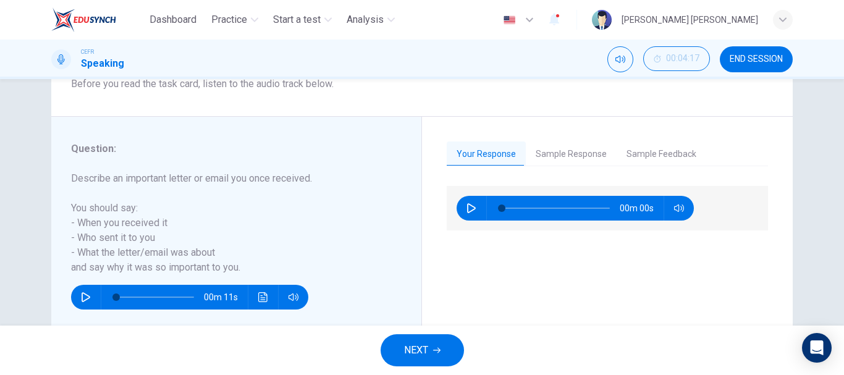
type input "0"
click at [576, 150] on button "Sample Response" at bounding box center [571, 154] width 91 height 26
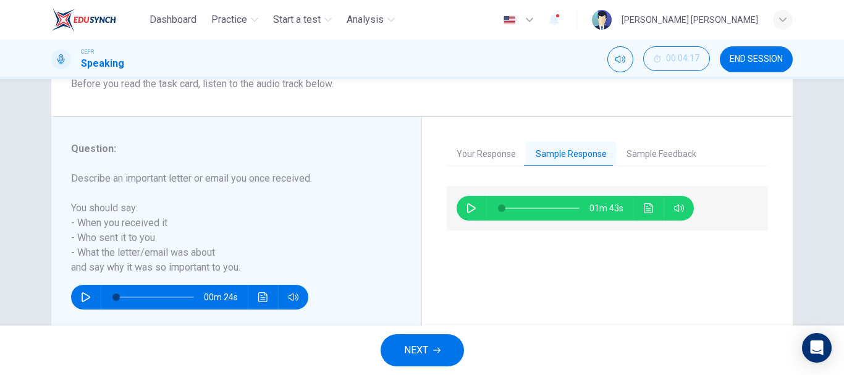
click at [471, 203] on icon "button" at bounding box center [471, 208] width 10 height 10
type input "87"
click at [396, 347] on button "NEXT" at bounding box center [421, 350] width 83 height 32
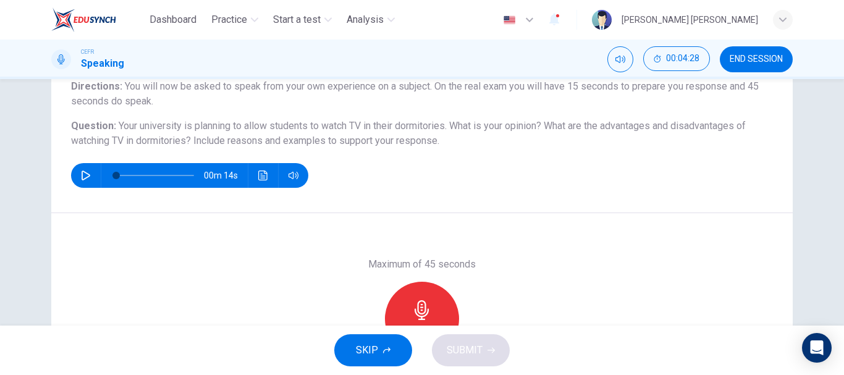
scroll to position [124, 0]
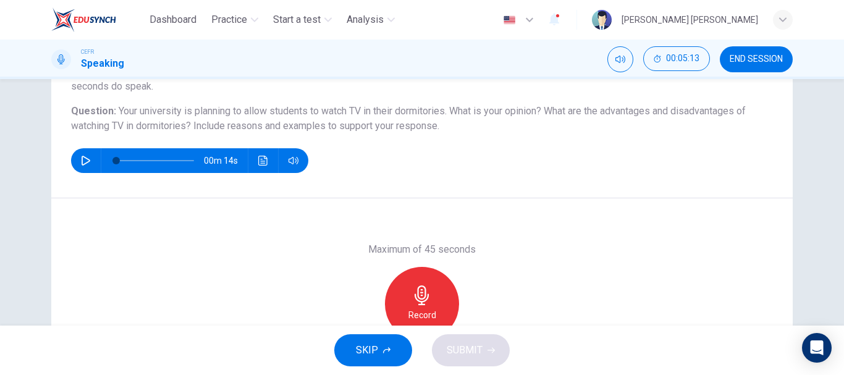
click at [414, 284] on div "Record" at bounding box center [422, 304] width 74 height 74
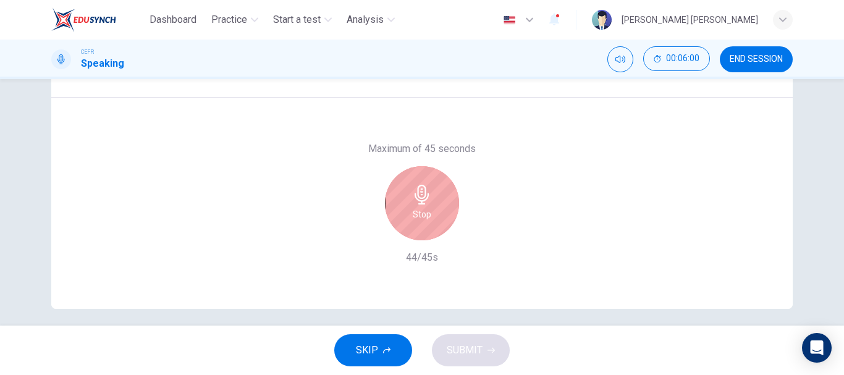
scroll to position [232, 0]
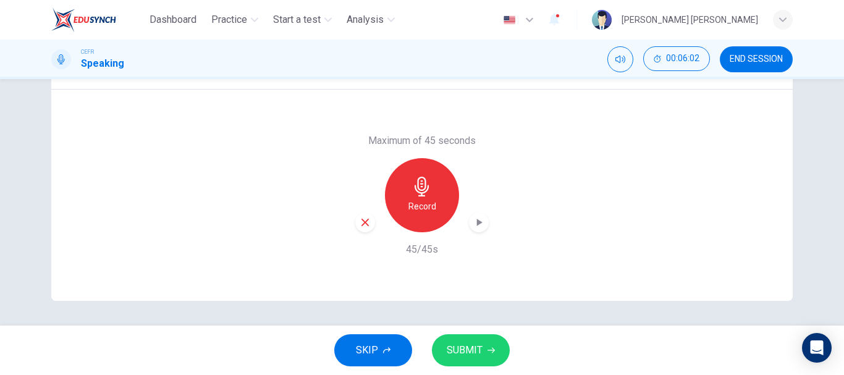
click at [490, 356] on button "SUBMIT" at bounding box center [471, 350] width 78 height 32
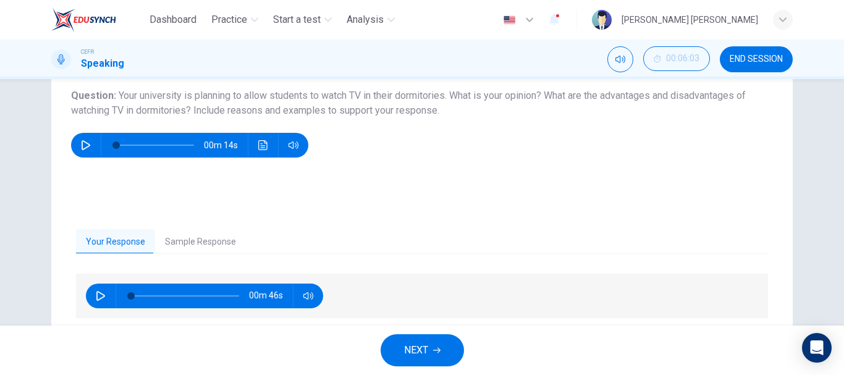
scroll to position [109, 0]
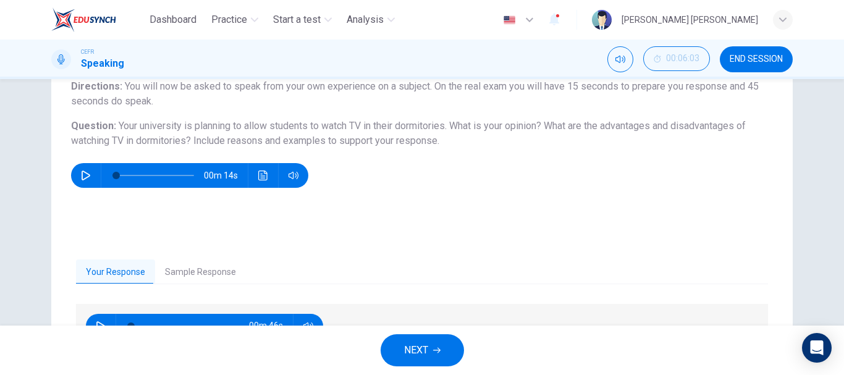
click at [222, 266] on button "Sample Response" at bounding box center [200, 272] width 91 height 26
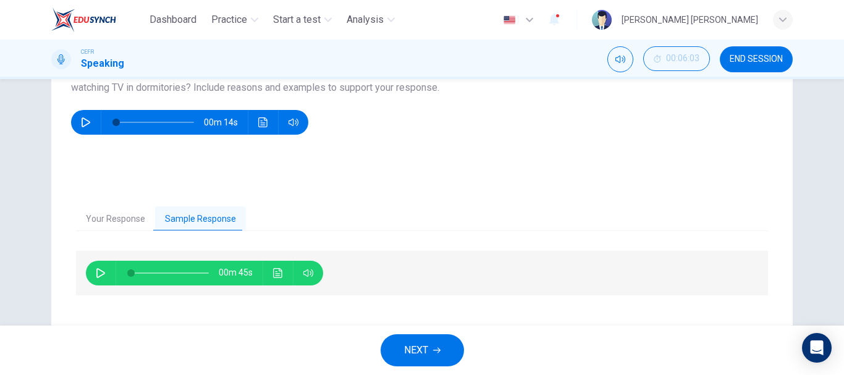
scroll to position [170, 0]
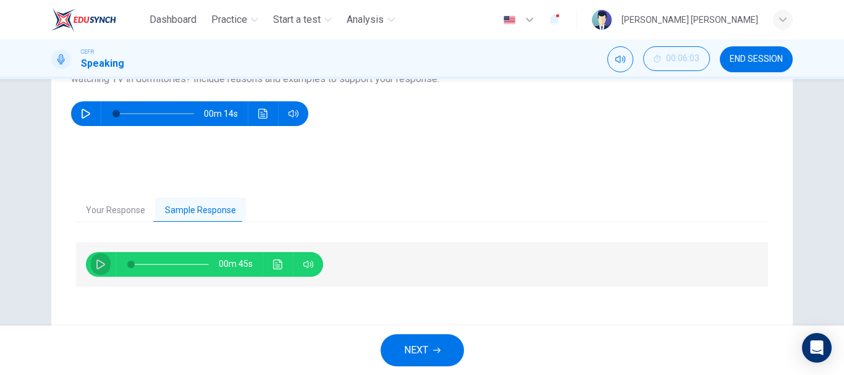
click at [98, 264] on icon "button" at bounding box center [101, 264] width 10 height 10
type input "0"
click at [408, 338] on button "NEXT" at bounding box center [421, 350] width 83 height 32
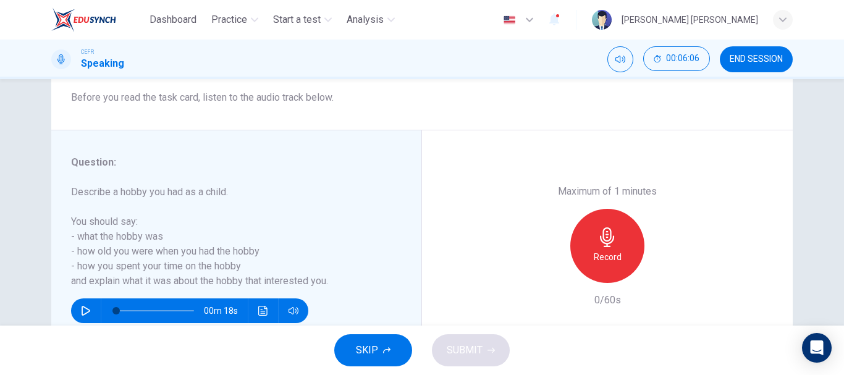
scroll to position [185, 0]
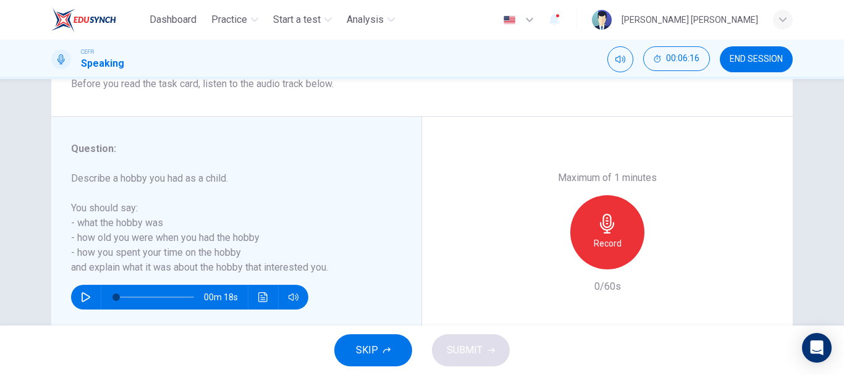
click at [614, 236] on h6 "Record" at bounding box center [608, 243] width 28 height 15
click at [487, 351] on icon "button" at bounding box center [490, 350] width 7 height 7
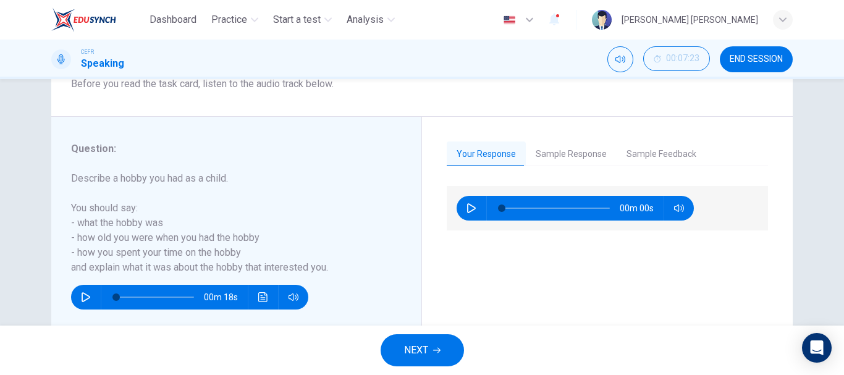
drag, startPoint x: 469, startPoint y: 339, endPoint x: 463, endPoint y: 345, distance: 8.8
click at [468, 342] on div "NEXT" at bounding box center [422, 350] width 844 height 49
click at [443, 347] on button "NEXT" at bounding box center [421, 350] width 83 height 32
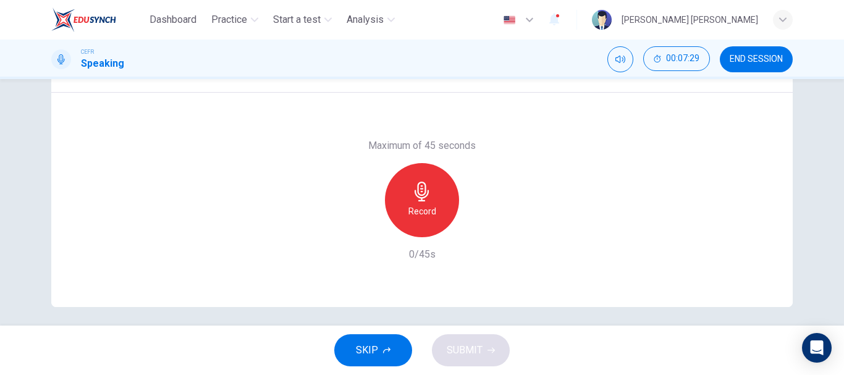
scroll to position [232, 0]
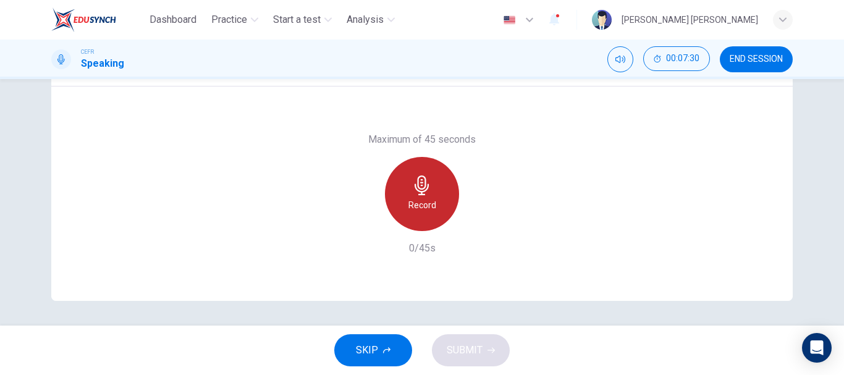
drag, startPoint x: 421, startPoint y: 199, endPoint x: 421, endPoint y: 193, distance: 6.2
click at [422, 195] on div "Record" at bounding box center [422, 194] width 74 height 74
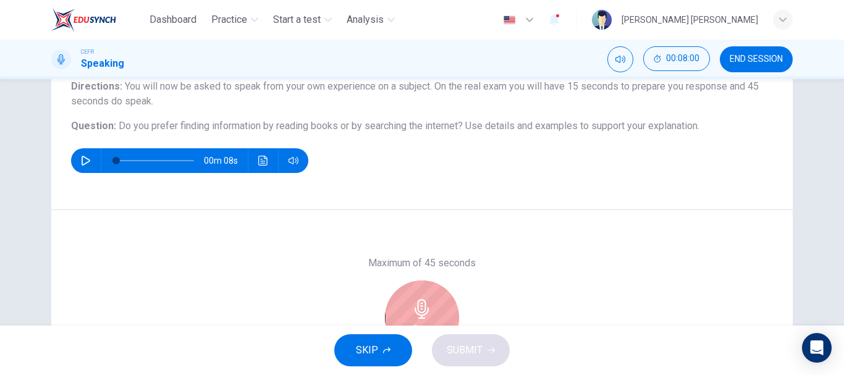
scroll to position [170, 0]
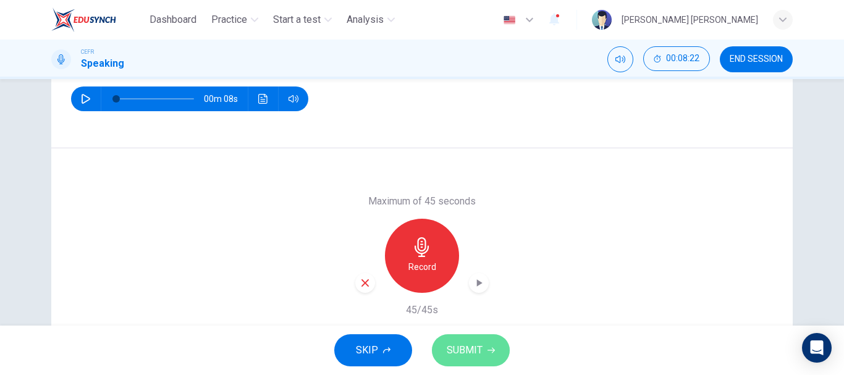
click at [485, 345] on button "SUBMIT" at bounding box center [471, 350] width 78 height 32
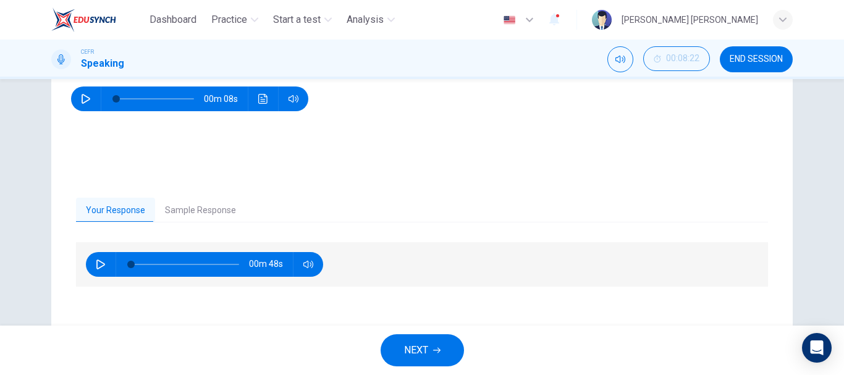
click at [435, 361] on button "NEXT" at bounding box center [421, 350] width 83 height 32
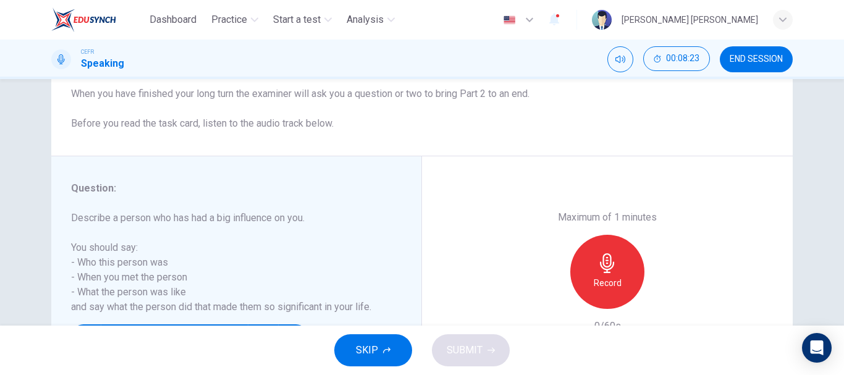
scroll to position [185, 0]
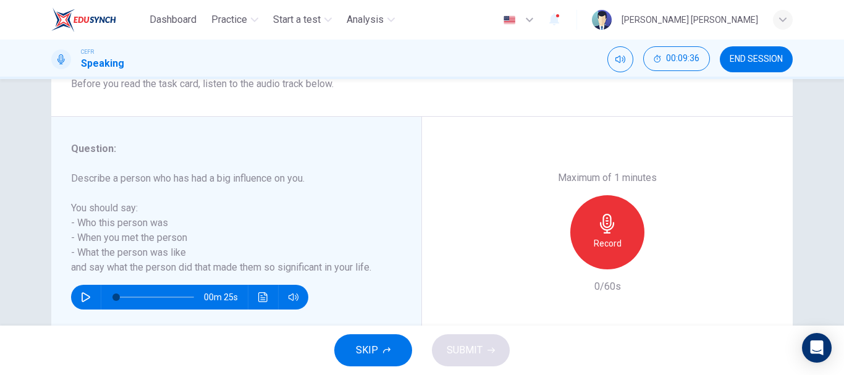
click at [379, 342] on button "SKIP" at bounding box center [373, 350] width 78 height 32
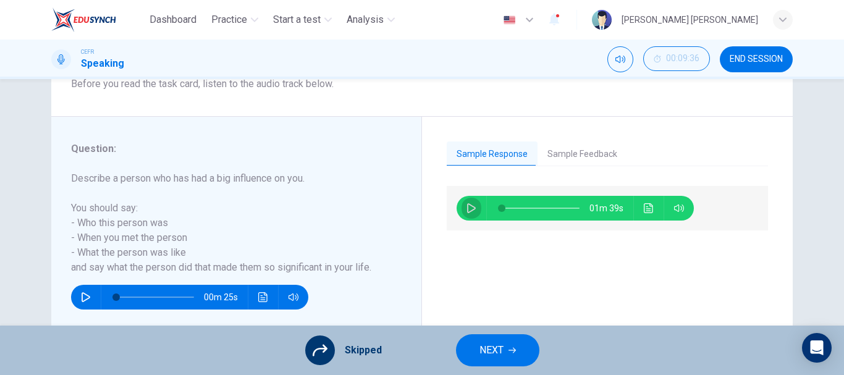
click at [466, 209] on icon "button" at bounding box center [471, 208] width 10 height 10
click at [473, 205] on button "button" at bounding box center [471, 208] width 20 height 25
type input "79"
click at [481, 345] on span "NEXT" at bounding box center [491, 350] width 24 height 17
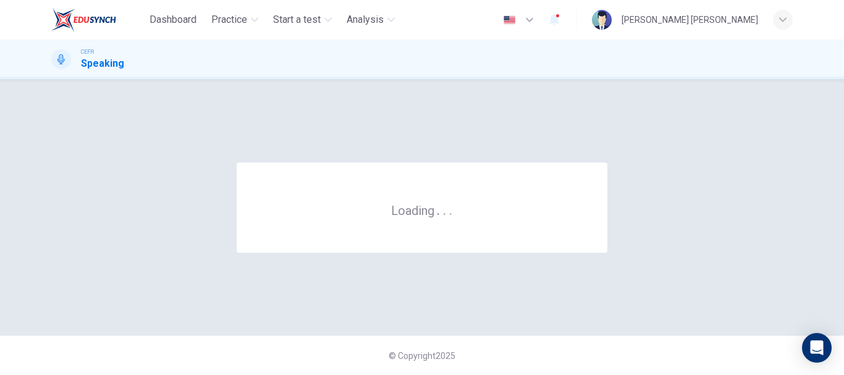
scroll to position [0, 0]
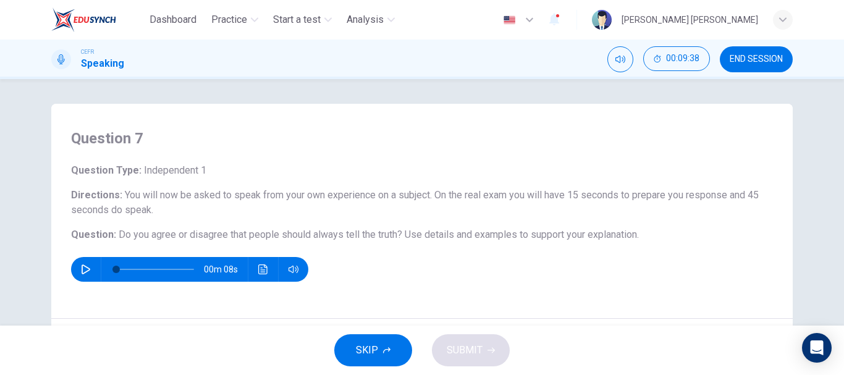
click at [771, 56] on span "END SESSION" at bounding box center [755, 59] width 53 height 10
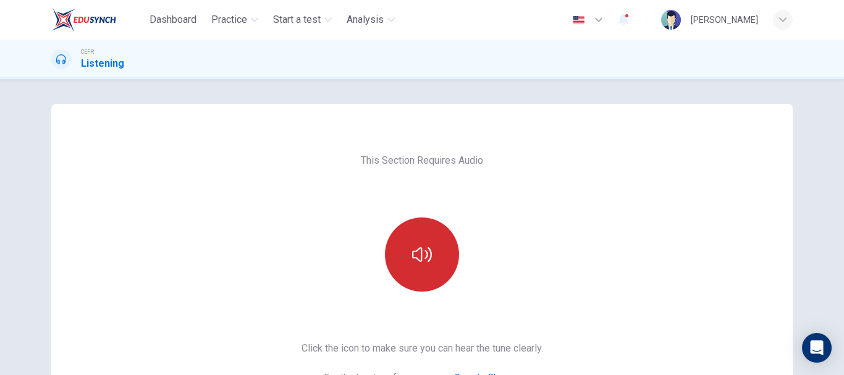
click at [422, 242] on button "button" at bounding box center [422, 254] width 74 height 74
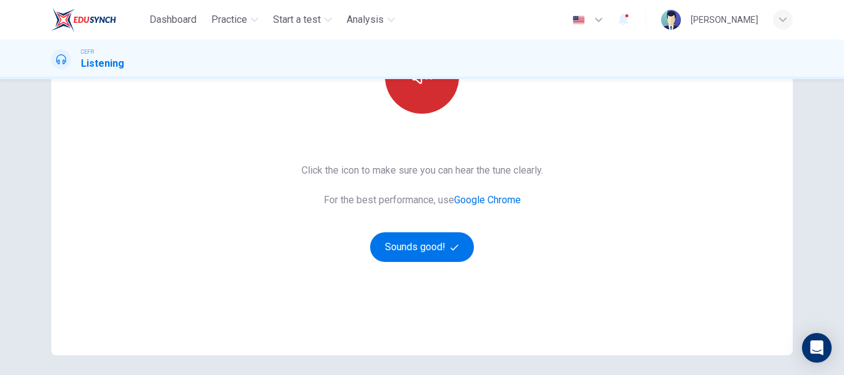
scroll to position [222, 0]
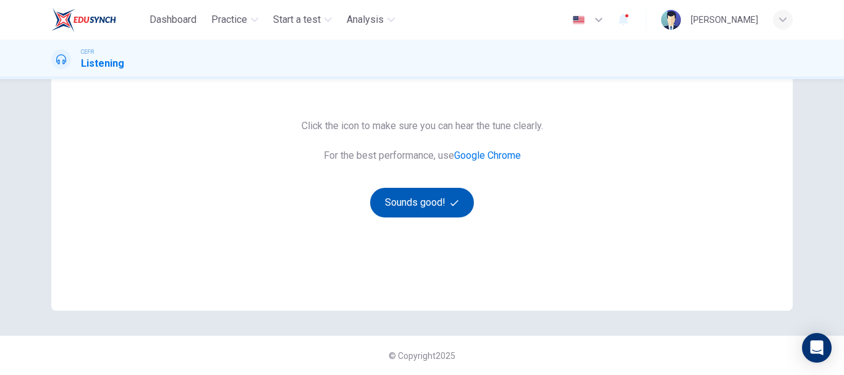
click at [436, 210] on button "Sounds good!" at bounding box center [422, 203] width 104 height 30
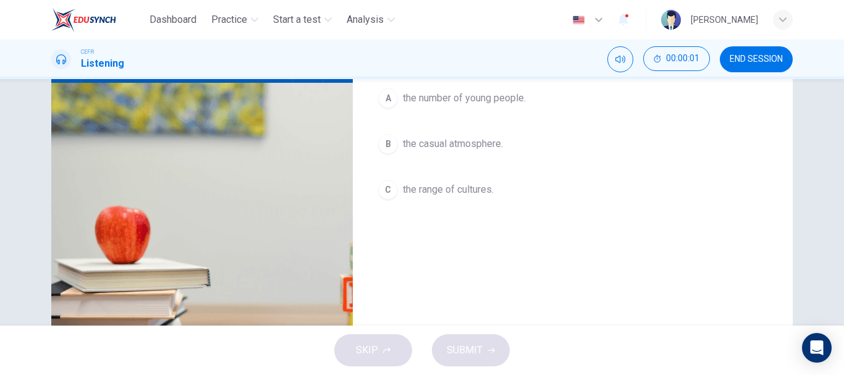
scroll to position [37, 0]
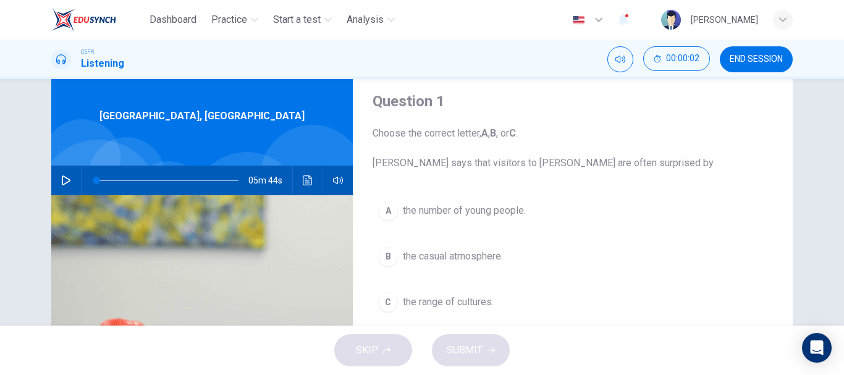
click at [58, 179] on button "button" at bounding box center [66, 181] width 20 height 30
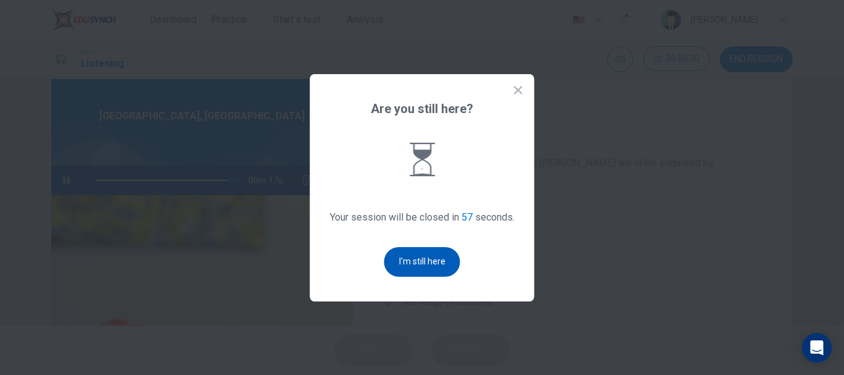
click at [439, 252] on button "I'm still here" at bounding box center [422, 262] width 76 height 30
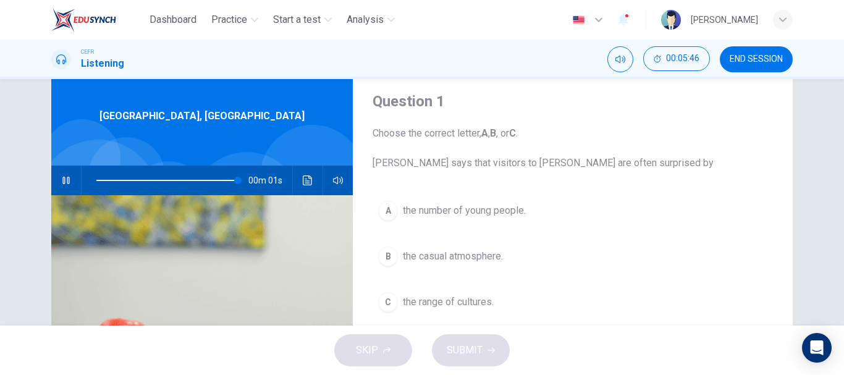
type input "0"
click at [439, 252] on span "the casual atmosphere." at bounding box center [453, 256] width 100 height 15
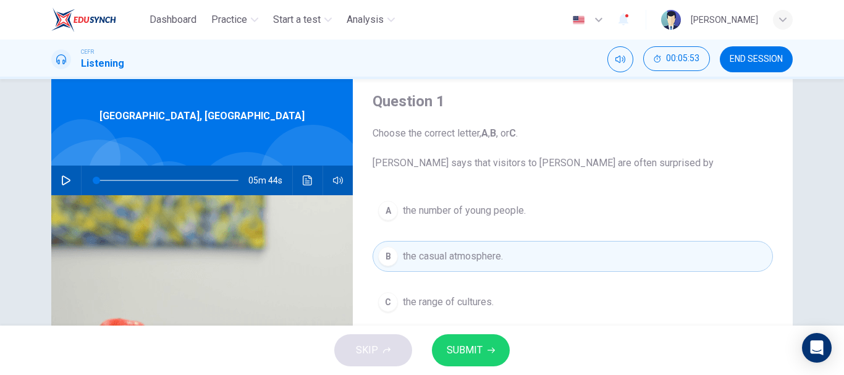
click at [439, 252] on span "the casual atmosphere." at bounding box center [453, 256] width 100 height 15
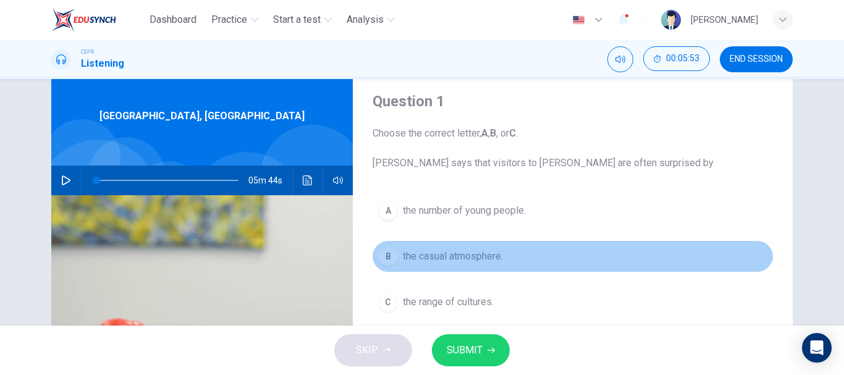
click at [439, 252] on span "the casual atmosphere." at bounding box center [453, 256] width 100 height 15
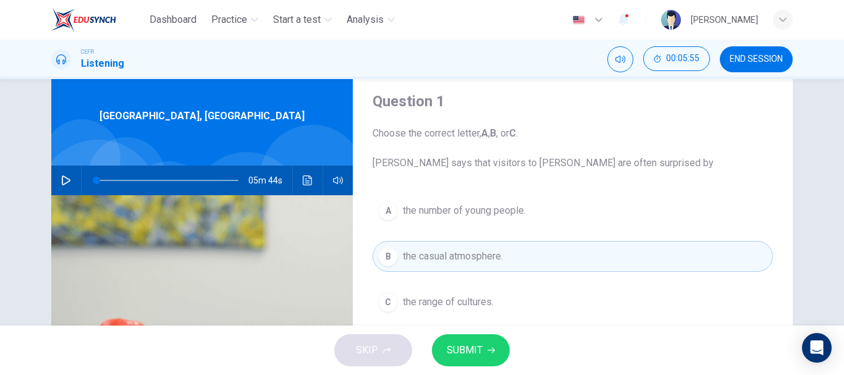
click at [506, 209] on span "the number of young people." at bounding box center [464, 210] width 123 height 15
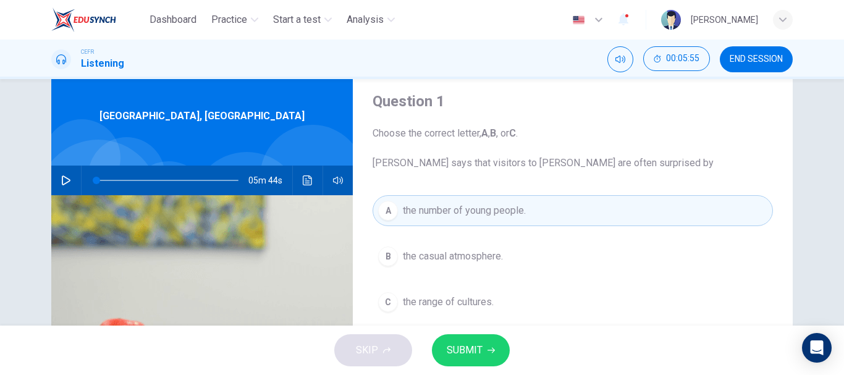
scroll to position [161, 0]
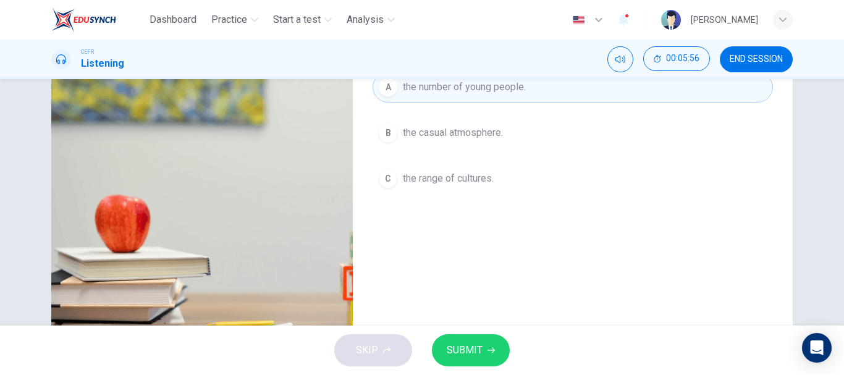
click at [474, 342] on span "SUBMIT" at bounding box center [465, 350] width 36 height 17
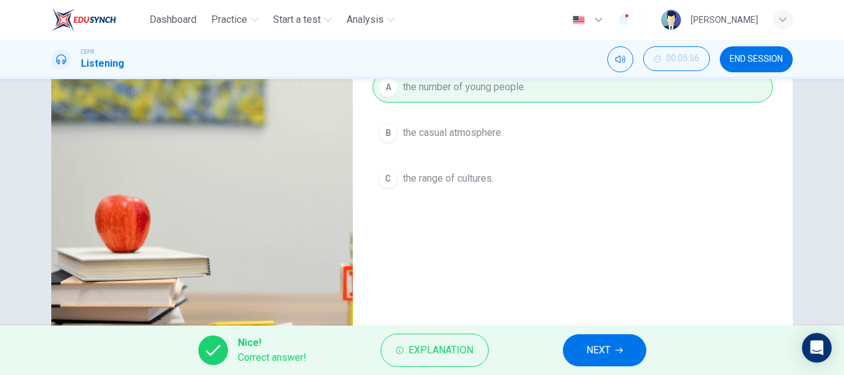
click at [581, 346] on button "NEXT" at bounding box center [604, 350] width 83 height 32
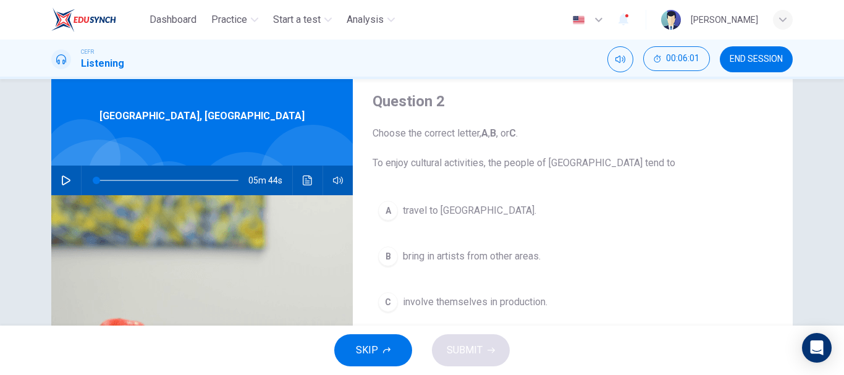
scroll to position [99, 0]
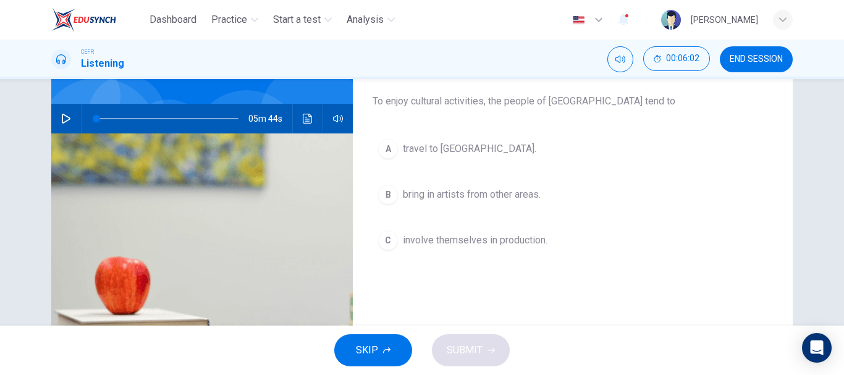
click at [469, 191] on span "bring in artists from other areas." at bounding box center [472, 194] width 138 height 15
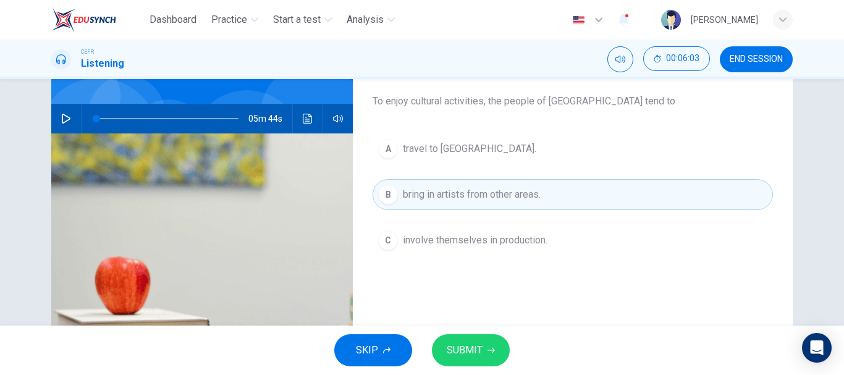
click at [474, 351] on span "SUBMIT" at bounding box center [465, 350] width 36 height 17
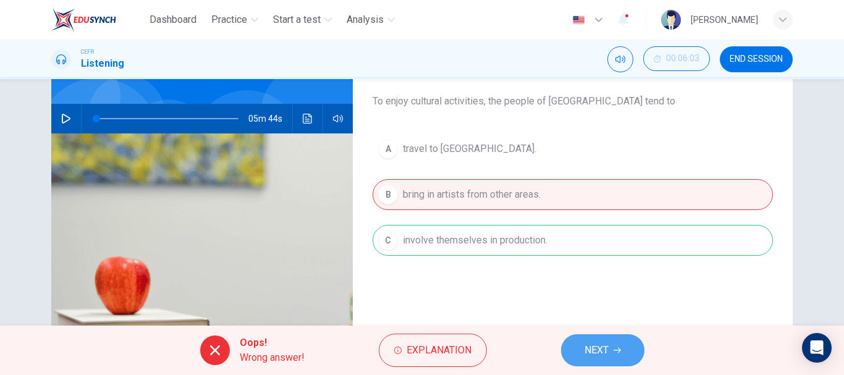
click at [602, 347] on span "NEXT" at bounding box center [596, 350] width 24 height 17
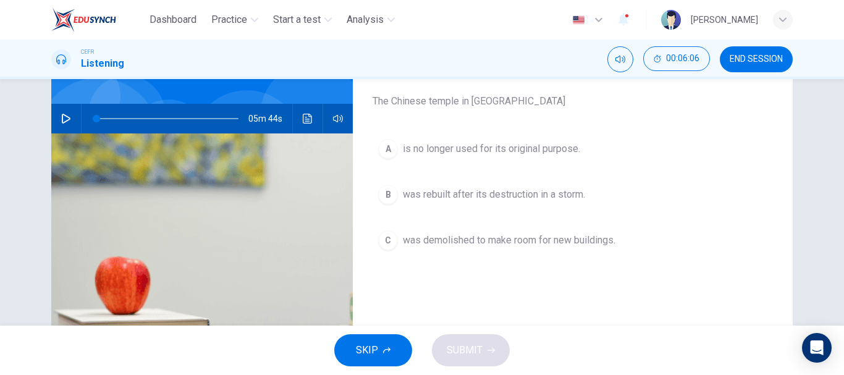
click at [501, 185] on button "B was rebuilt after its destruction in a storm." at bounding box center [572, 194] width 400 height 31
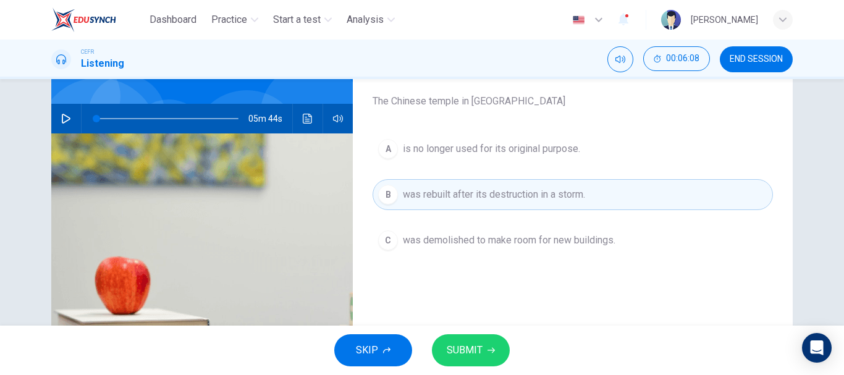
click at [509, 348] on div "SKIP SUBMIT" at bounding box center [422, 350] width 844 height 49
click at [498, 347] on button "SUBMIT" at bounding box center [471, 350] width 78 height 32
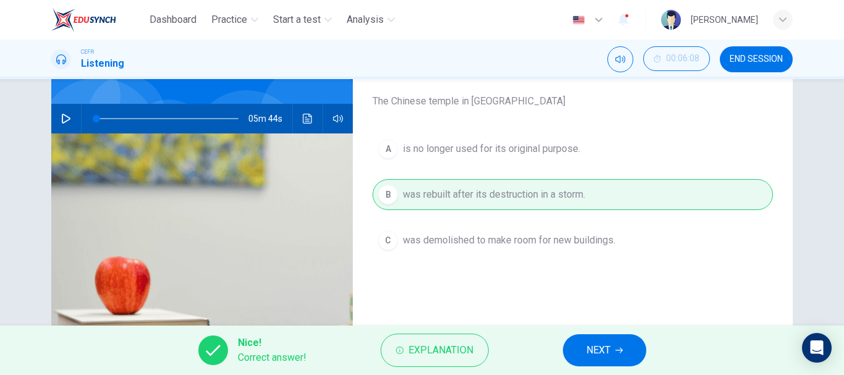
click at [584, 355] on button "NEXT" at bounding box center [604, 350] width 83 height 32
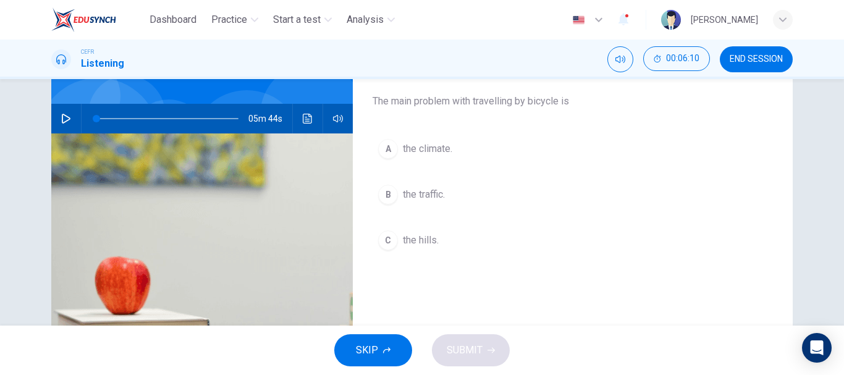
click at [431, 153] on span "the climate." at bounding box center [427, 148] width 49 height 15
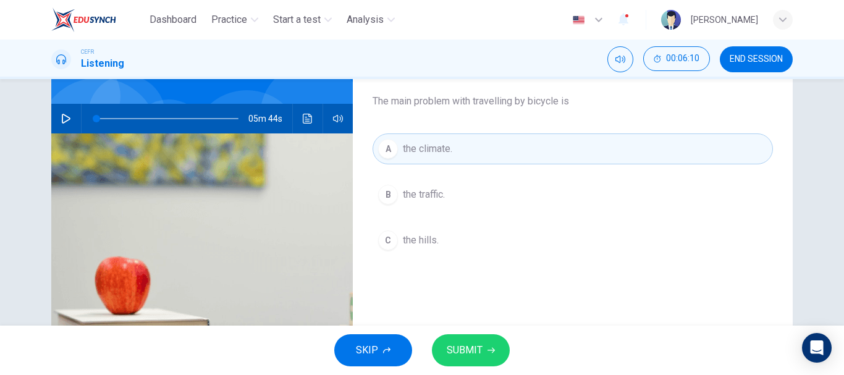
click at [453, 348] on span "SUBMIT" at bounding box center [465, 350] width 36 height 17
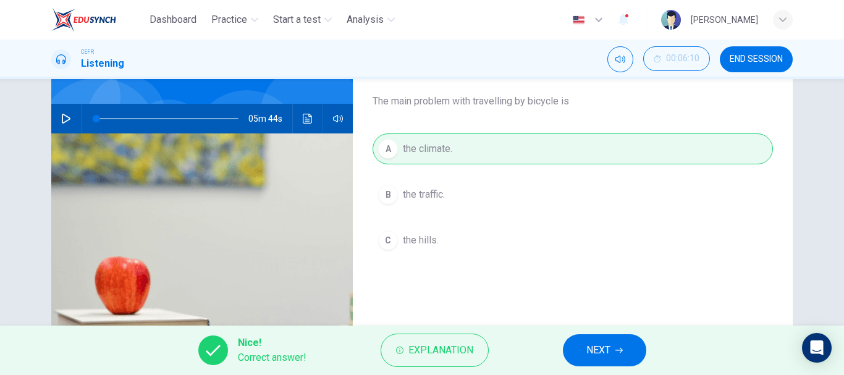
click at [573, 355] on button "NEXT" at bounding box center [604, 350] width 83 height 32
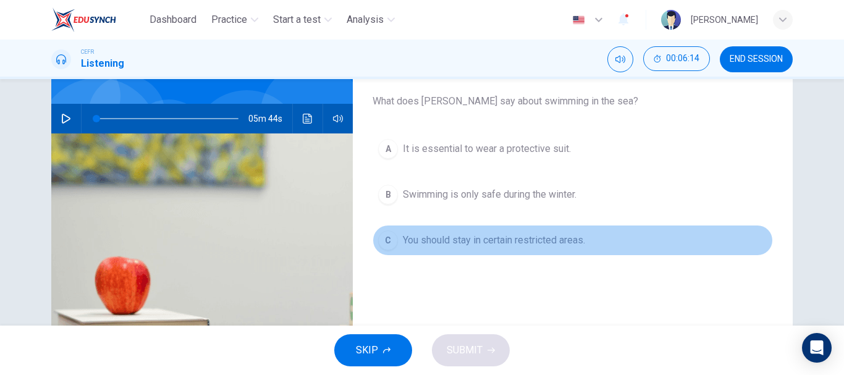
click at [518, 242] on span "You should stay in certain restricted areas." at bounding box center [494, 240] width 182 height 15
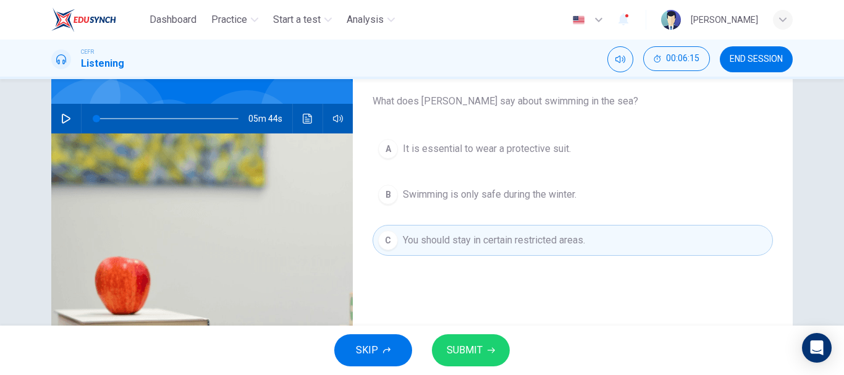
click at [484, 337] on button "SUBMIT" at bounding box center [471, 350] width 78 height 32
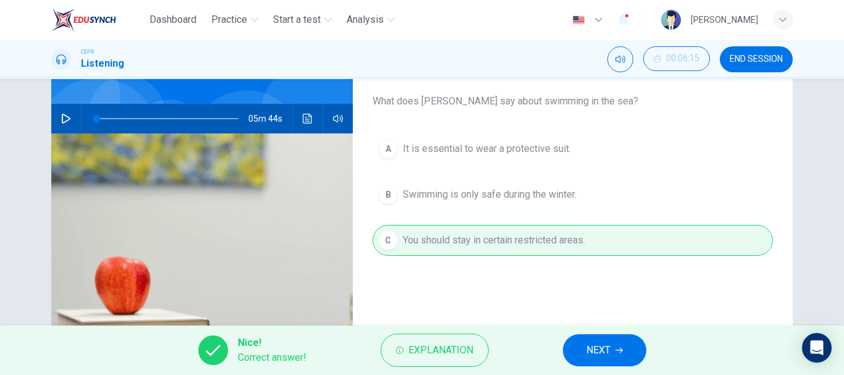
click at [616, 334] on div "Nice! Correct answer! Explanation NEXT" at bounding box center [422, 350] width 844 height 49
click at [614, 343] on button "NEXT" at bounding box center [604, 350] width 83 height 32
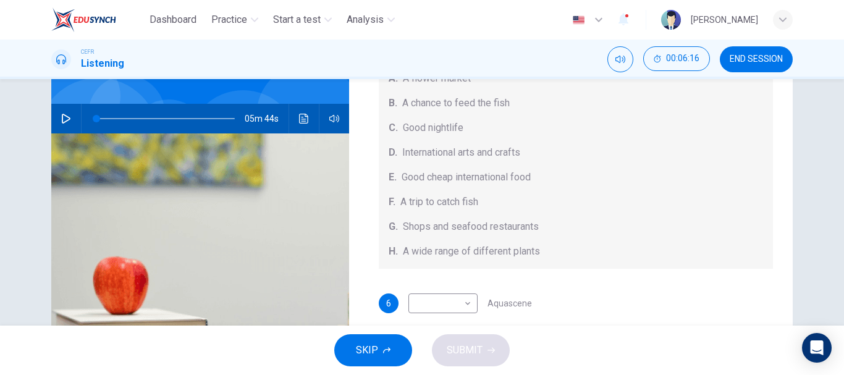
scroll to position [139, 0]
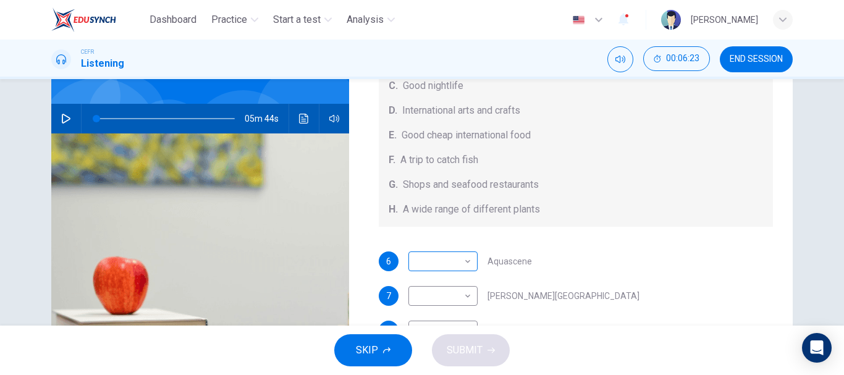
click at [464, 258] on body "Dashboard Practice Start a test Analysis English en ​ [PERSON_NAME] CEFR Listen…" at bounding box center [422, 187] width 844 height 375
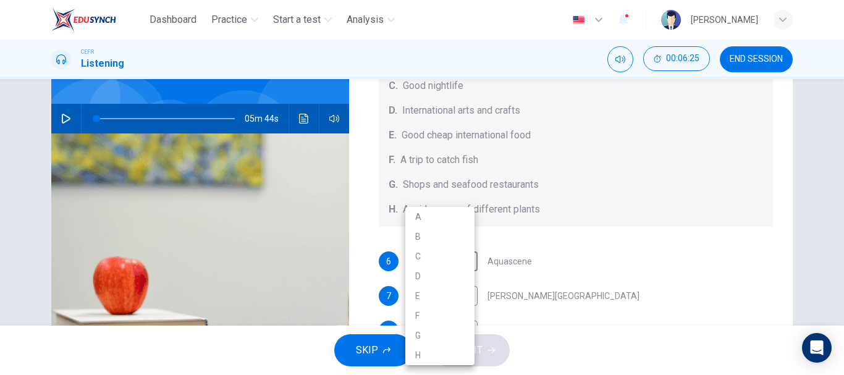
click at [573, 225] on div at bounding box center [422, 187] width 844 height 375
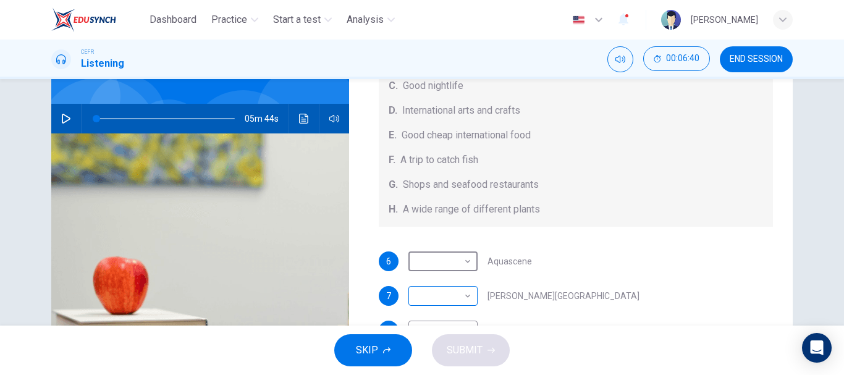
click at [436, 294] on body "Dashboard Practice Start a test Analysis English en ​ [PERSON_NAME] CEFR Listen…" at bounding box center [422, 187] width 844 height 375
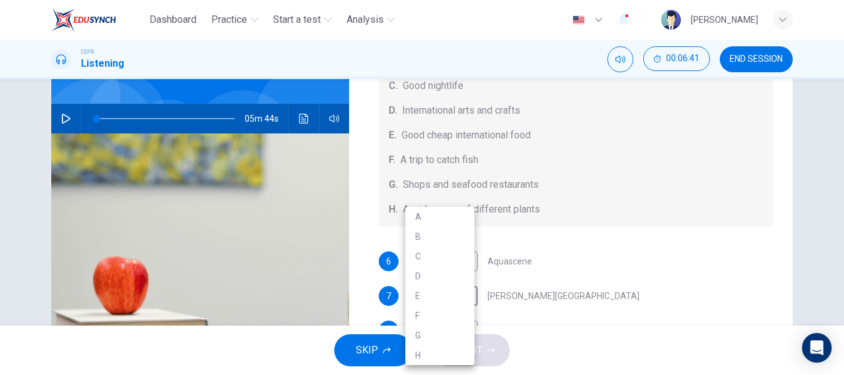
click at [452, 295] on li "E" at bounding box center [439, 296] width 69 height 20
type input "E"
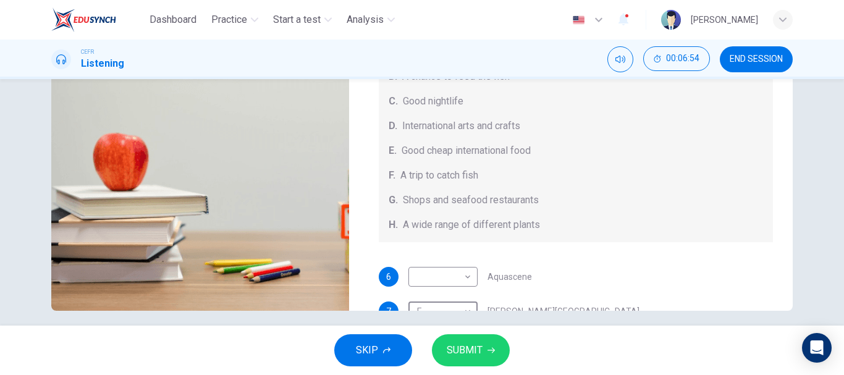
scroll to position [124, 0]
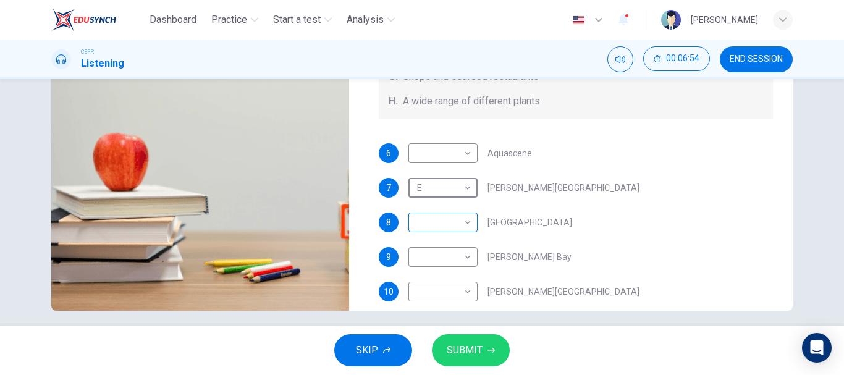
click at [447, 219] on body "Dashboard Practice Start a test Analysis English en ​ [PERSON_NAME] CEFR Listen…" at bounding box center [422, 187] width 844 height 375
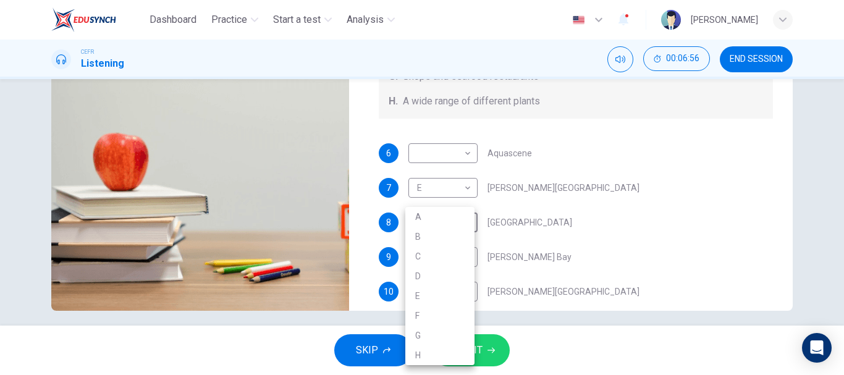
click at [447, 334] on li "G" at bounding box center [439, 336] width 69 height 20
type input "G"
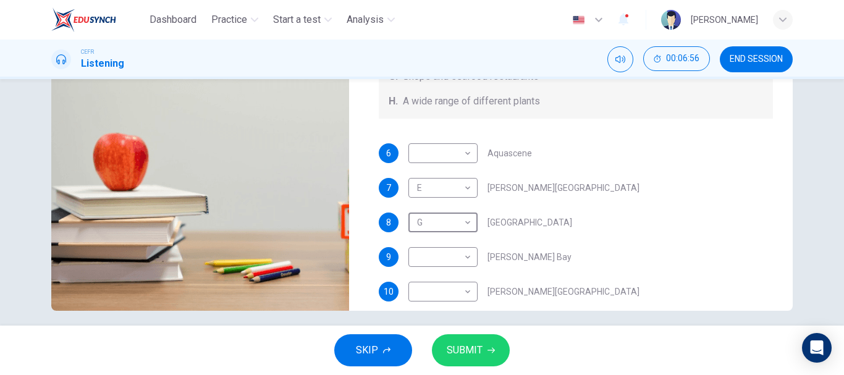
click at [740, 211] on div "6 ​ ​ Aquascene 7 E E ​ [PERSON_NAME][GEOGRAPHIC_DATA] 8 G G ​ [GEOGRAPHIC_DATA…" at bounding box center [576, 234] width 395 height 183
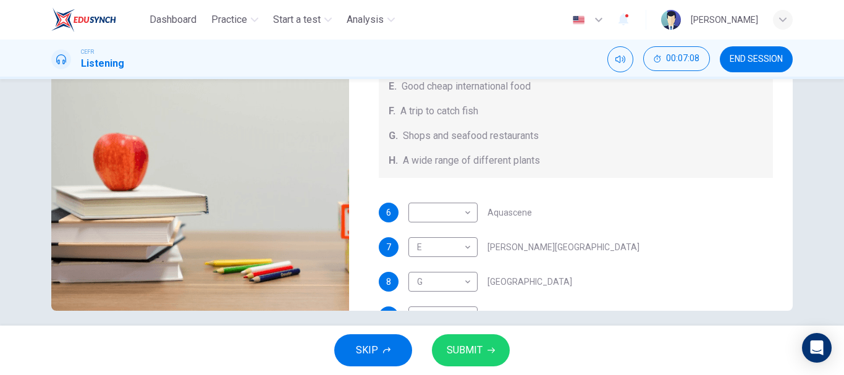
scroll to position [139, 0]
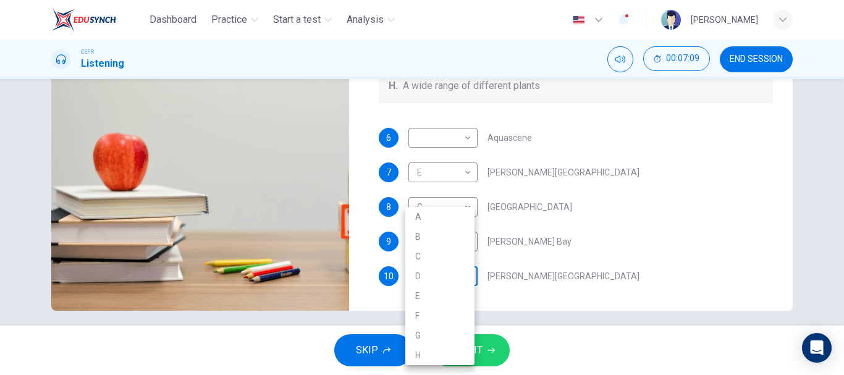
click at [448, 279] on body "Dashboard Practice Start a test Analysis English en ​ [PERSON_NAME] CEFR Listen…" at bounding box center [422, 187] width 844 height 375
click at [443, 251] on li "C" at bounding box center [439, 256] width 69 height 20
type input "C"
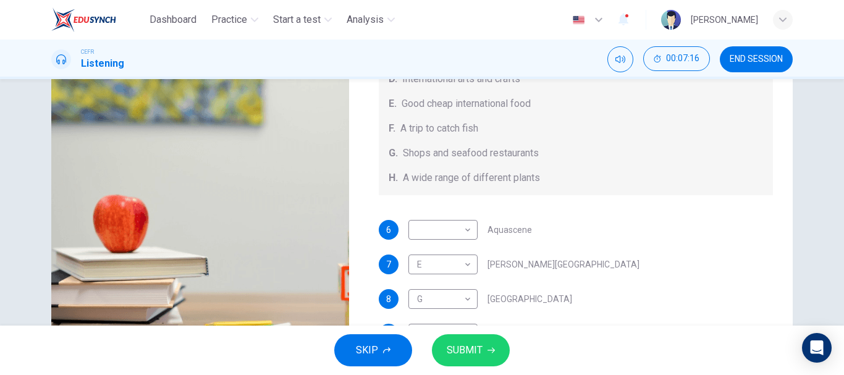
scroll to position [124, 0]
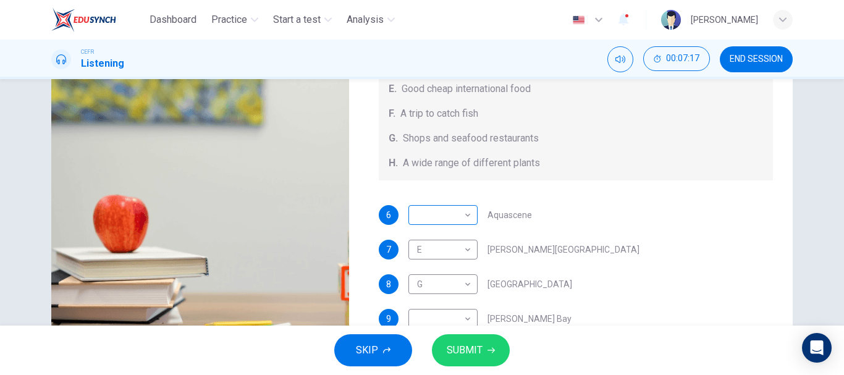
click at [450, 216] on body "Dashboard Practice Start a test Analysis English en ​ [PERSON_NAME] CEFR Listen…" at bounding box center [422, 187] width 844 height 375
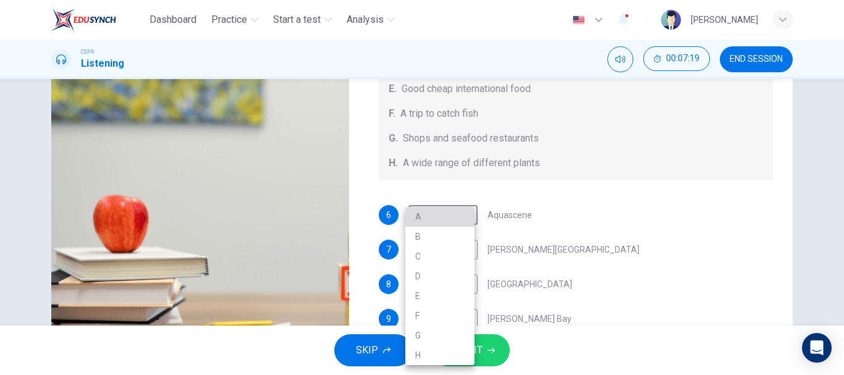
click at [461, 217] on li "A" at bounding box center [439, 217] width 69 height 20
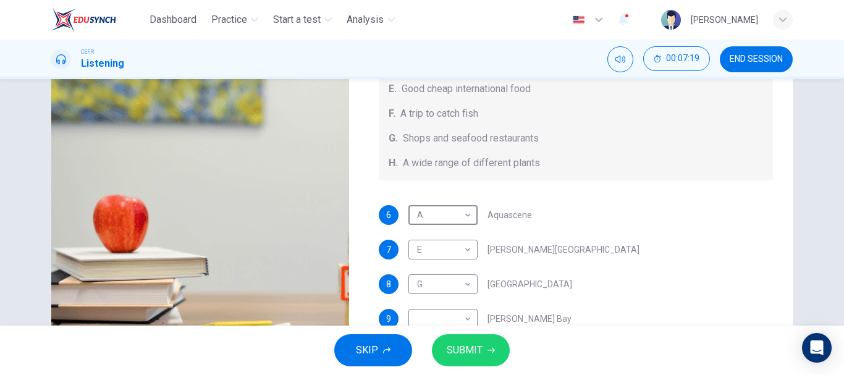
click at [549, 201] on div "Questions 6 - 10 Choose your answers from the box and write the correct letter …" at bounding box center [576, 34] width 434 height 429
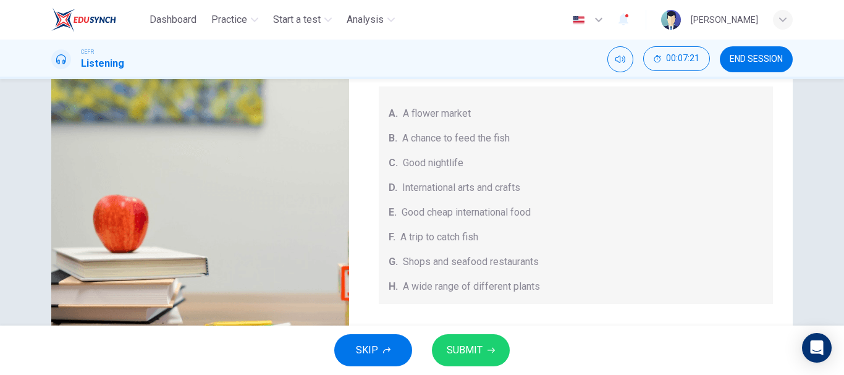
scroll to position [62, 0]
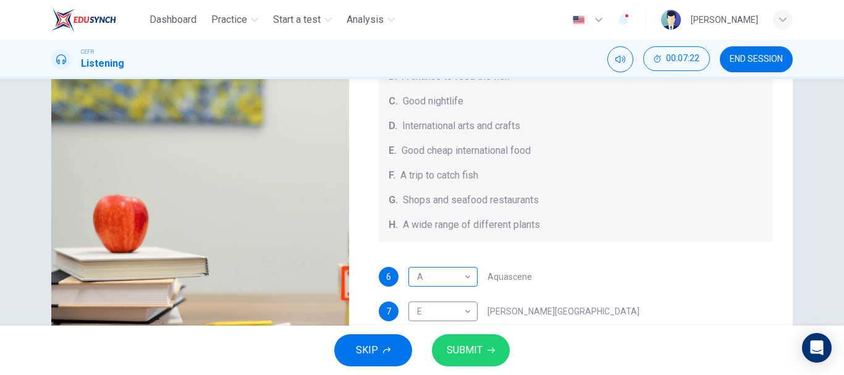
click at [464, 280] on body "Dashboard Practice Start a test Analysis English en ​ [PERSON_NAME] CEFR Listen…" at bounding box center [422, 187] width 844 height 375
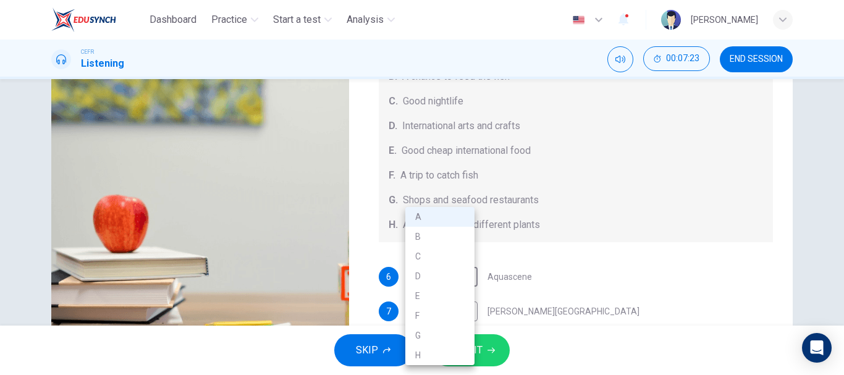
click at [460, 233] on li "B" at bounding box center [439, 237] width 69 height 20
type input "B"
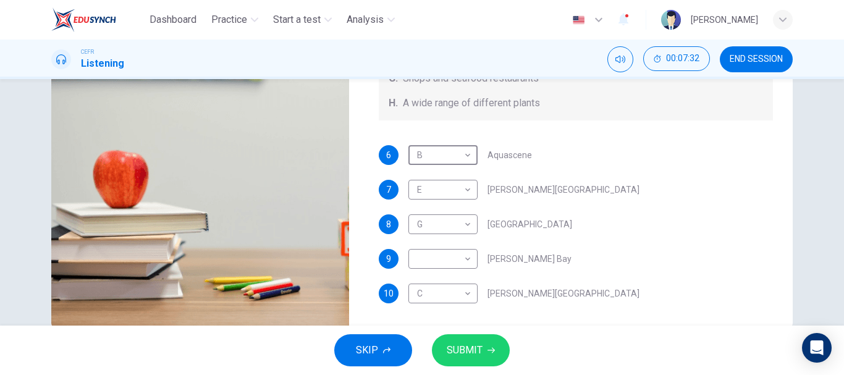
scroll to position [222, 0]
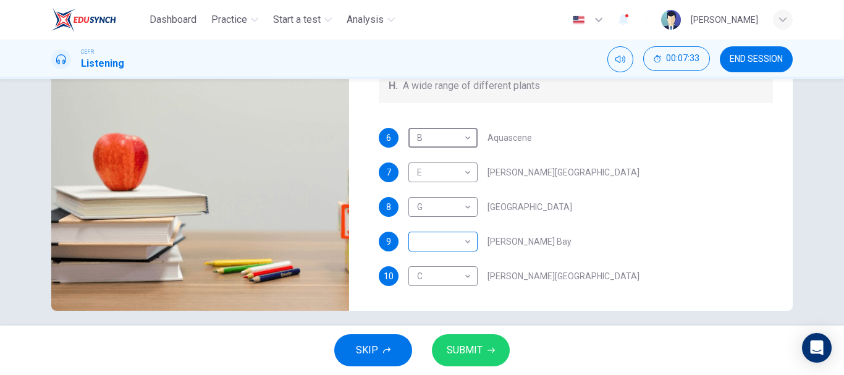
click at [433, 250] on body "Dashboard Practice Start a test Analysis English en ​ [PERSON_NAME] CEFR Listen…" at bounding box center [422, 187] width 844 height 375
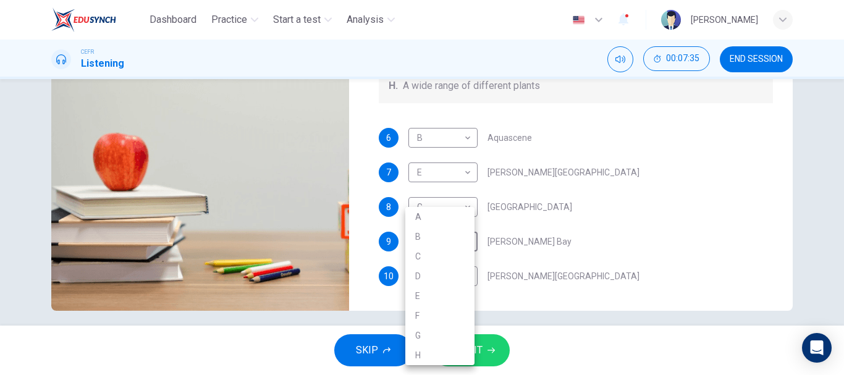
click at [569, 229] on div at bounding box center [422, 187] width 844 height 375
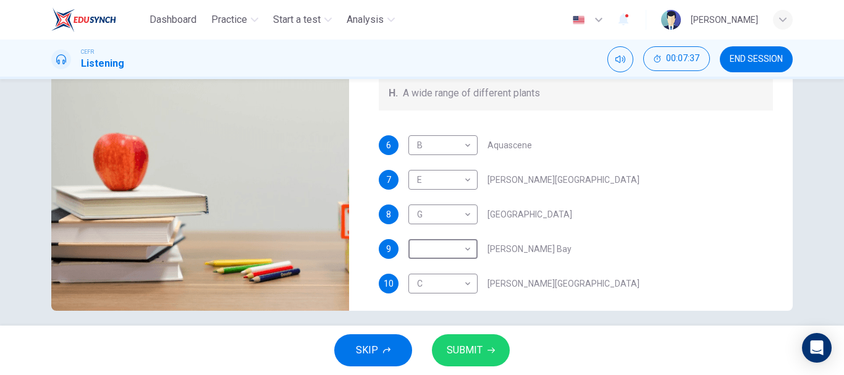
scroll to position [139, 0]
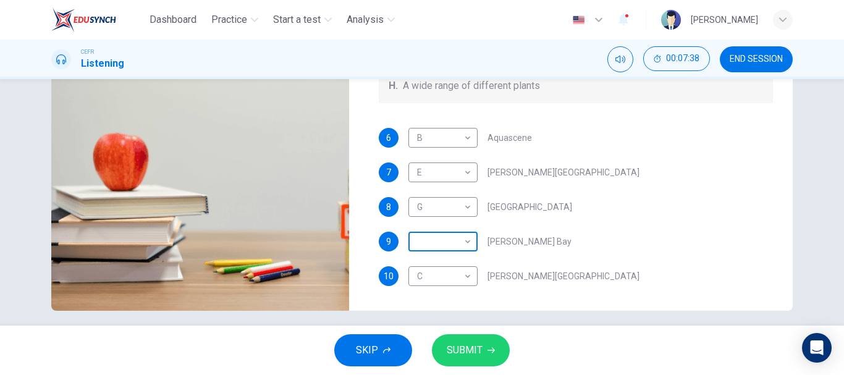
click at [469, 245] on body "Dashboard Practice Start a test Analysis English en ​ [PERSON_NAME] CEFR Listen…" at bounding box center [422, 187] width 844 height 375
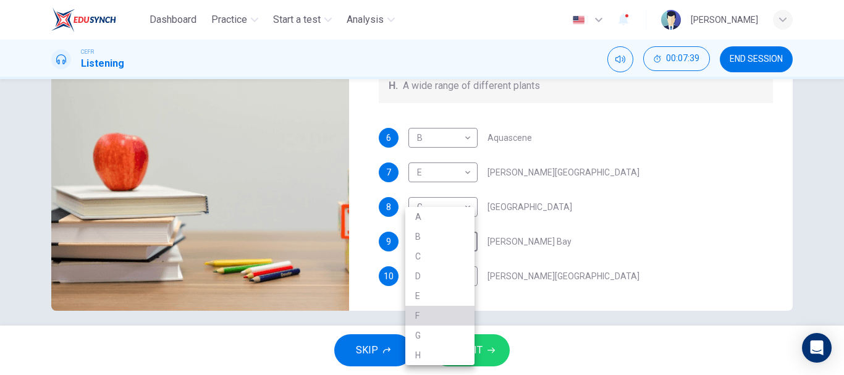
click at [439, 312] on li "F" at bounding box center [439, 316] width 69 height 20
type input "F"
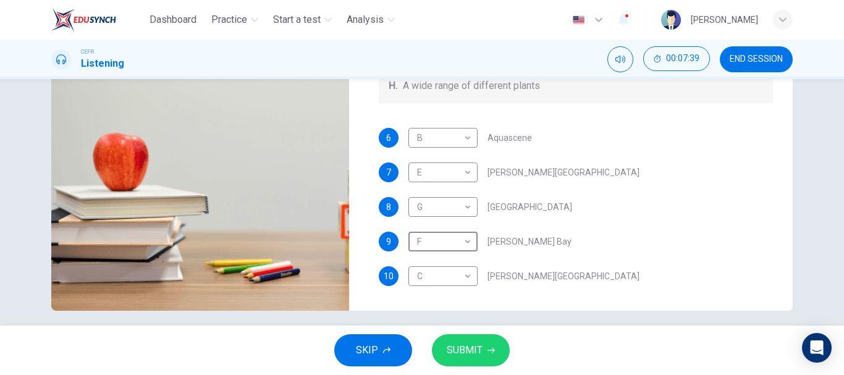
click at [468, 351] on span "SUBMIT" at bounding box center [465, 350] width 36 height 17
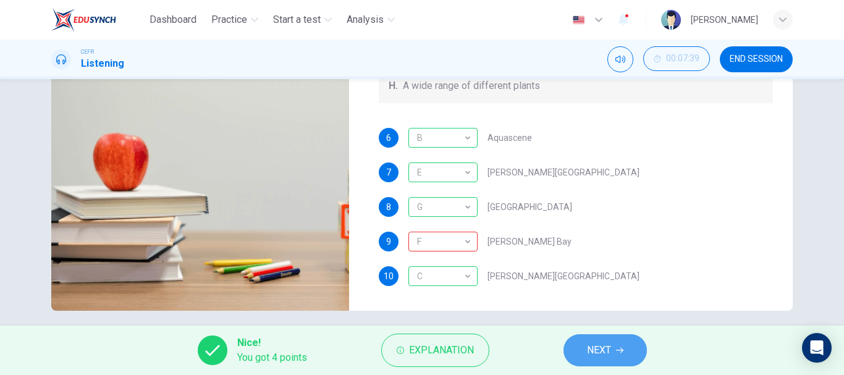
click at [590, 349] on span "NEXT" at bounding box center [599, 350] width 24 height 17
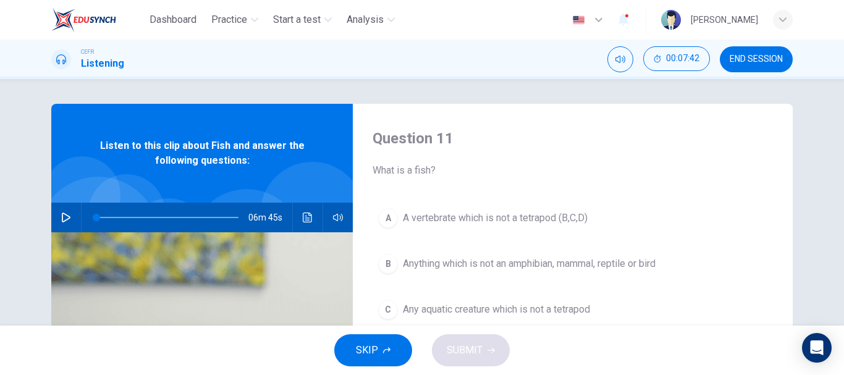
click at [781, 19] on icon "button" at bounding box center [782, 19] width 7 height 7
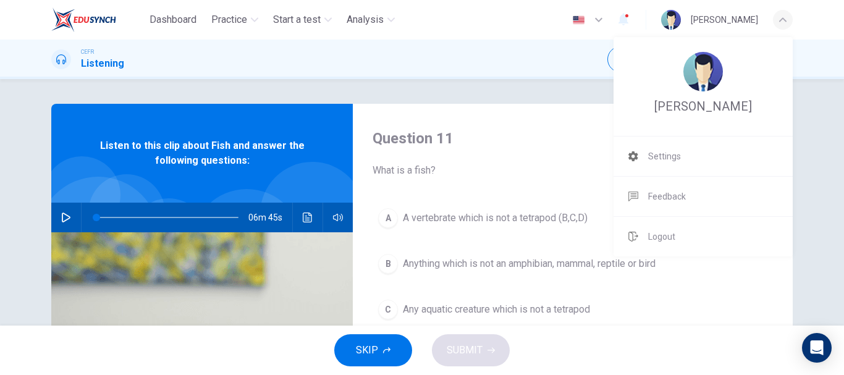
click at [544, 102] on div at bounding box center [422, 187] width 844 height 375
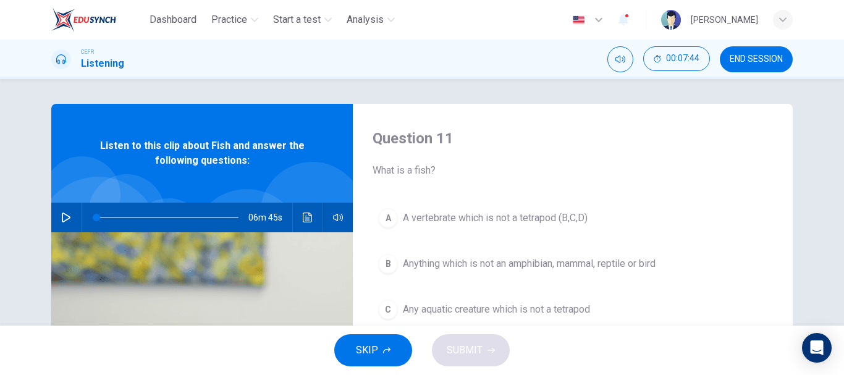
click at [778, 54] on span "END SESSION" at bounding box center [755, 59] width 53 height 10
